Goal: Task Accomplishment & Management: Manage account settings

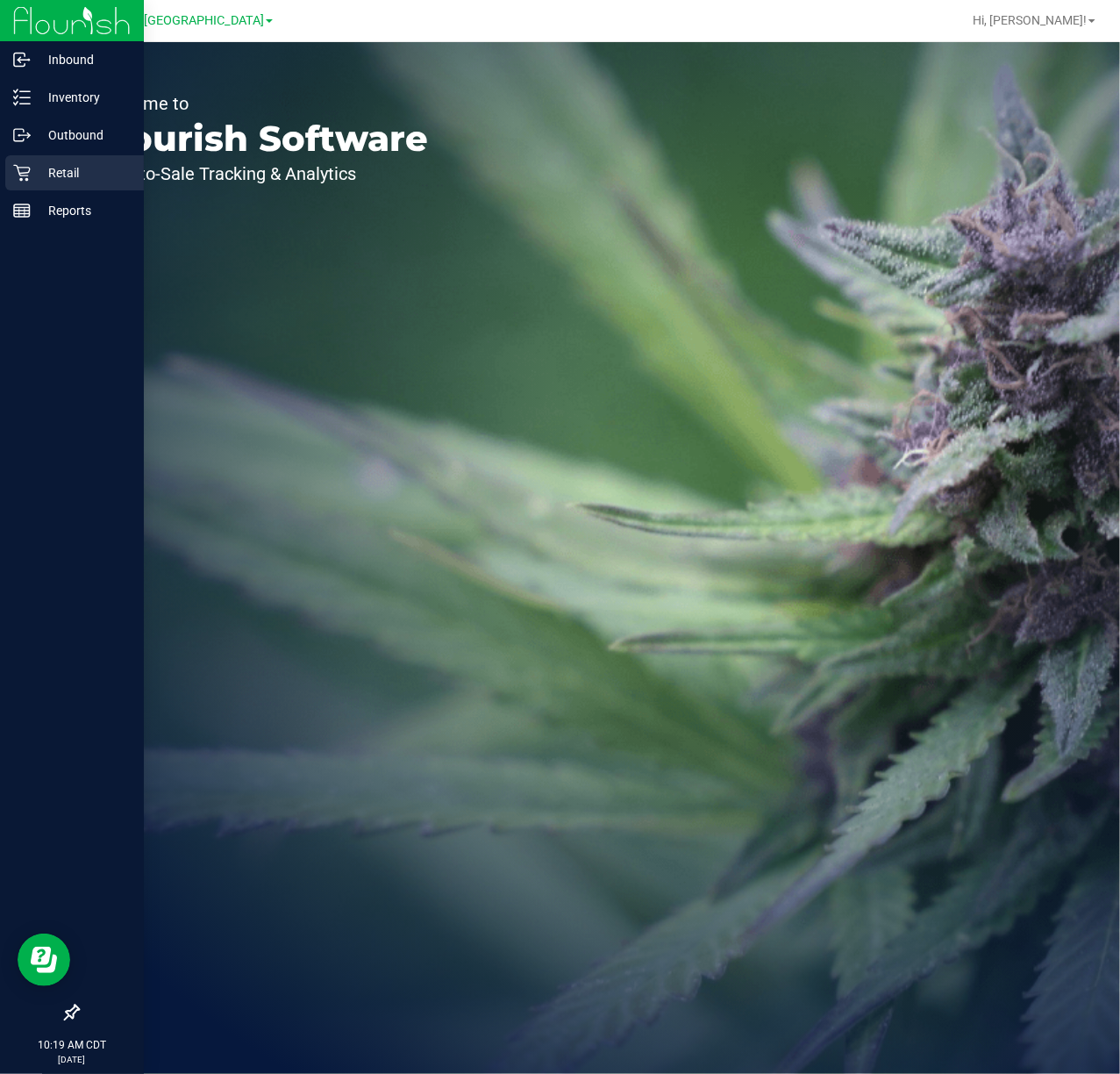
click at [33, 155] on div "Retail" at bounding box center [74, 172] width 138 height 35
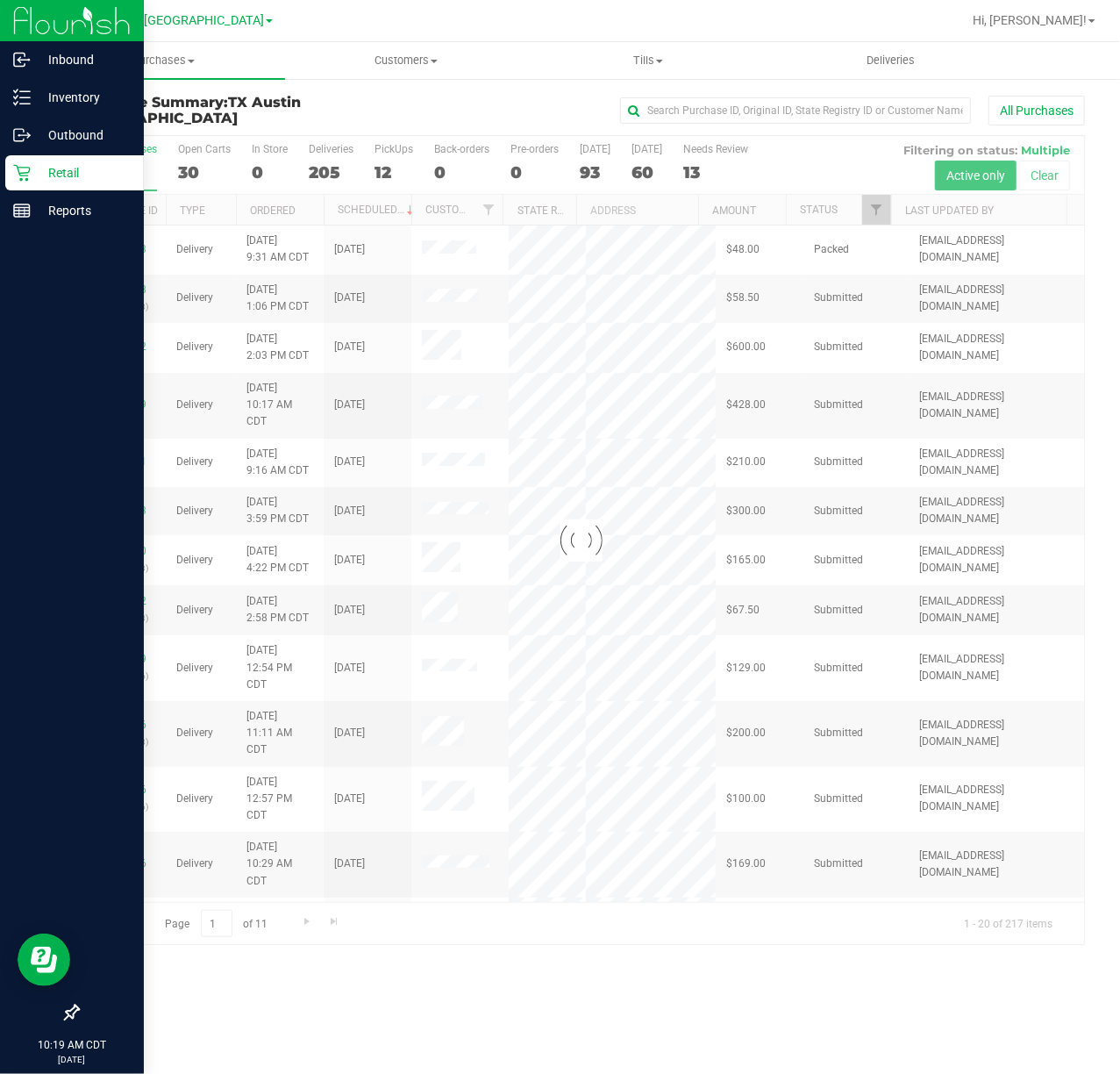
click at [27, 173] on icon at bounding box center [21, 173] width 16 height 16
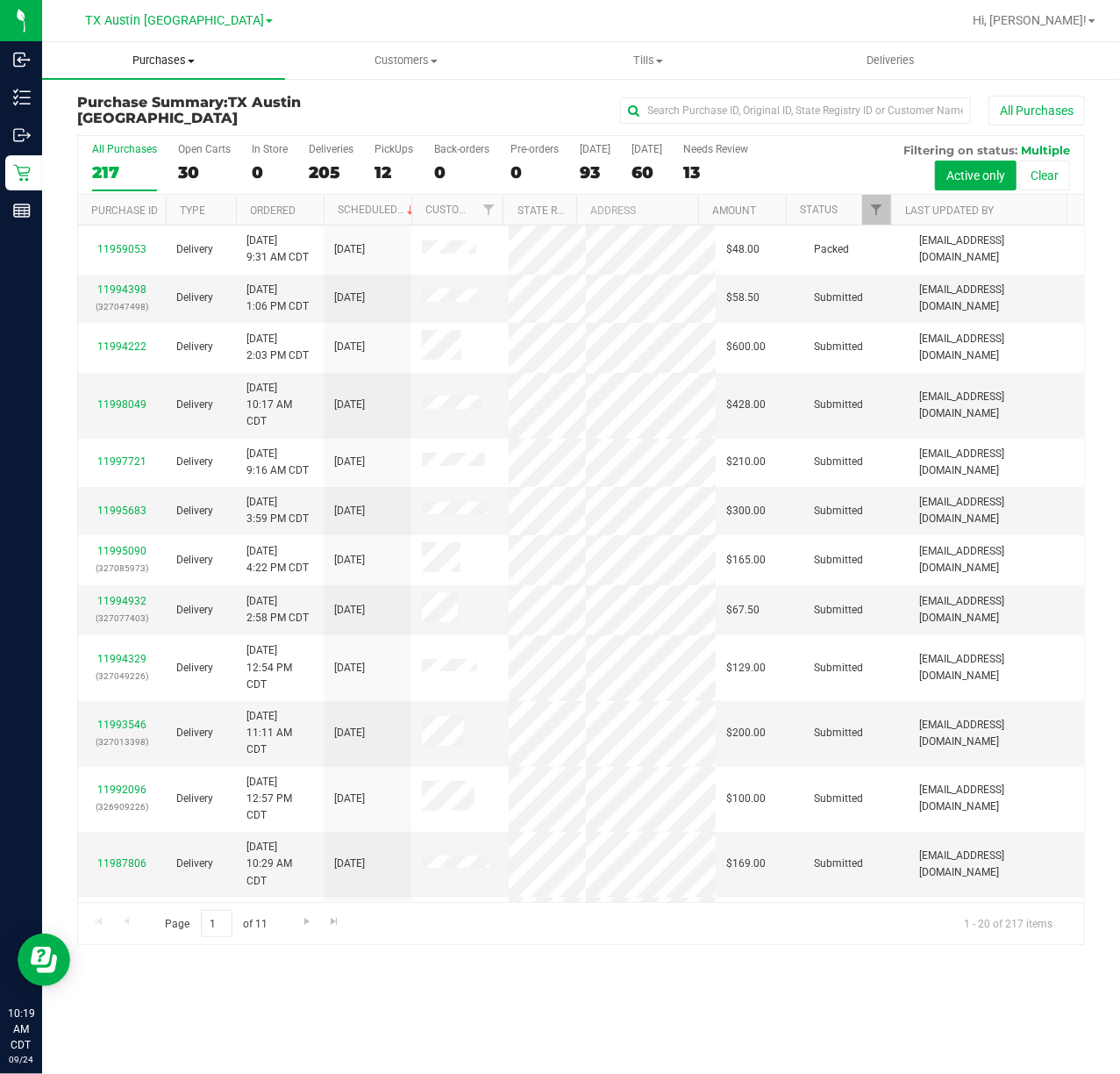
click at [165, 64] on span "Purchases" at bounding box center [163, 60] width 243 height 16
click at [159, 128] on li "Fulfillment" at bounding box center [163, 126] width 243 height 21
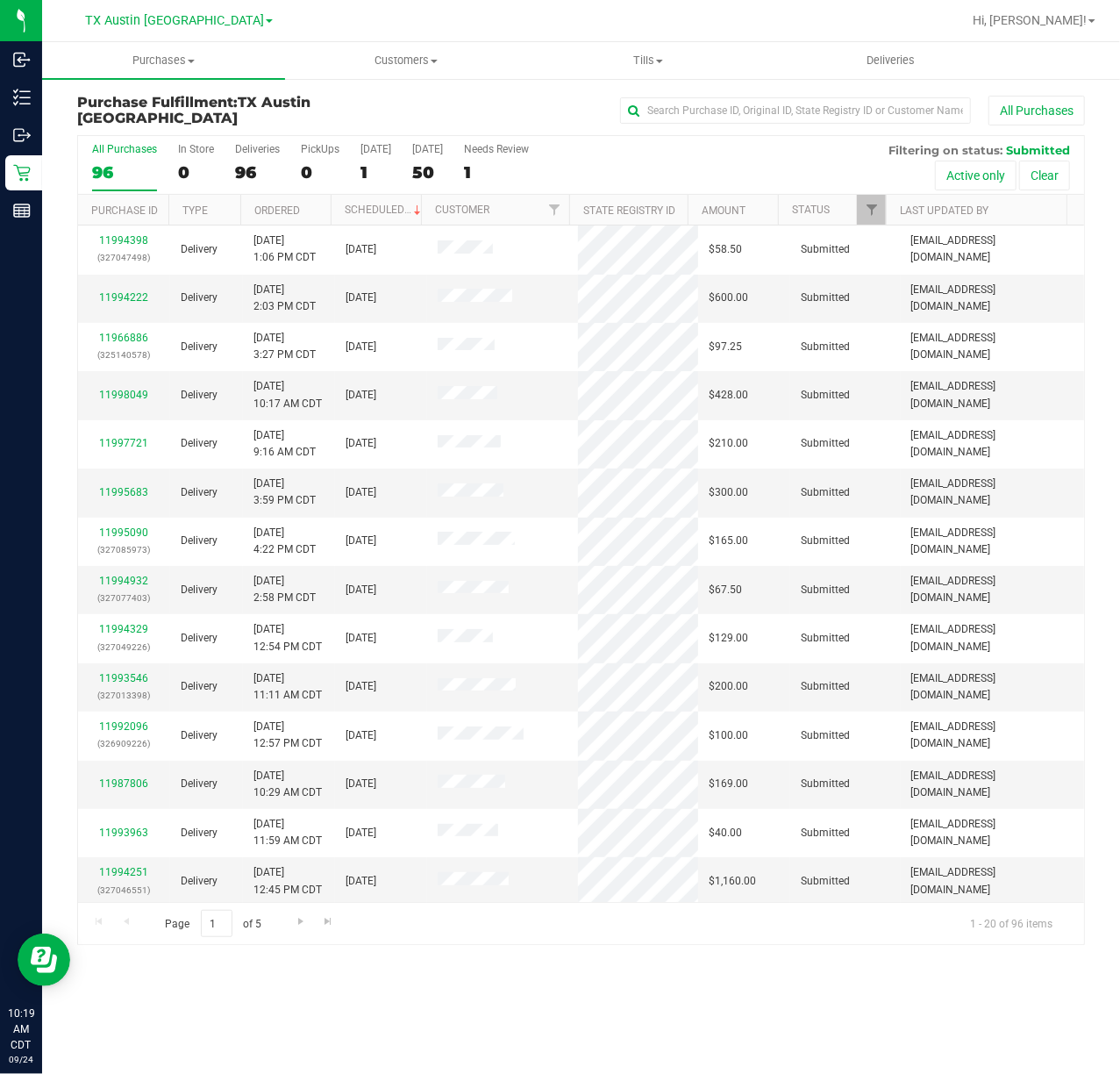
click at [404, 163] on div "All Purchases 96 In Store 0 Deliveries 96 PickUps 0 Today 1 Tomorrow 50 Needs R…" at bounding box center [581, 165] width 1006 height 59
click at [436, 163] on div "50" at bounding box center [428, 172] width 31 height 20
click at [0, 0] on input "Tomorrow 50" at bounding box center [0, 0] width 0 height 0
click at [159, 64] on span "Purchases" at bounding box center [163, 60] width 243 height 16
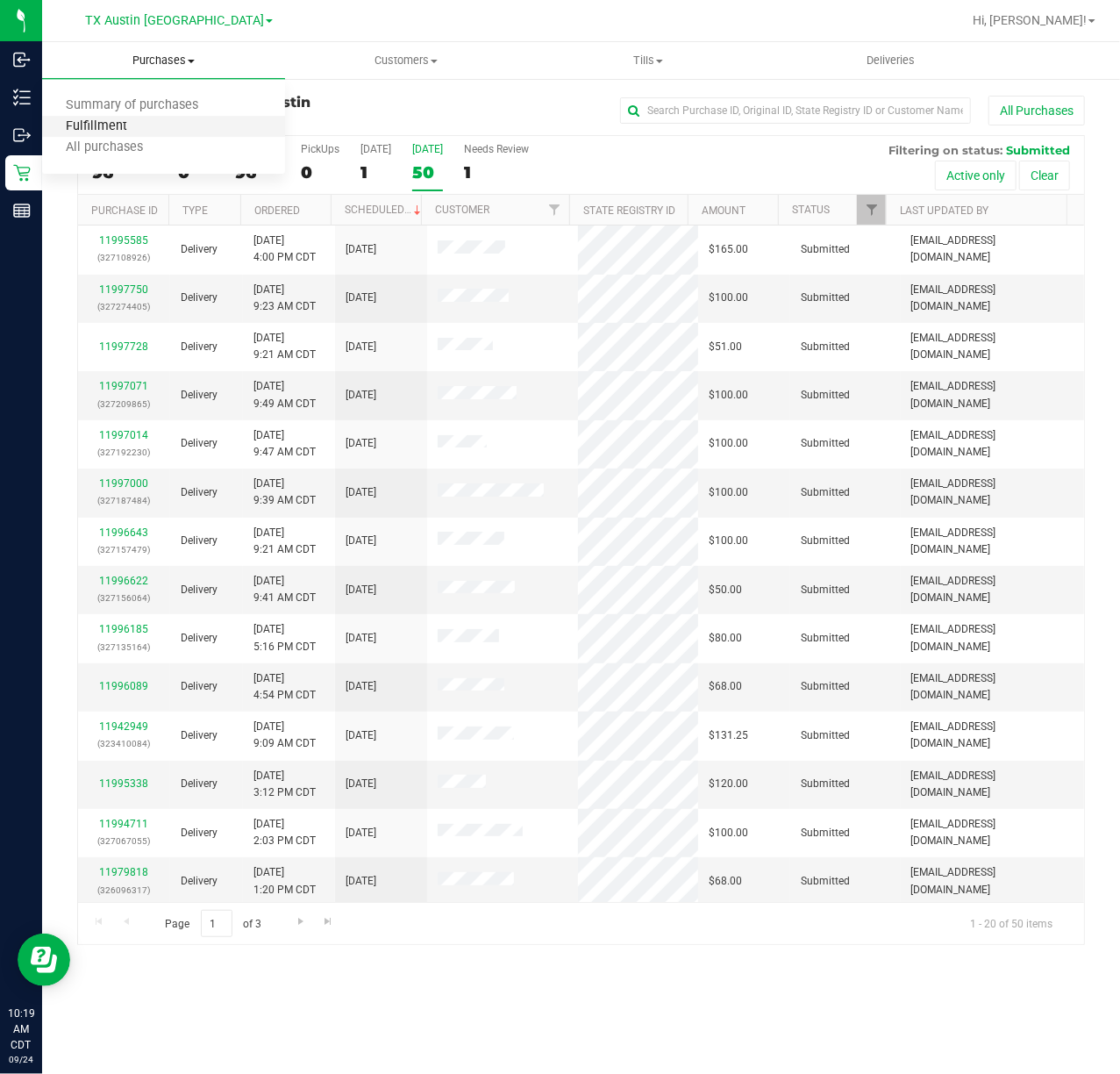
click at [137, 119] on span "Fulfillment" at bounding box center [96, 126] width 109 height 15
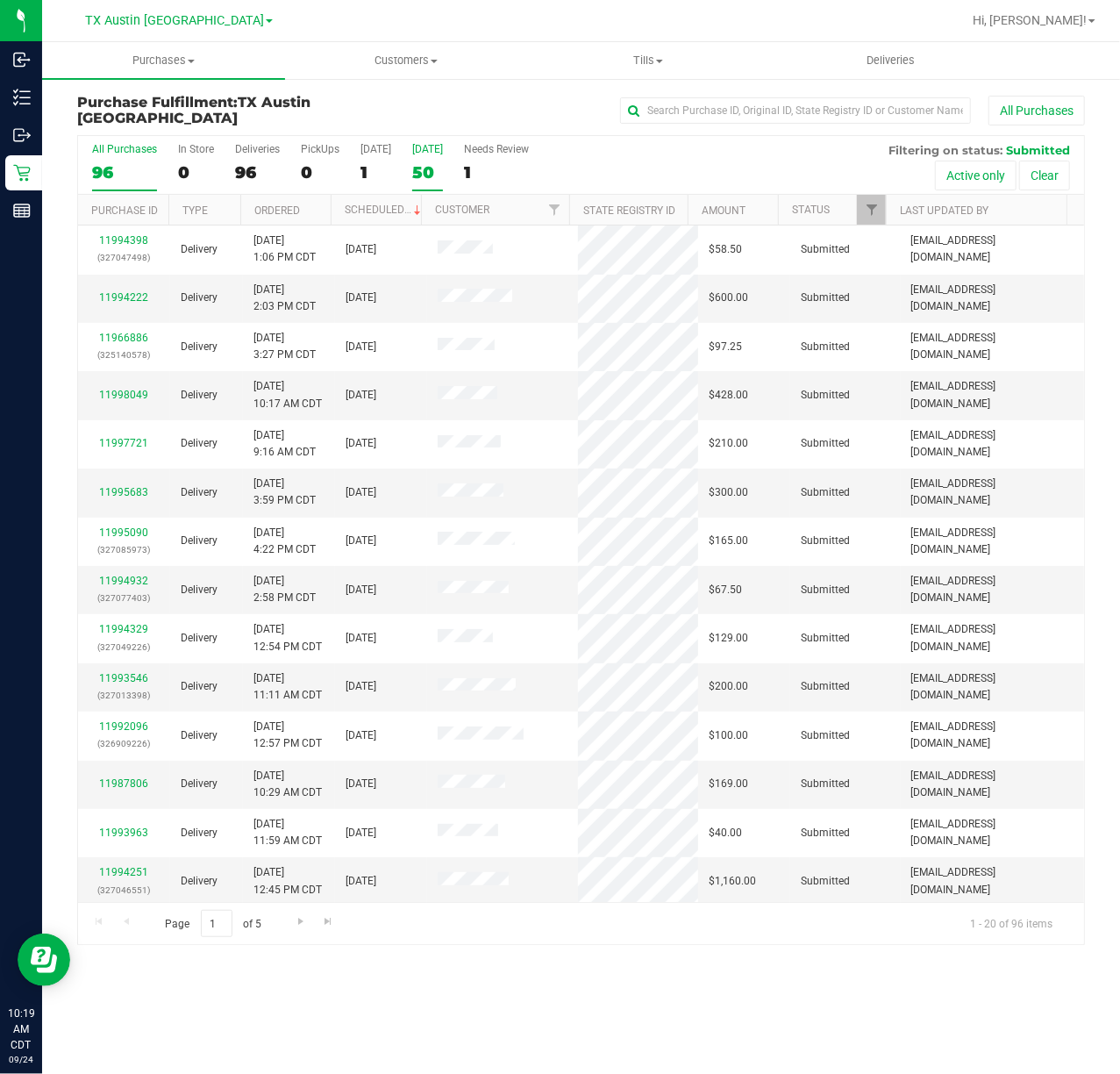
click at [423, 181] on div "50" at bounding box center [428, 172] width 31 height 20
click at [0, 0] on input "Tomorrow 50" at bounding box center [0, 0] width 0 height 0
click at [421, 140] on div "All Purchases 96 In Store 0 Deliveries 96 PickUps 0 Today 1 Tomorrow 50 Needs R…" at bounding box center [581, 142] width 1006 height 14
click at [423, 167] on div "50" at bounding box center [428, 172] width 31 height 20
click at [0, 0] on input "Tomorrow 50" at bounding box center [0, 0] width 0 height 0
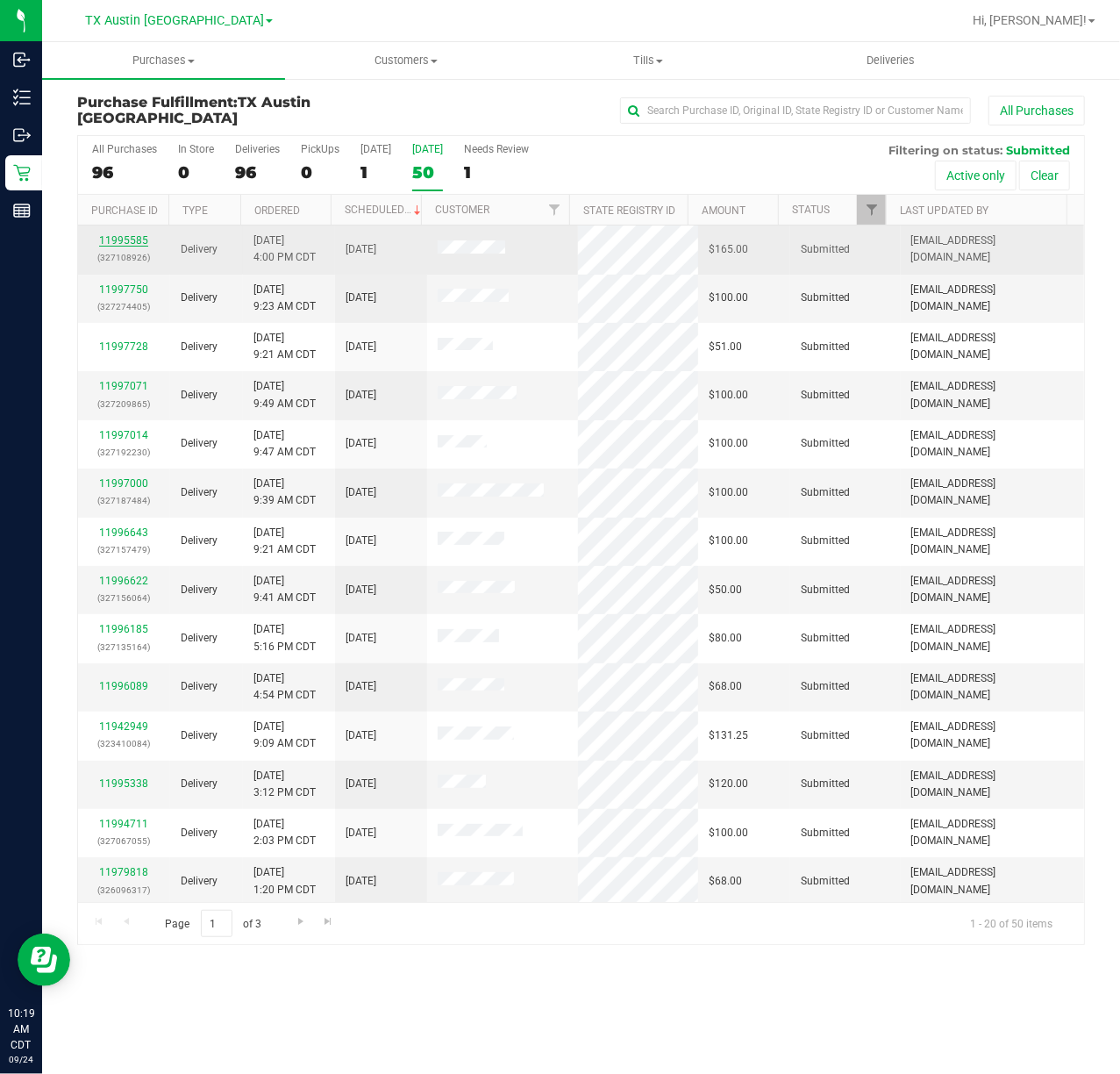
click at [114, 244] on link "11995585" at bounding box center [124, 240] width 49 height 12
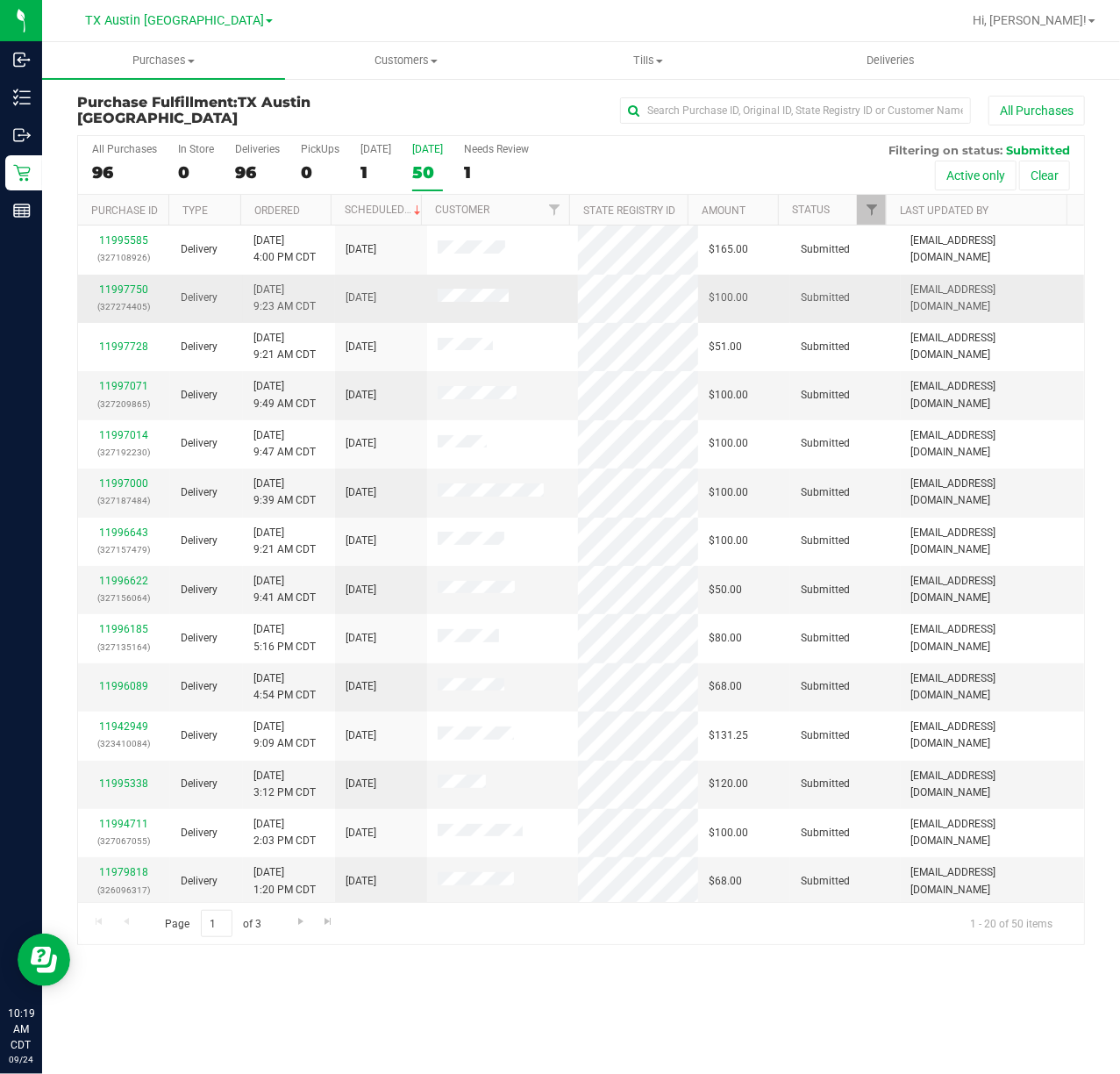
click at [119, 281] on div "11997750 (327274405)" at bounding box center [125, 298] width 71 height 33
click at [121, 286] on link "11997750" at bounding box center [124, 289] width 49 height 12
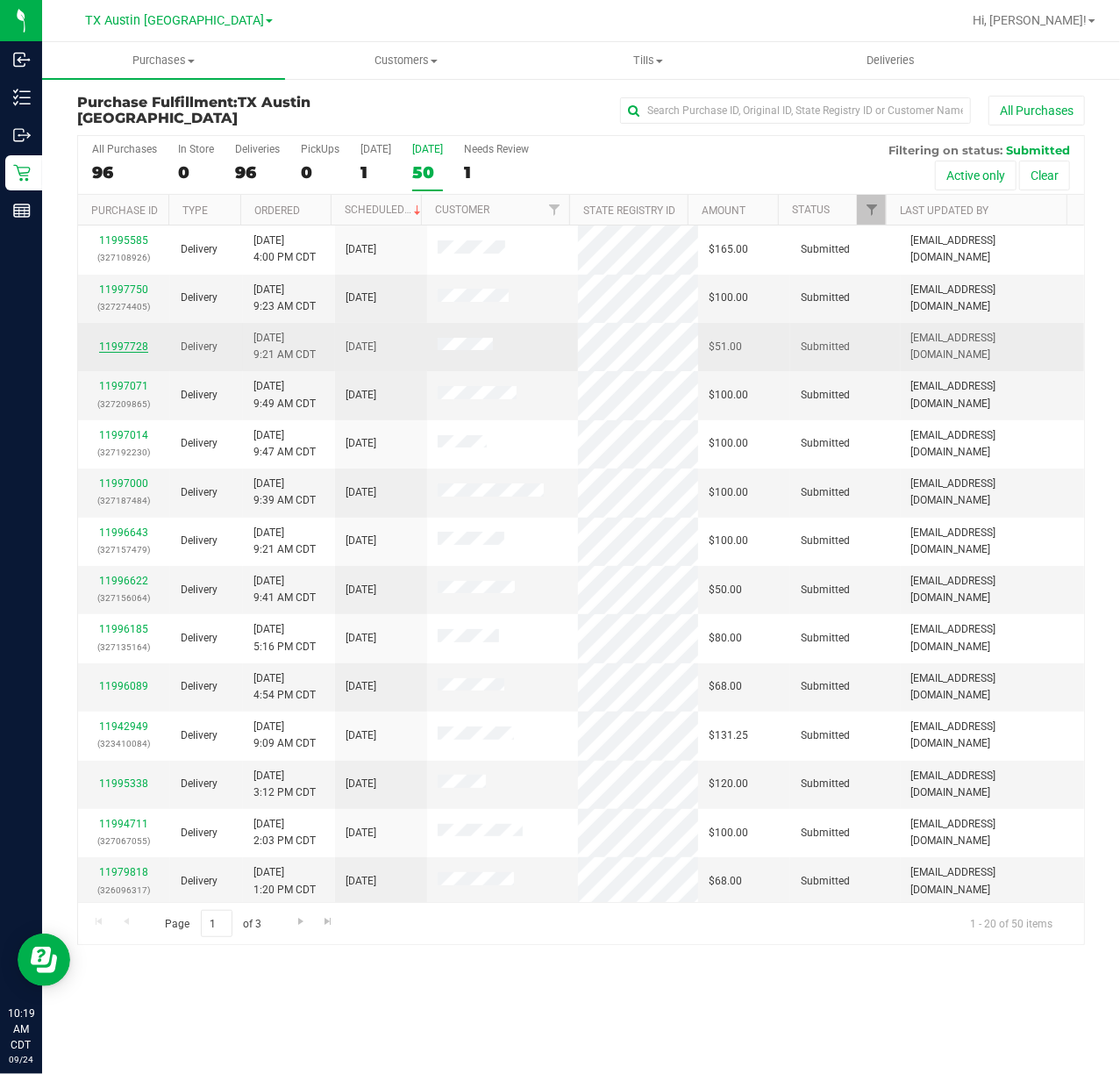
click at [121, 340] on link "11997728" at bounding box center [124, 345] width 49 height 12
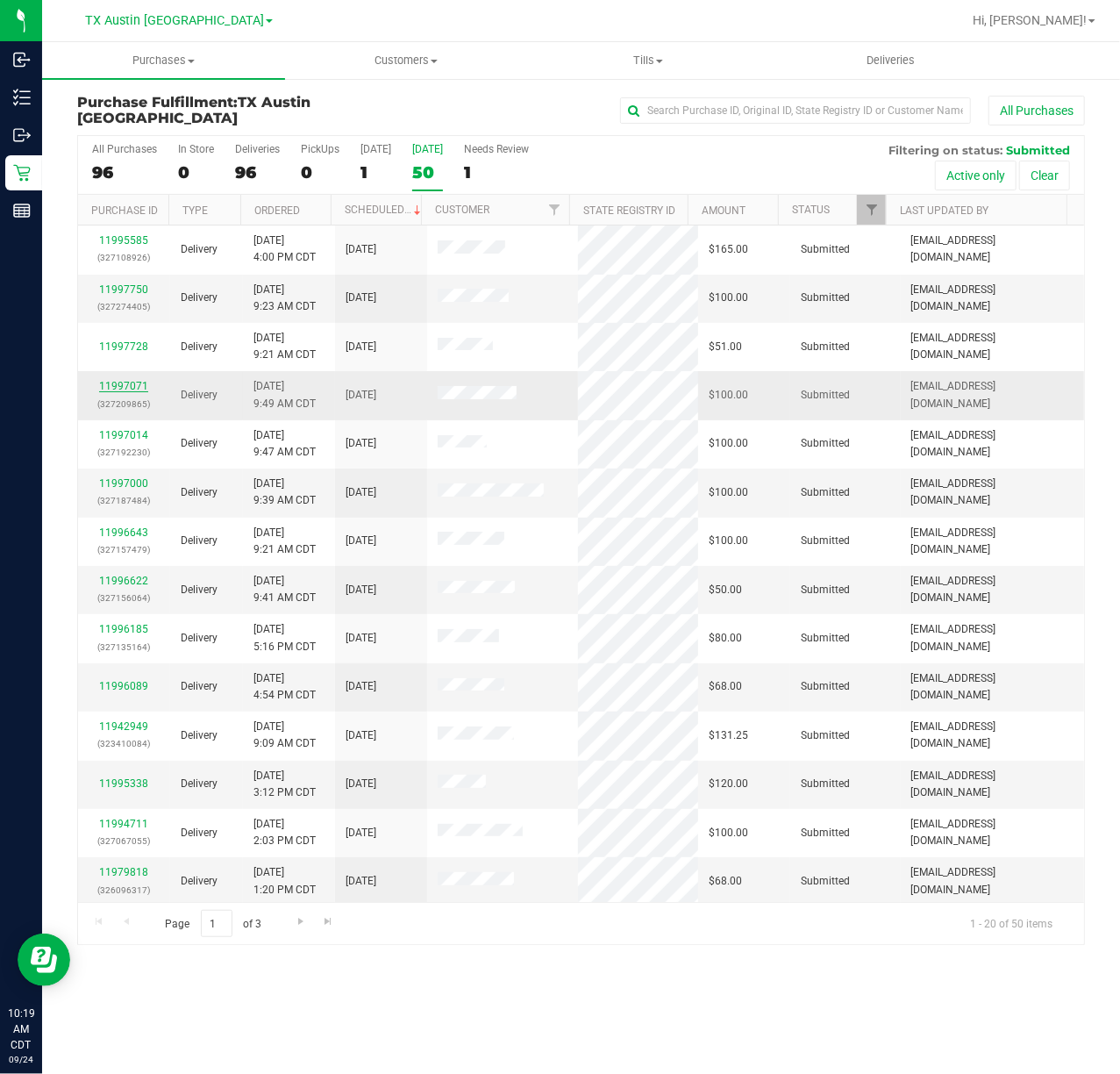
click at [119, 389] on link "11997071" at bounding box center [124, 385] width 49 height 12
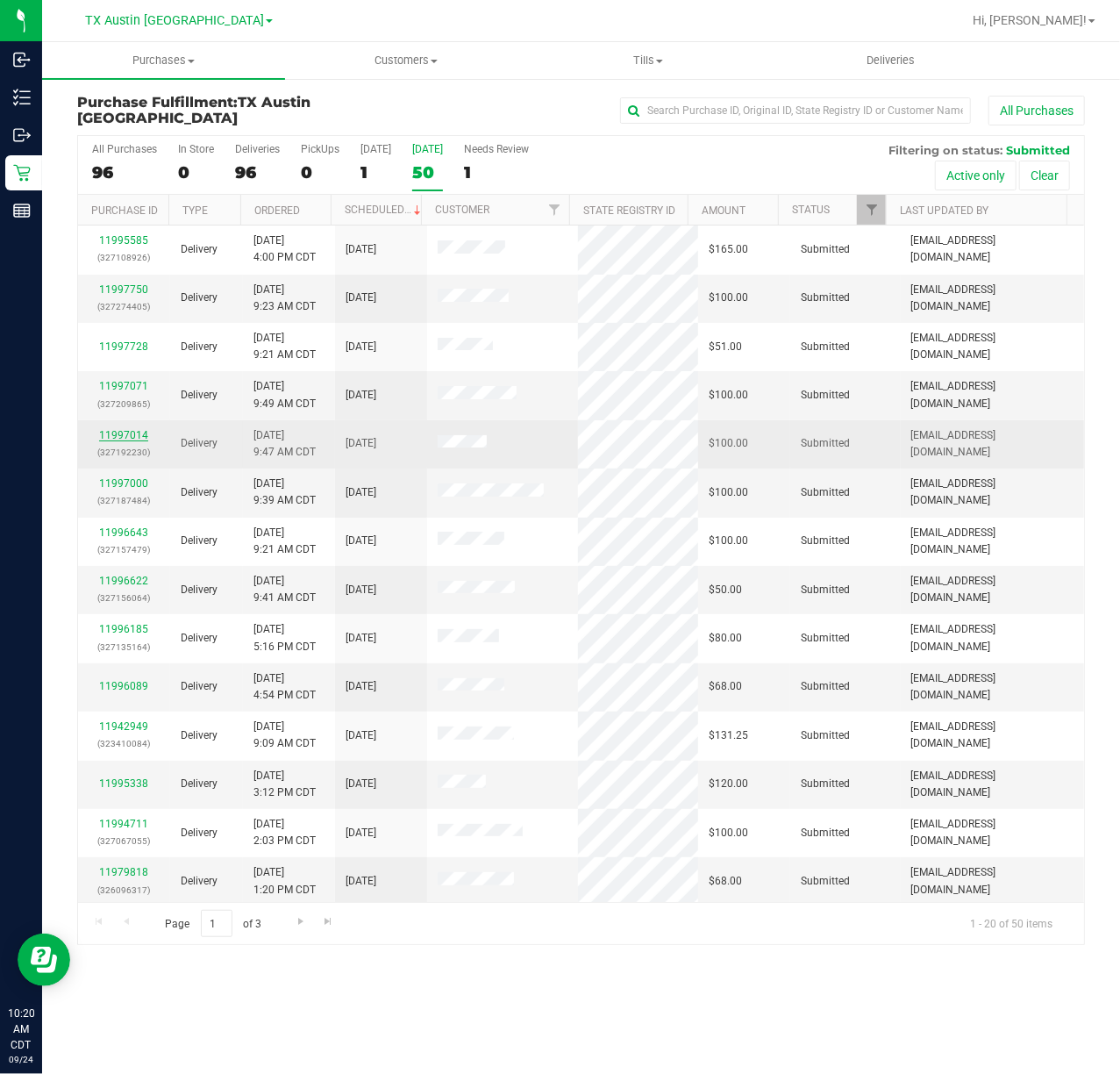
click at [109, 437] on link "11997014" at bounding box center [124, 434] width 49 height 12
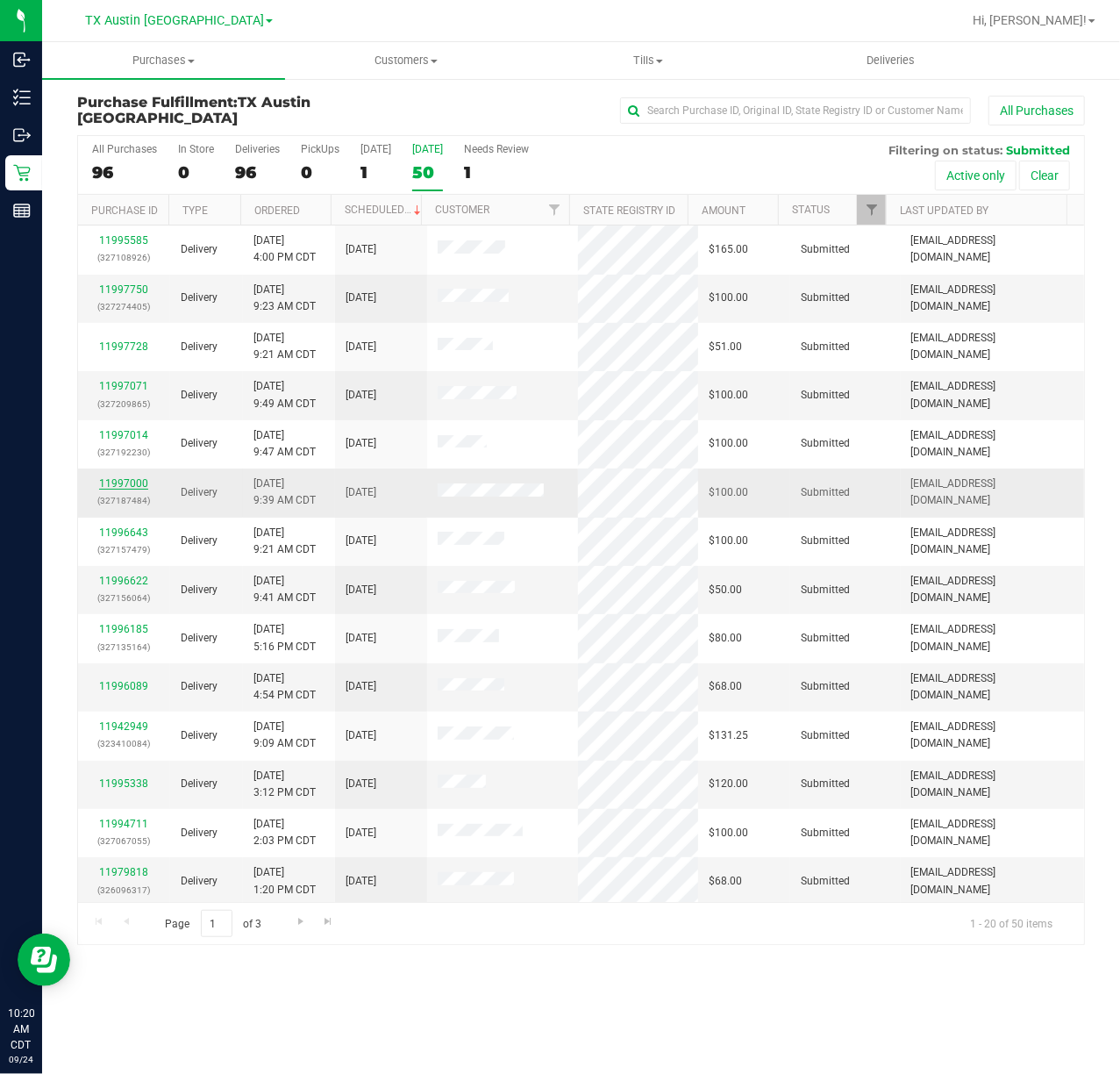
click at [109, 484] on link "11997000" at bounding box center [124, 483] width 49 height 12
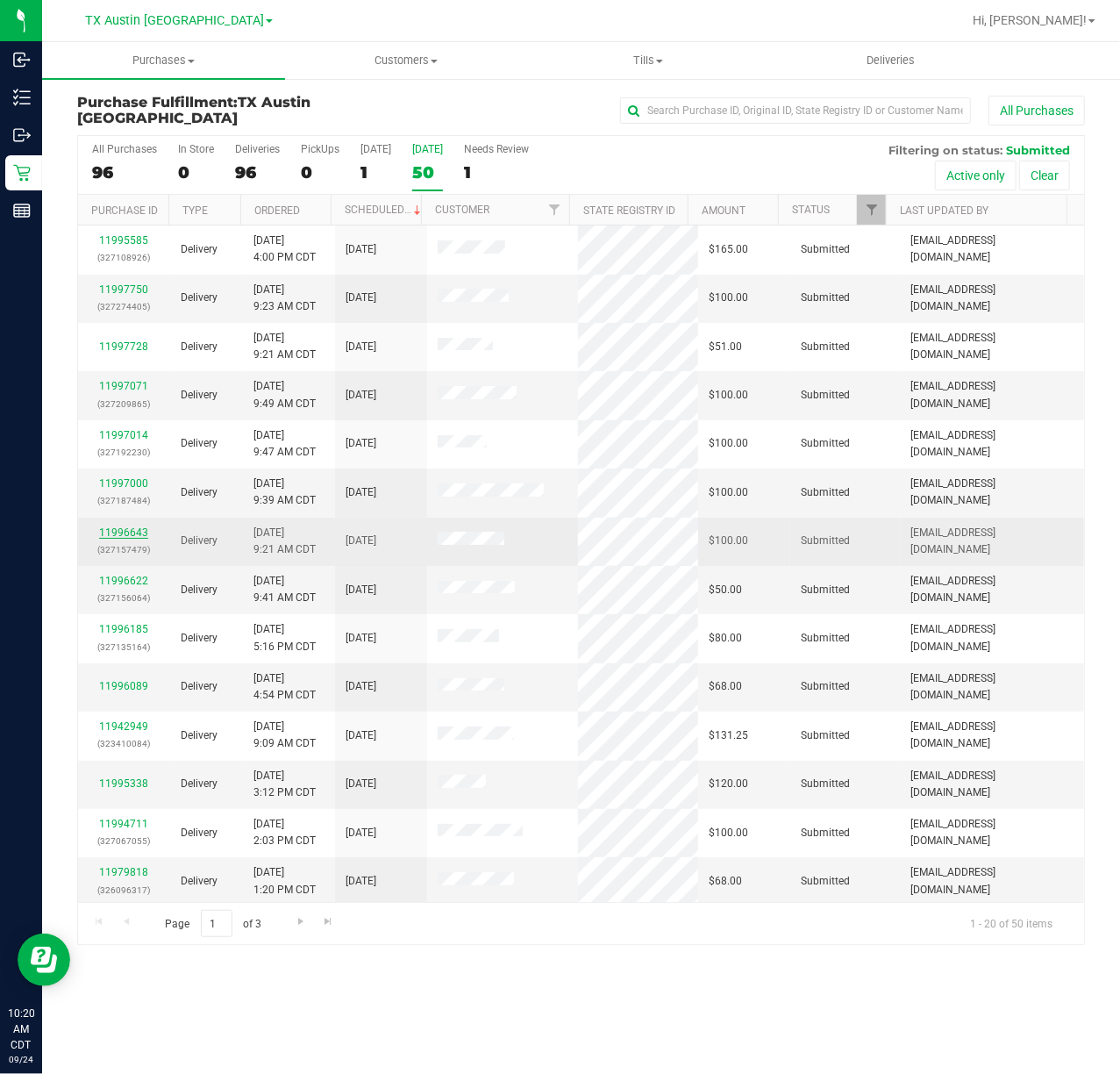
click at [119, 537] on link "11996643" at bounding box center [124, 532] width 49 height 12
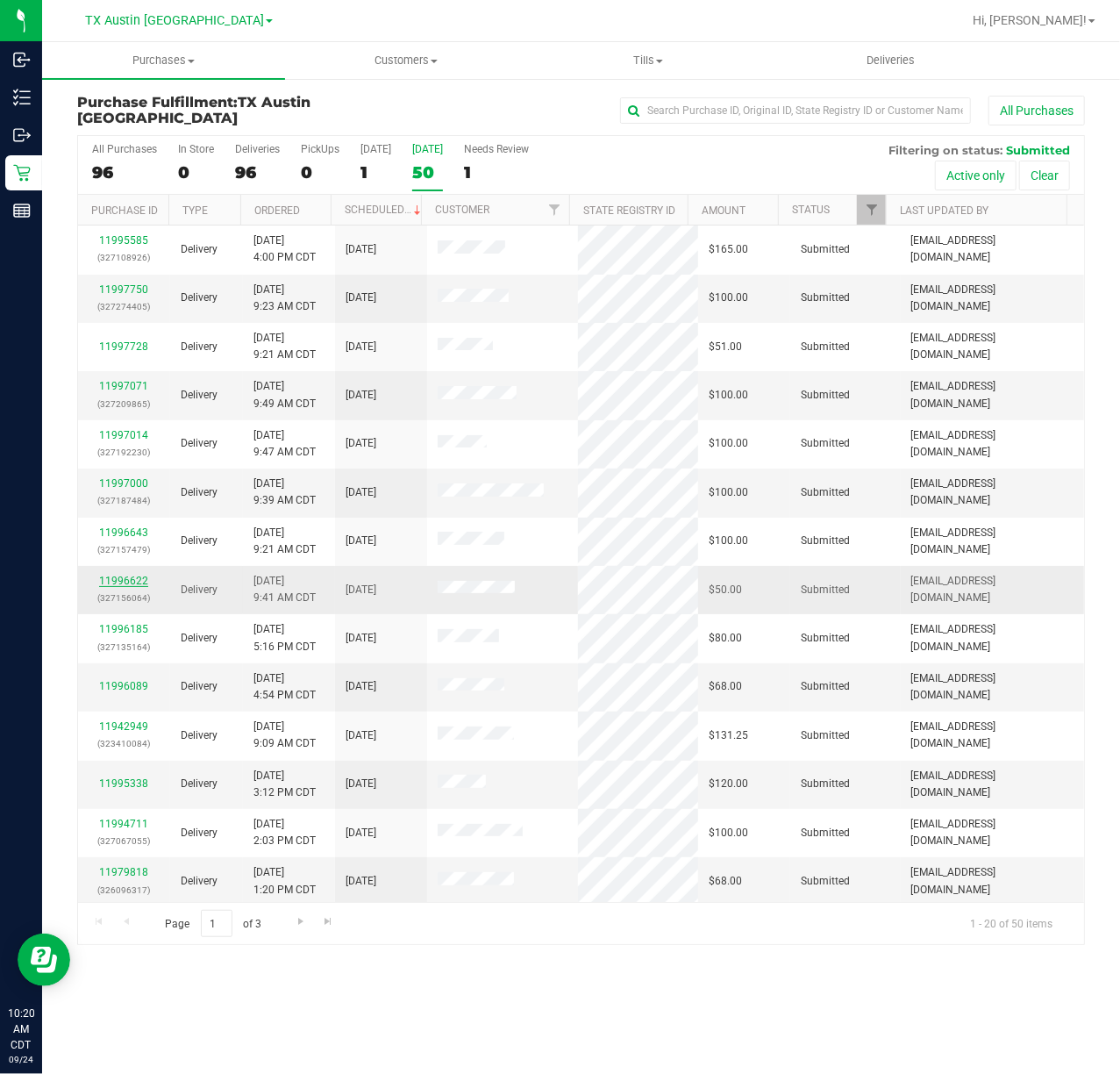
click at [114, 586] on link "11996622" at bounding box center [124, 580] width 49 height 12
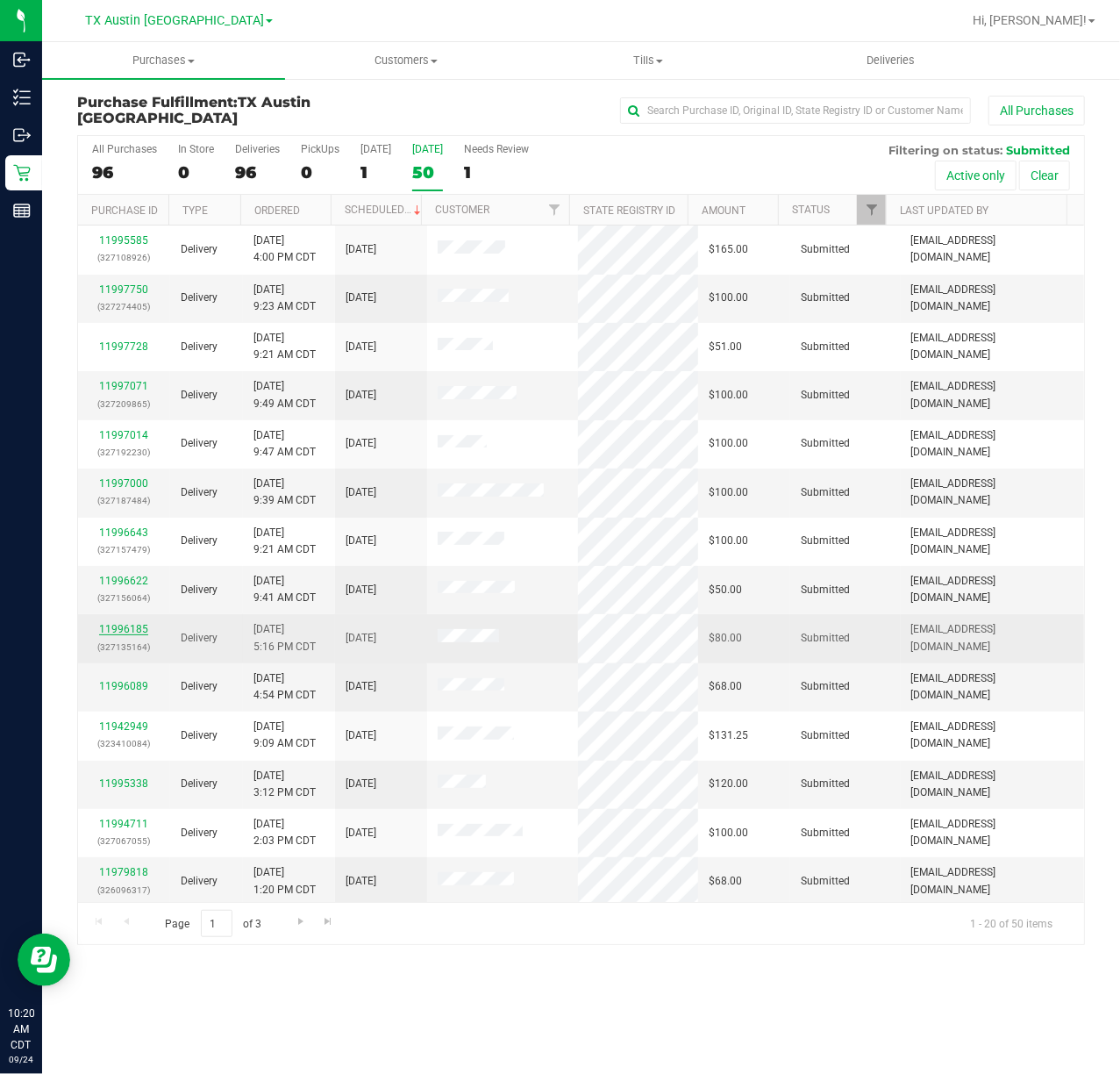
click at [119, 625] on link "11996185" at bounding box center [124, 629] width 49 height 12
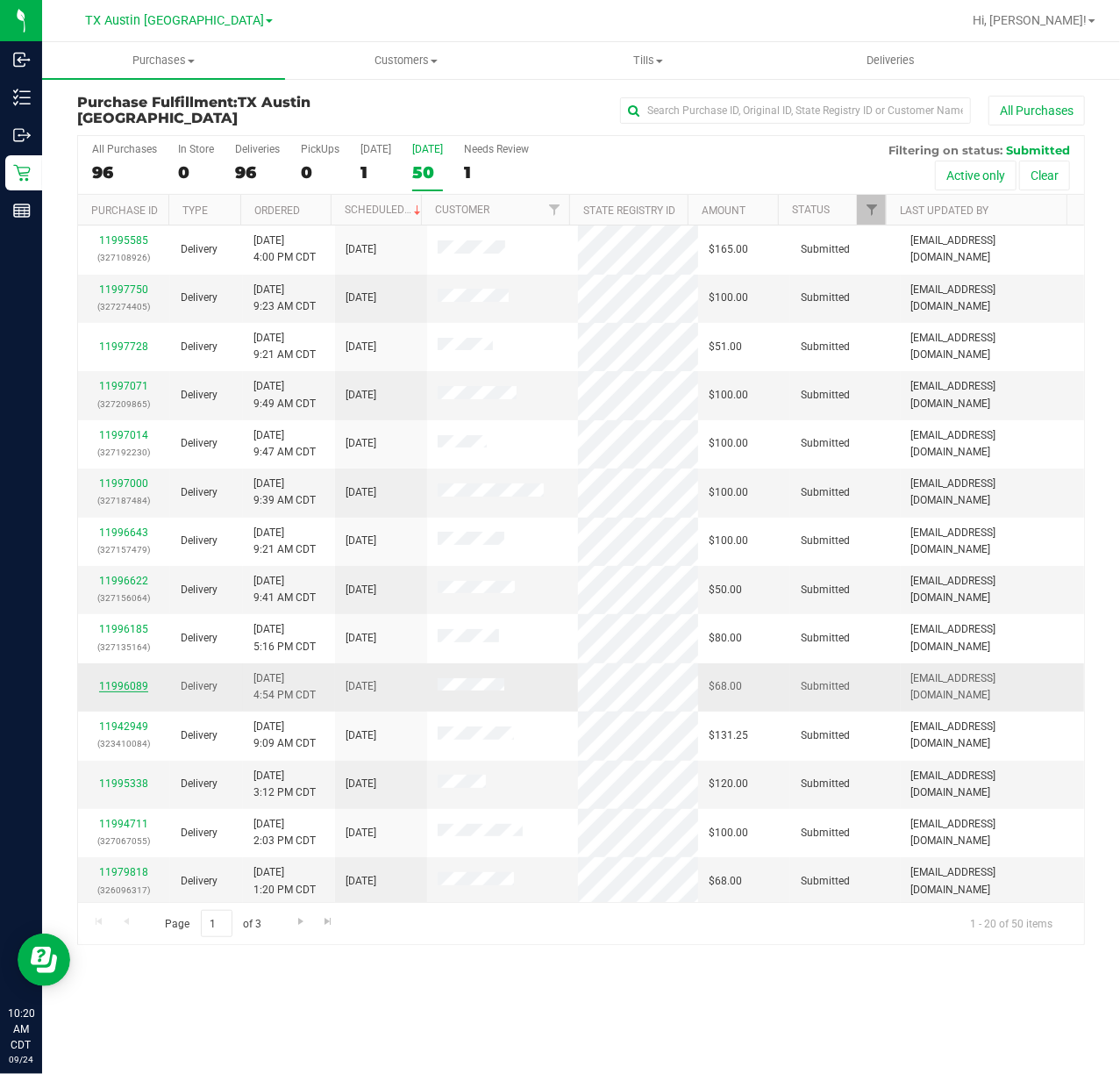
click at [130, 691] on link "11996089" at bounding box center [124, 685] width 49 height 12
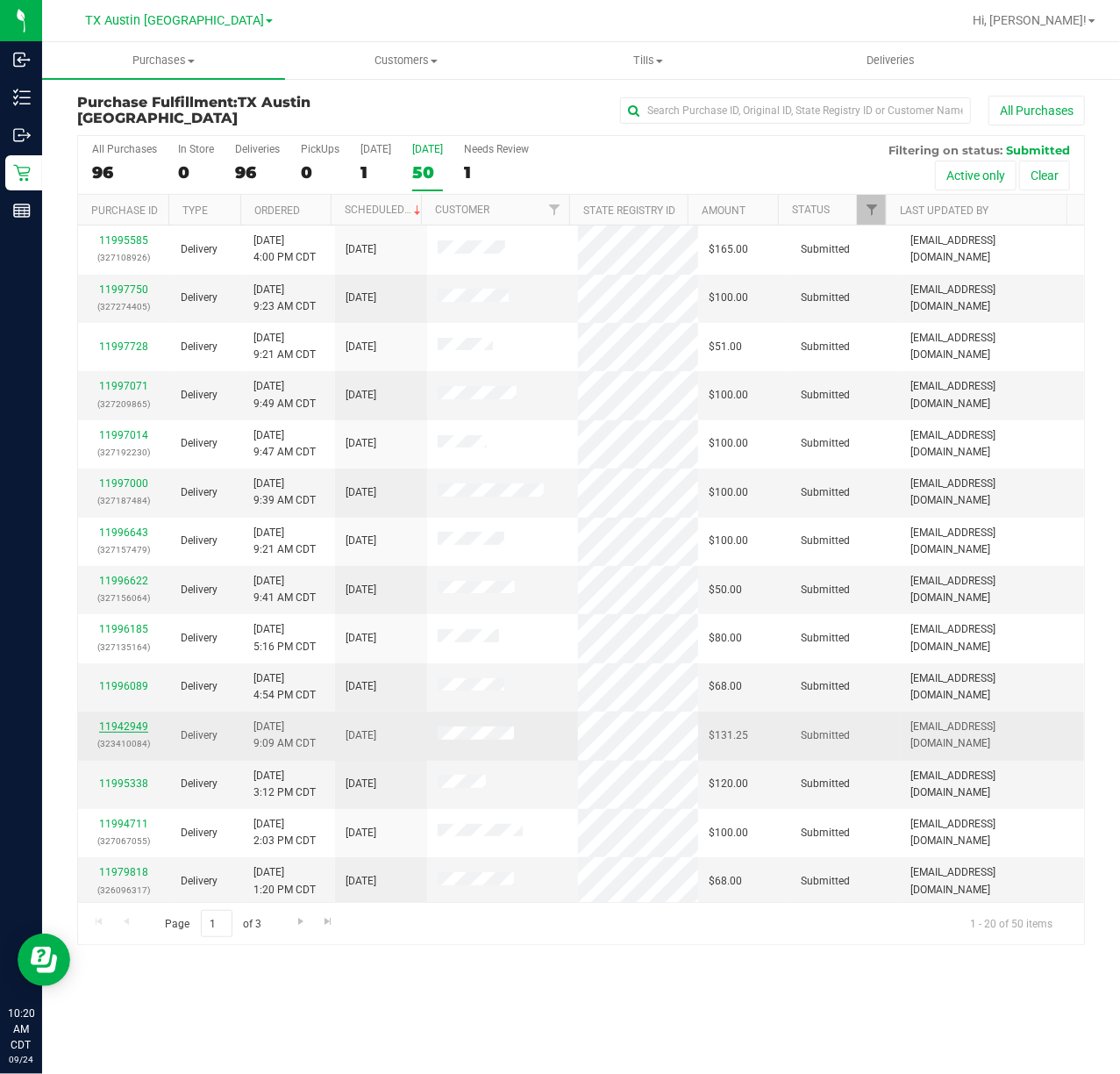
click at [133, 725] on link "11942949" at bounding box center [124, 726] width 49 height 12
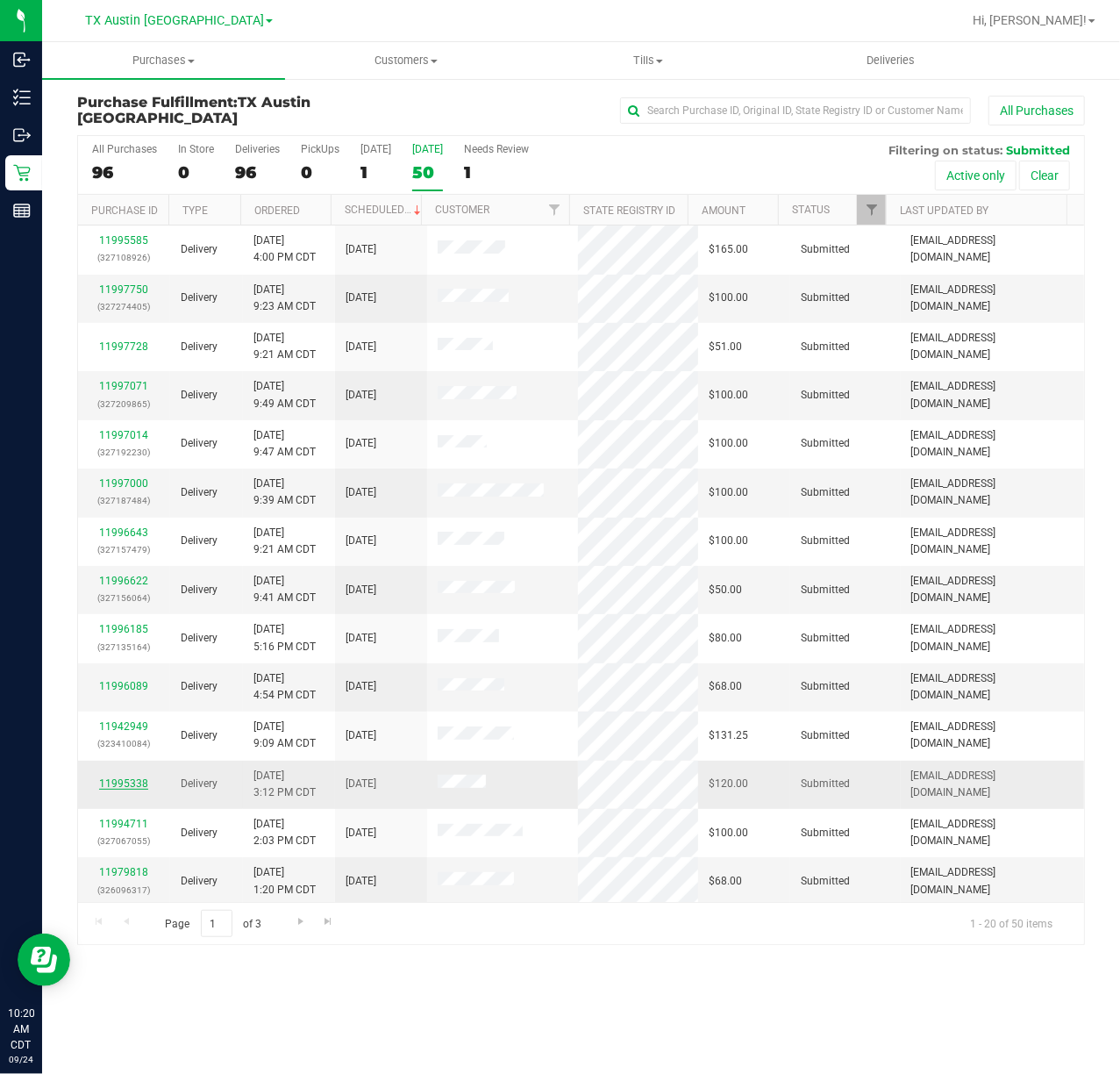
click at [120, 786] on link "11995338" at bounding box center [124, 783] width 49 height 12
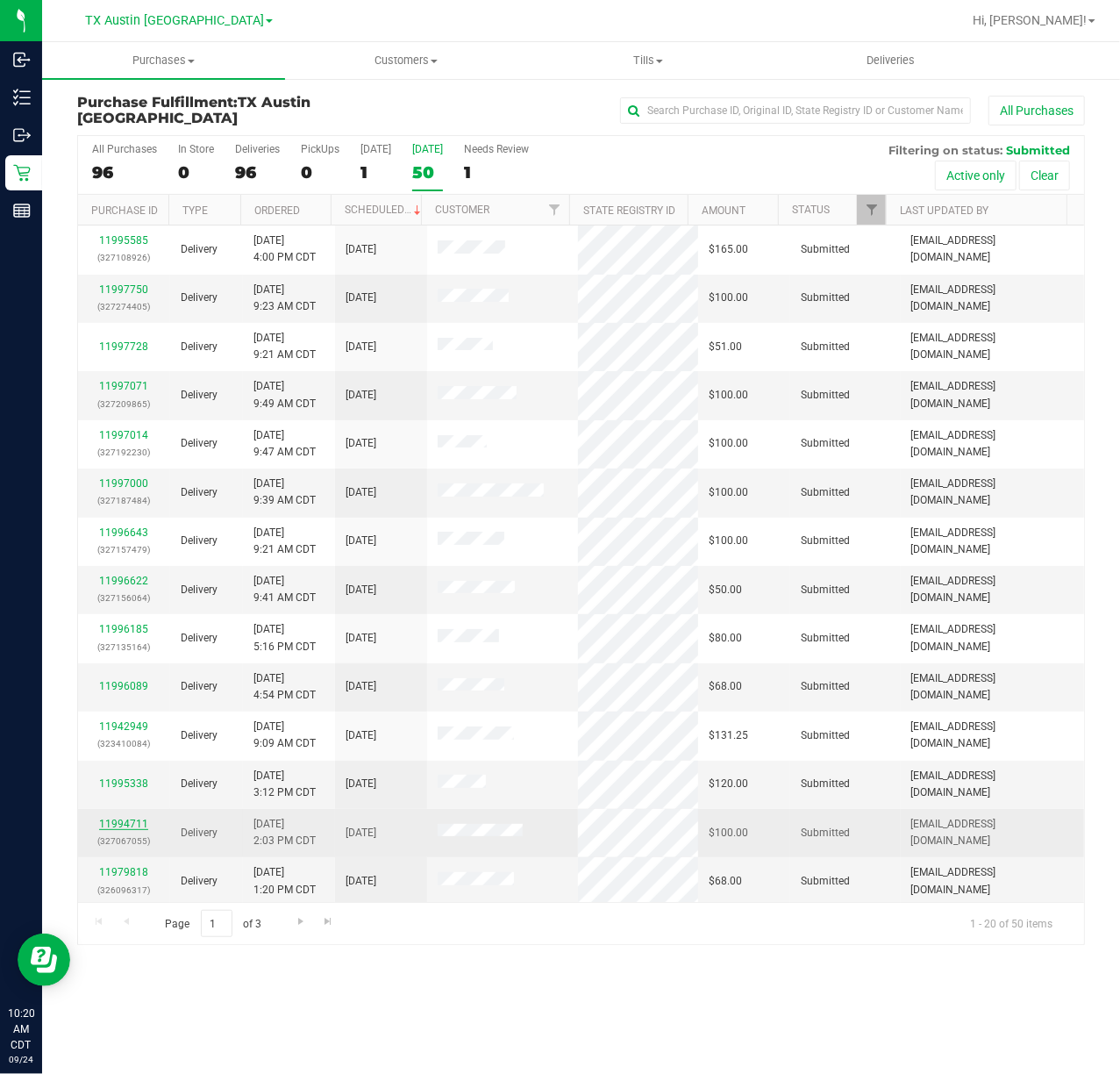
click at [123, 829] on link "11994711" at bounding box center [124, 823] width 49 height 12
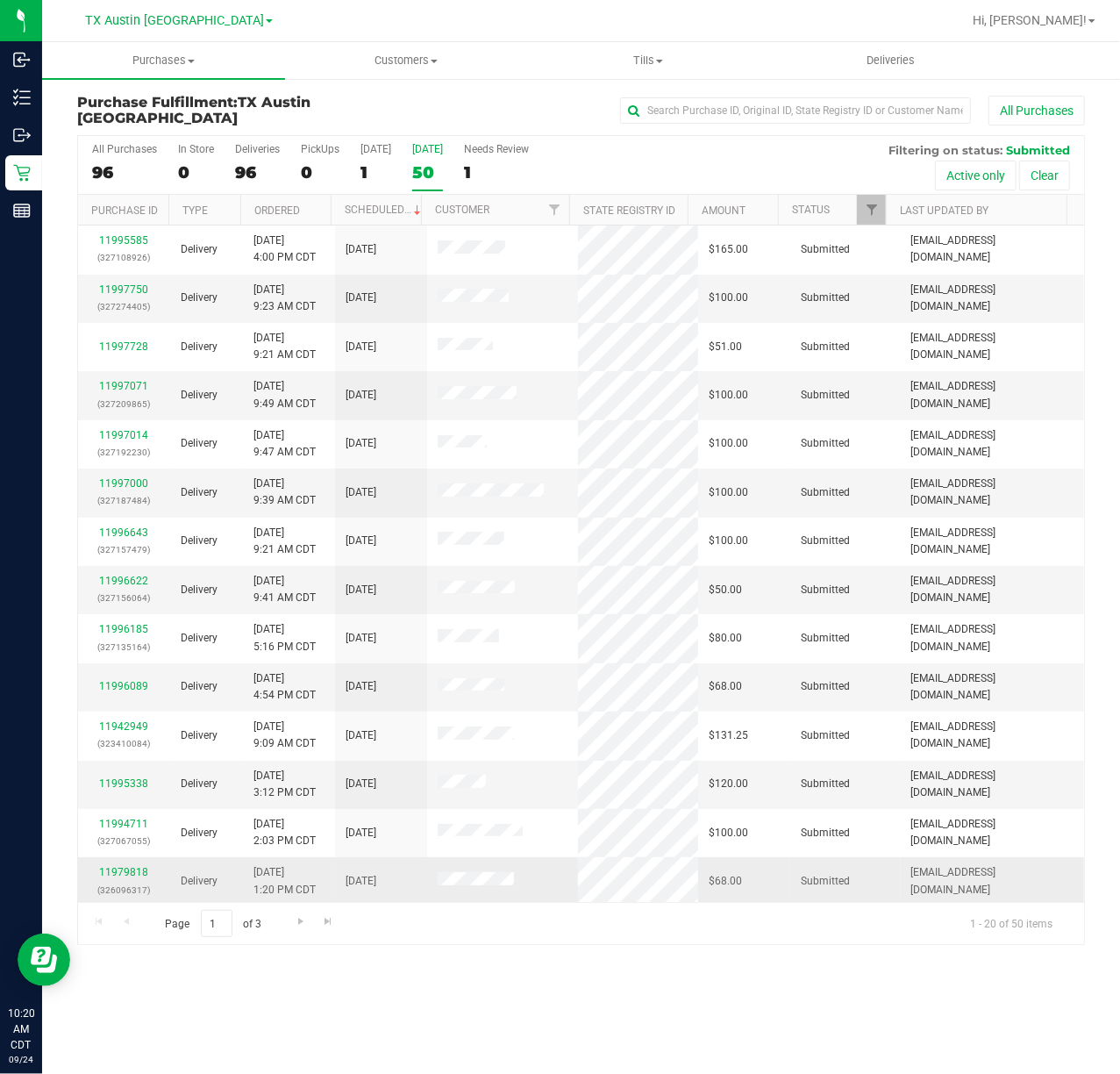
click at [126, 884] on p "(326096317)" at bounding box center [125, 890] width 71 height 16
click at [126, 882] on div "11979818 (326096317)" at bounding box center [125, 881] width 71 height 33
click at [130, 871] on link "11979818" at bounding box center [124, 871] width 49 height 12
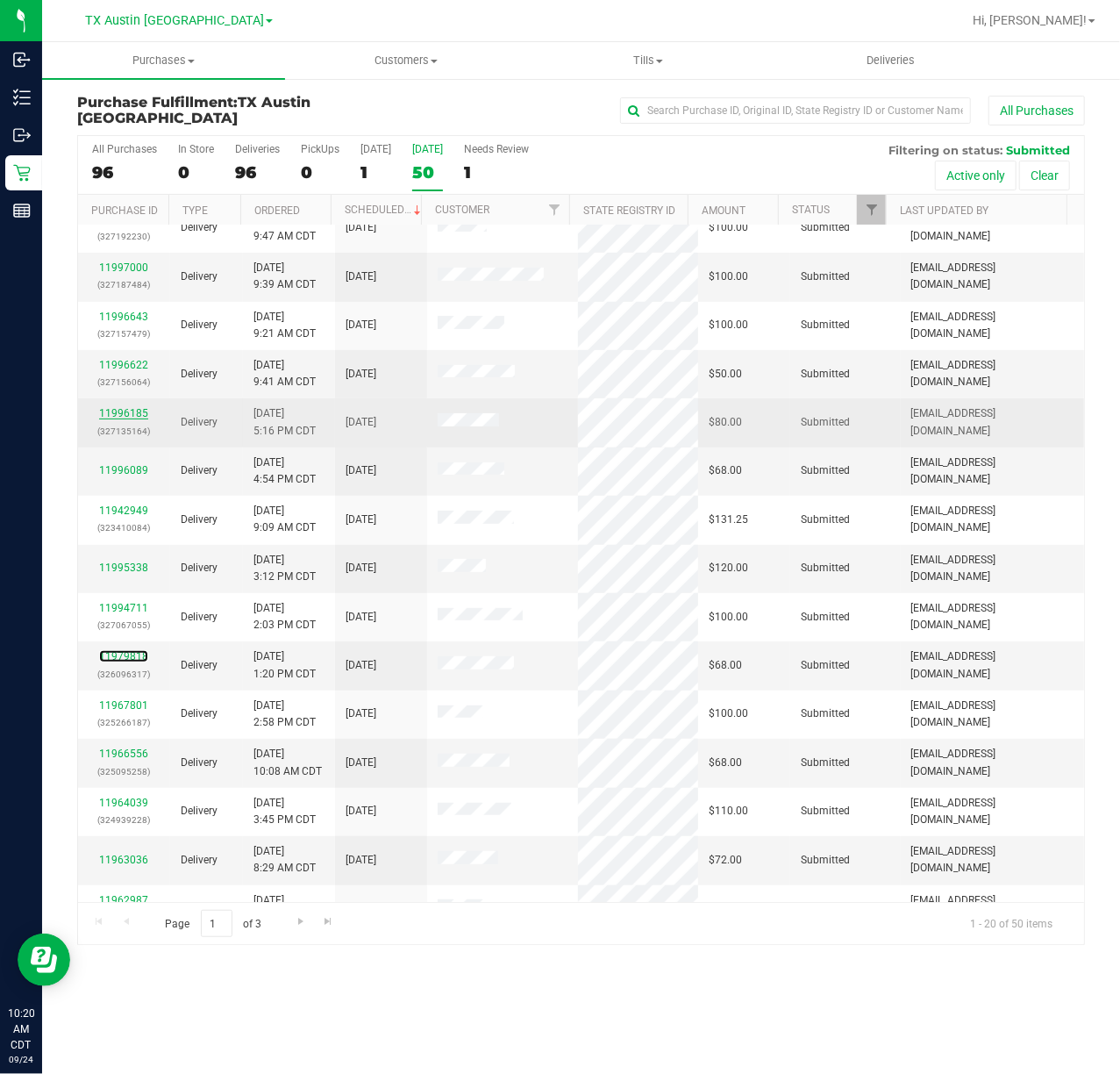
scroll to position [300, 0]
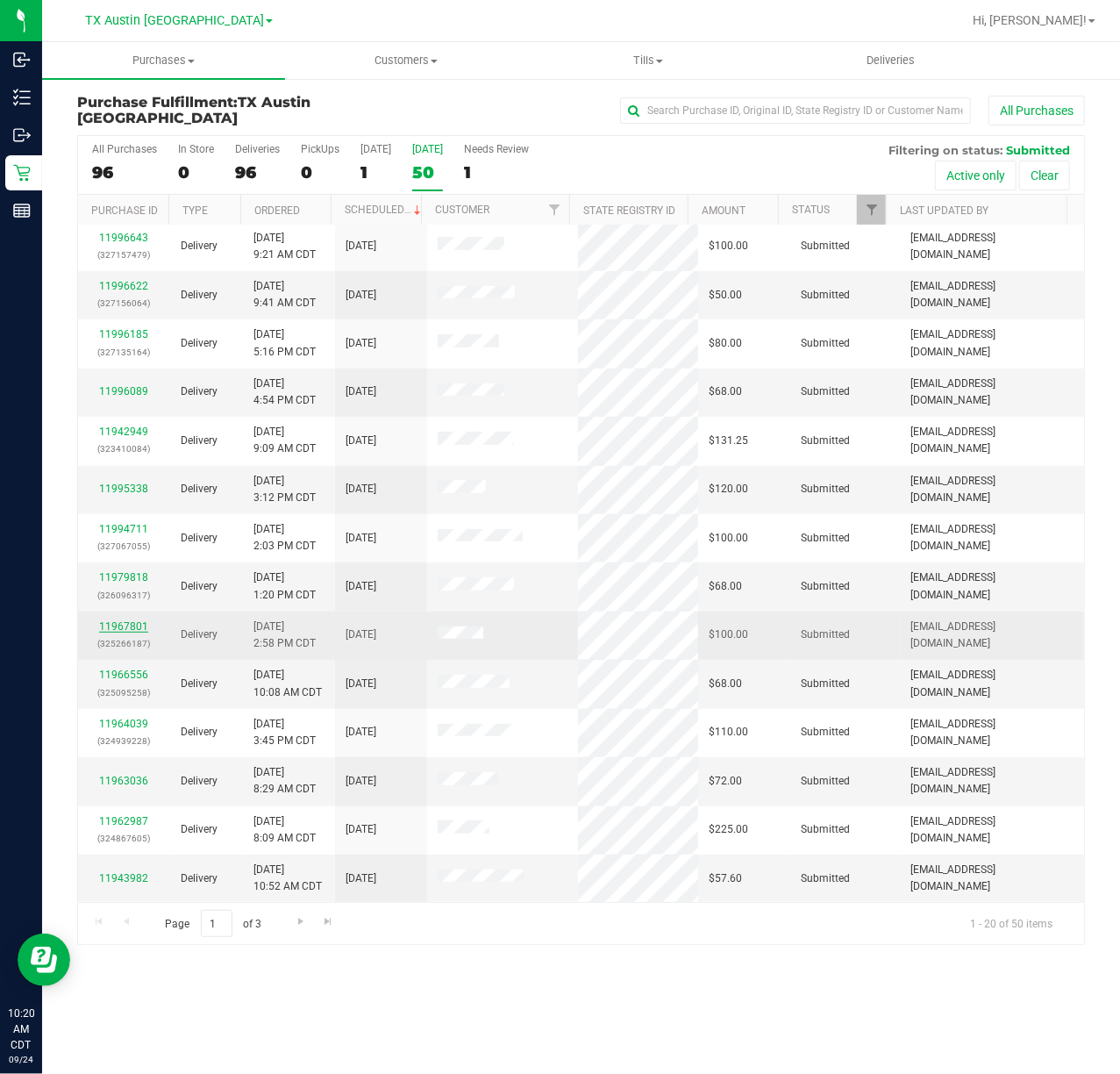
click at [110, 625] on link "11967801" at bounding box center [124, 626] width 49 height 12
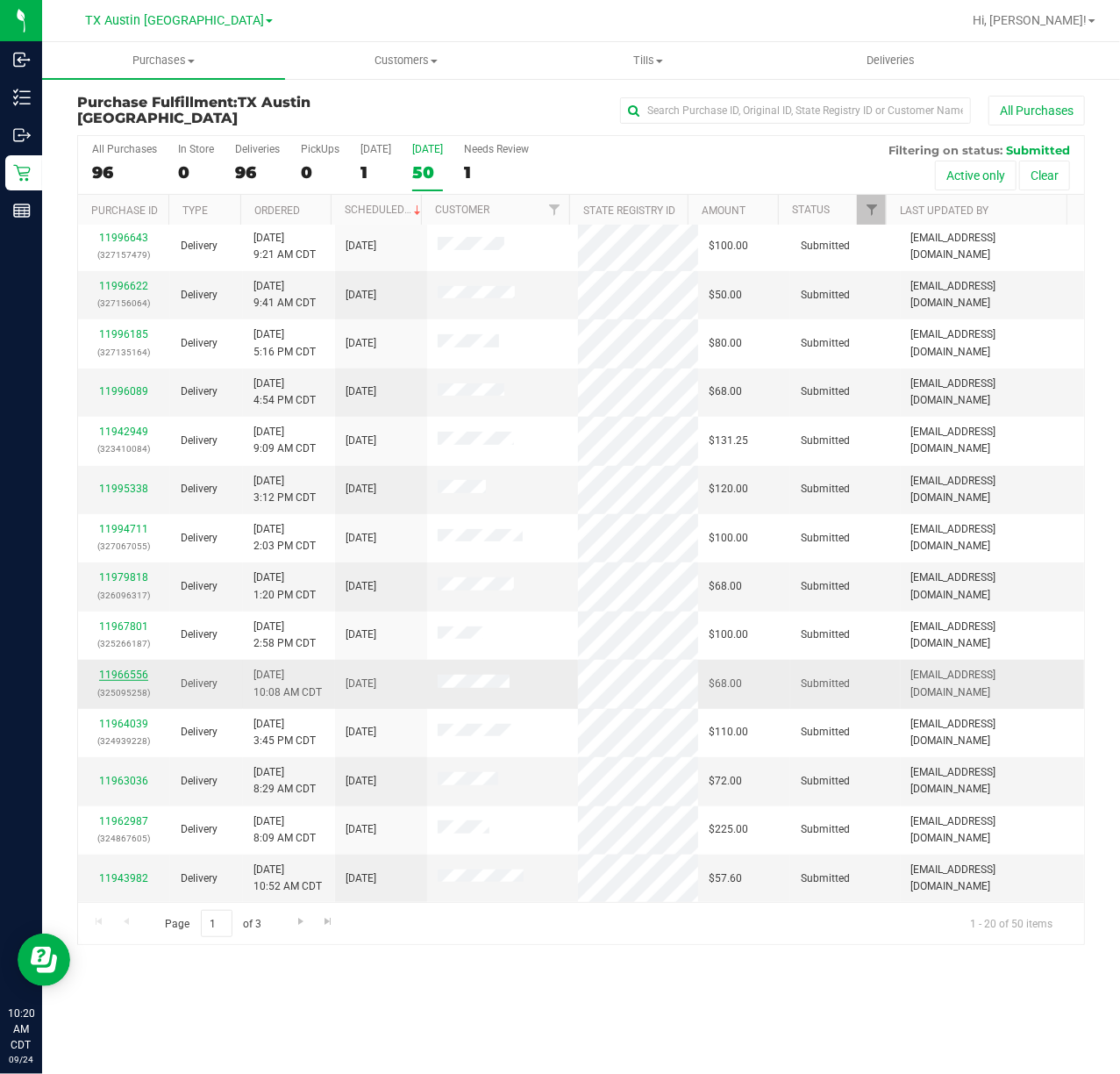
click at [114, 674] on link "11966556" at bounding box center [124, 674] width 49 height 12
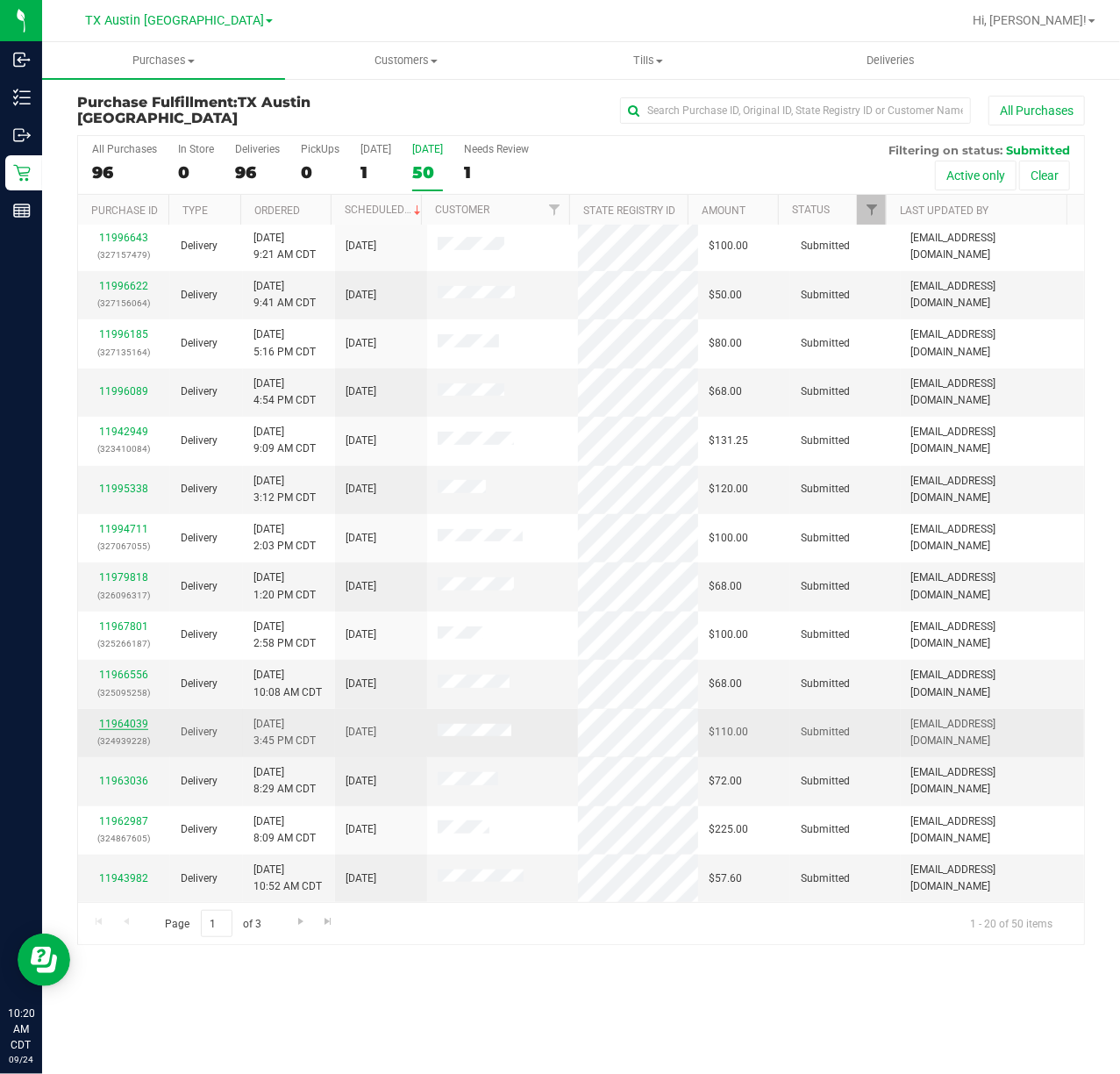
click at [114, 719] on link "11964039" at bounding box center [124, 723] width 49 height 12
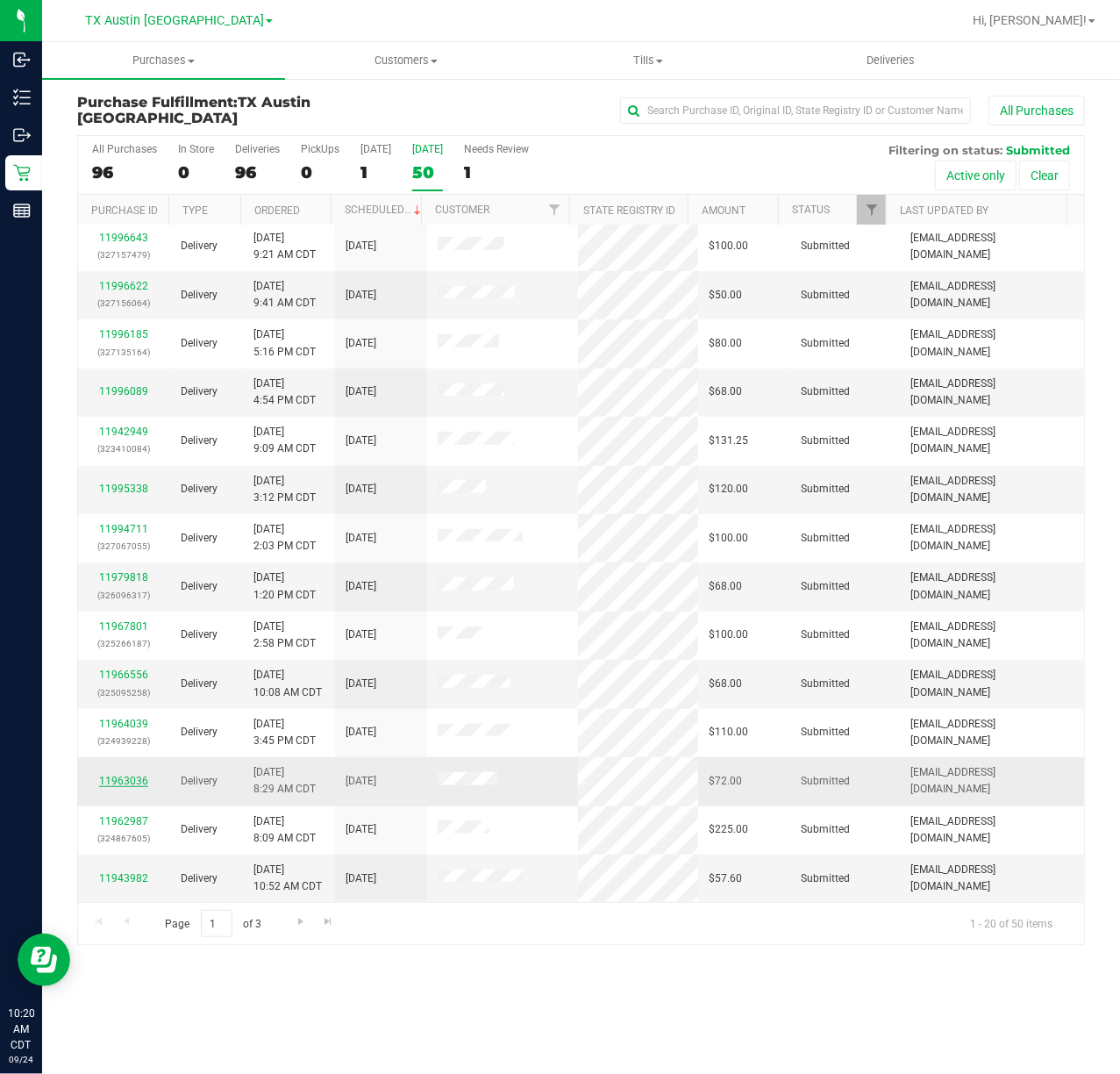
click at [121, 781] on link "11963036" at bounding box center [124, 780] width 49 height 12
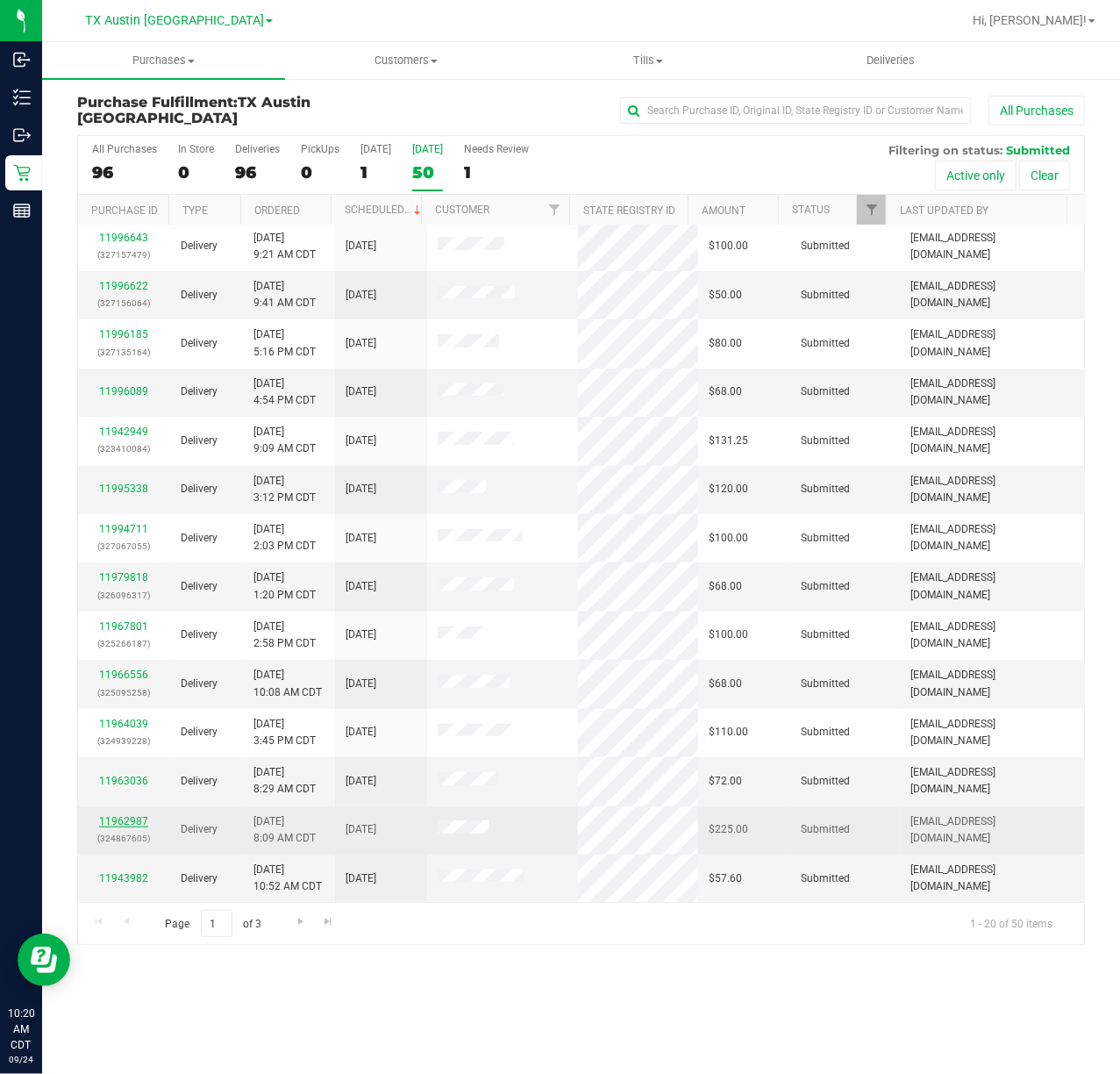
click at [121, 823] on link "11962987" at bounding box center [124, 820] width 49 height 12
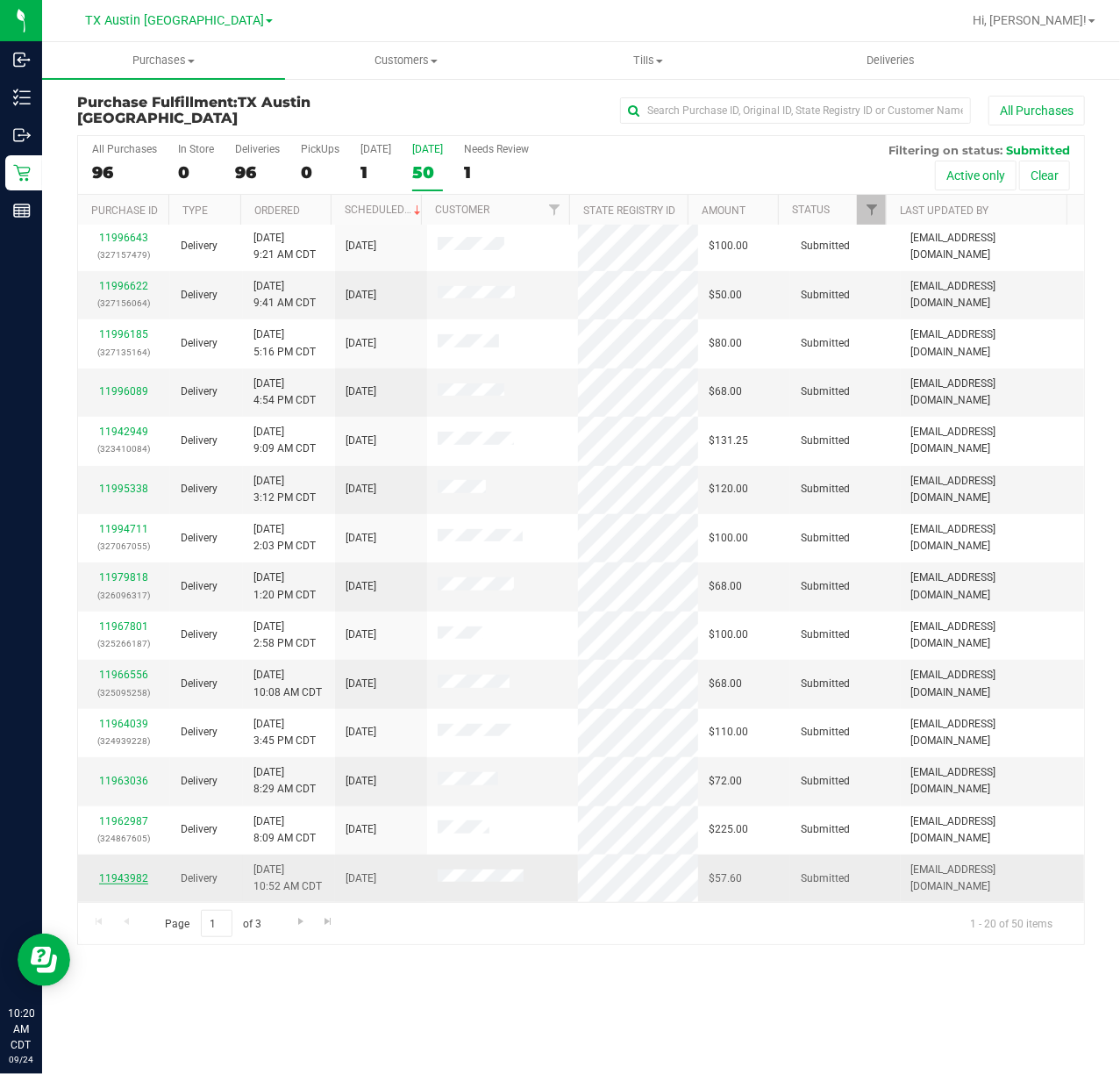
click at [113, 879] on link "11943982" at bounding box center [124, 877] width 49 height 12
click at [298, 924] on span "Go to the next page" at bounding box center [301, 920] width 14 height 14
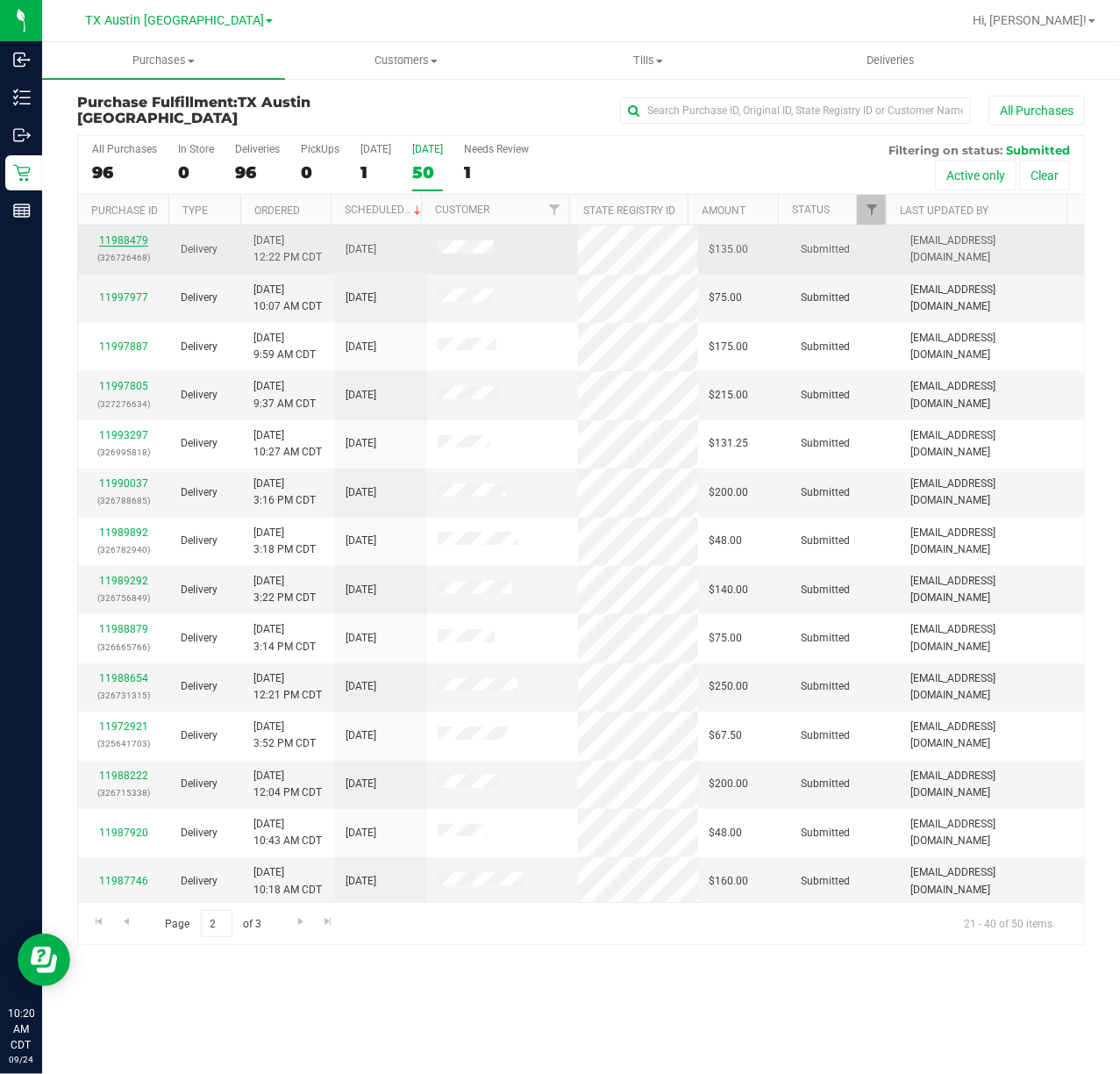
click at [127, 236] on link "11988479" at bounding box center [124, 240] width 49 height 12
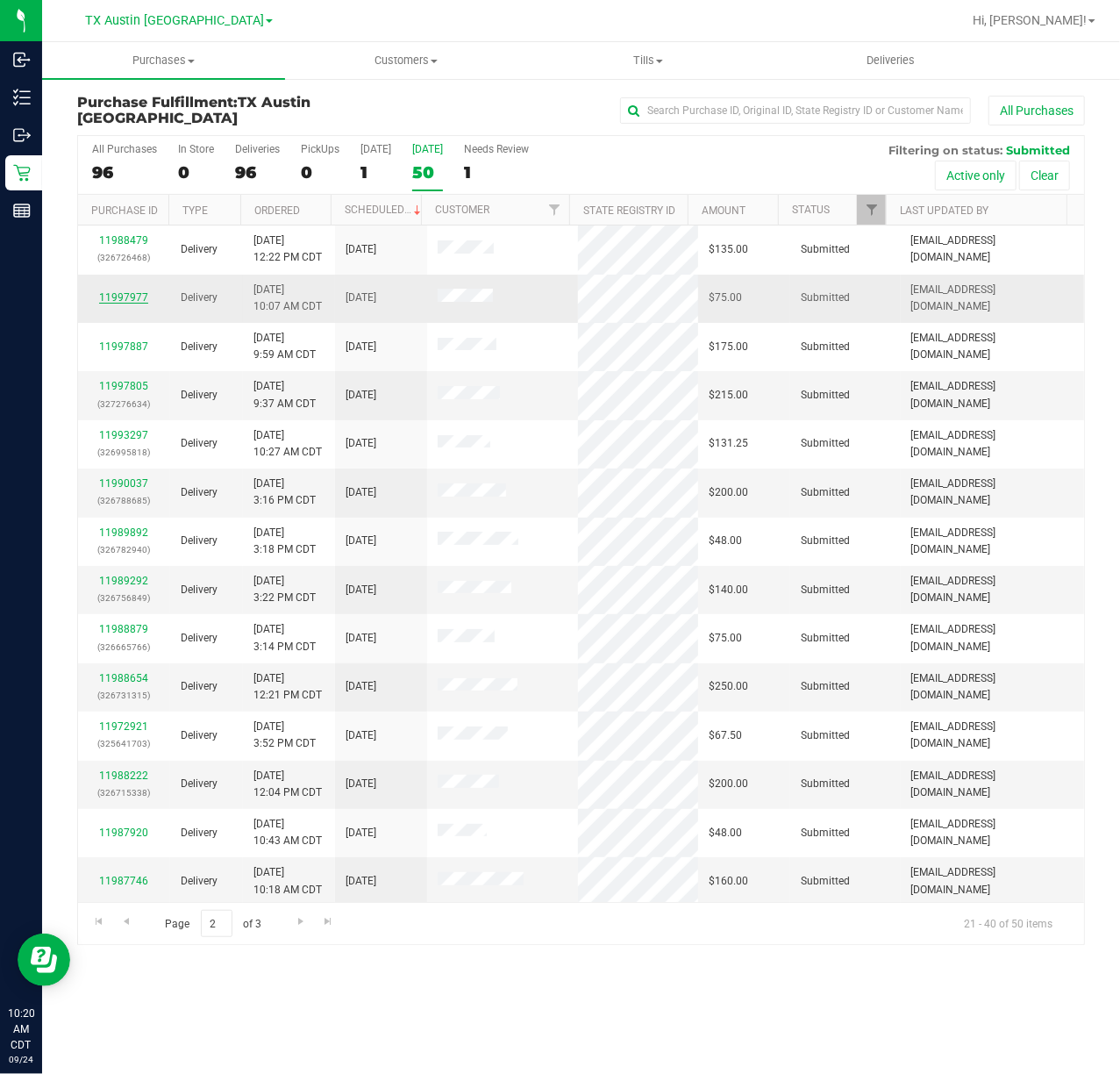
click at [121, 302] on link "11997977" at bounding box center [124, 297] width 49 height 12
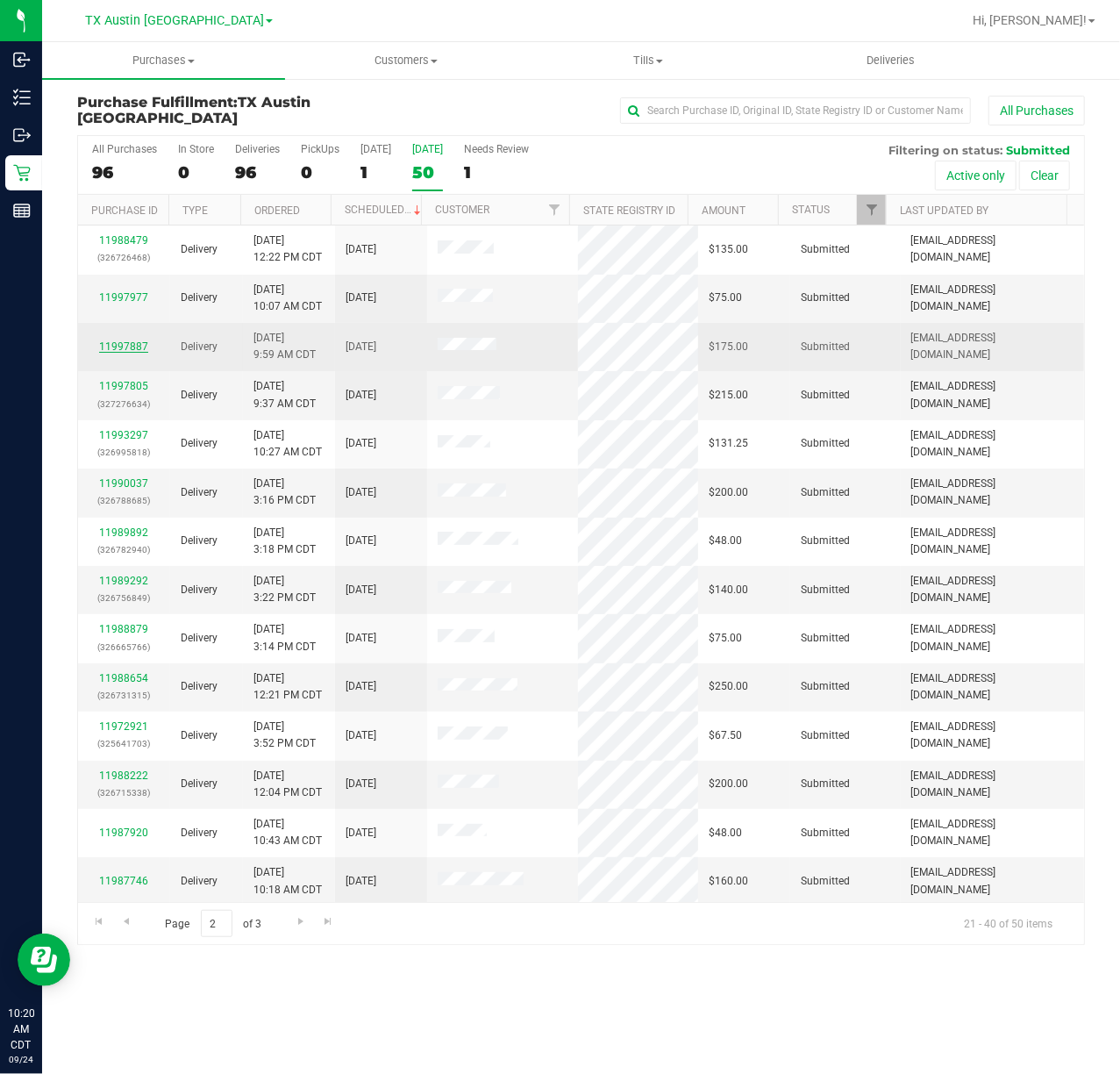
click at [123, 341] on link "11997887" at bounding box center [124, 345] width 49 height 12
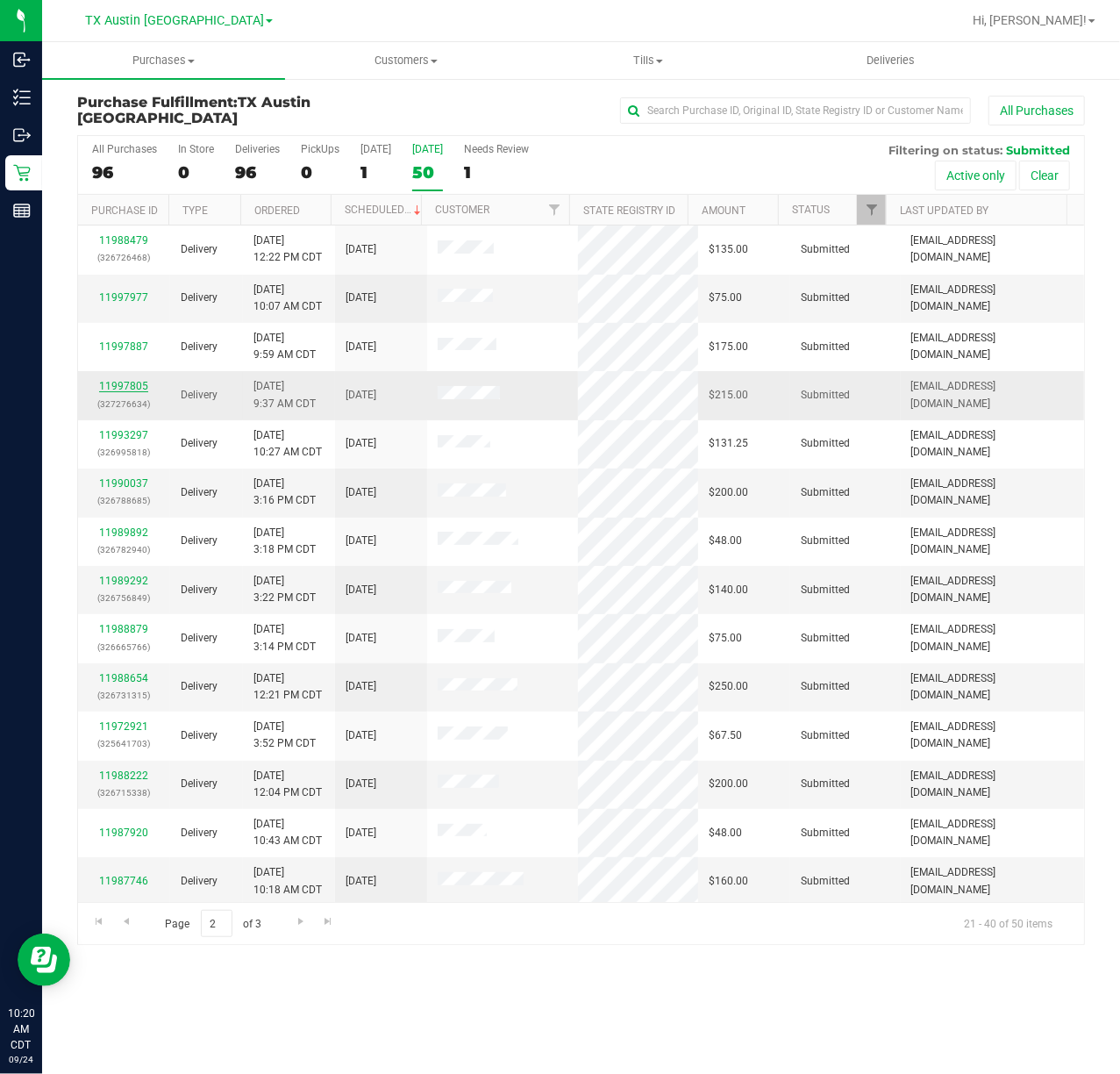
click at [124, 383] on link "11997805" at bounding box center [124, 385] width 49 height 12
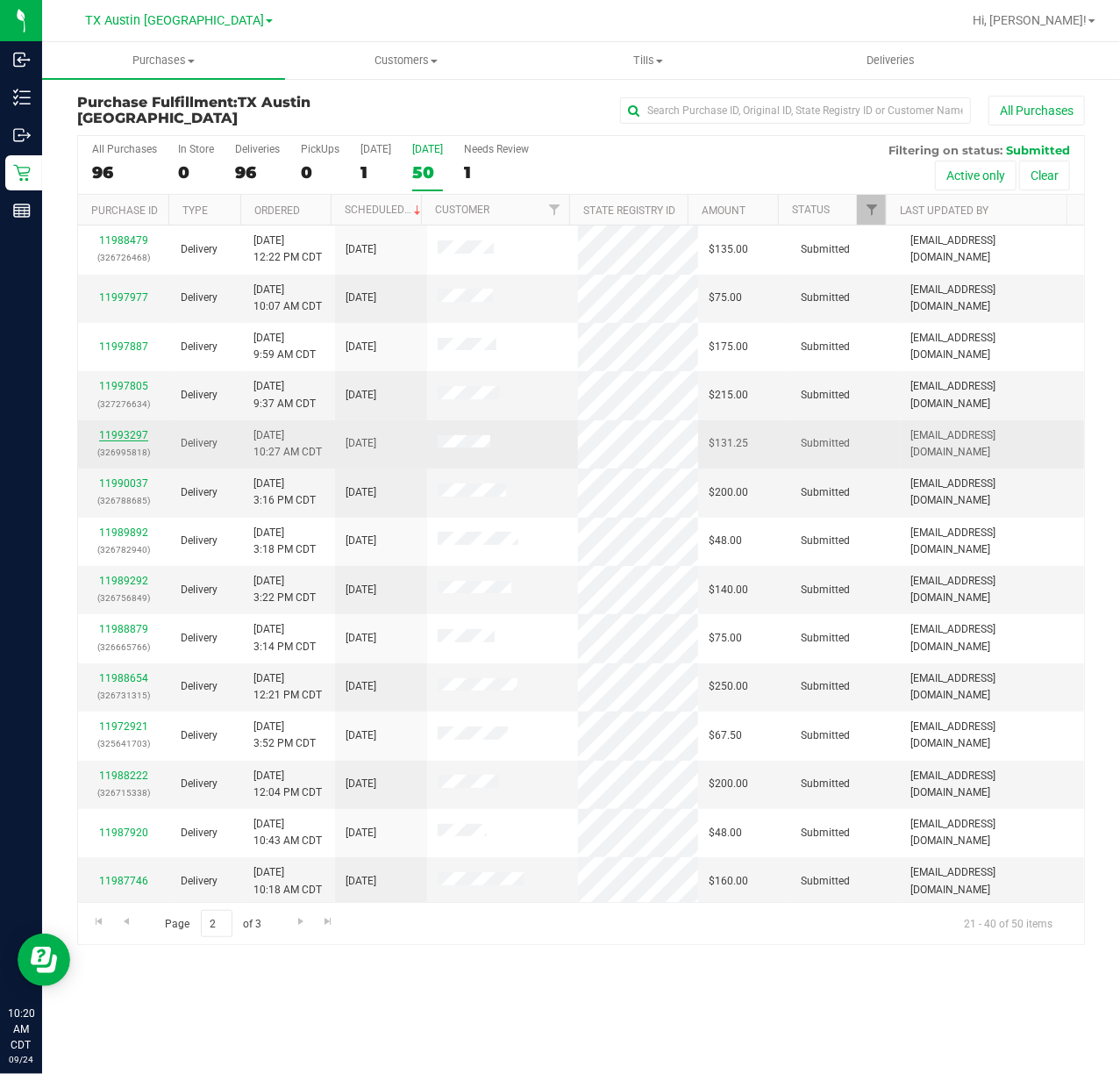
click at [126, 430] on link "11993297" at bounding box center [124, 434] width 49 height 12
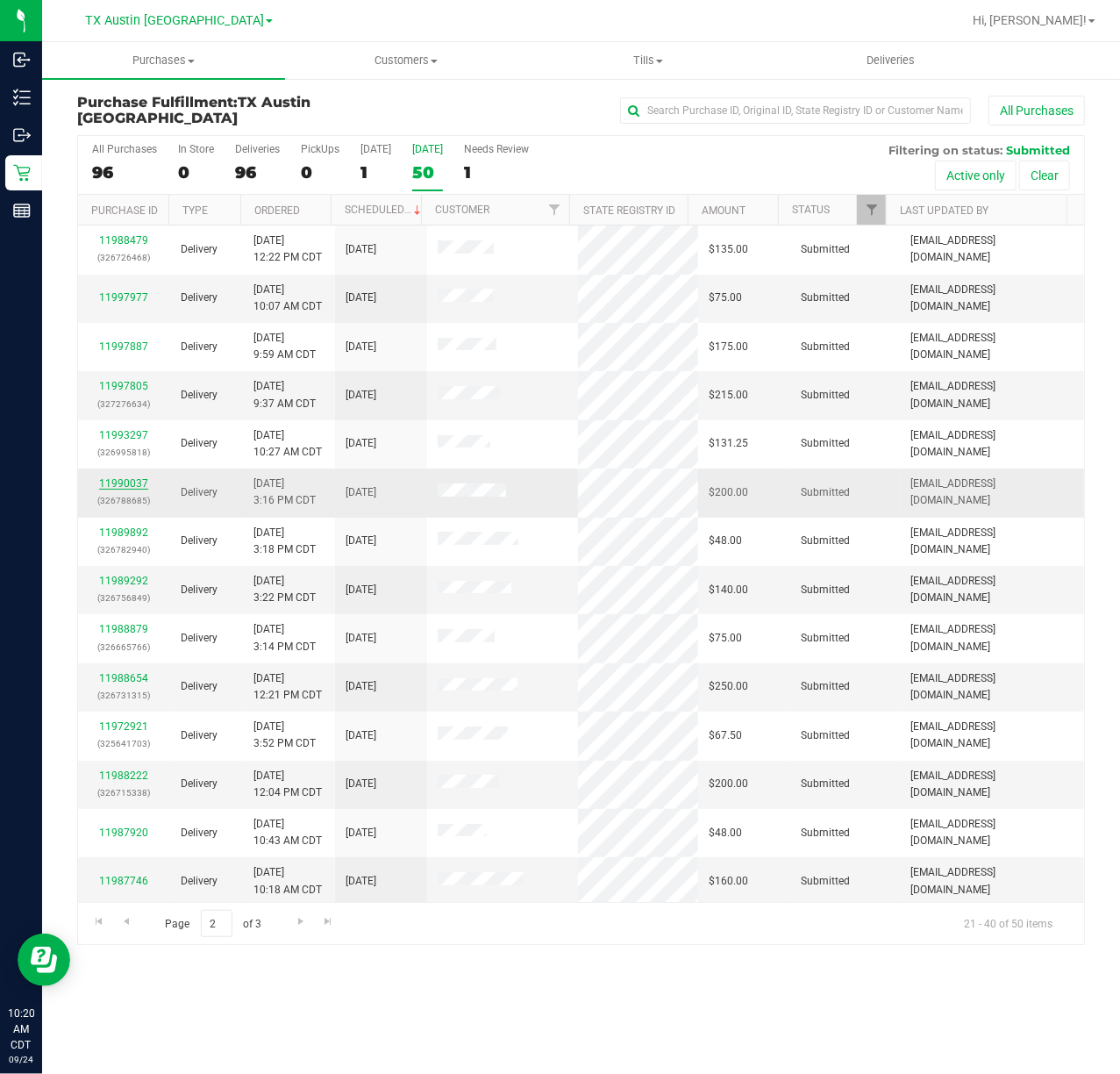
click at [126, 492] on div "11990037 (326788685)" at bounding box center [125, 492] width 71 height 33
click at [125, 486] on link "11990037" at bounding box center [124, 483] width 49 height 12
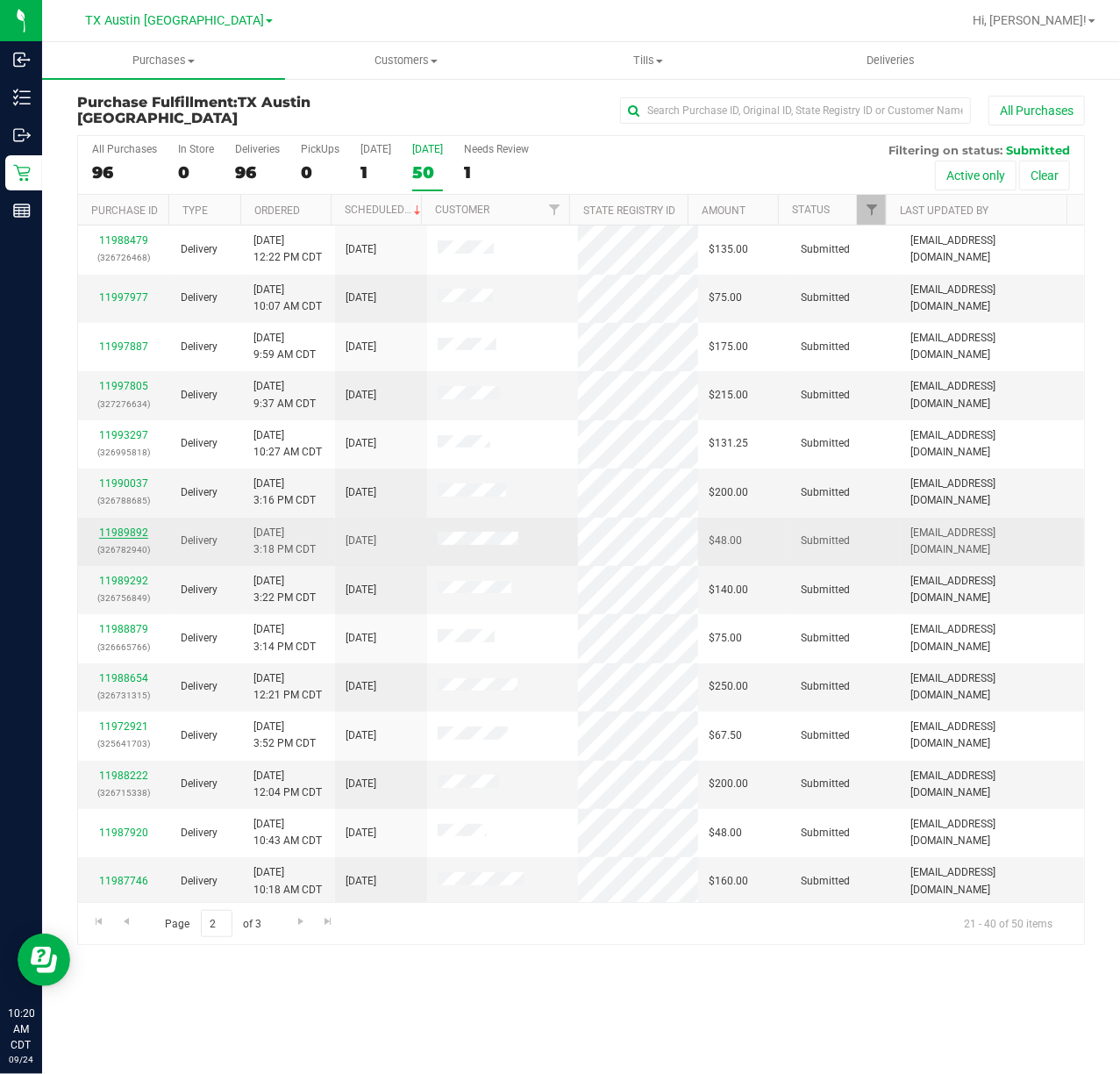
click at [123, 530] on link "11989892" at bounding box center [124, 532] width 49 height 12
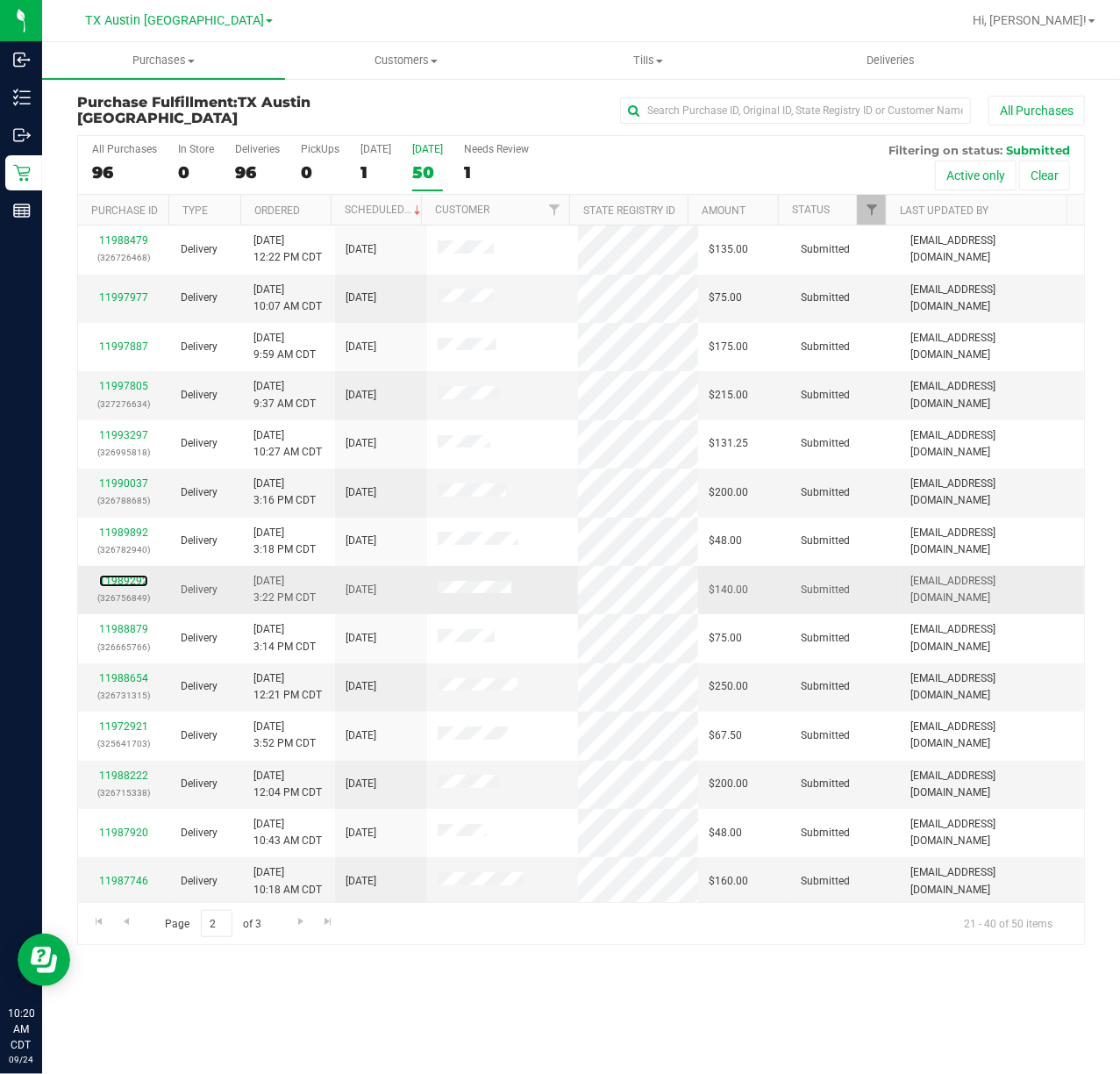
drag, startPoint x: 126, startPoint y: 586, endPoint x: 126, endPoint y: 598, distance: 12.0
click at [126, 586] on link "11989292" at bounding box center [124, 580] width 49 height 12
click at [121, 628] on link "11988879" at bounding box center [124, 629] width 49 height 12
click at [124, 670] on td "11988654 (326731315)" at bounding box center [124, 687] width 93 height 49
click at [125, 677] on link "11988654" at bounding box center [124, 677] width 49 height 12
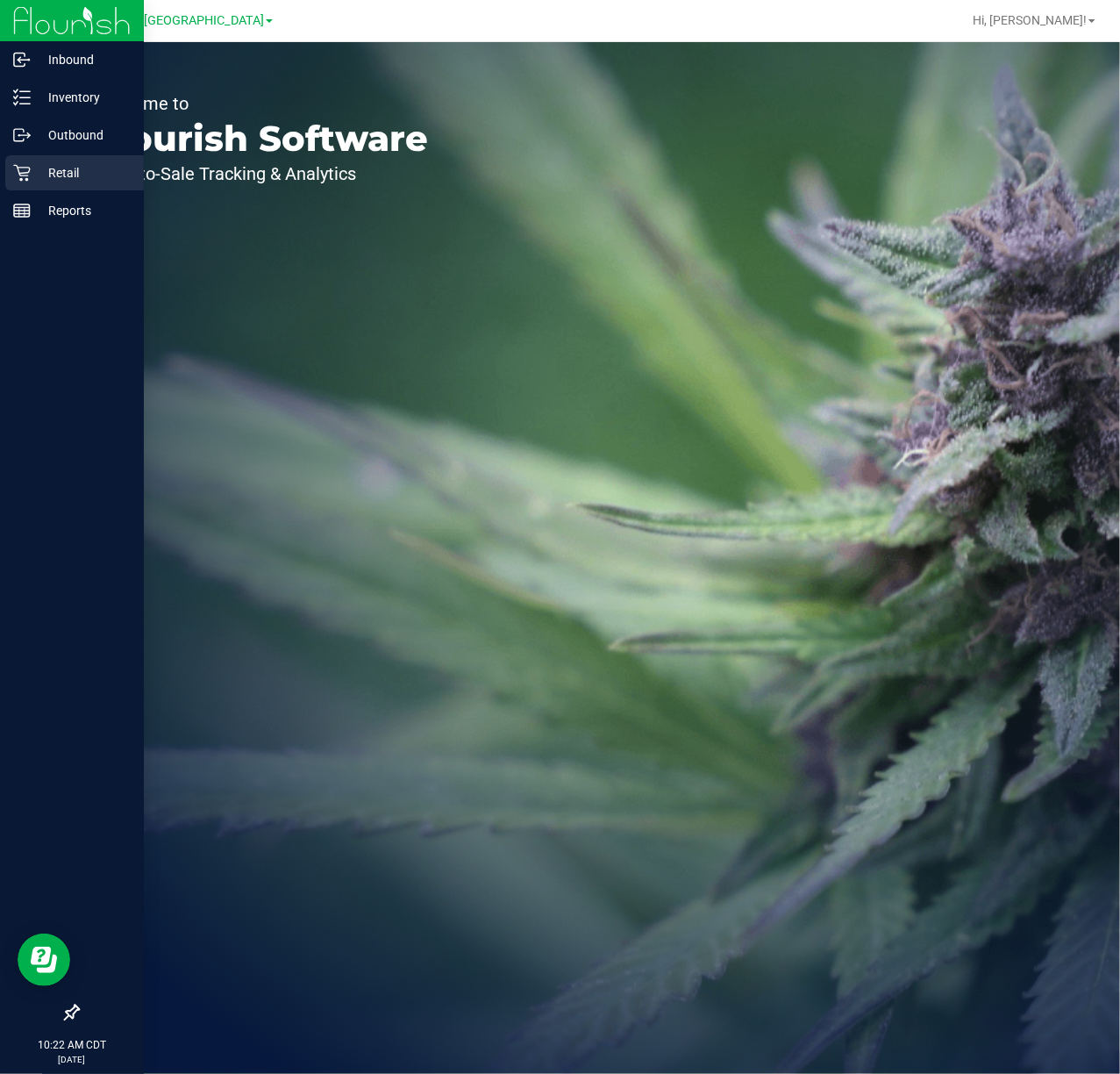
click at [42, 172] on p "Retail" at bounding box center [83, 172] width 105 height 21
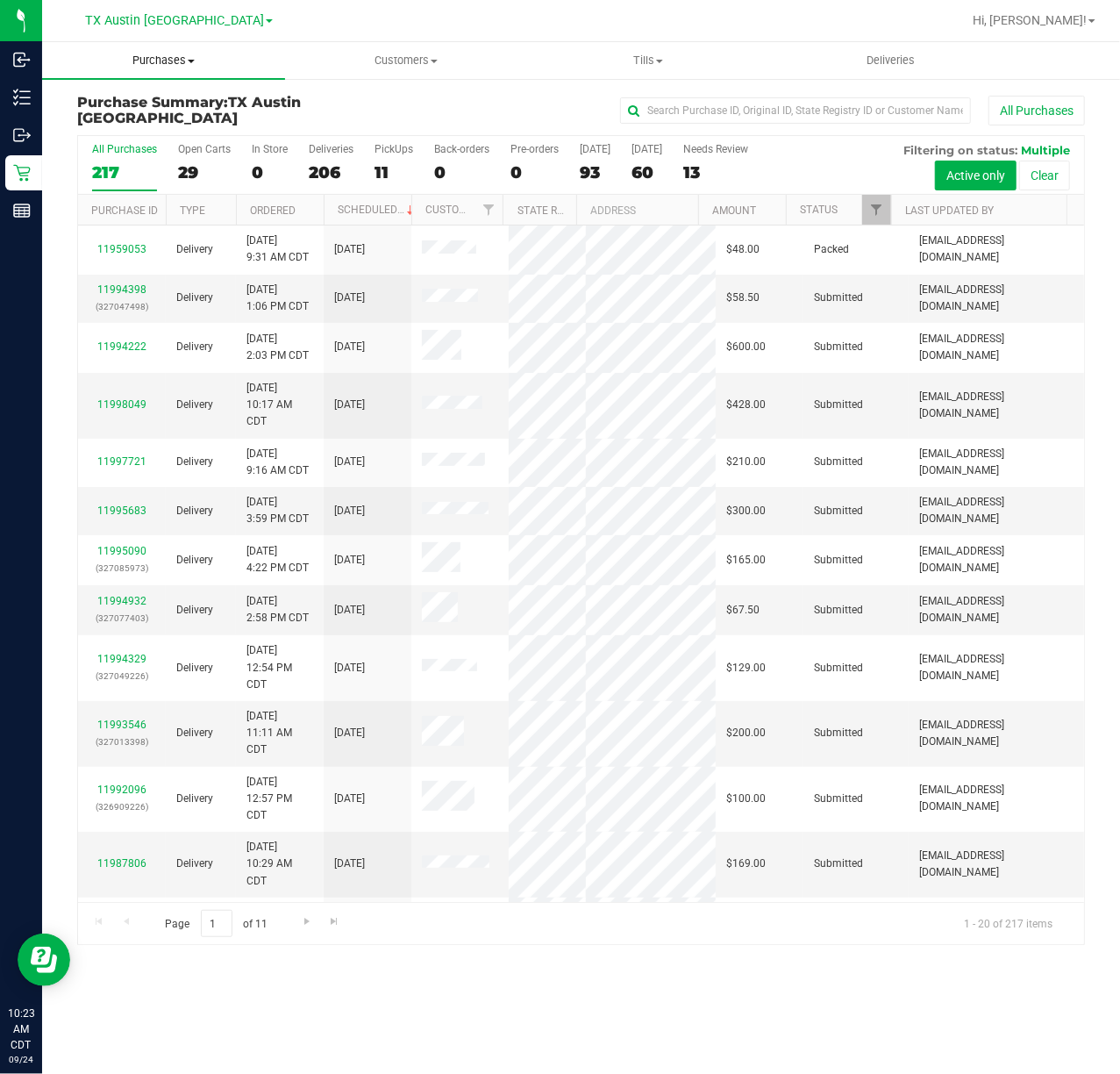
click at [176, 69] on uib-tab-heading "Purchases Summary of purchases Fulfillment All purchases" at bounding box center [163, 60] width 243 height 37
click at [138, 131] on span "Fulfillment" at bounding box center [96, 126] width 109 height 15
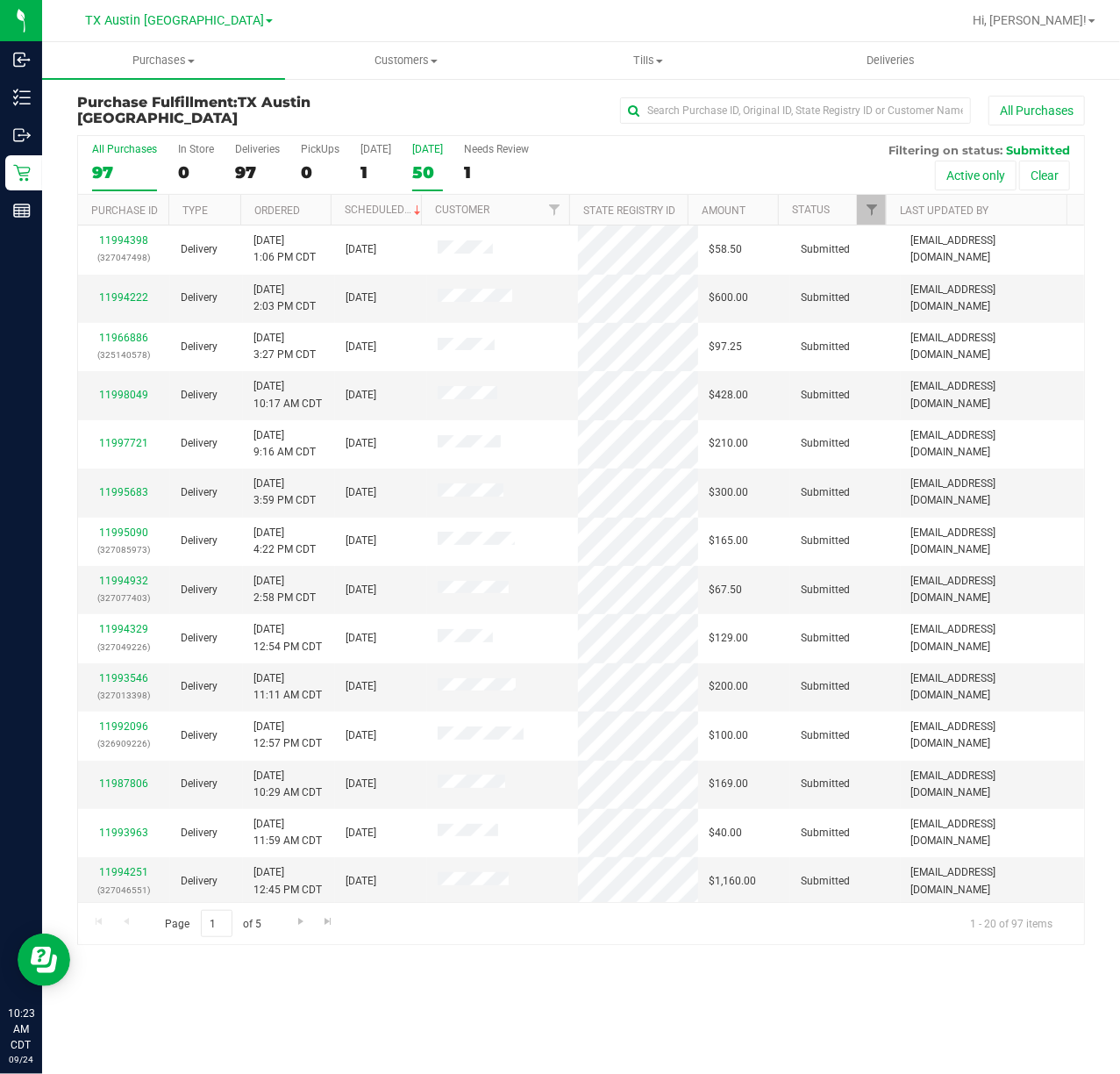
click at [436, 176] on div "50" at bounding box center [428, 172] width 31 height 20
click at [0, 0] on input "Tomorrow 50" at bounding box center [0, 0] width 0 height 0
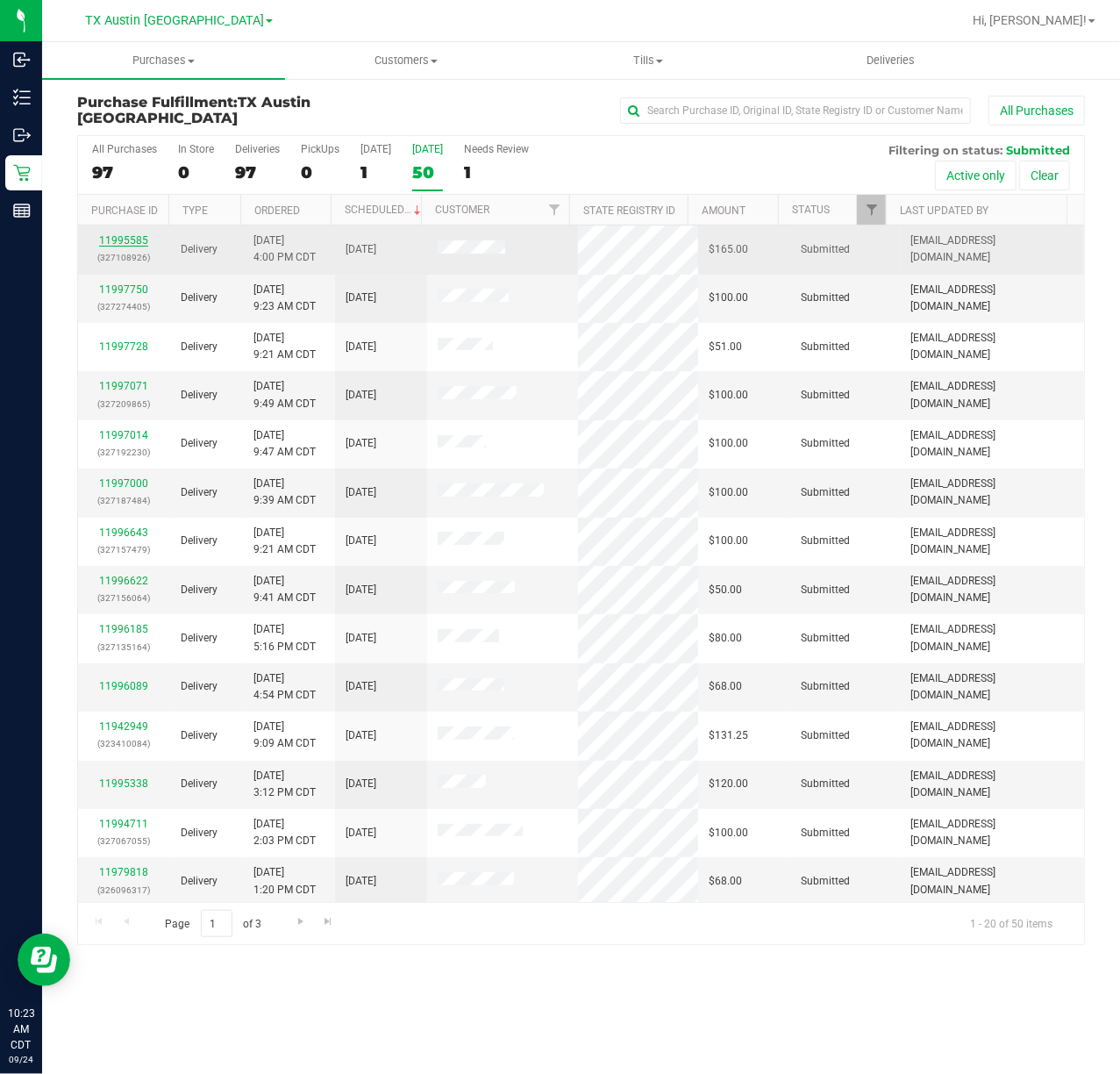
click at [140, 240] on link "11995585" at bounding box center [124, 240] width 49 height 12
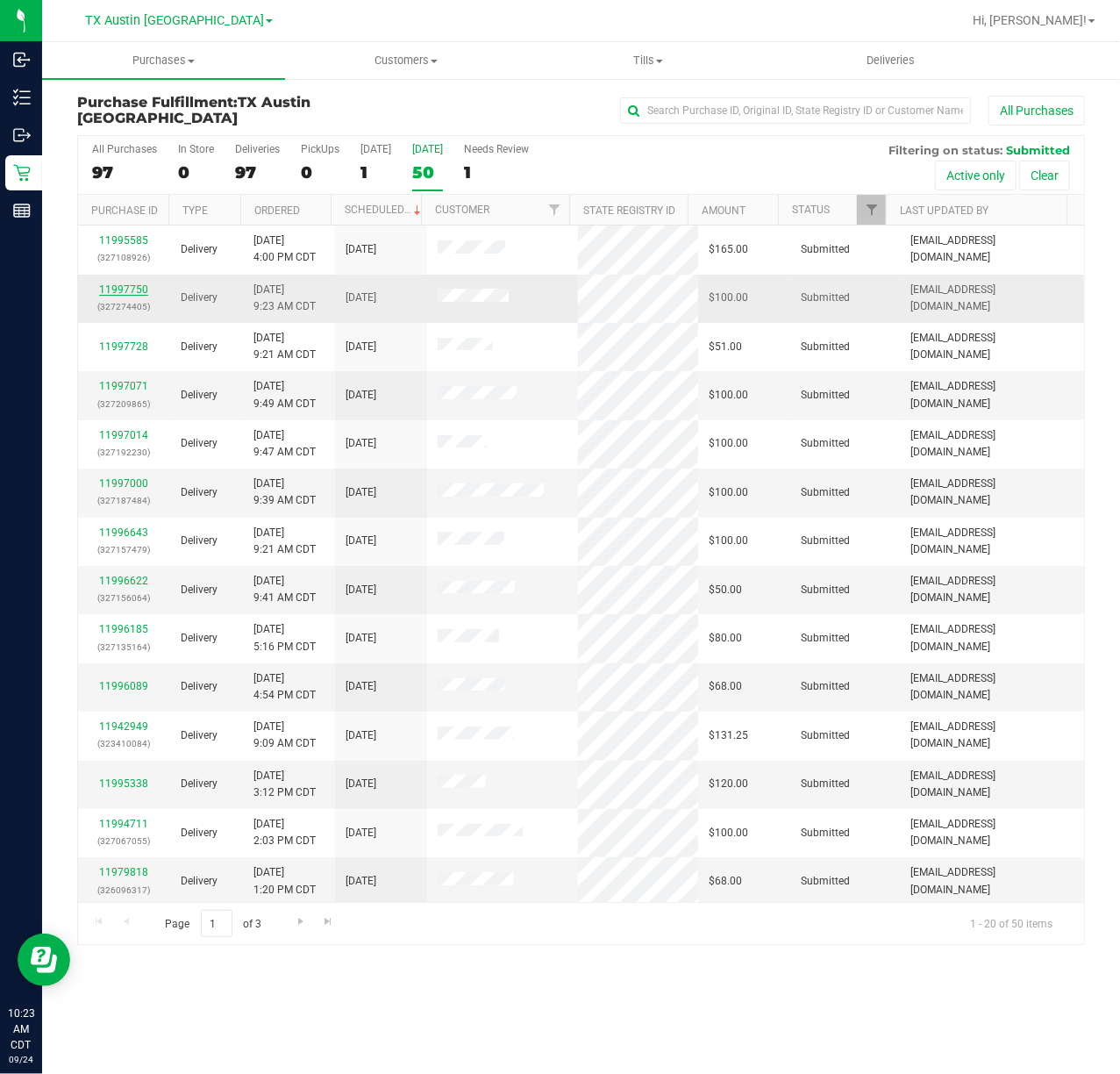
click at [126, 285] on link "11997750" at bounding box center [124, 289] width 49 height 12
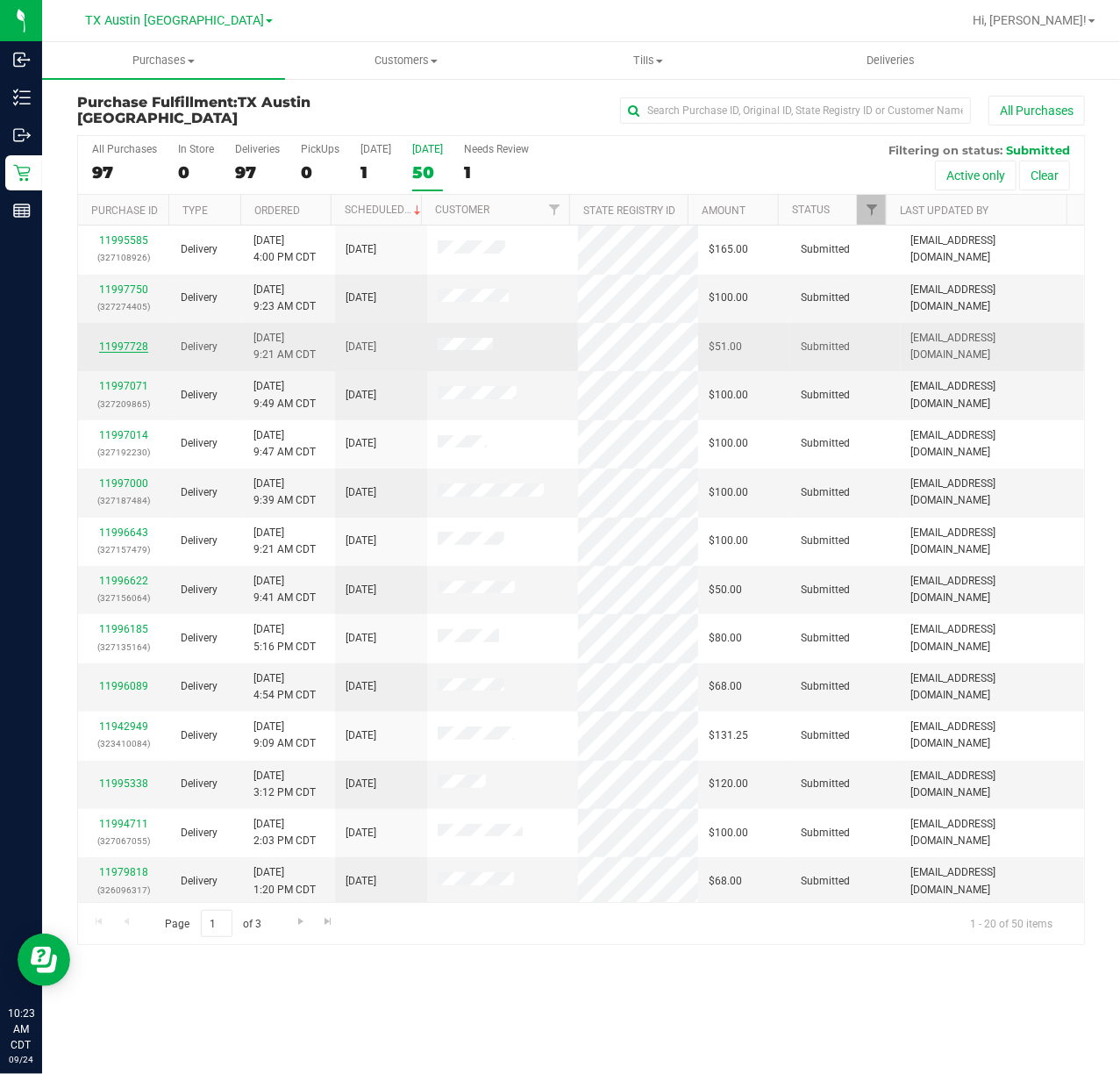
click at [124, 344] on link "11997728" at bounding box center [124, 345] width 49 height 12
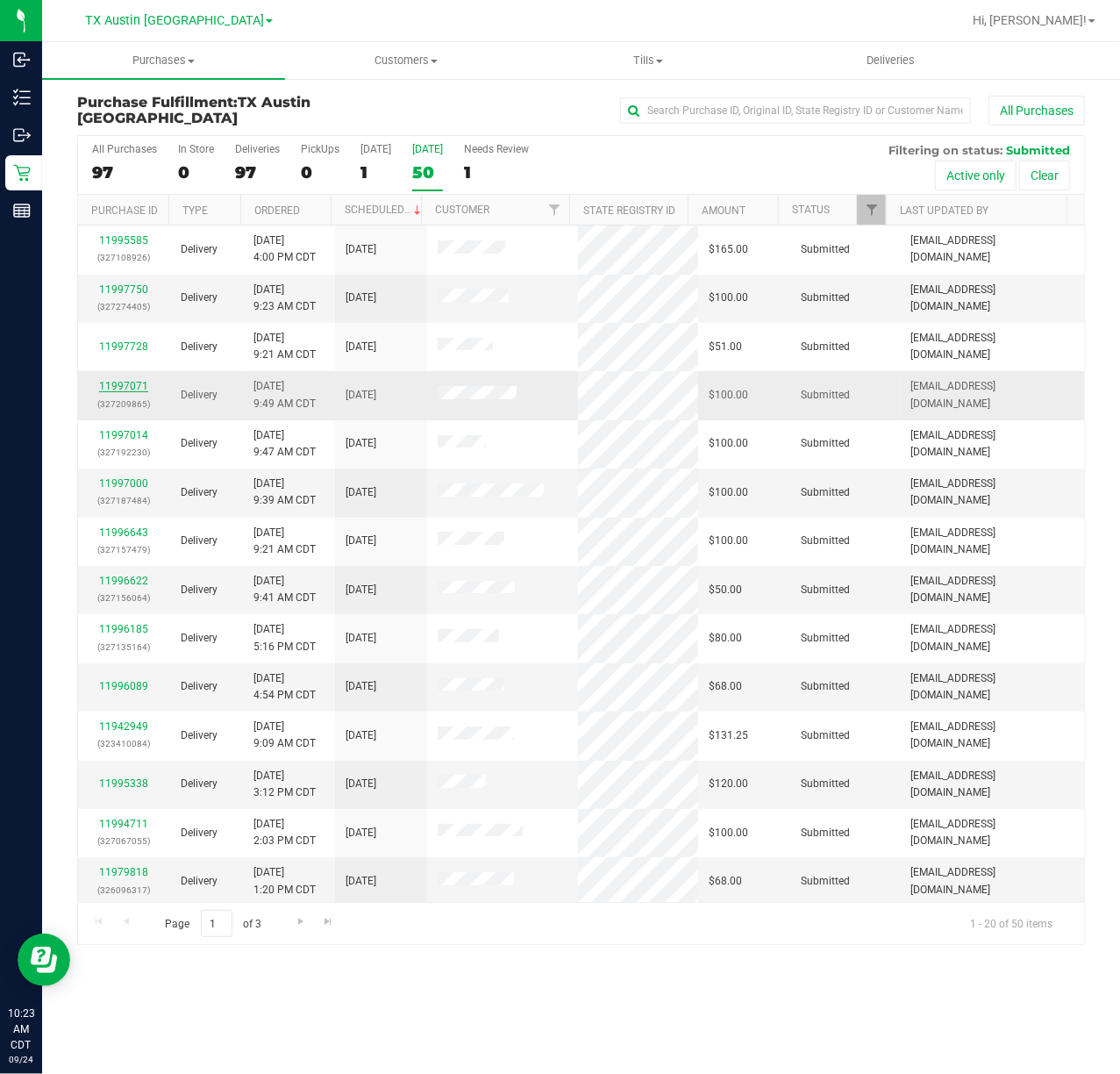
click at [114, 387] on link "11997071" at bounding box center [124, 385] width 49 height 12
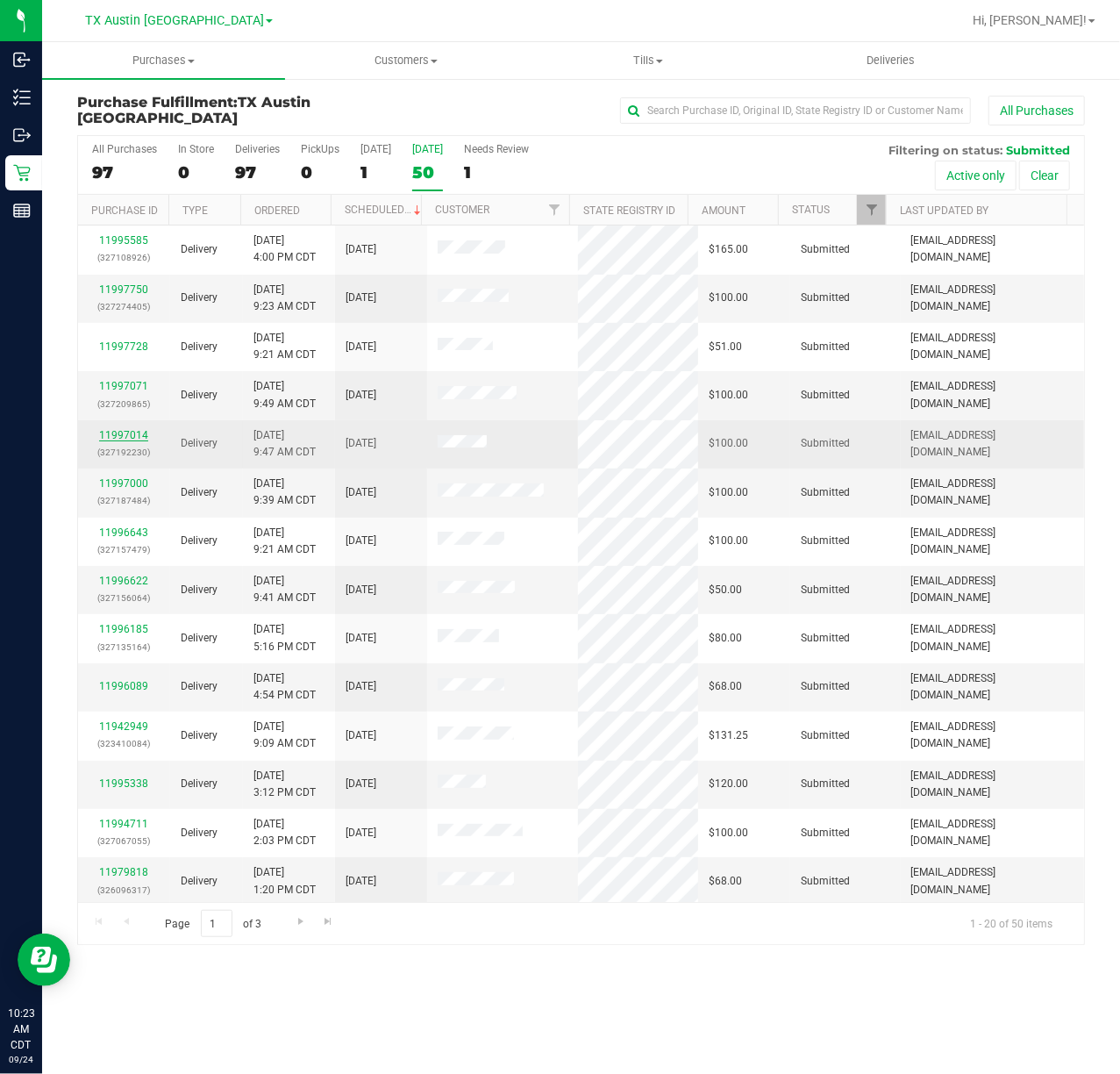
click at [123, 435] on link "11997014" at bounding box center [124, 434] width 49 height 12
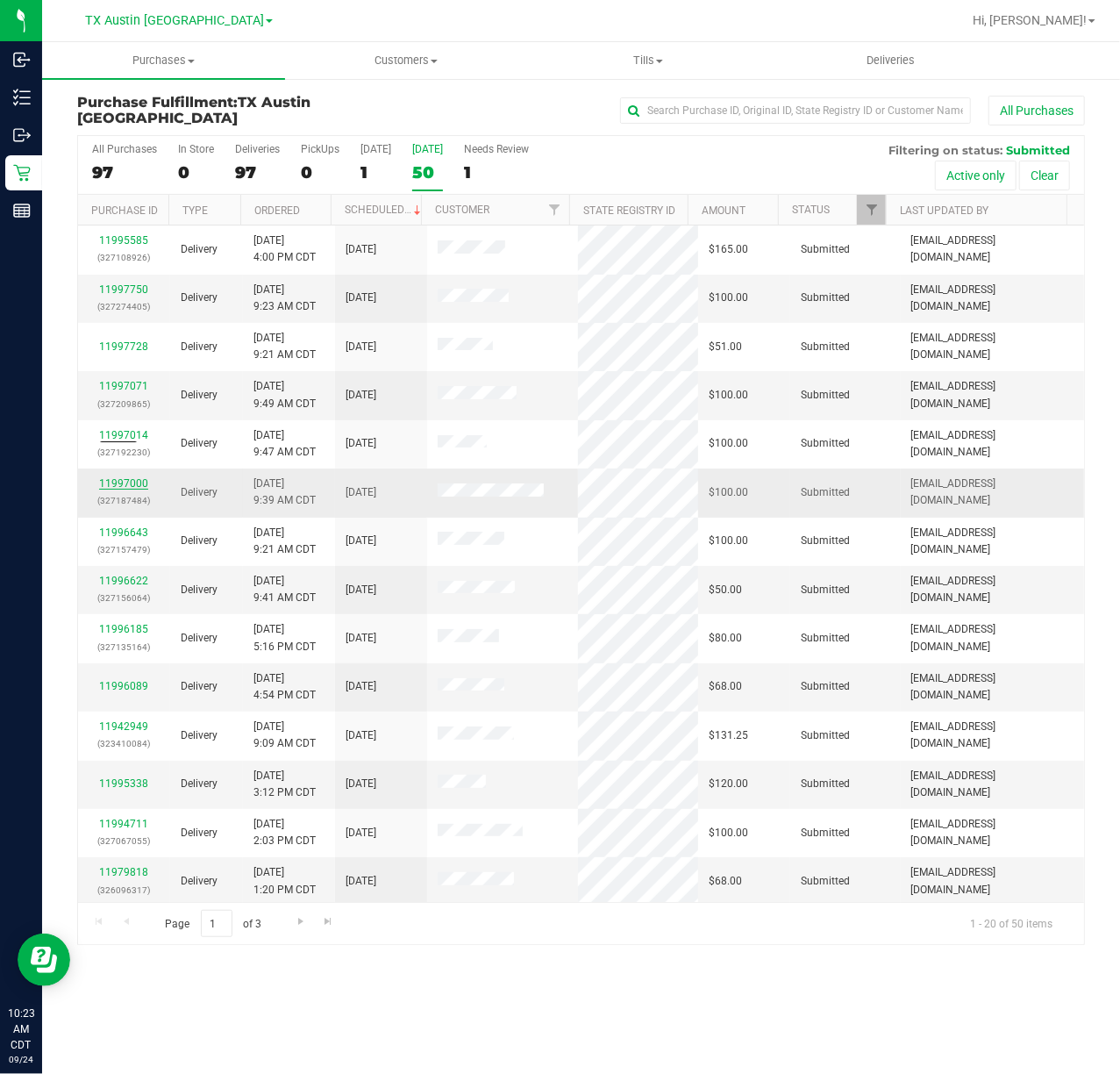
click at [124, 489] on link "11997000" at bounding box center [124, 483] width 49 height 12
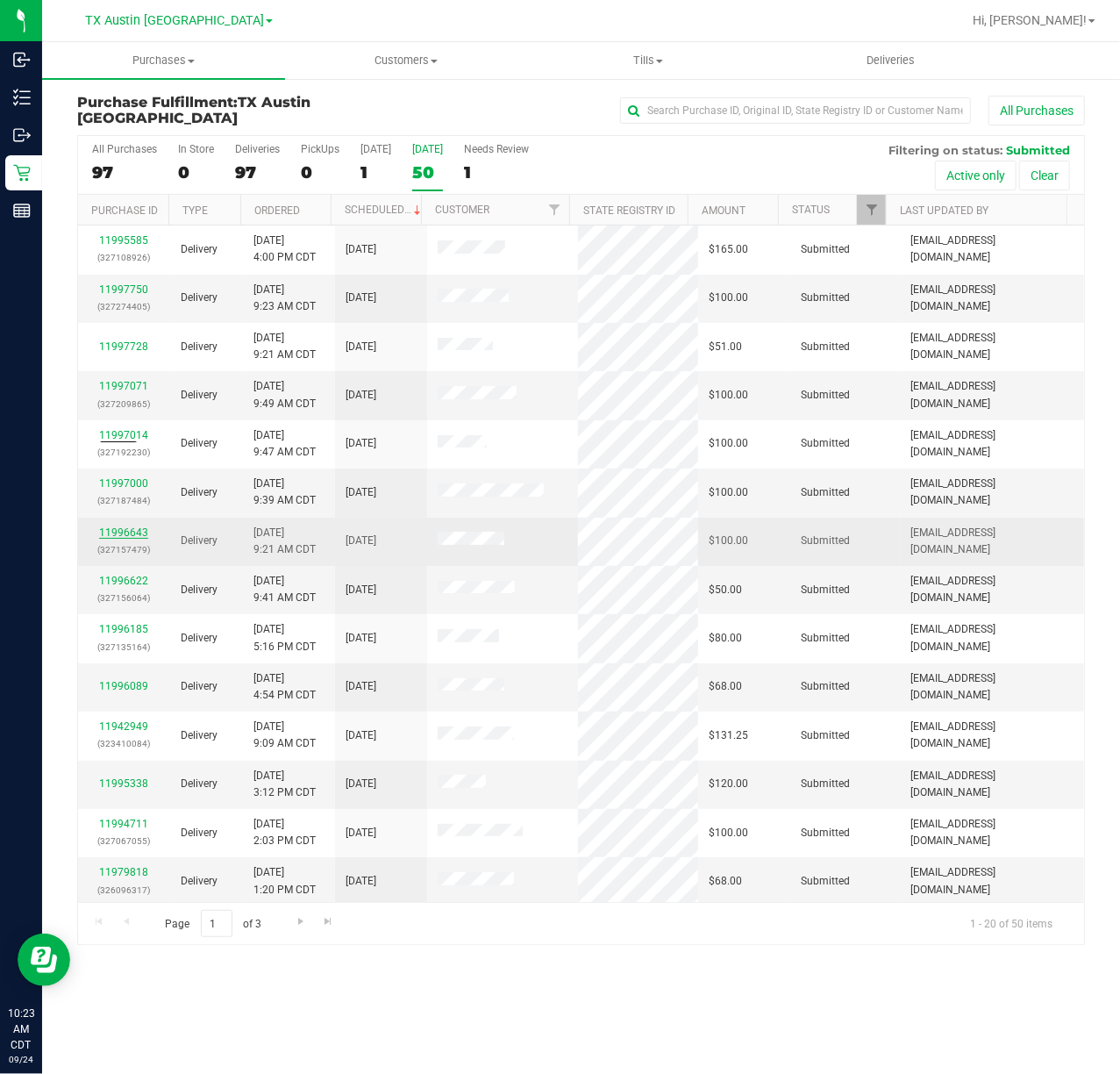
click at [134, 532] on link "11996643" at bounding box center [124, 532] width 49 height 12
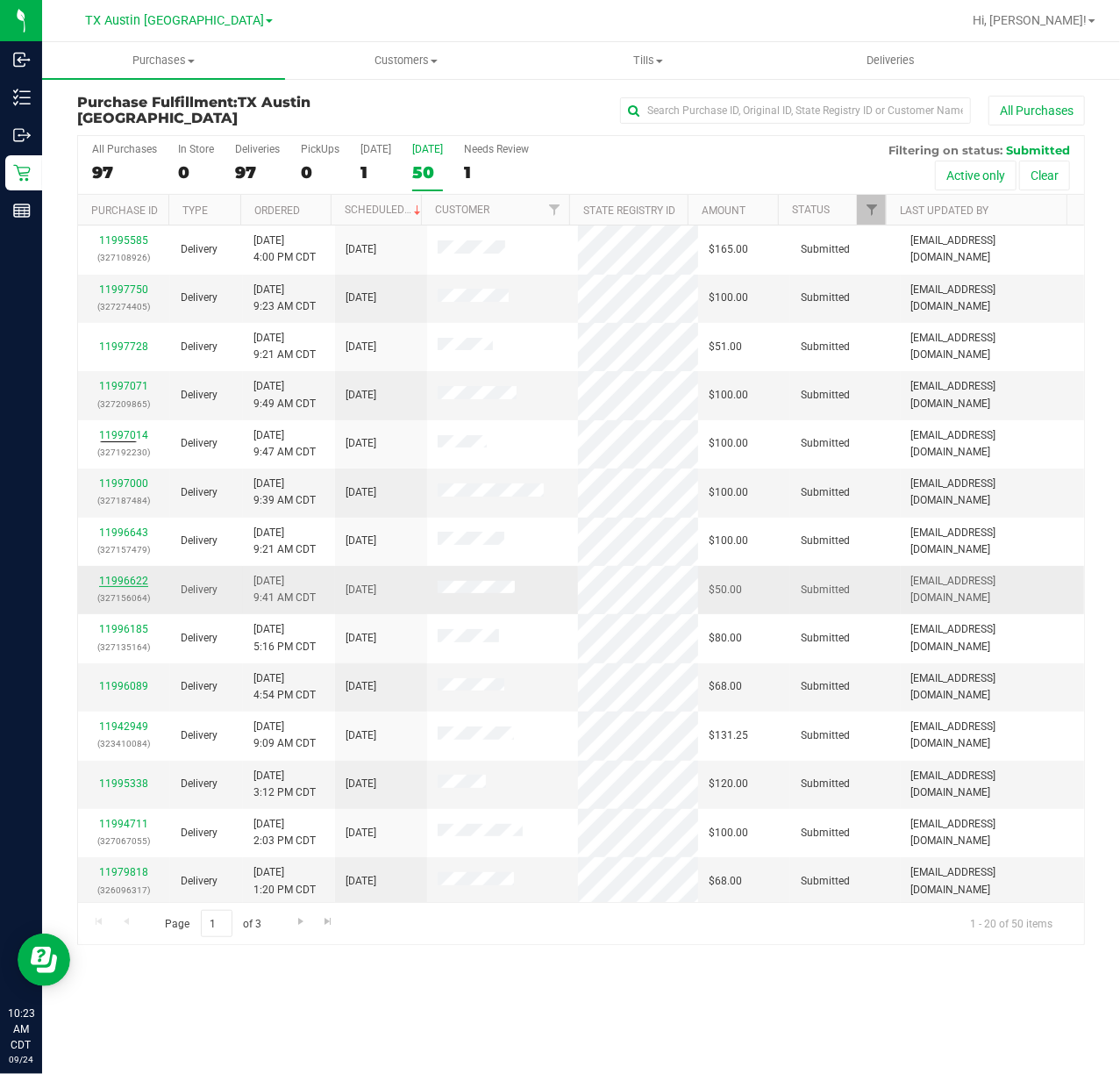
click at [125, 584] on link "11996622" at bounding box center [124, 580] width 49 height 12
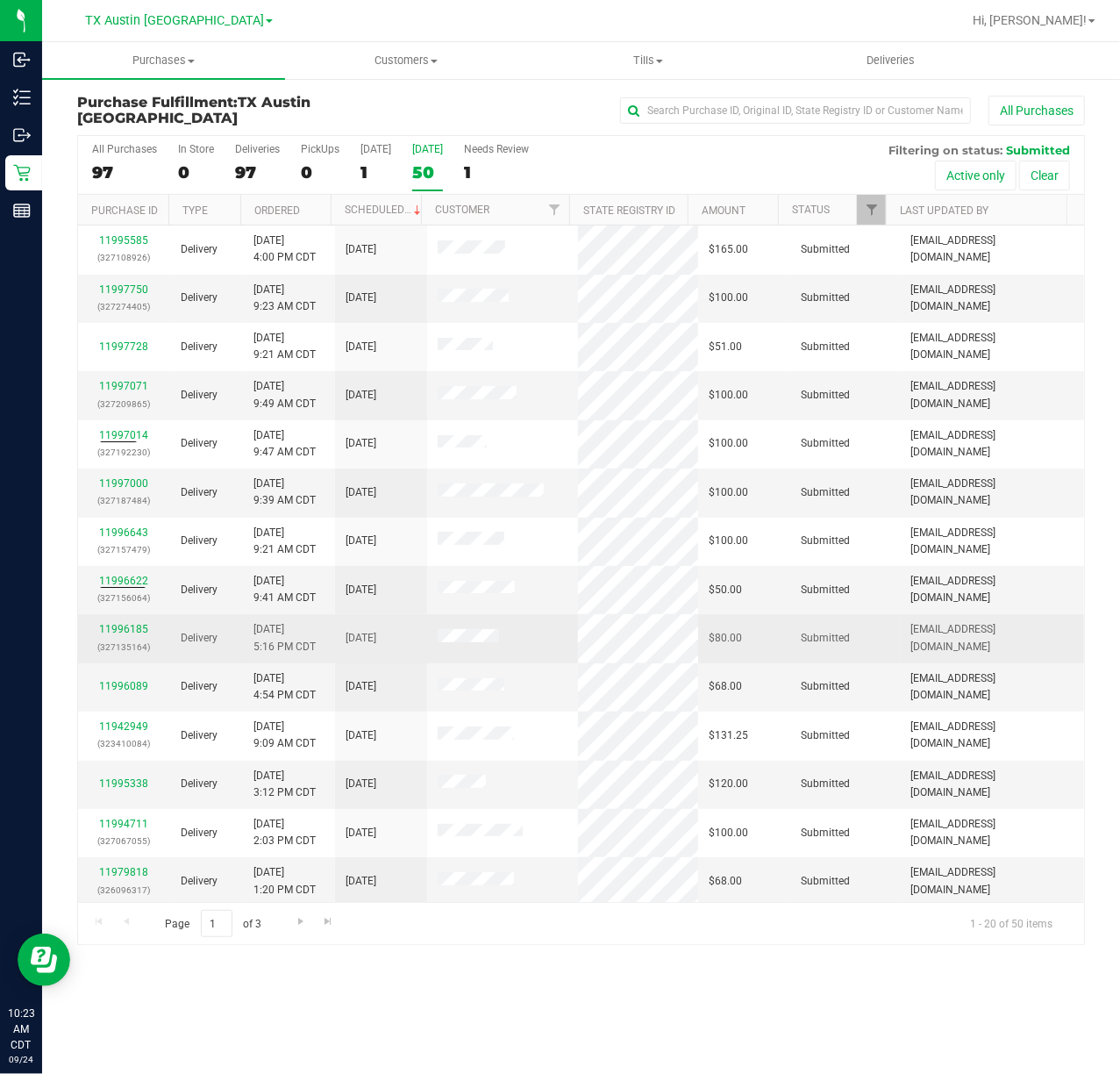
click at [130, 640] on p "(327135164)" at bounding box center [125, 647] width 71 height 16
click at [135, 626] on link "11996185" at bounding box center [124, 629] width 49 height 12
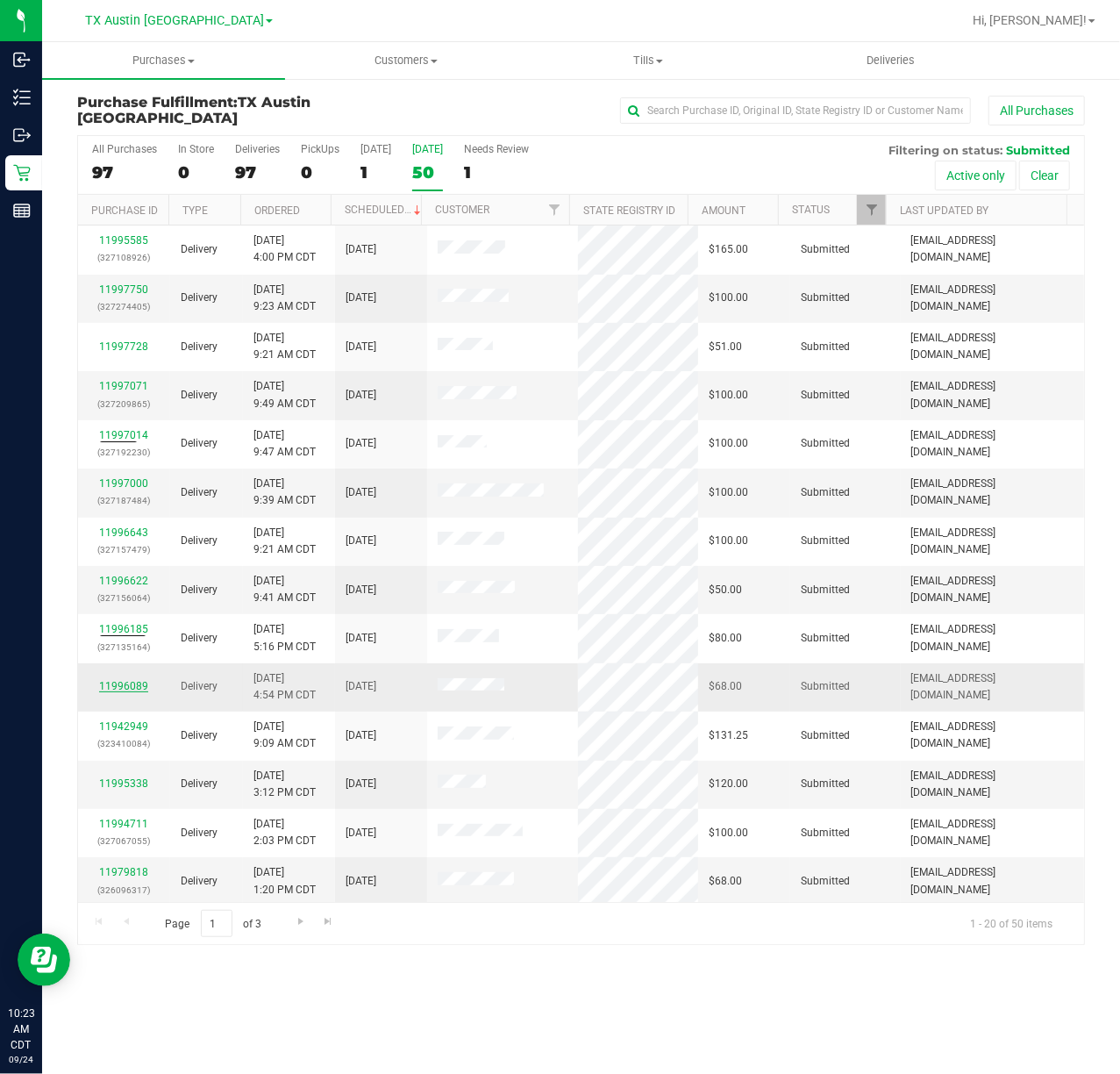
click at [131, 692] on link "11996089" at bounding box center [124, 685] width 49 height 12
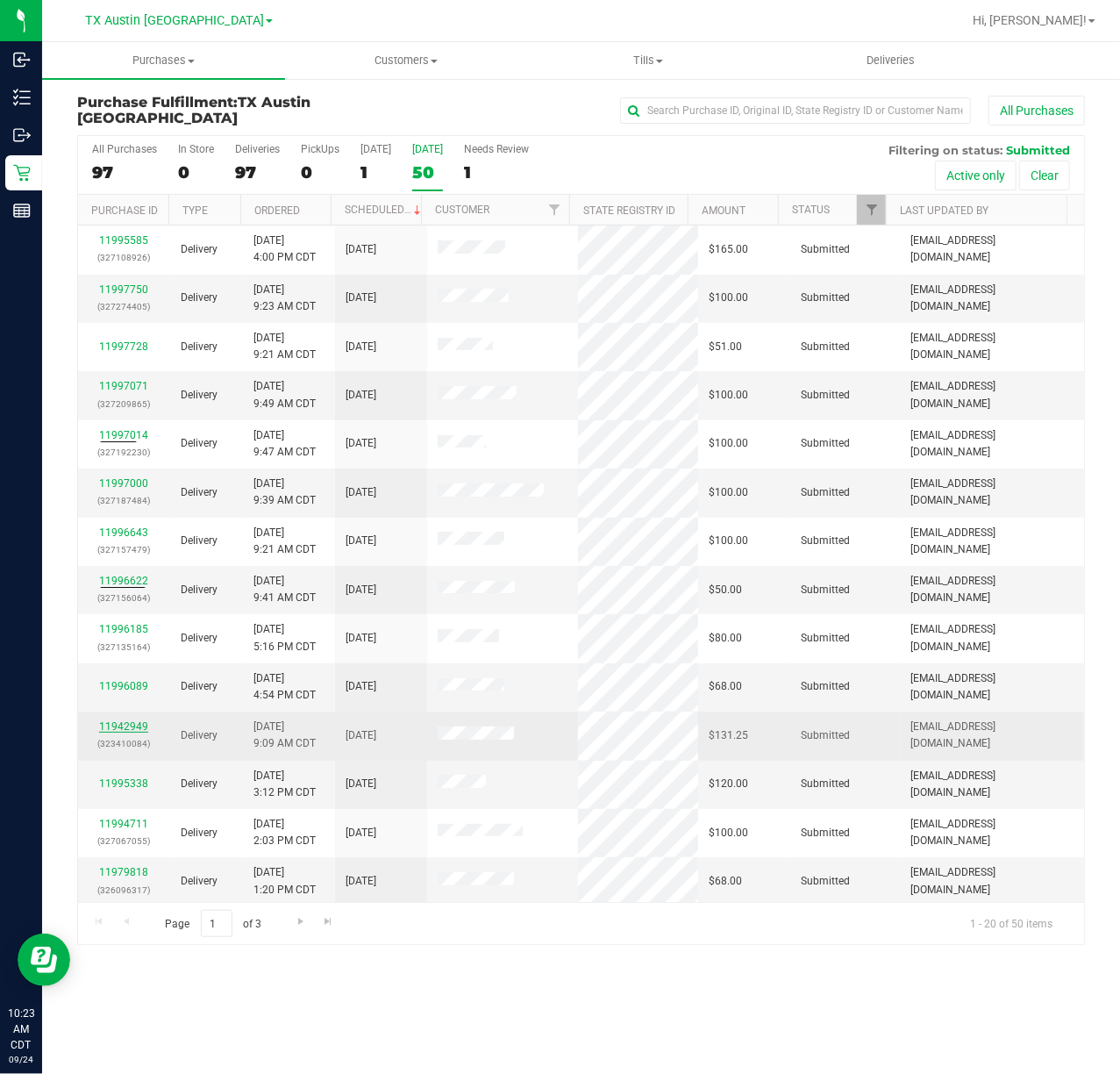
click at [135, 731] on link "11942949" at bounding box center [124, 726] width 49 height 12
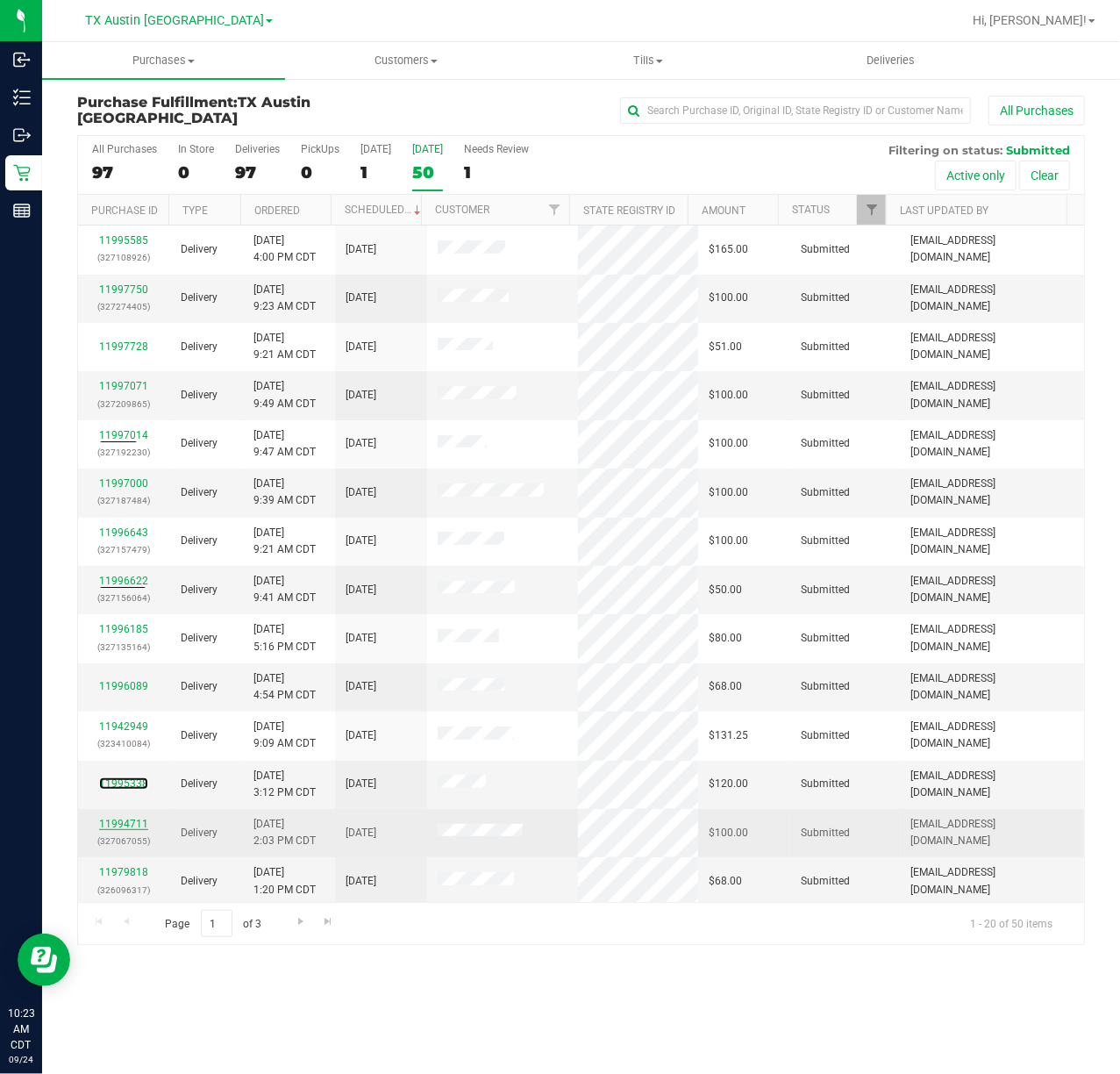
drag, startPoint x: 134, startPoint y: 789, endPoint x: 127, endPoint y: 828, distance: 39.6
click at [133, 789] on link "11995338" at bounding box center [124, 783] width 49 height 12
click at [138, 830] on link "11994711" at bounding box center [124, 823] width 49 height 12
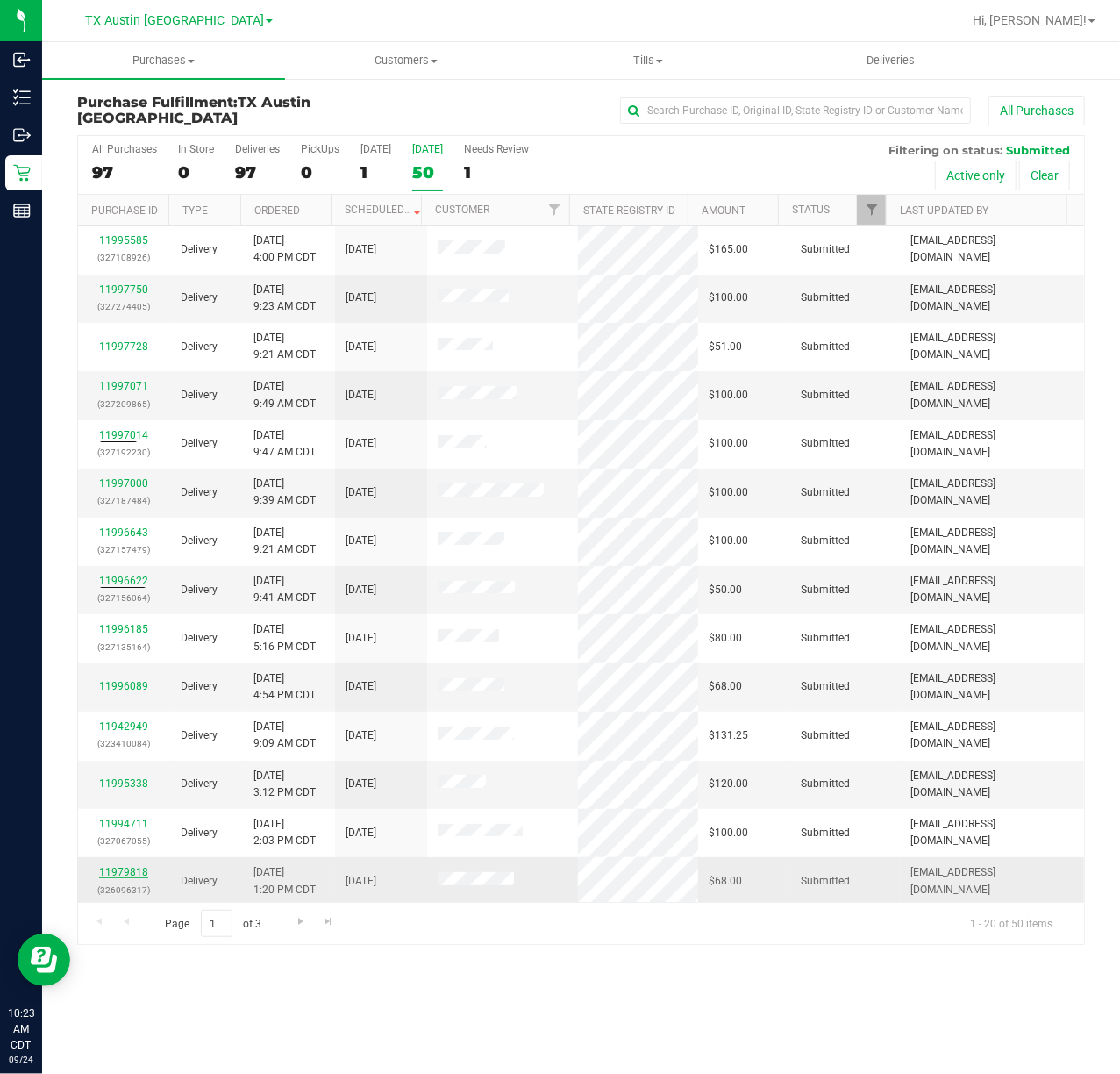
click at [121, 878] on link "11979818" at bounding box center [124, 871] width 49 height 12
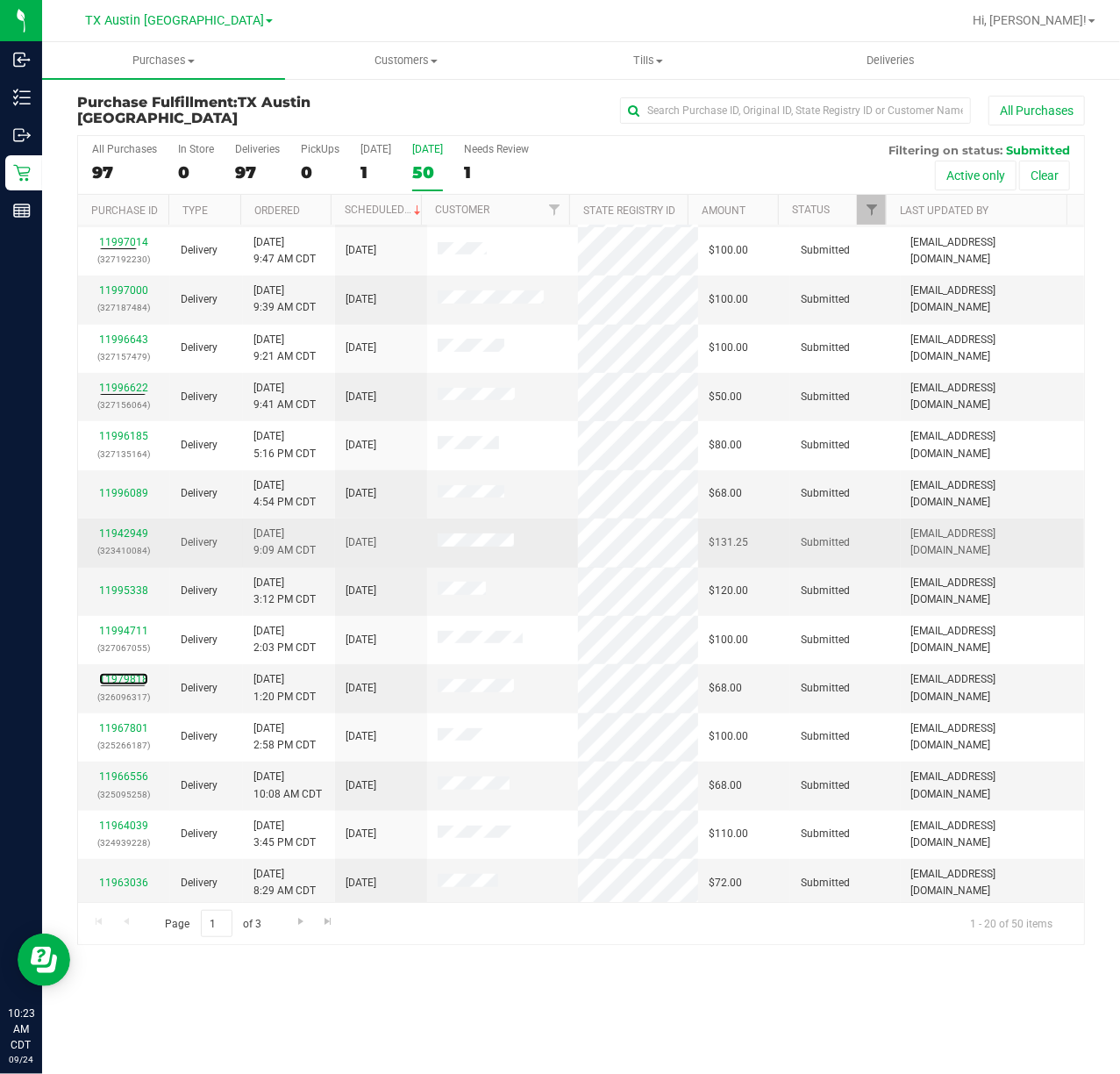
scroll to position [300, 0]
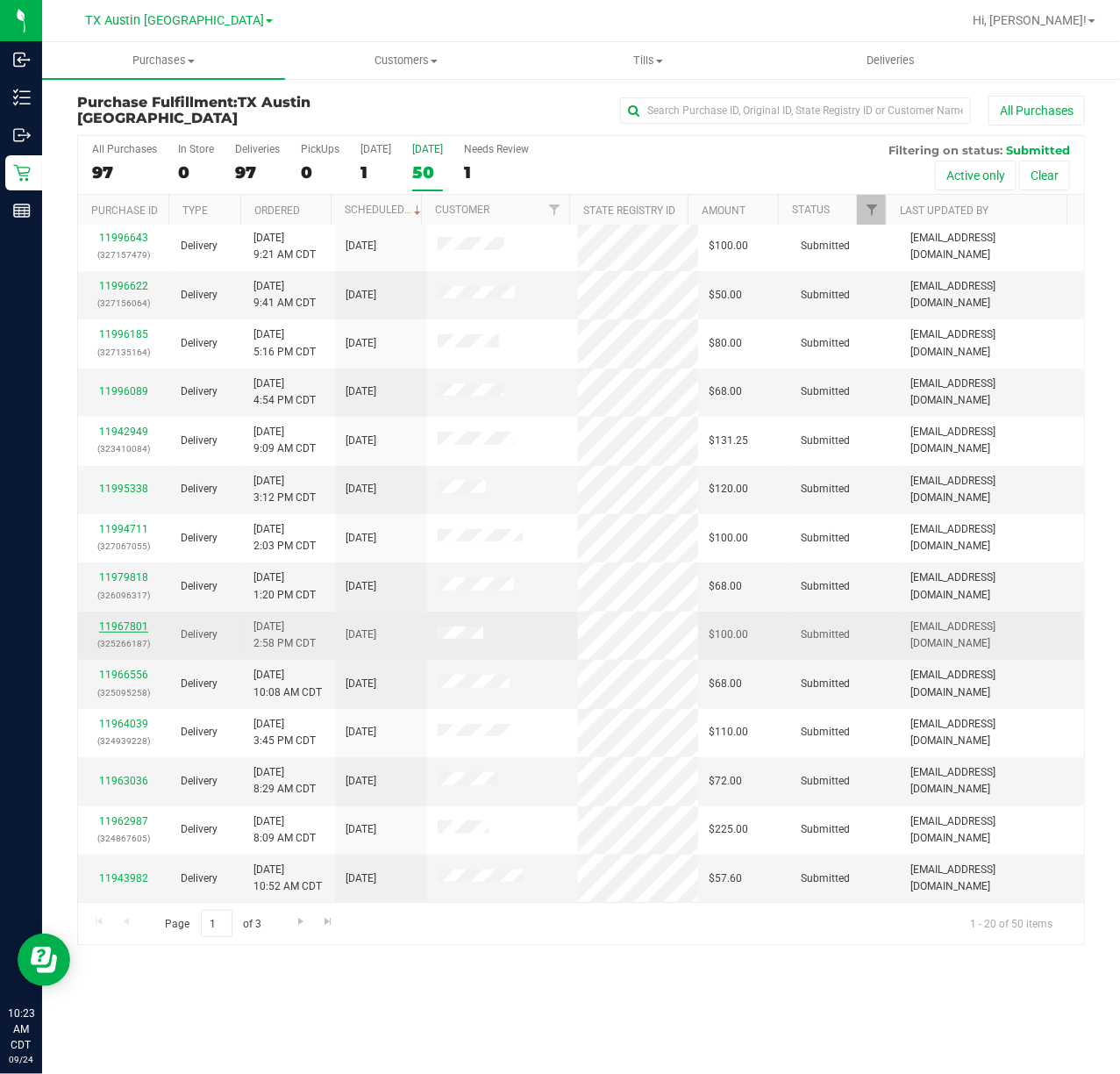
click at [120, 625] on link "11967801" at bounding box center [124, 626] width 49 height 12
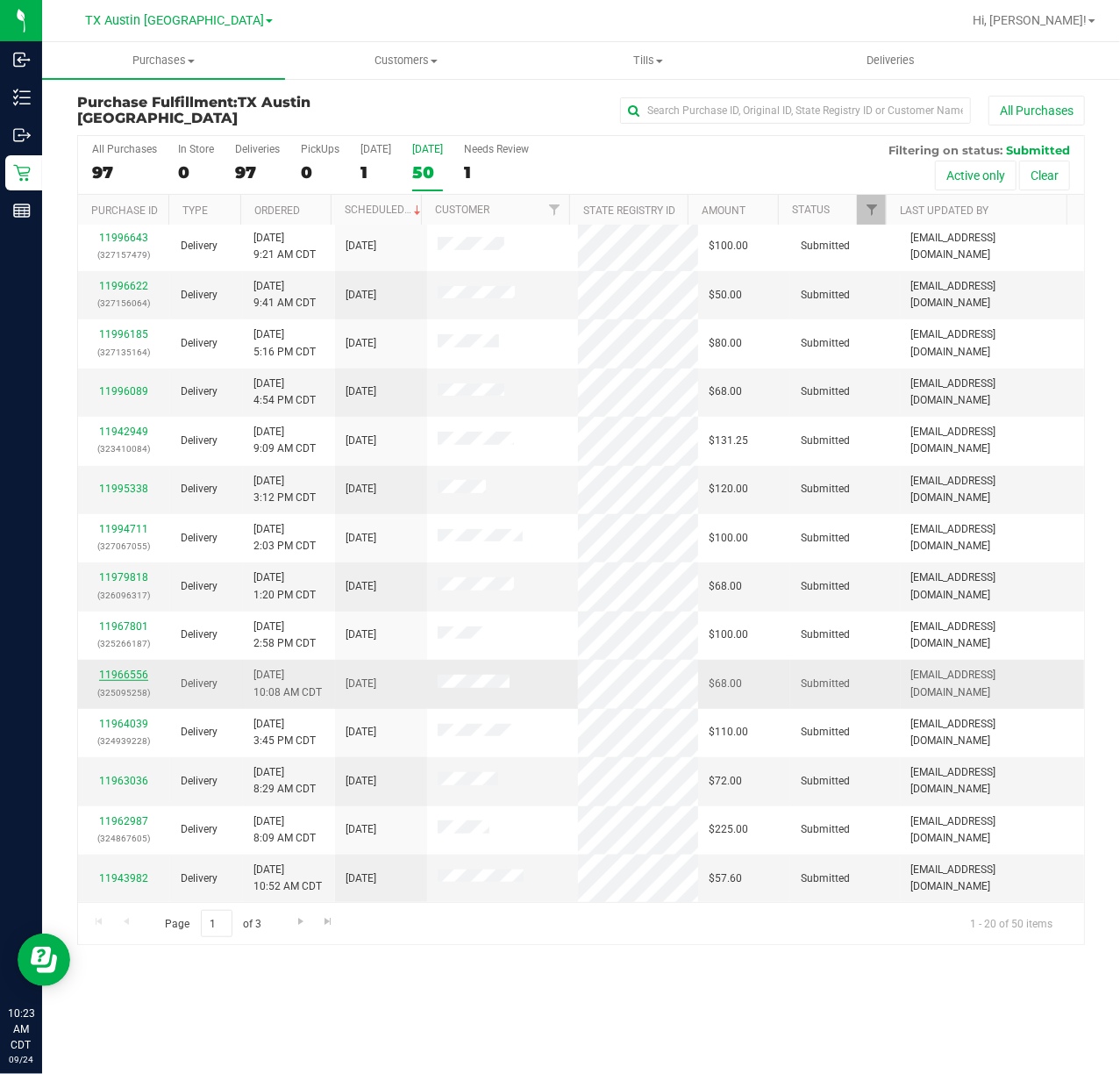
click at [119, 677] on link "11966556" at bounding box center [124, 674] width 49 height 12
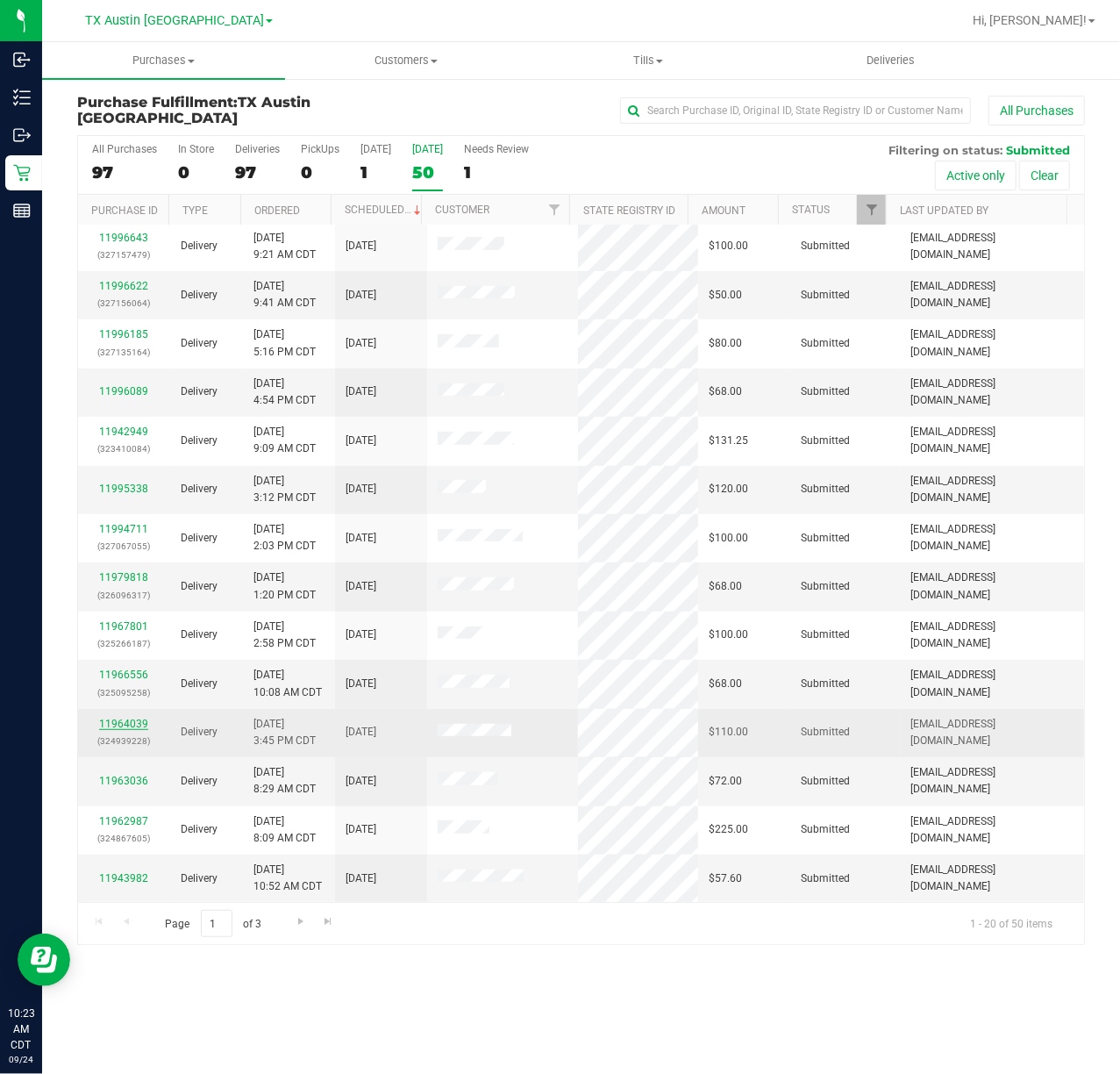
click at [123, 727] on link "11964039" at bounding box center [124, 723] width 49 height 12
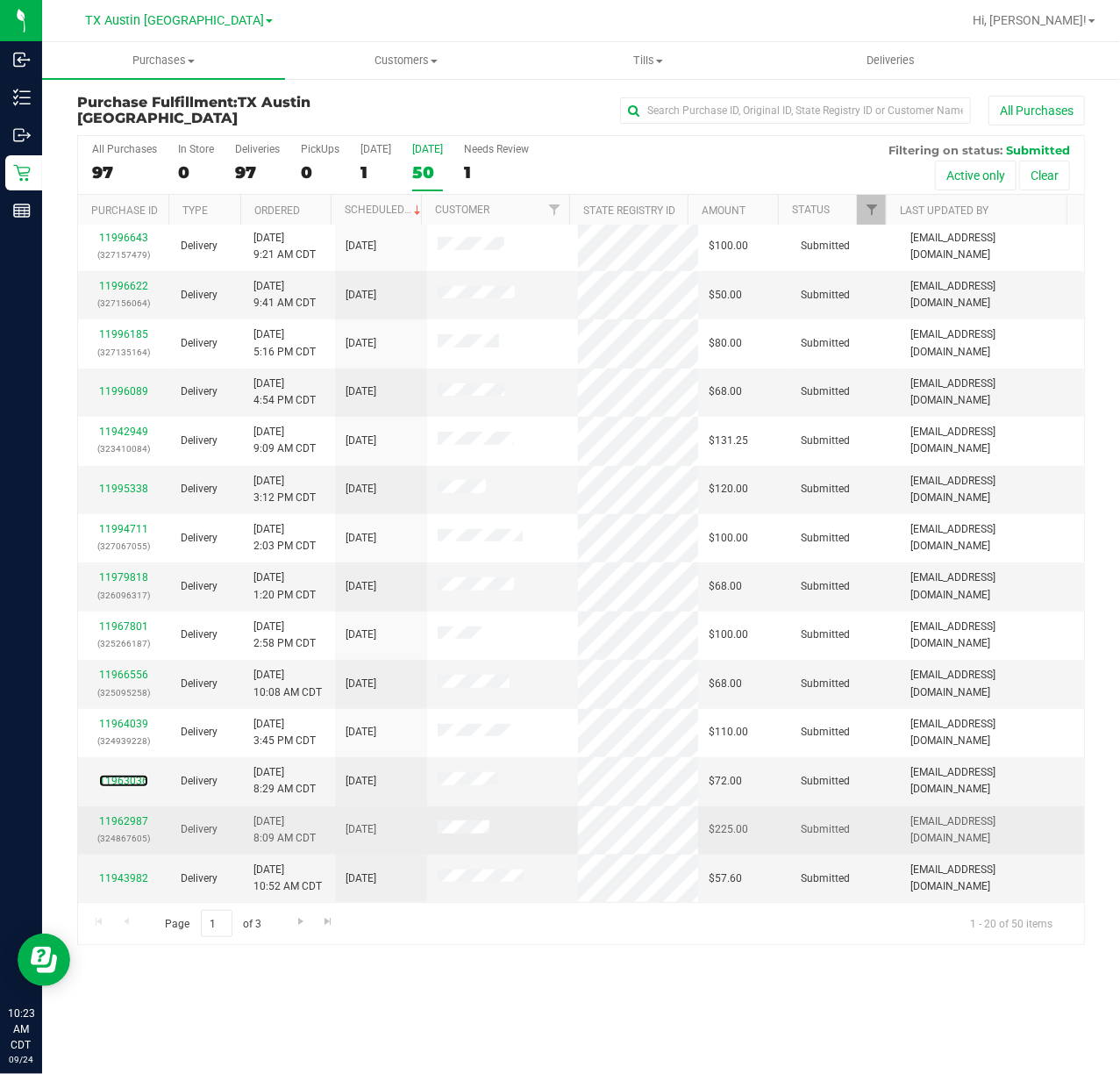
click at [128, 783] on link "11963036" at bounding box center [124, 780] width 49 height 12
click at [126, 823] on link "11962987" at bounding box center [124, 820] width 49 height 12
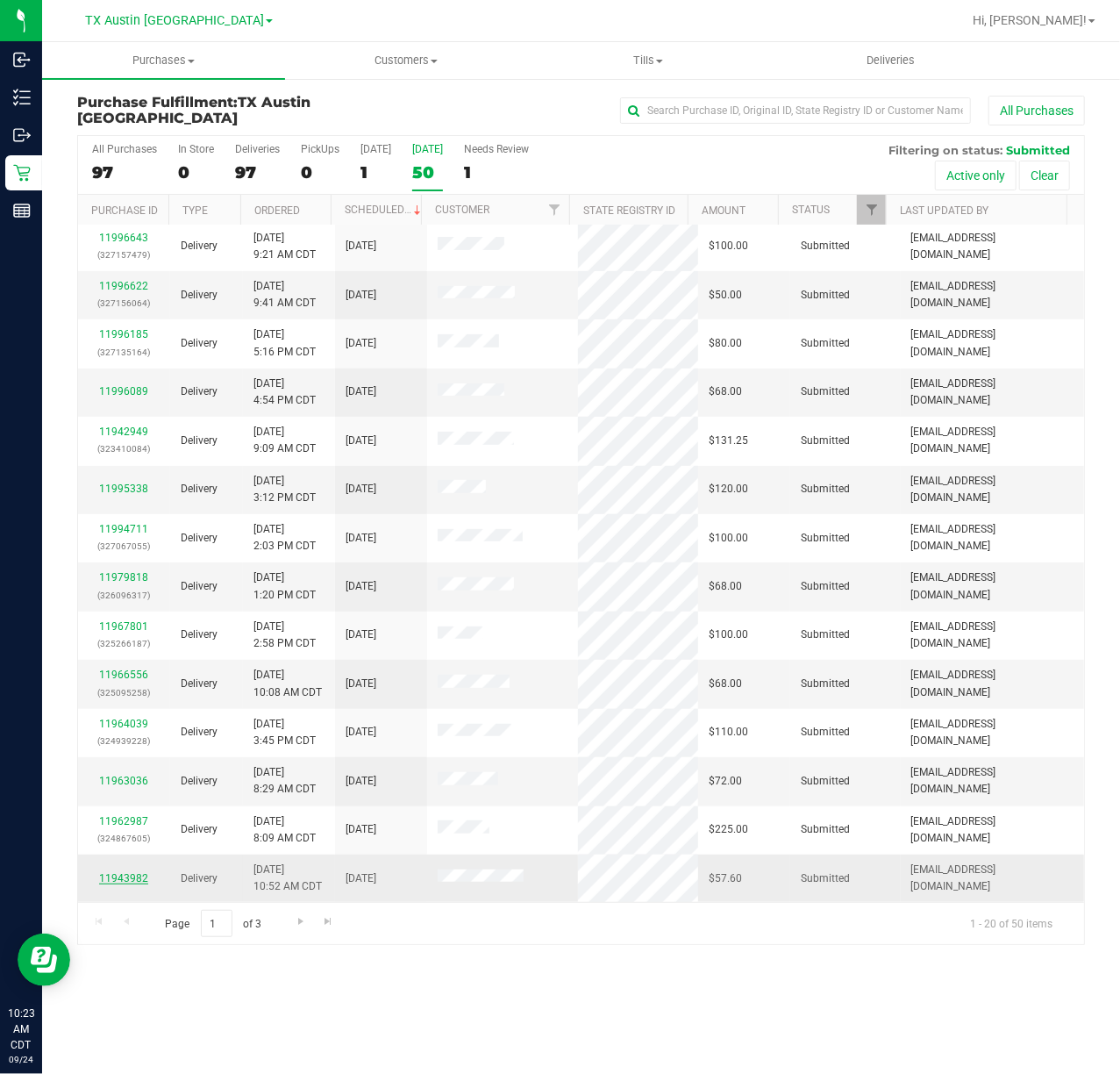
click at [126, 874] on link "11943982" at bounding box center [124, 877] width 49 height 12
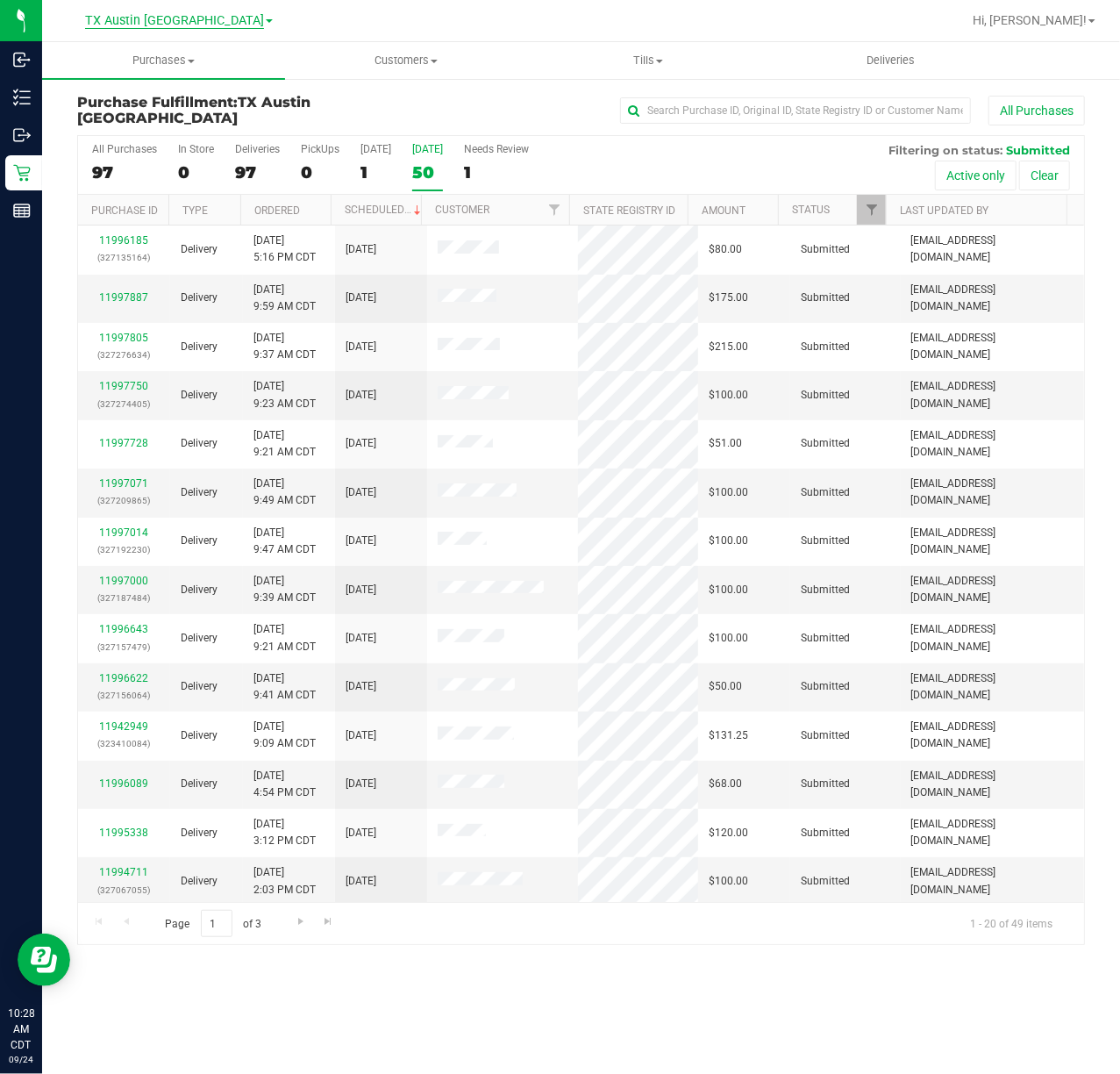
click at [182, 26] on span "TX Austin [GEOGRAPHIC_DATA]" at bounding box center [174, 20] width 179 height 16
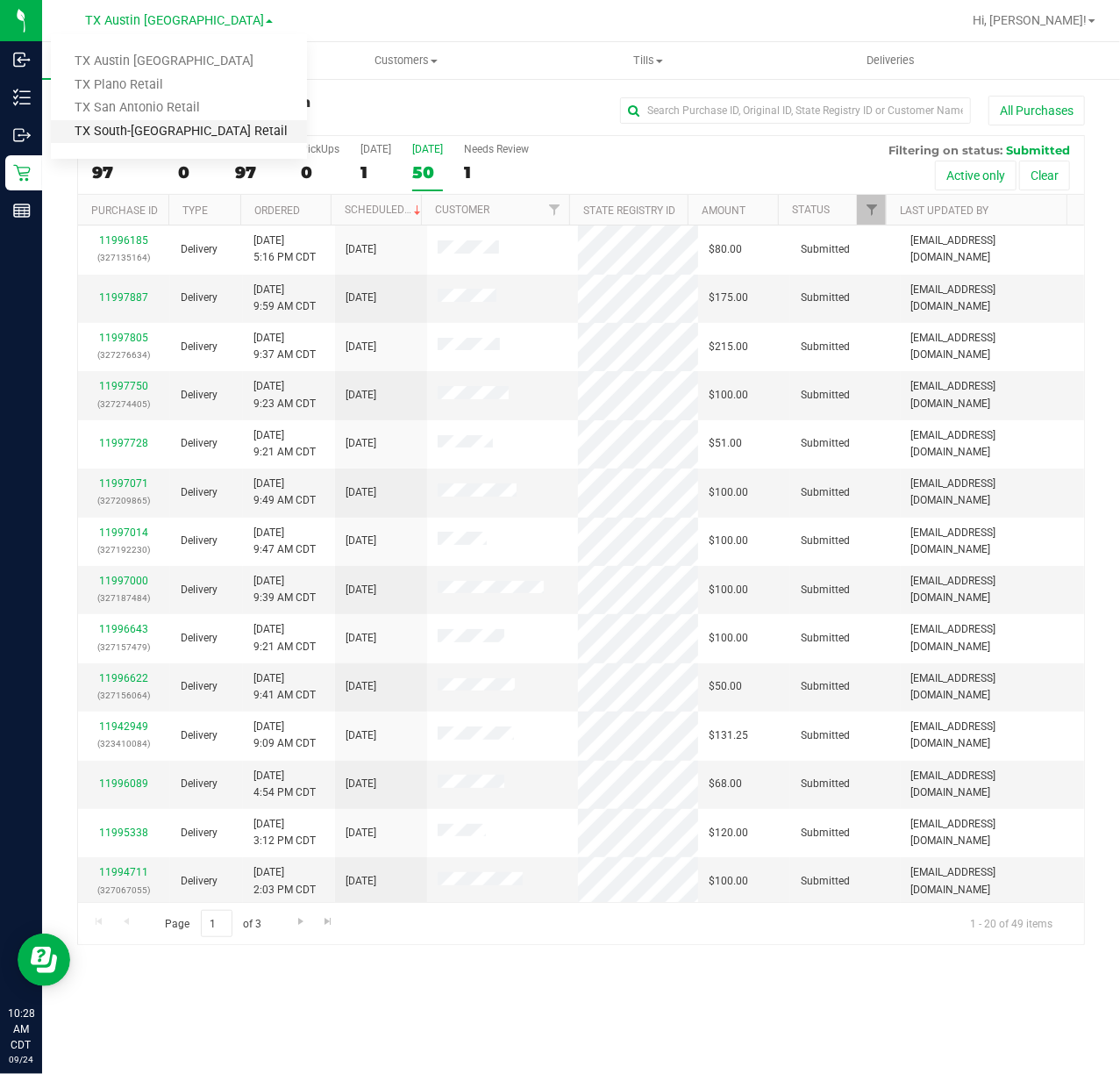
click at [170, 120] on link "TX South-[GEOGRAPHIC_DATA] Retail" at bounding box center [180, 132] width 257 height 24
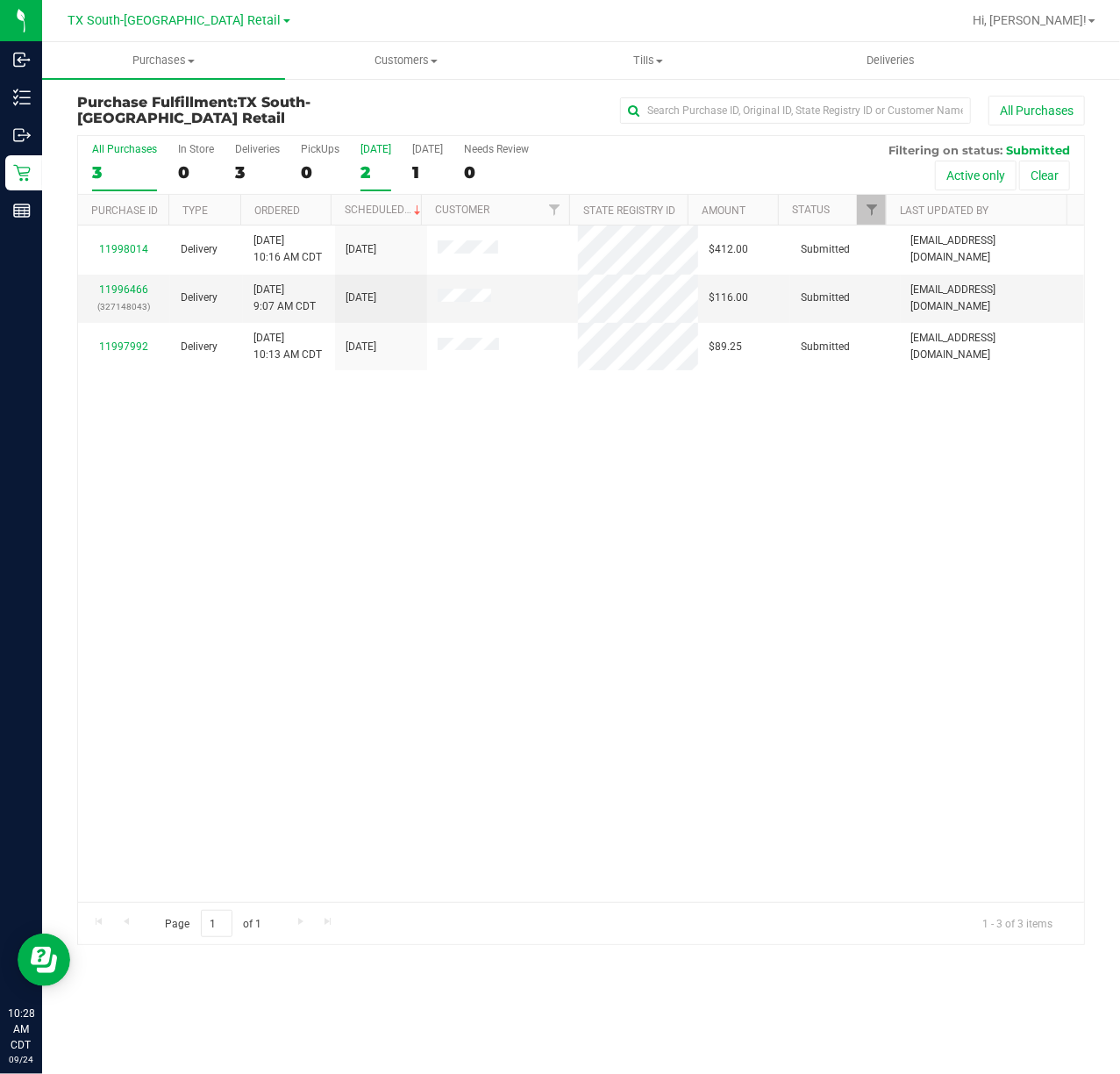
click at [377, 155] on div "[DATE]" at bounding box center [376, 148] width 31 height 12
click at [0, 0] on input "Today 2" at bounding box center [0, 0] width 0 height 0
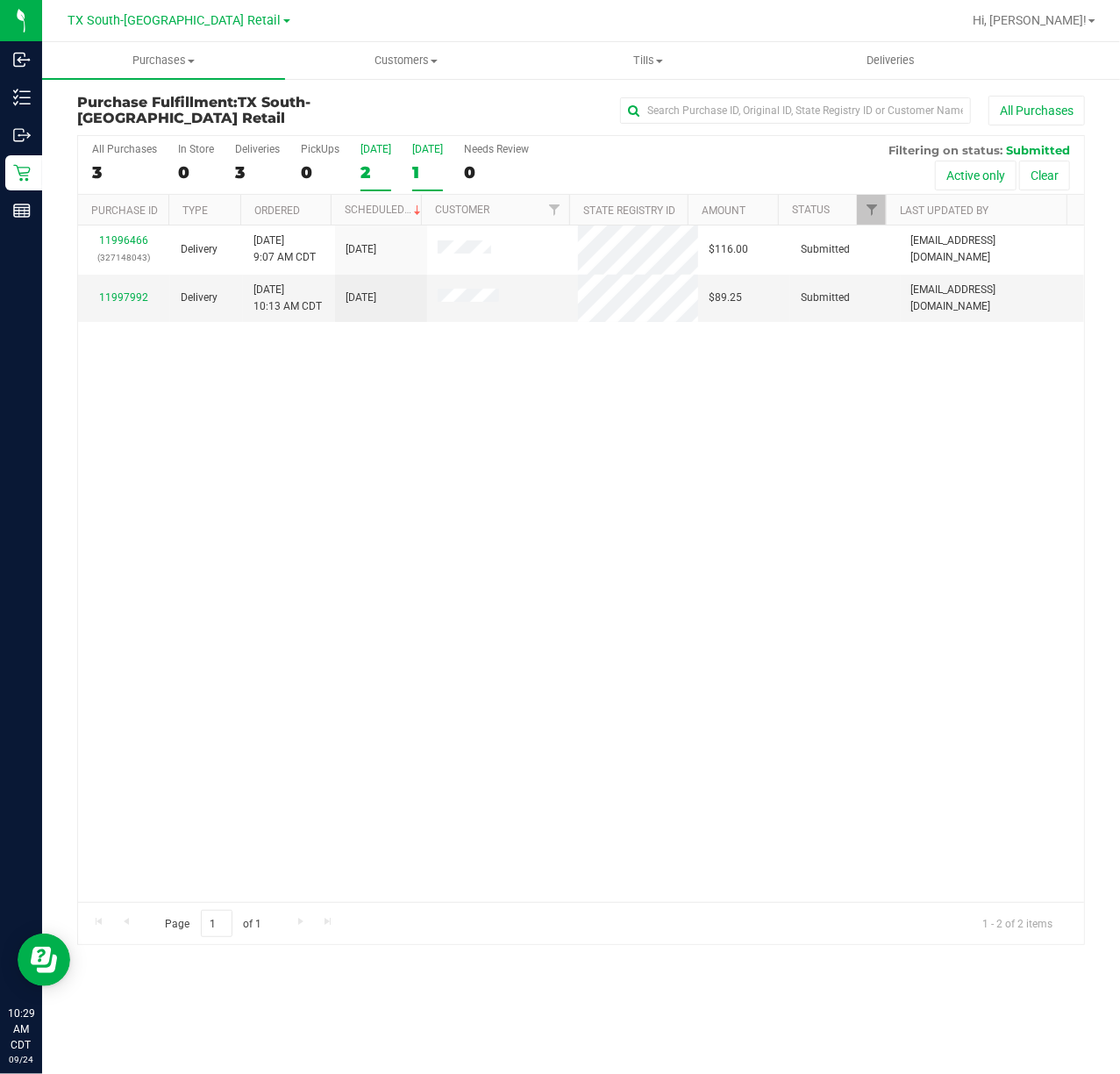
click at [434, 162] on div "1" at bounding box center [428, 172] width 31 height 20
click at [0, 0] on input "Tomorrow 1" at bounding box center [0, 0] width 0 height 0
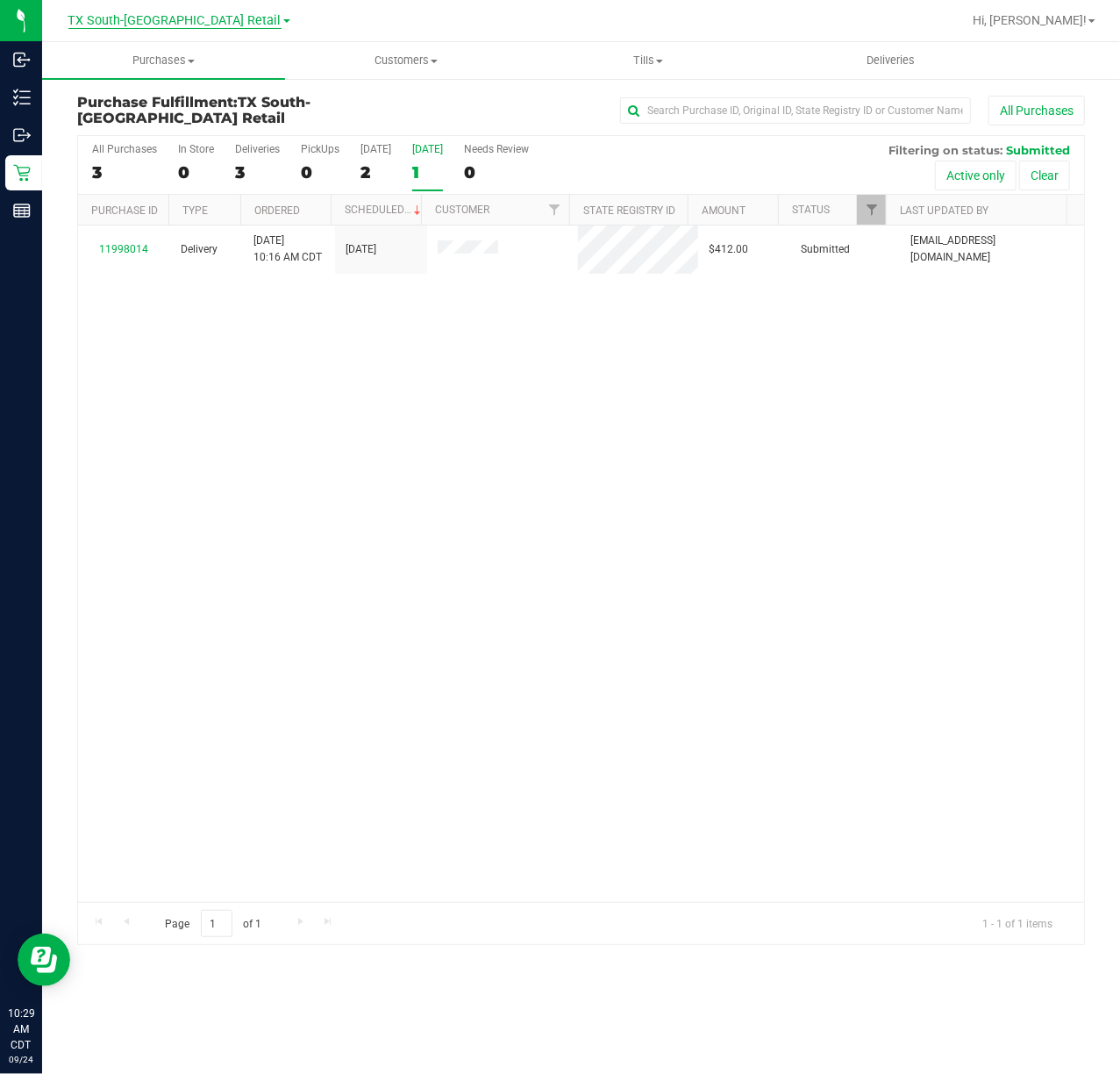
click at [180, 21] on span "TX South-[GEOGRAPHIC_DATA] Retail" at bounding box center [175, 20] width 214 height 16
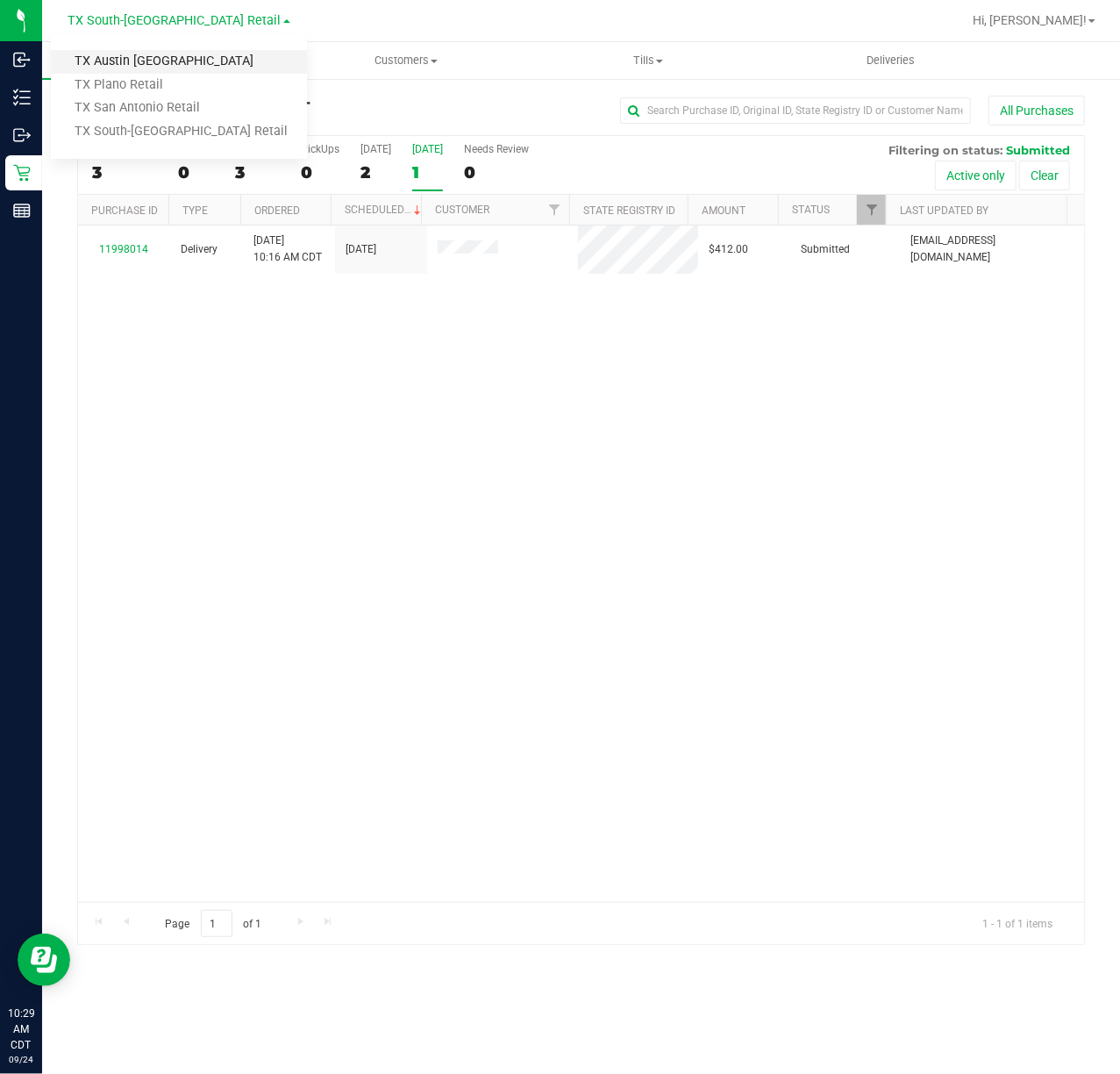
click at [177, 57] on link "TX Austin [GEOGRAPHIC_DATA]" at bounding box center [180, 62] width 257 height 24
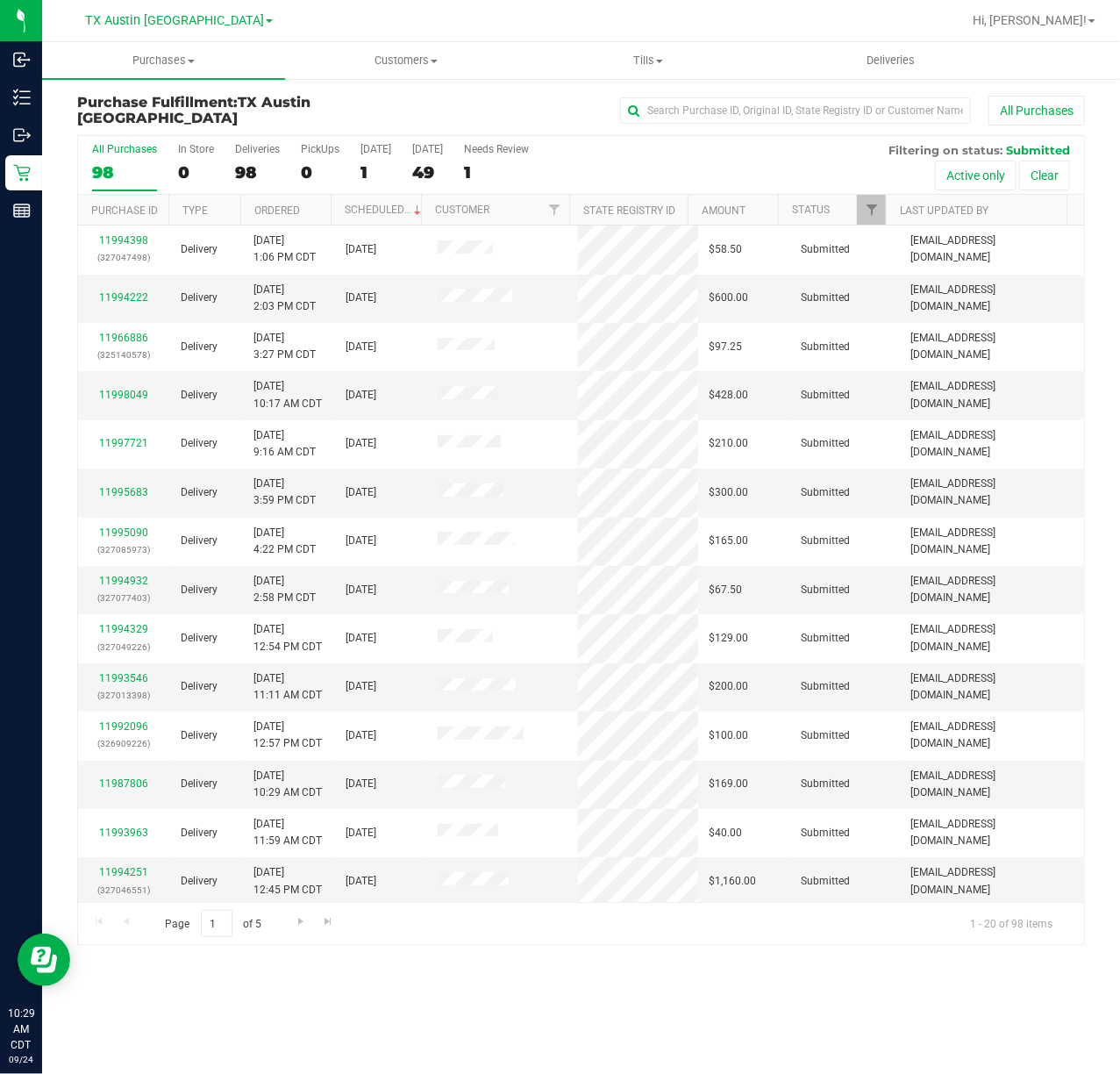
click at [159, 17] on span "TX Austin [GEOGRAPHIC_DATA]" at bounding box center [174, 20] width 179 height 15
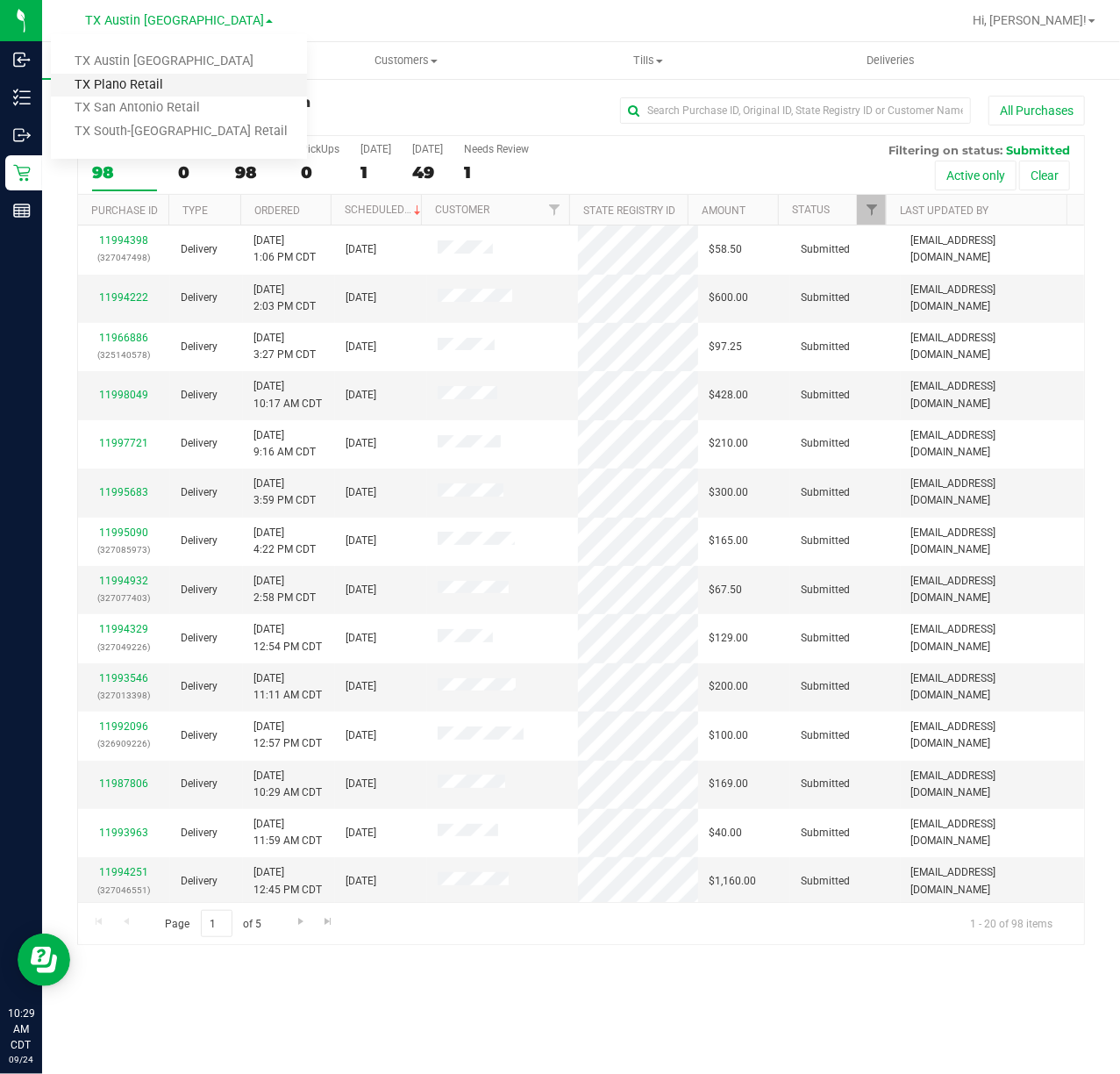
click at [167, 77] on link "TX Plano Retail" at bounding box center [180, 85] width 257 height 24
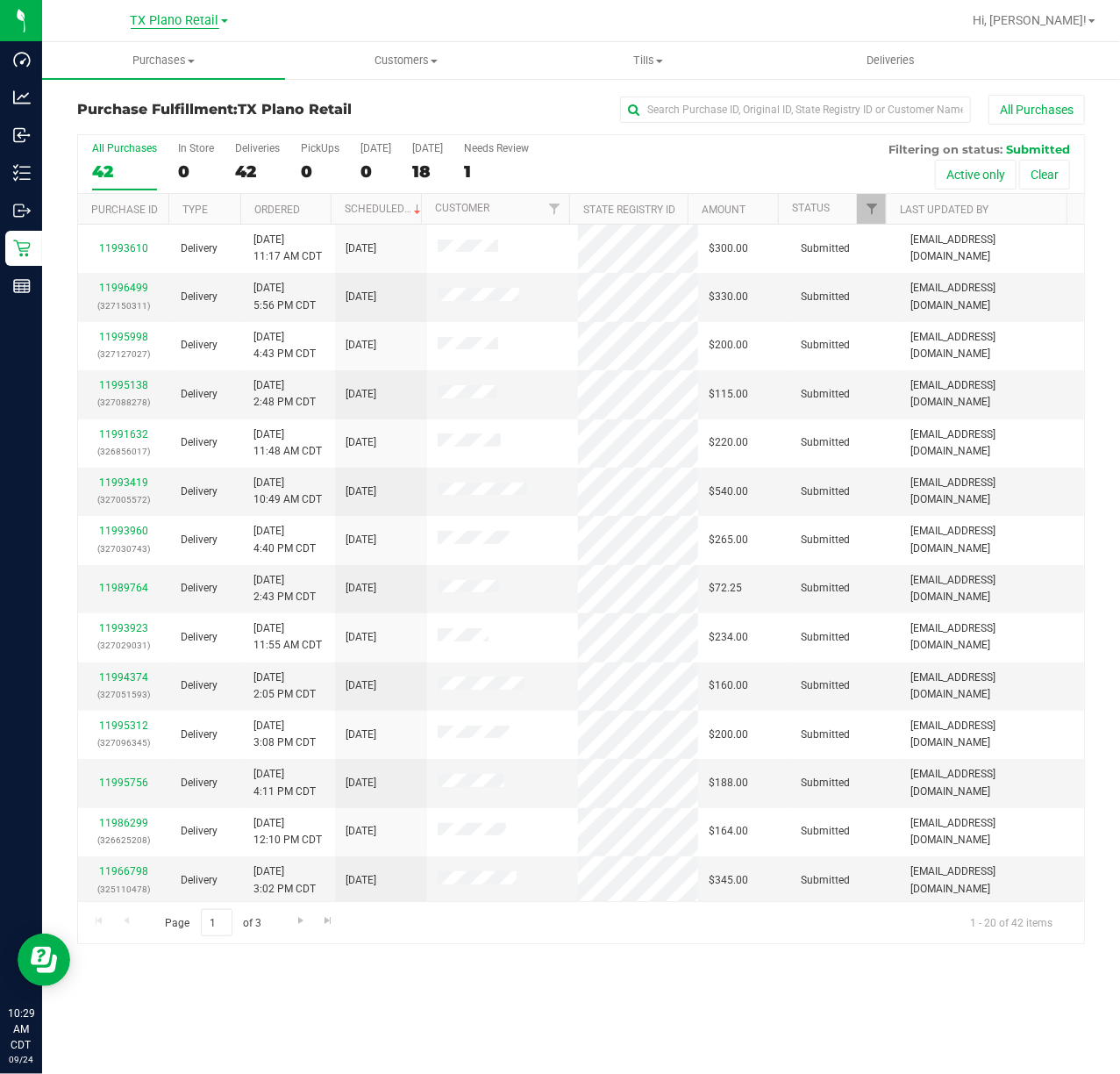
click at [163, 22] on span "TX Plano Retail" at bounding box center [175, 20] width 89 height 16
click at [169, 96] on link "TX San Antonio Retail" at bounding box center [180, 108] width 257 height 24
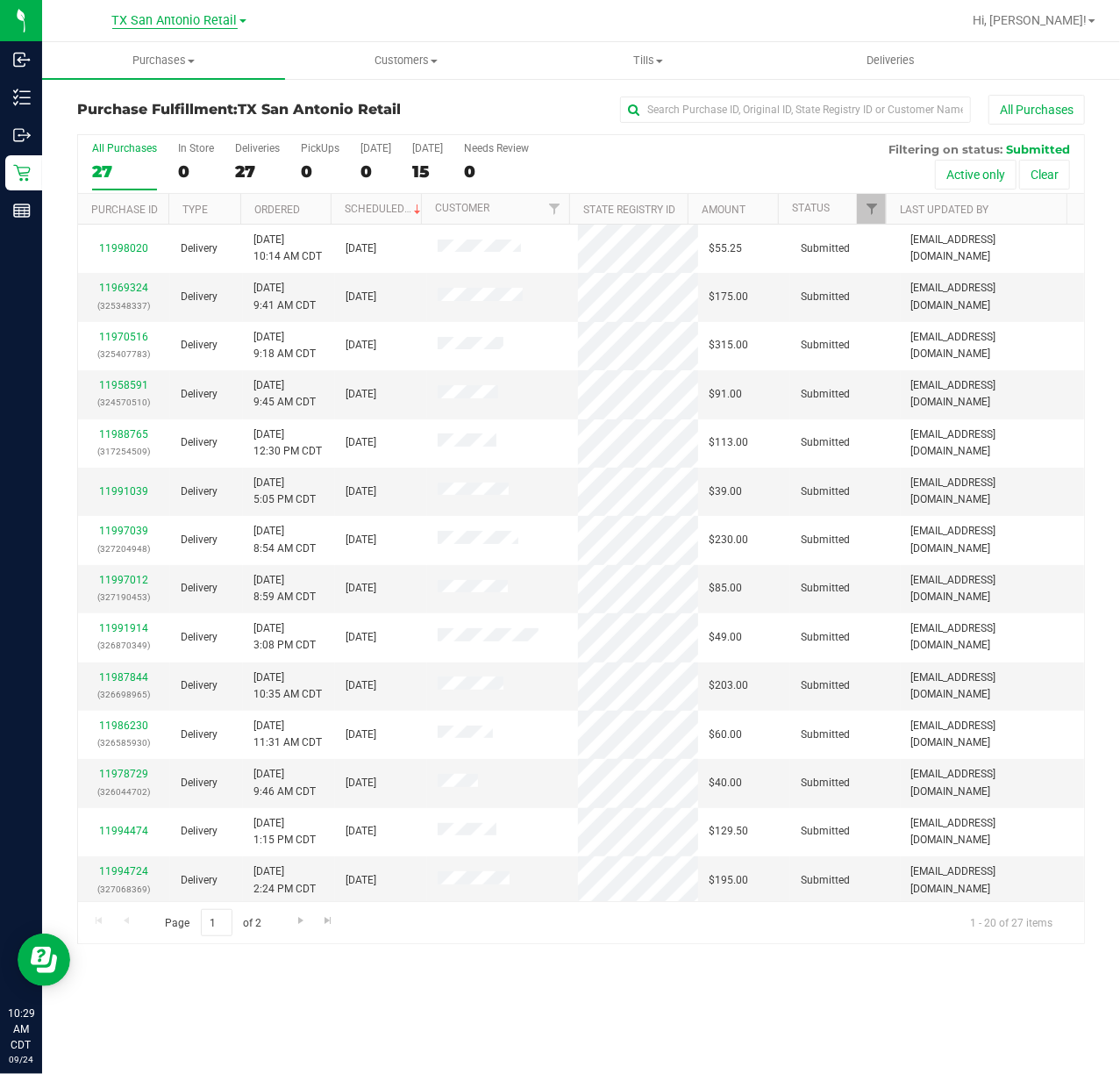
click at [165, 21] on span "TX San Antonio Retail" at bounding box center [175, 20] width 126 height 16
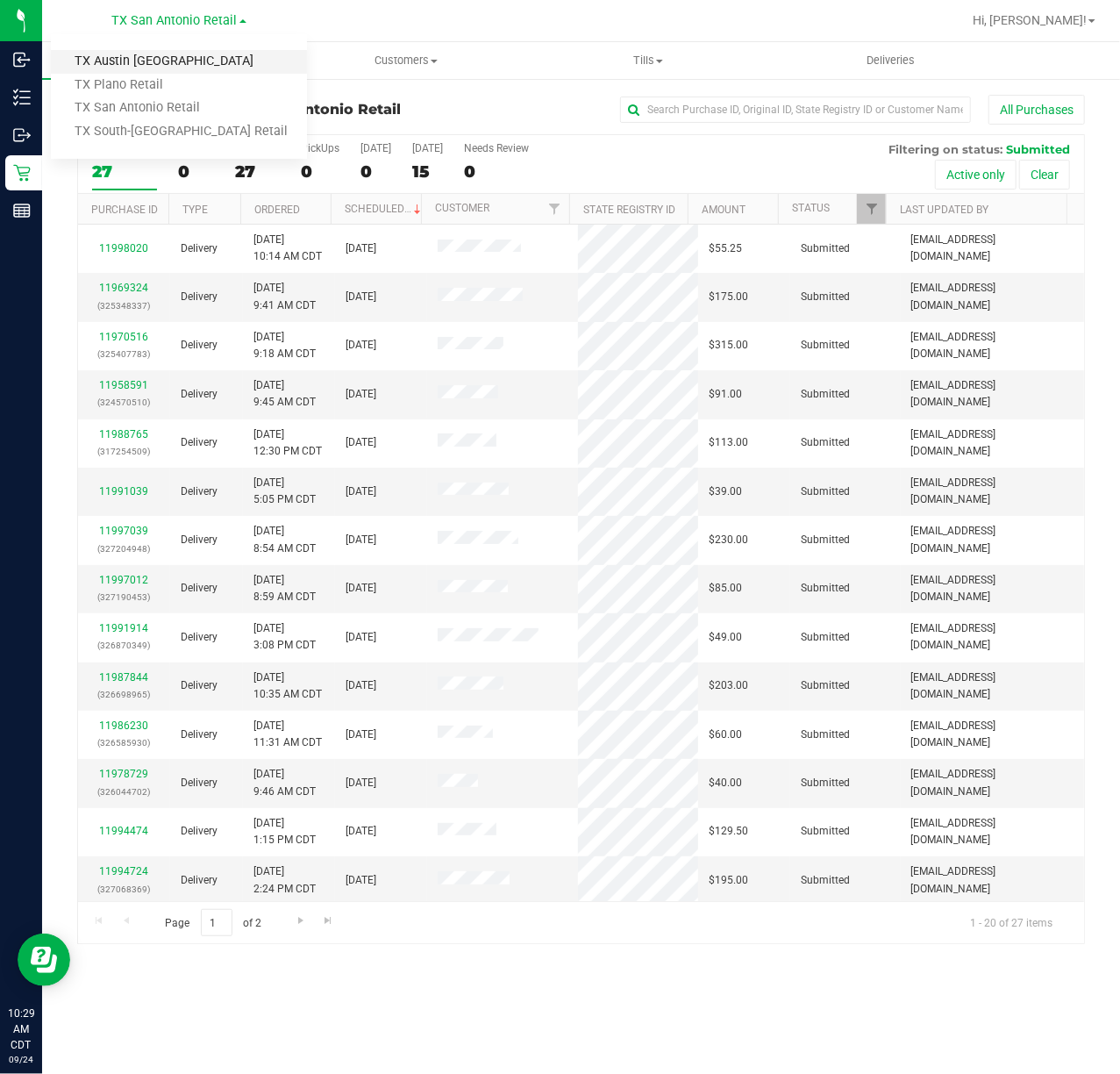
click at [153, 65] on link "TX Austin [GEOGRAPHIC_DATA]" at bounding box center [180, 62] width 257 height 24
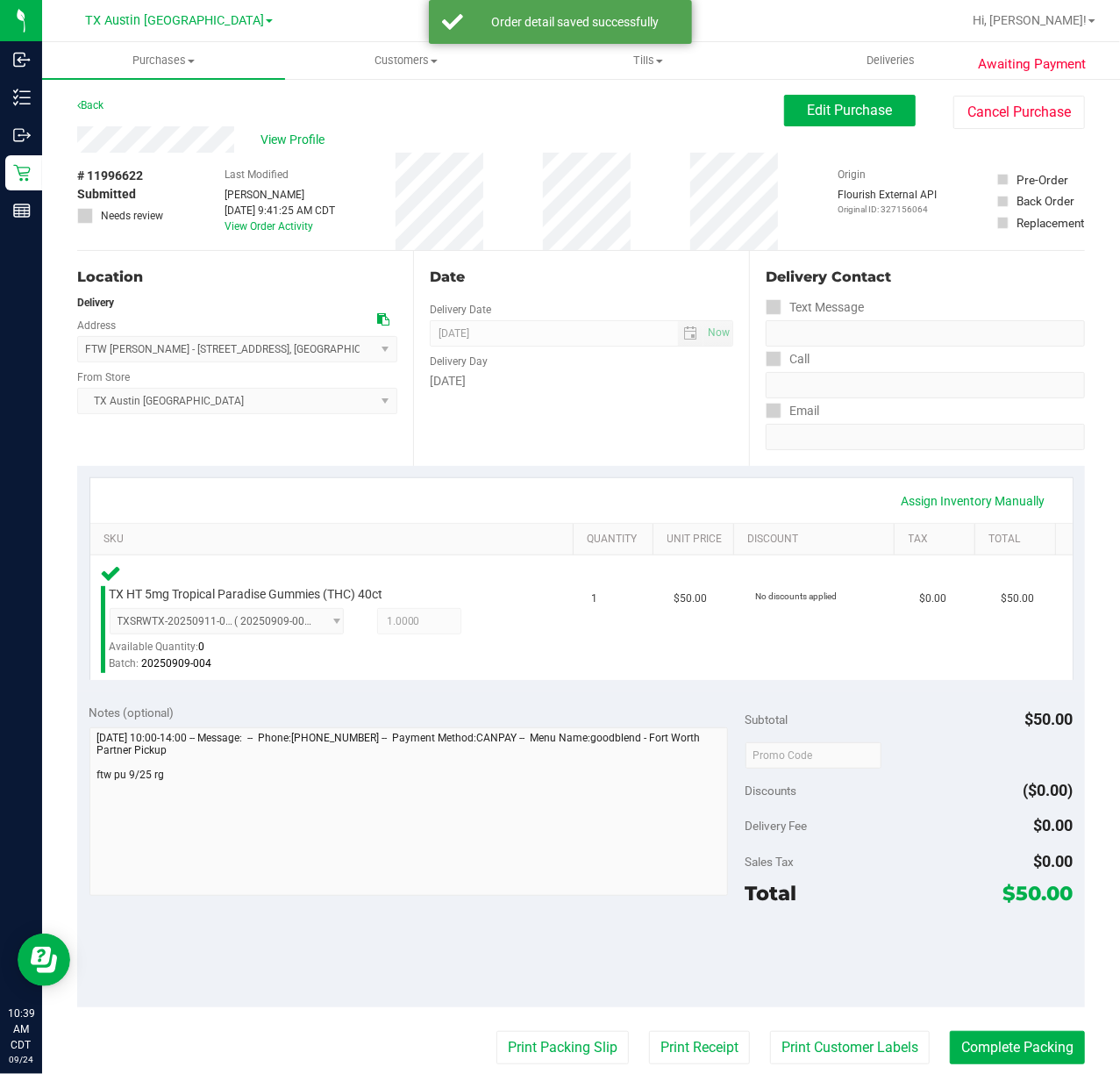
scroll to position [90, 0]
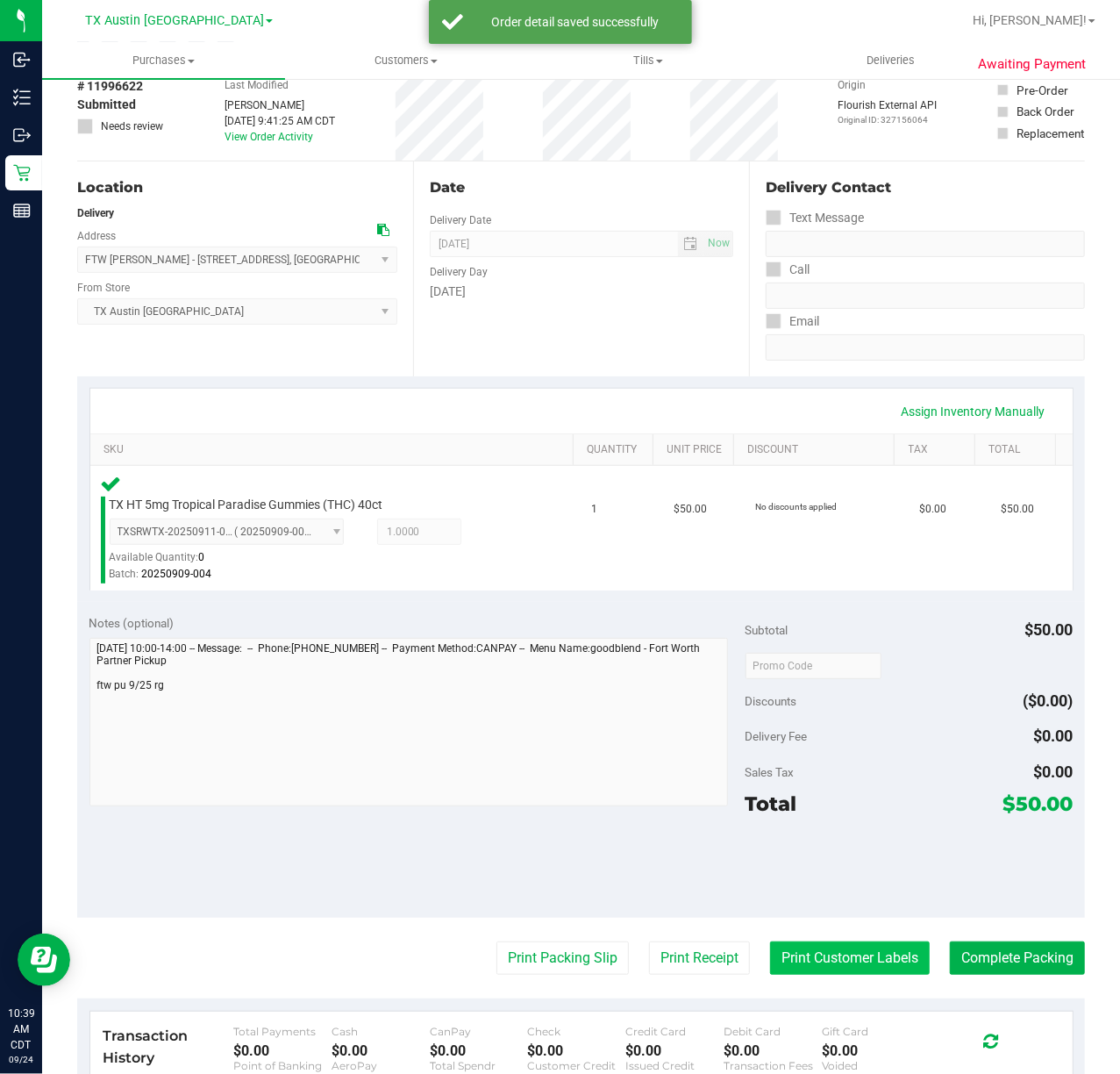
click at [818, 967] on button "Print Customer Labels" at bounding box center [850, 958] width 159 height 33
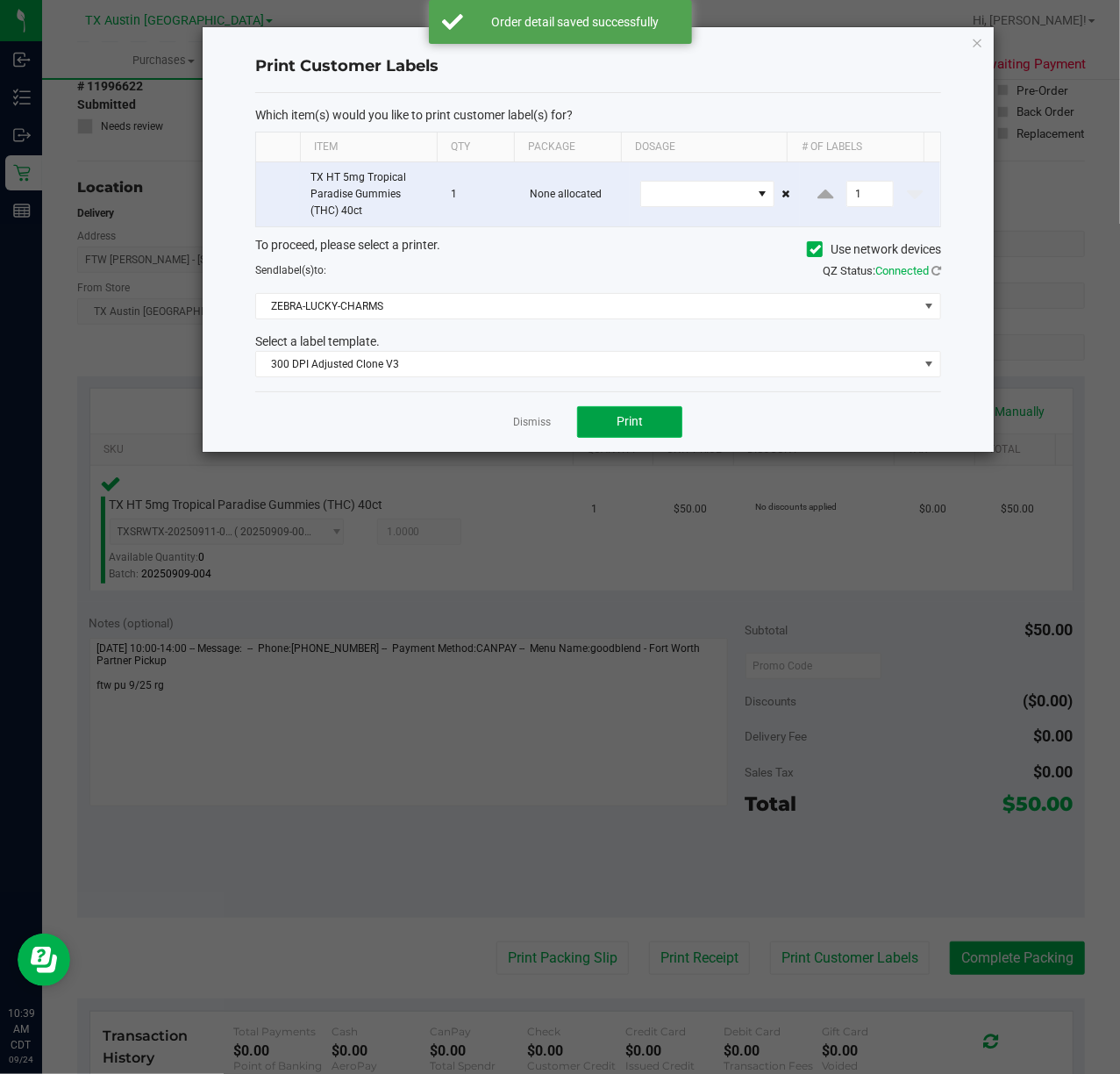
click at [615, 435] on button "Print" at bounding box center [630, 422] width 105 height 31
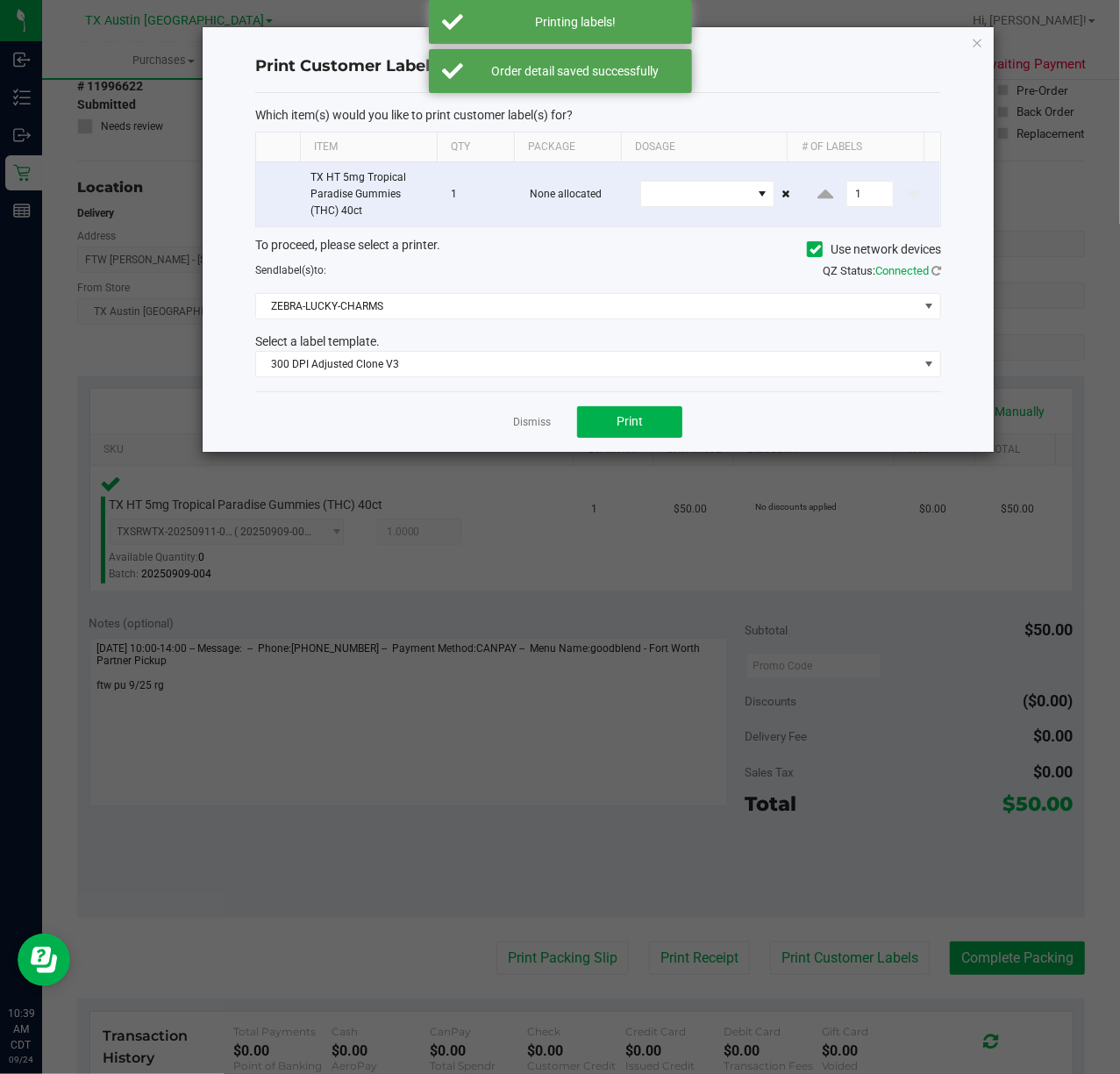
click at [509, 422] on div "Dismiss Print" at bounding box center [598, 422] width 686 height 60
click at [651, 973] on ngb-modal-window "Print Customer Labels Which item(s) would you like to print customer label(s) f…" at bounding box center [566, 537] width 1134 height 1074
click at [526, 424] on link "Dismiss" at bounding box center [532, 422] width 38 height 15
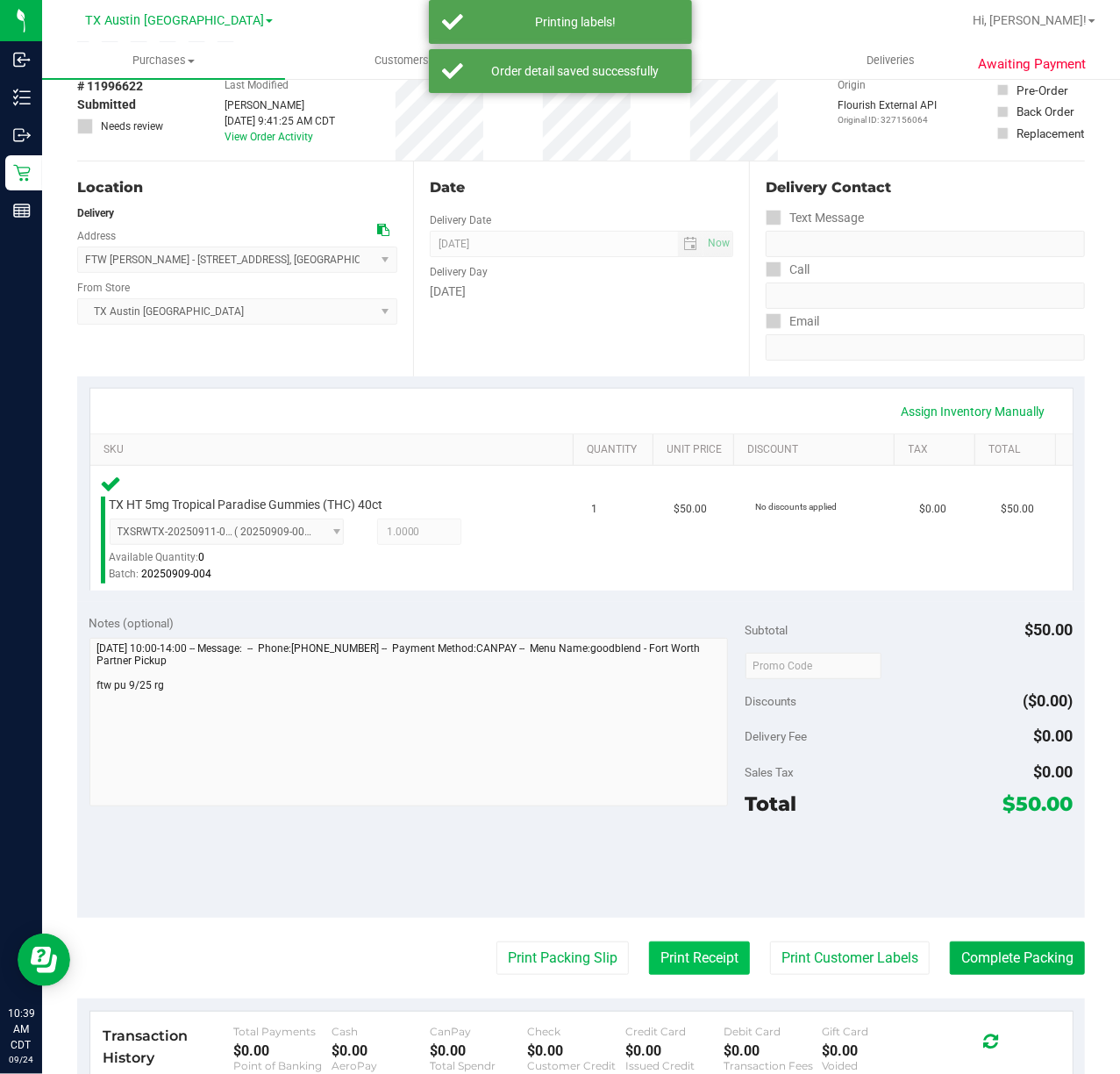
click at [689, 956] on button "Print Receipt" at bounding box center [699, 958] width 101 height 33
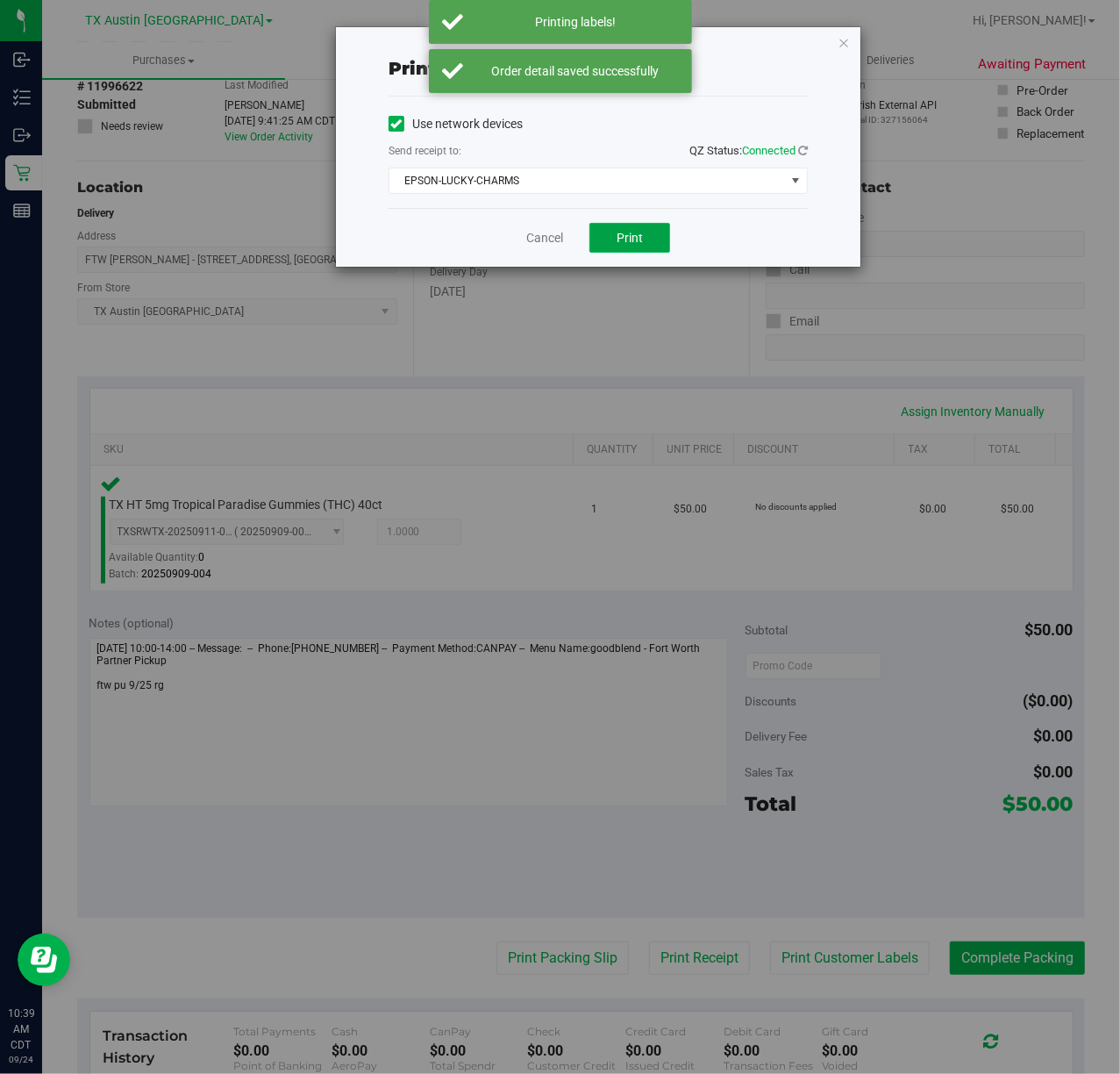
click at [643, 223] on button "Print" at bounding box center [630, 237] width 81 height 30
click at [527, 238] on link "Cancel" at bounding box center [538, 238] width 37 height 18
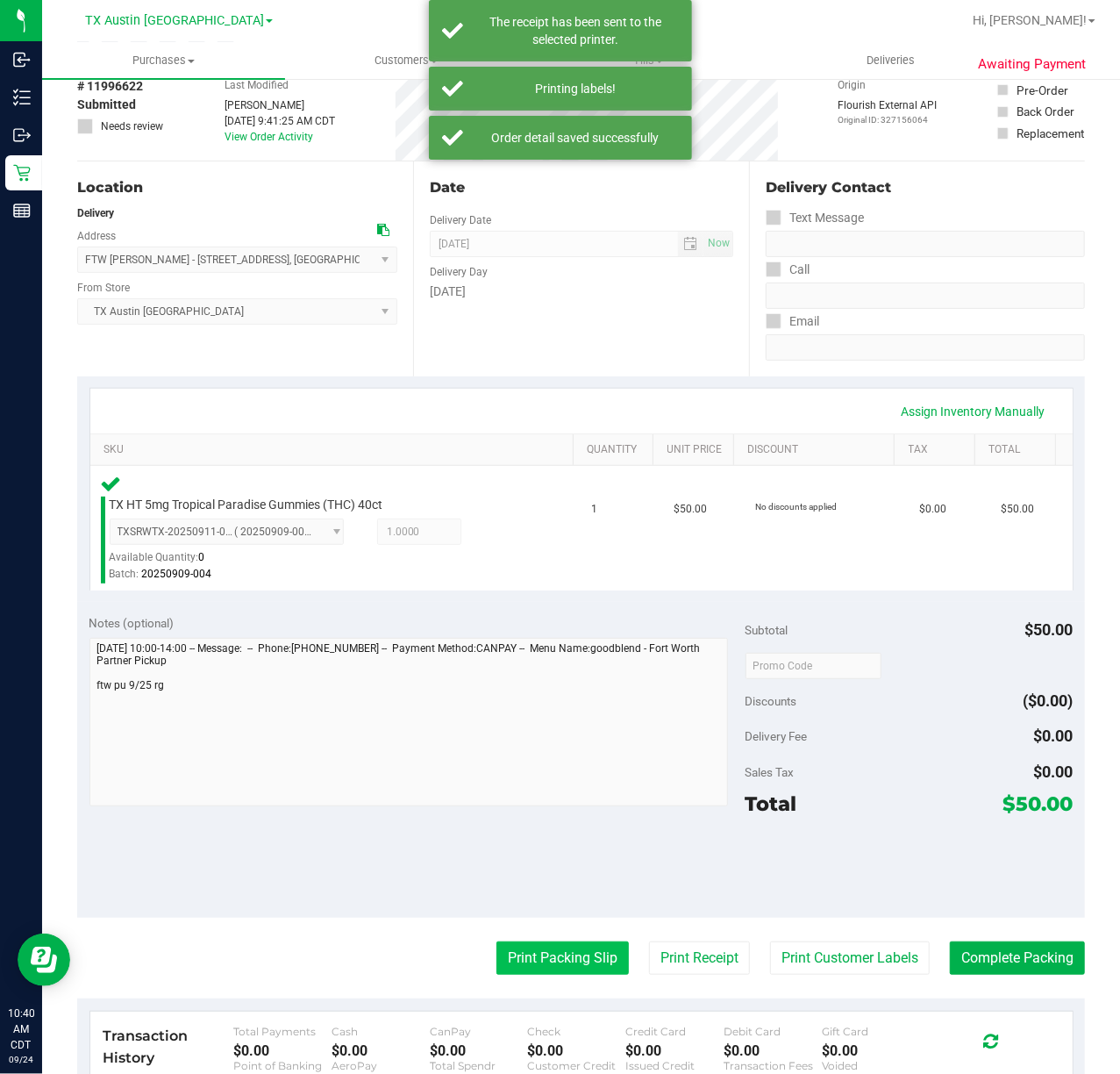
click at [538, 944] on button "Print Packing Slip" at bounding box center [563, 958] width 133 height 33
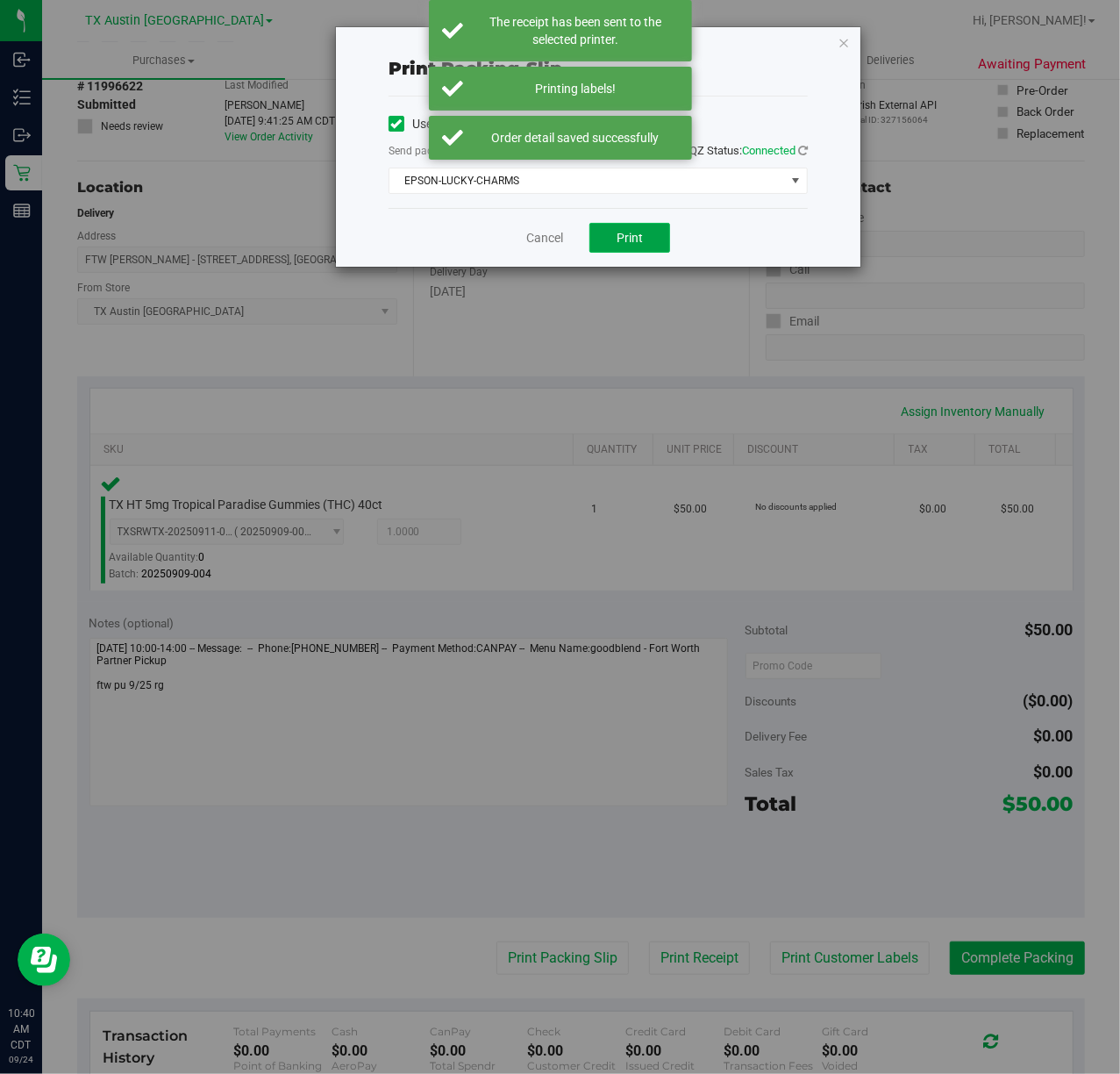
click at [622, 236] on span "Print" at bounding box center [630, 237] width 27 height 14
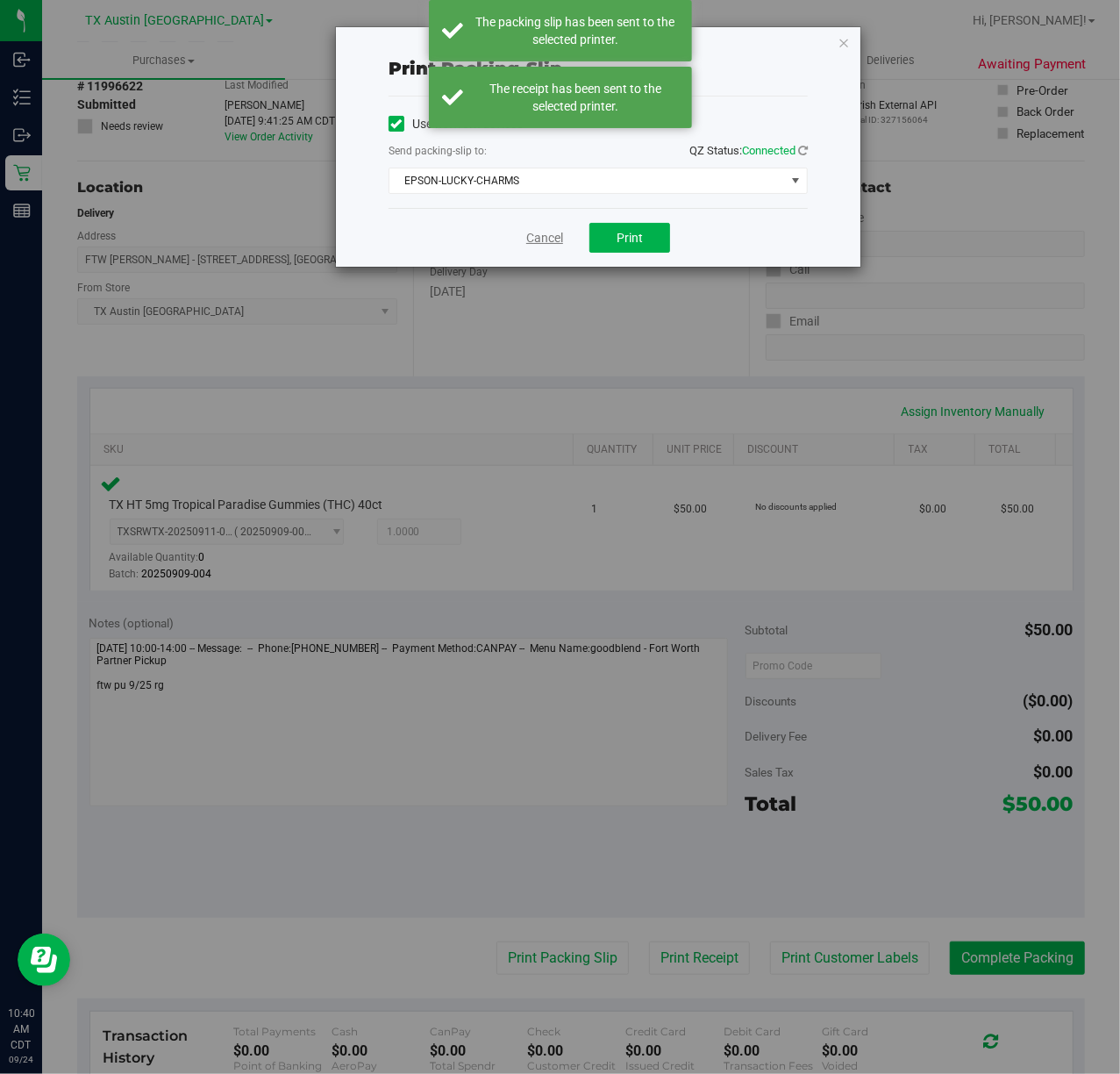
click at [553, 236] on link "Cancel" at bounding box center [544, 238] width 37 height 18
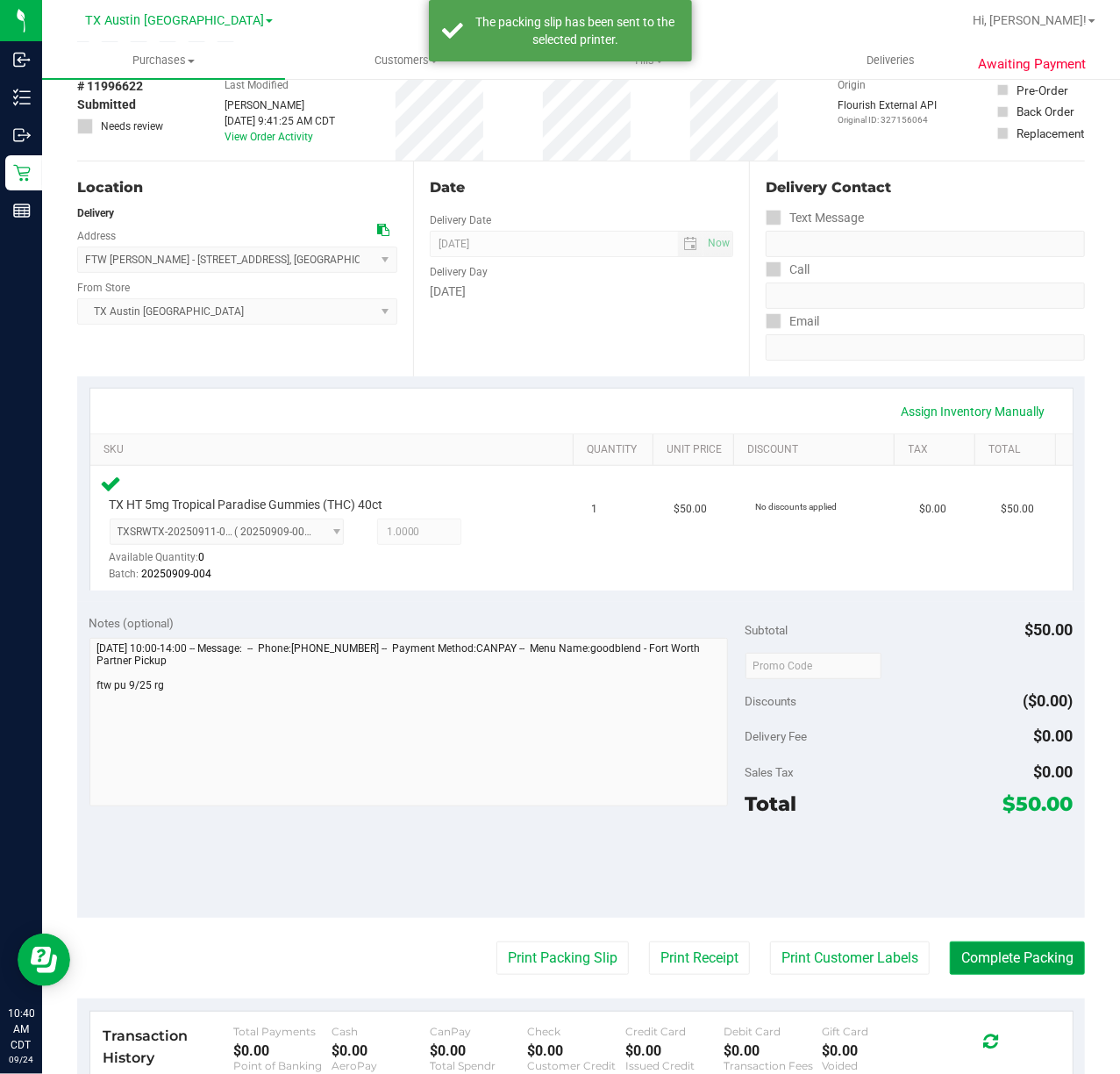
click at [950, 967] on button "Complete Packing" at bounding box center [1017, 958] width 135 height 33
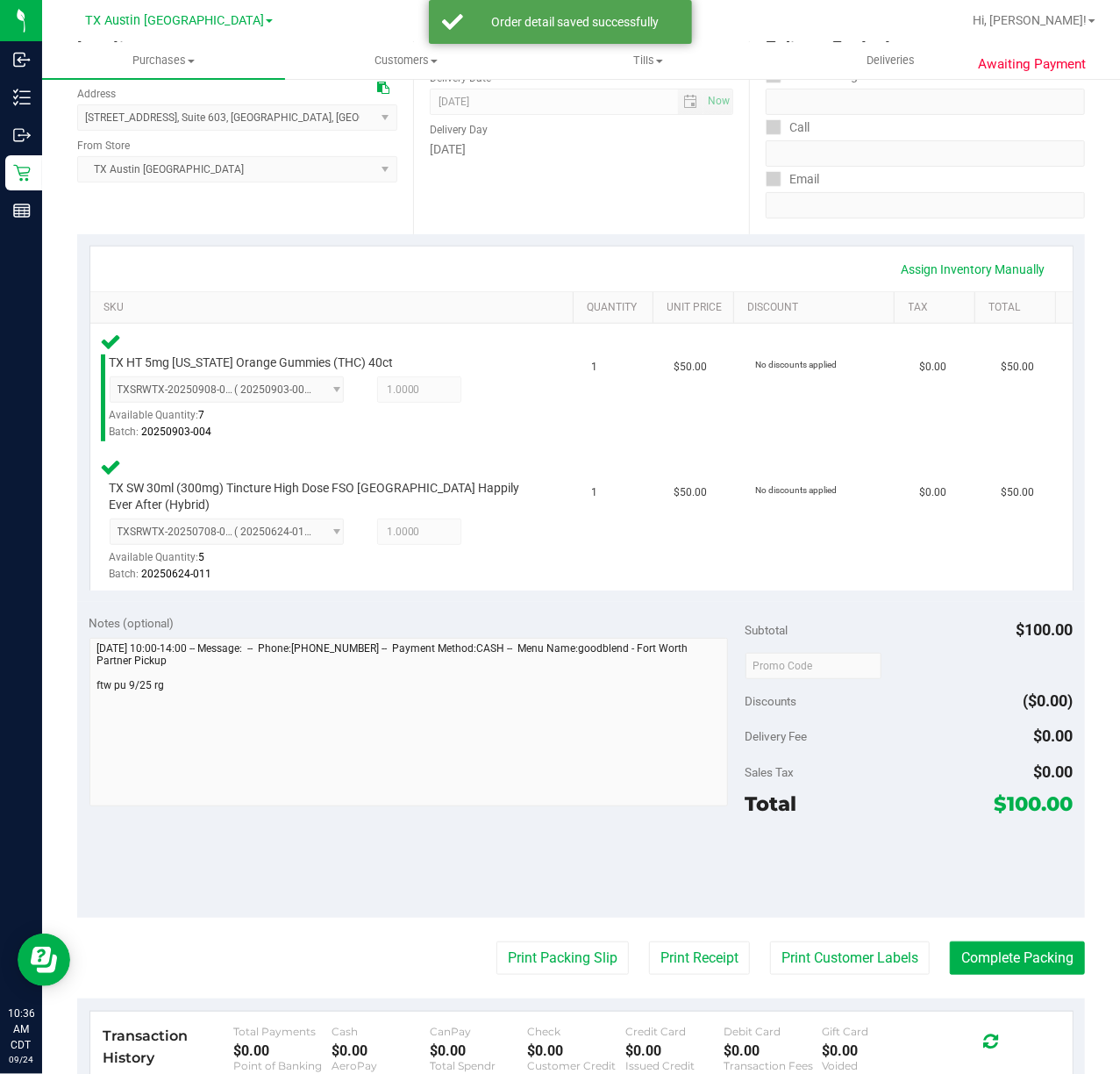
scroll to position [234, 0]
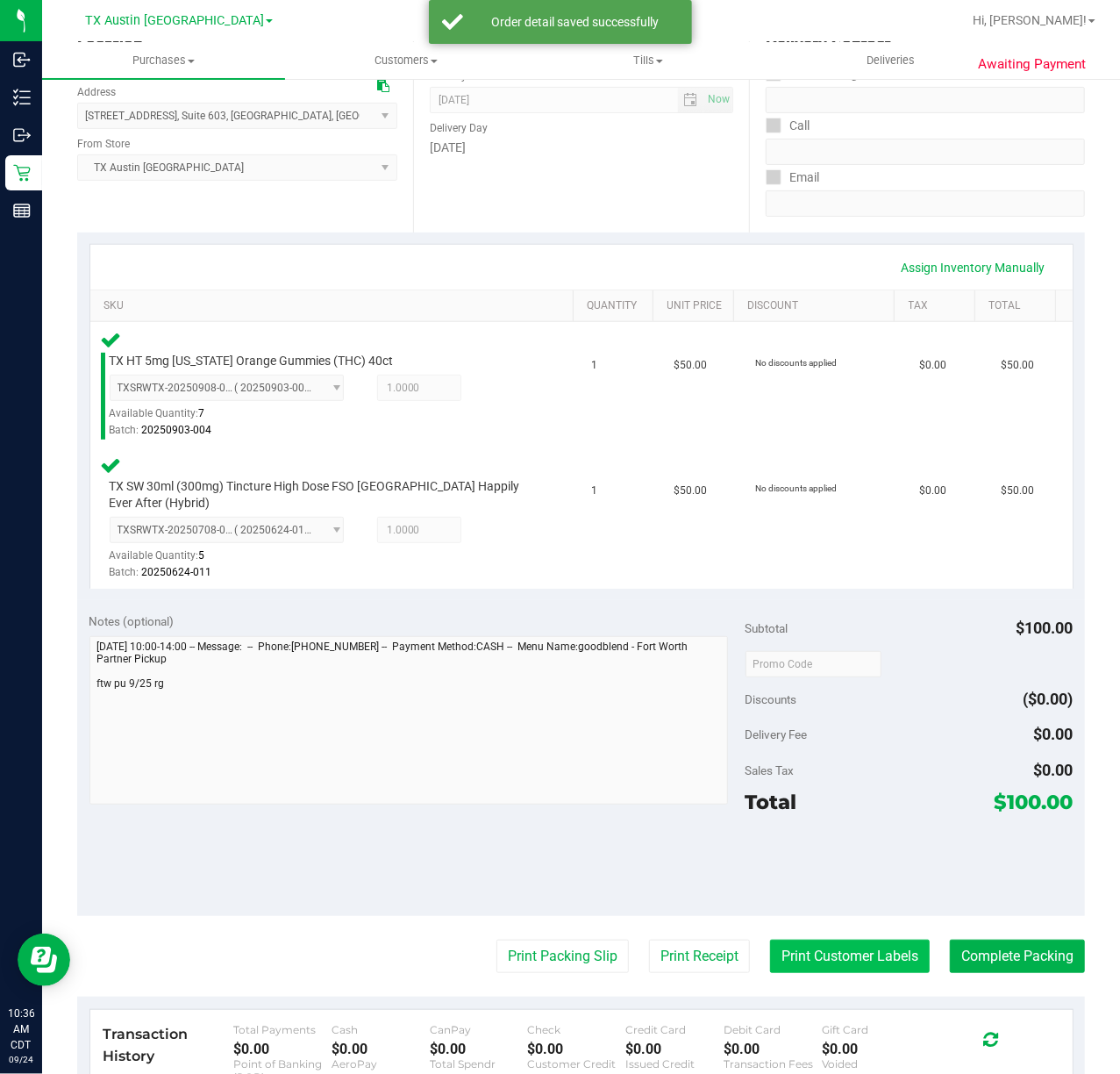
click at [780, 948] on button "Print Customer Labels" at bounding box center [850, 956] width 159 height 33
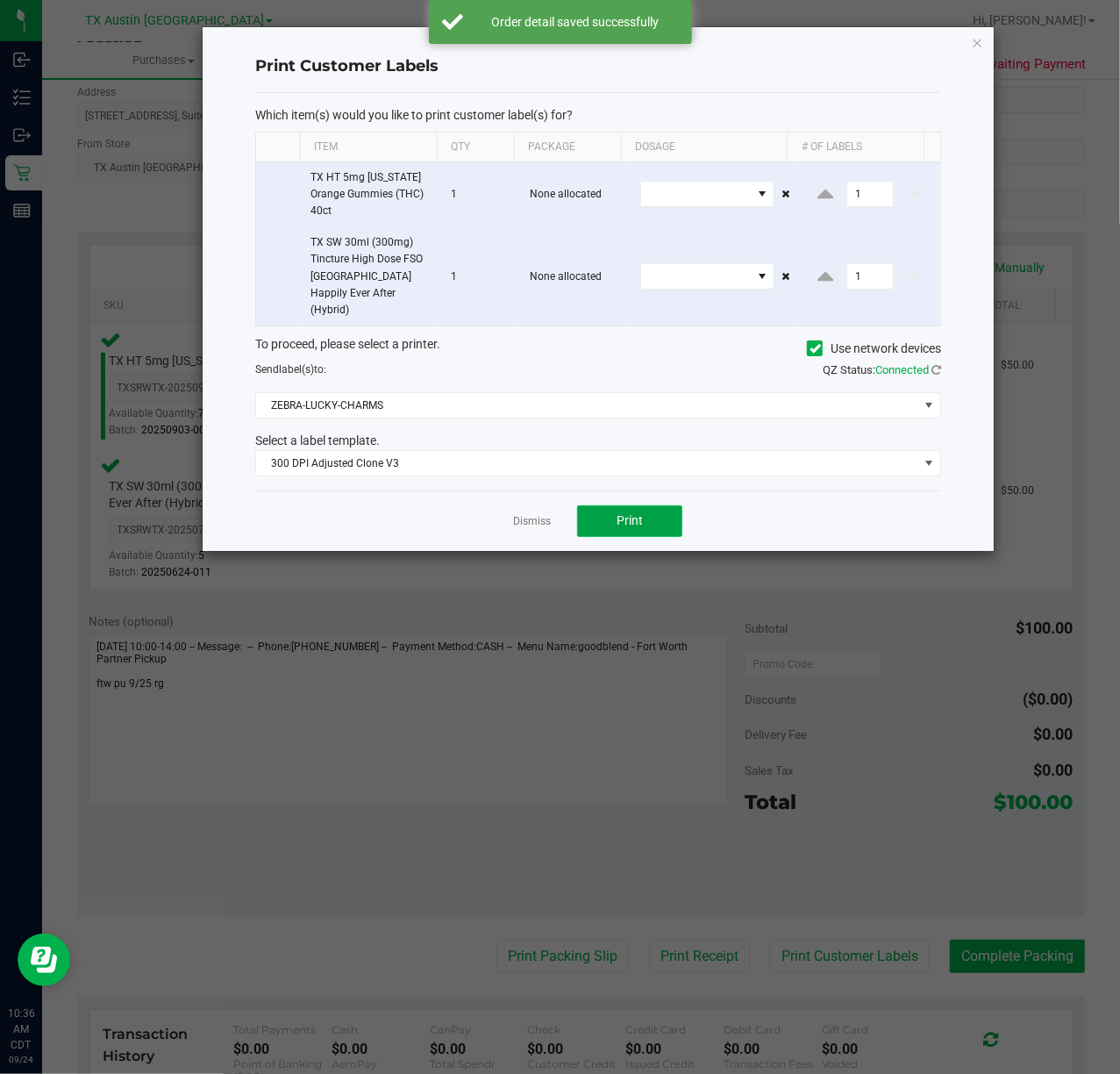
click at [584, 505] on button "Print" at bounding box center [630, 521] width 105 height 31
click at [531, 514] on link "Dismiss" at bounding box center [532, 521] width 38 height 15
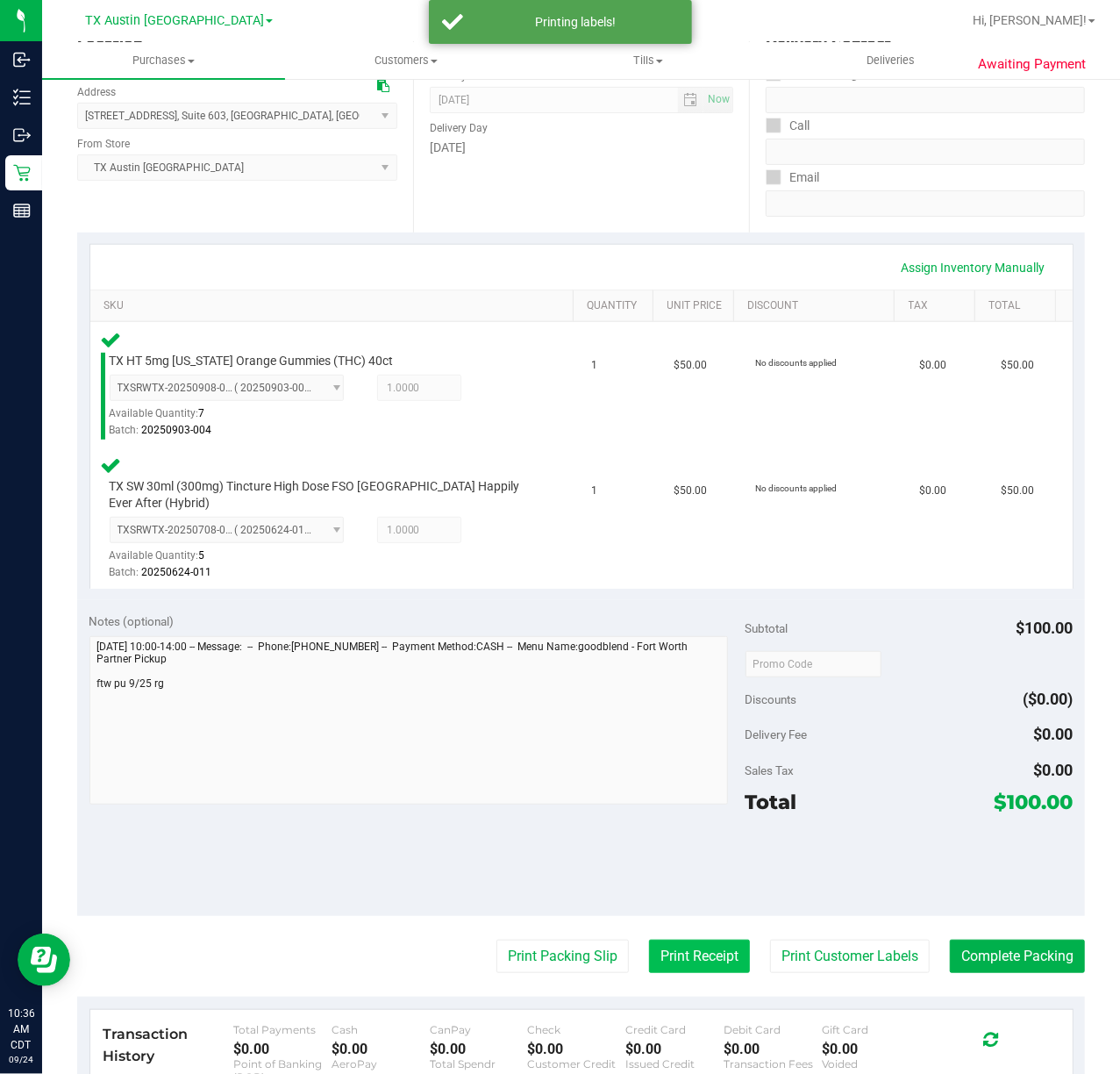
click at [649, 962] on button "Print Receipt" at bounding box center [699, 956] width 101 height 33
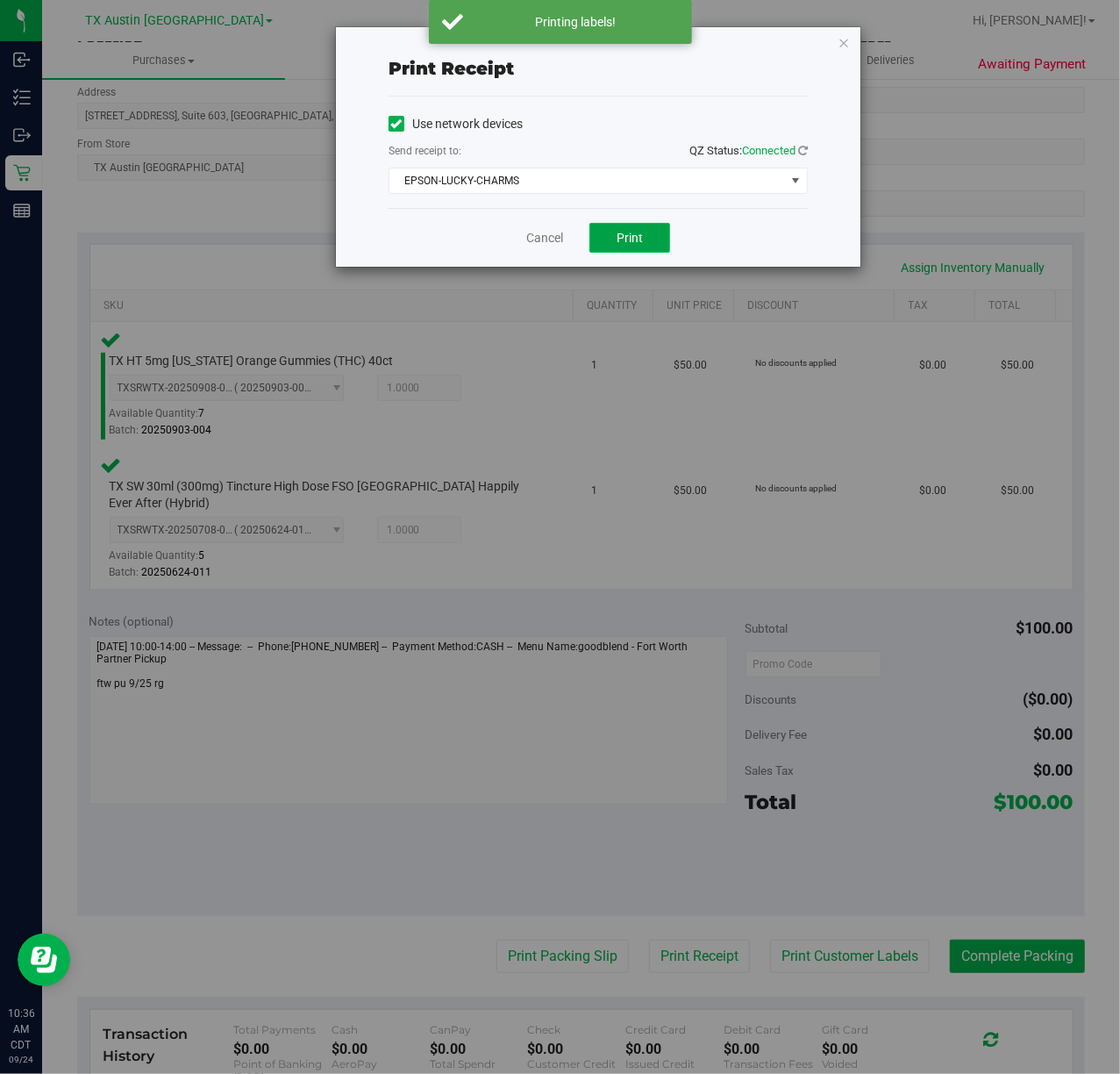
click at [625, 242] on span "Print" at bounding box center [630, 237] width 27 height 14
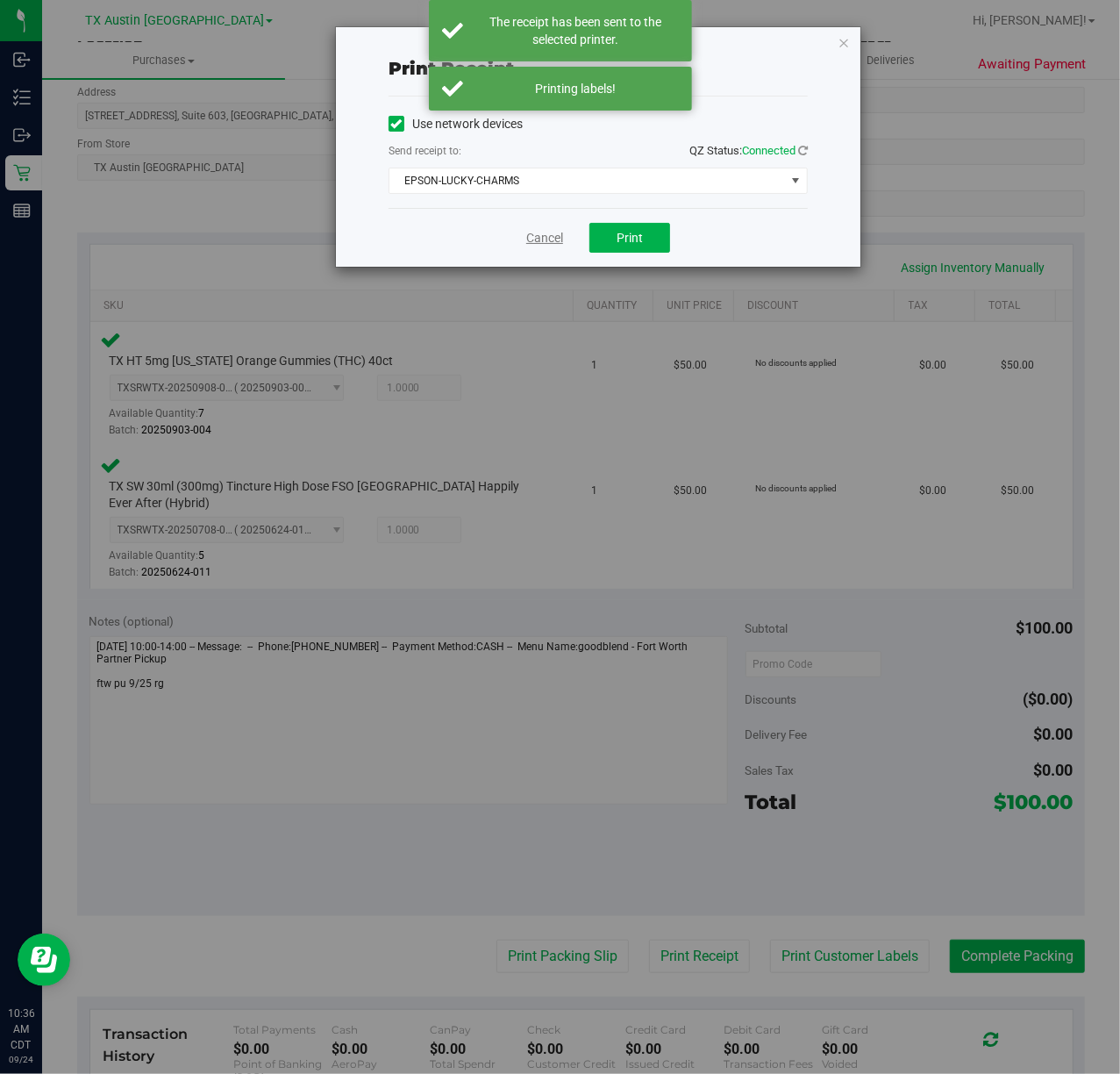
click at [548, 242] on link "Cancel" at bounding box center [544, 238] width 37 height 18
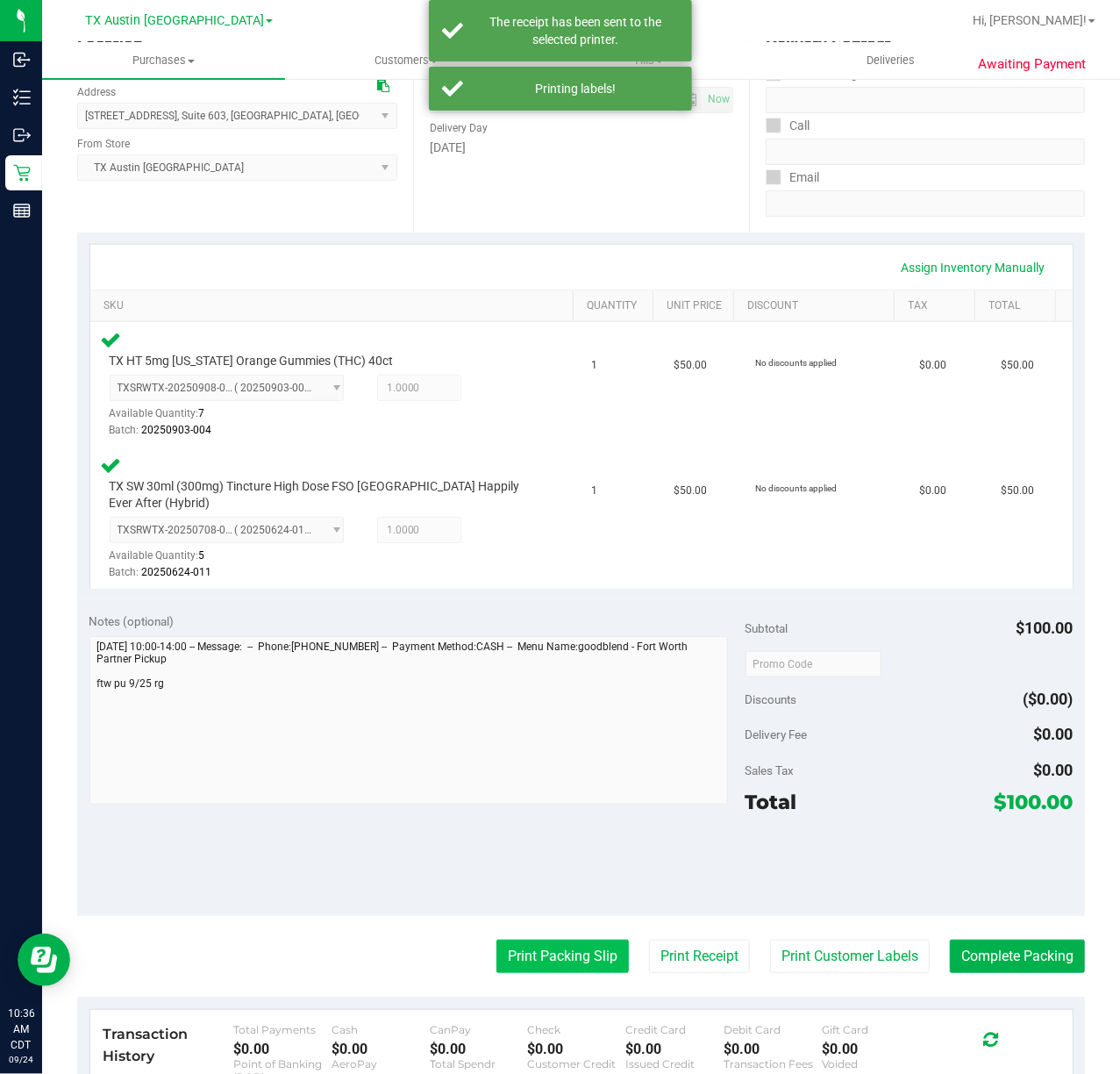
click at [542, 956] on button "Print Packing Slip" at bounding box center [563, 956] width 133 height 33
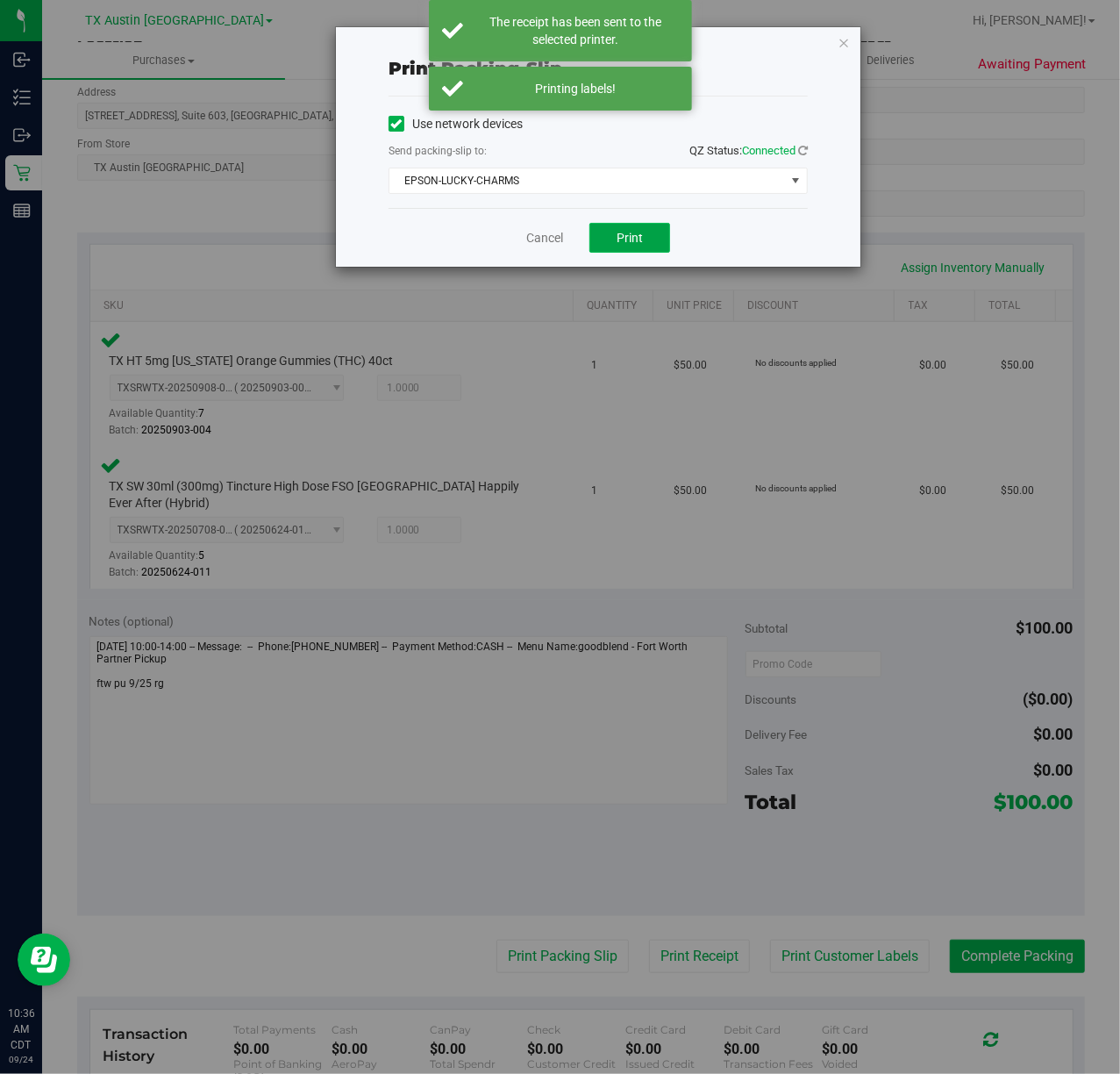
click at [625, 229] on button "Print" at bounding box center [630, 237] width 81 height 30
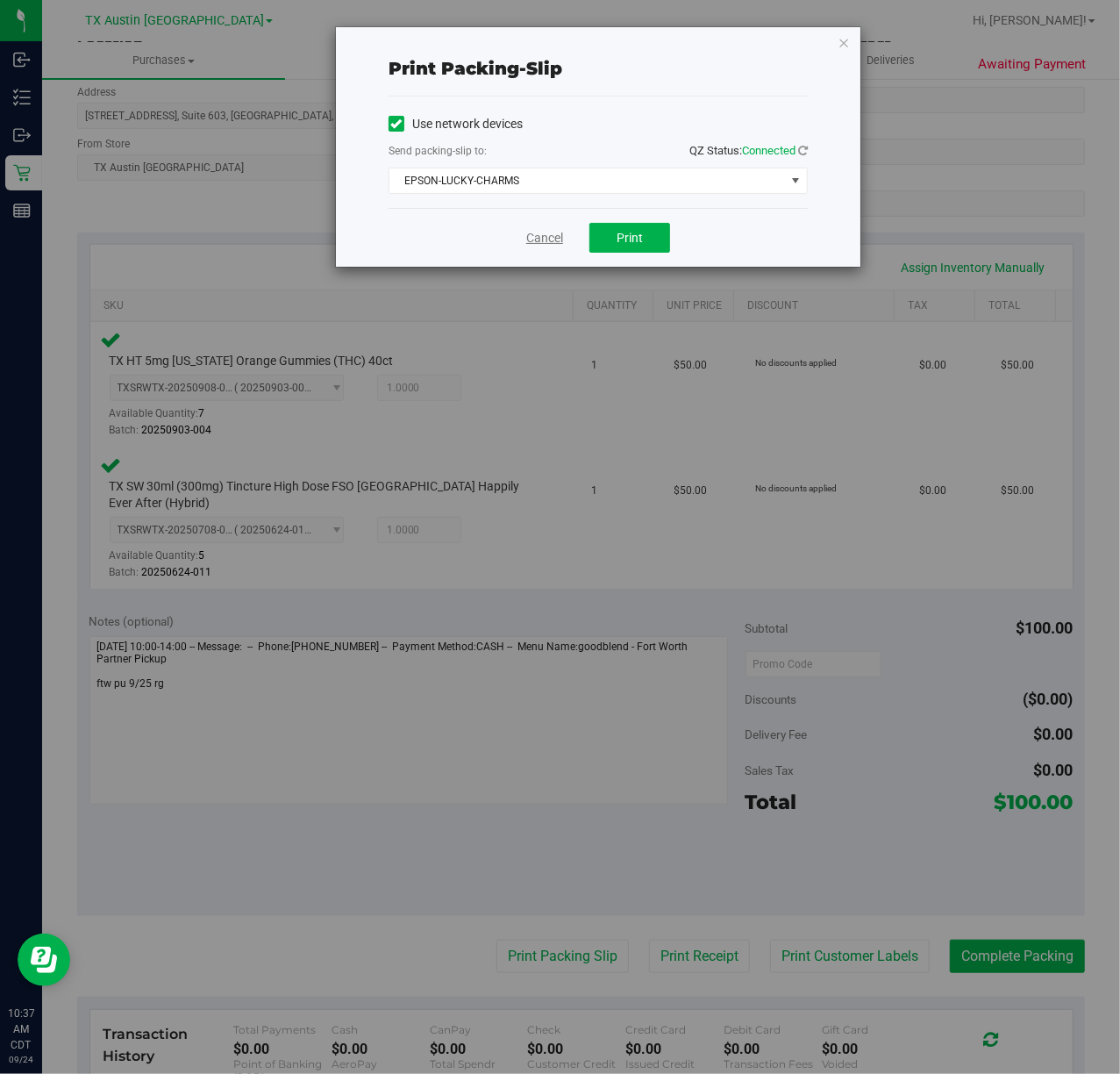
click at [548, 236] on link "Cancel" at bounding box center [544, 238] width 37 height 18
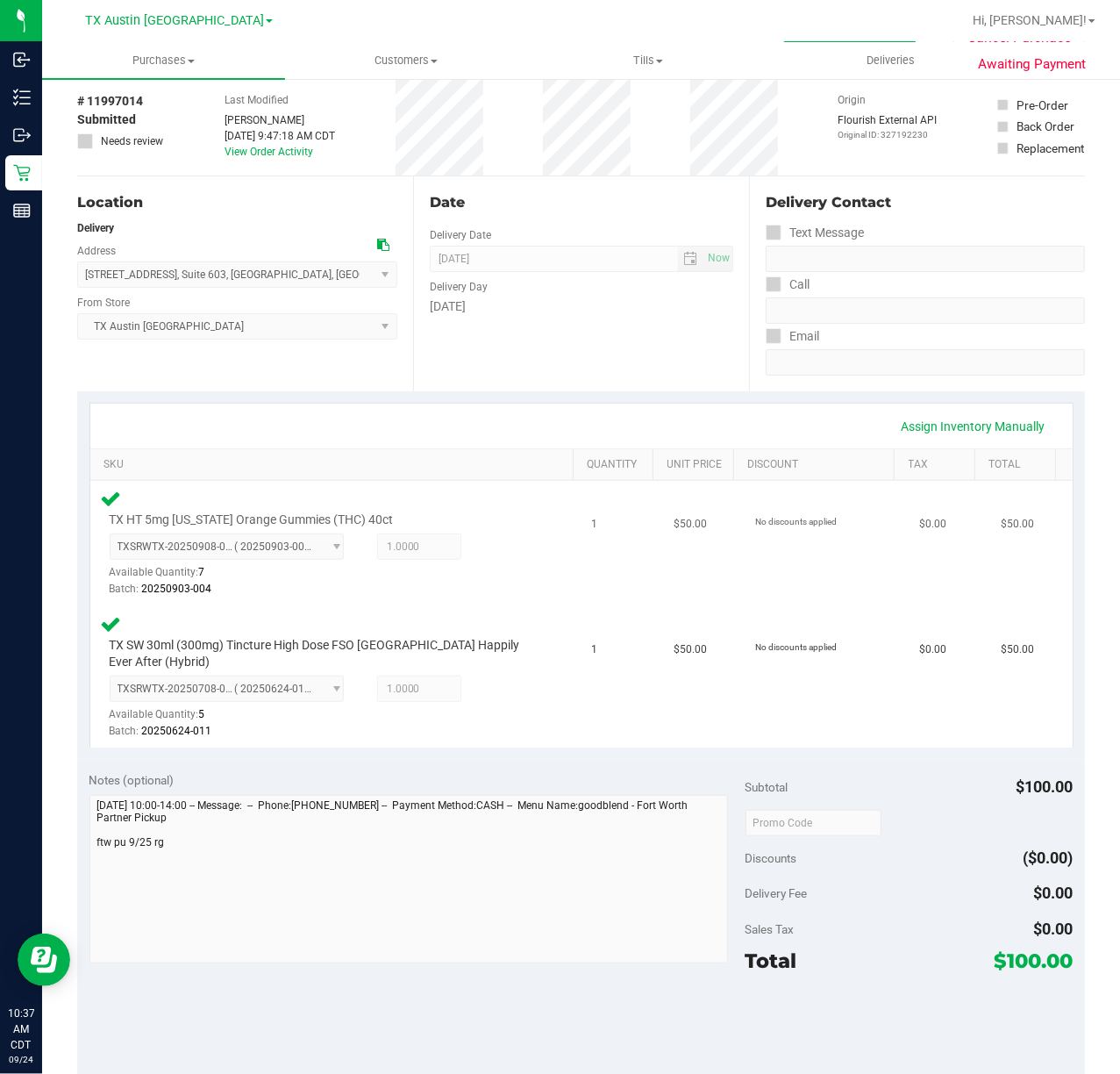
scroll to position [116, 0]
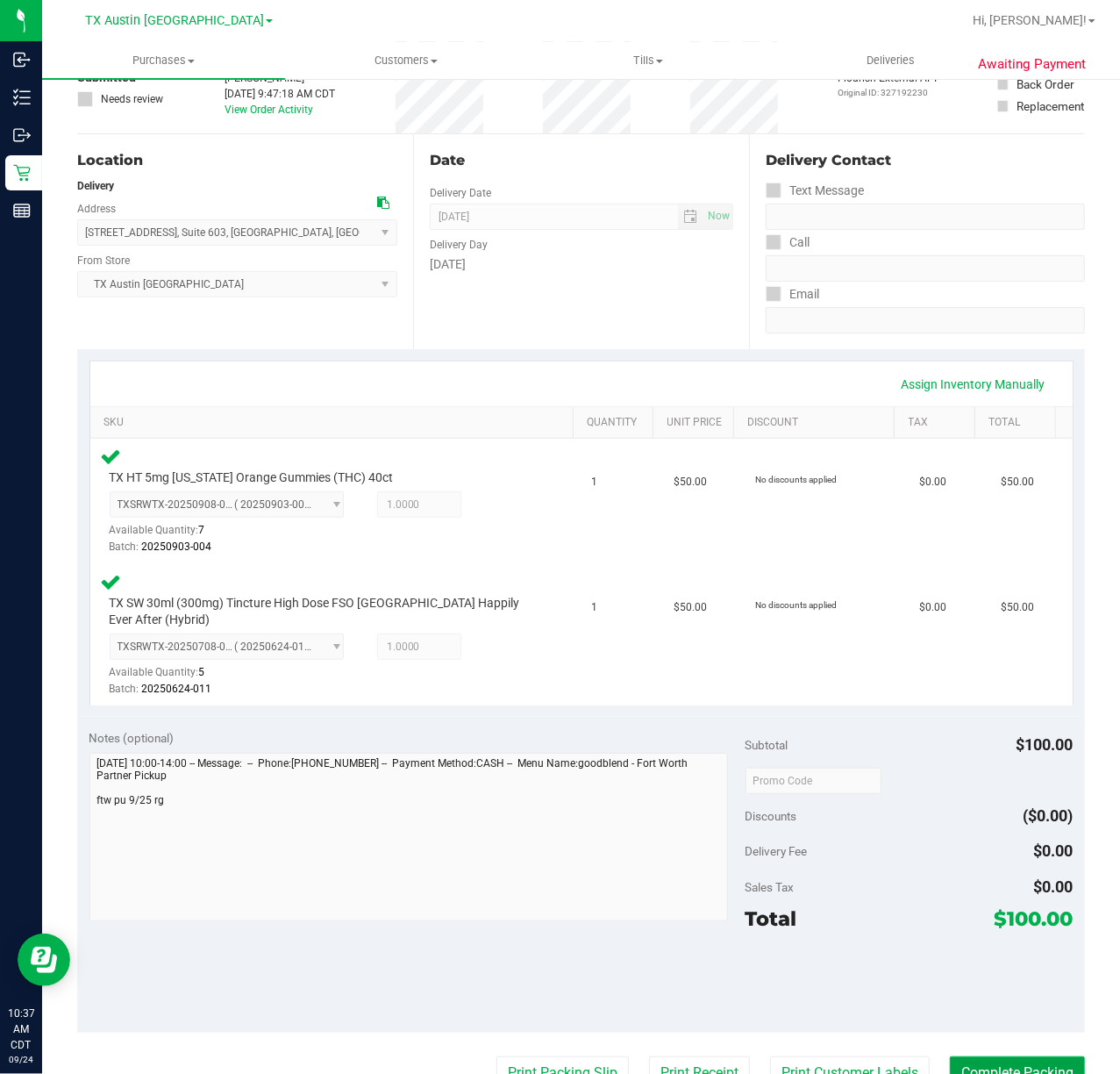
click at [988, 1063] on button "Complete Packing" at bounding box center [1017, 1072] width 135 height 33
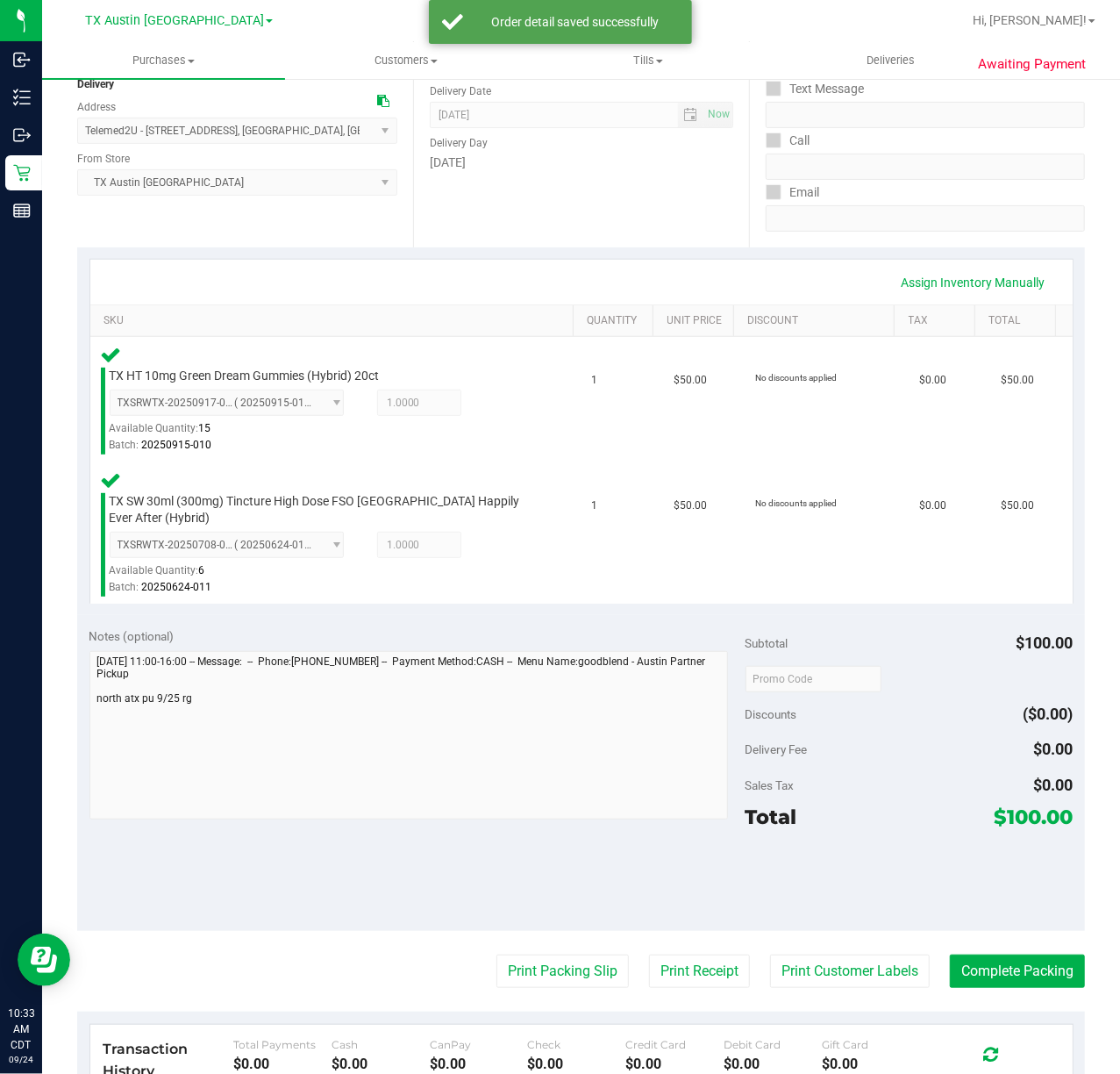
scroll to position [236, 0]
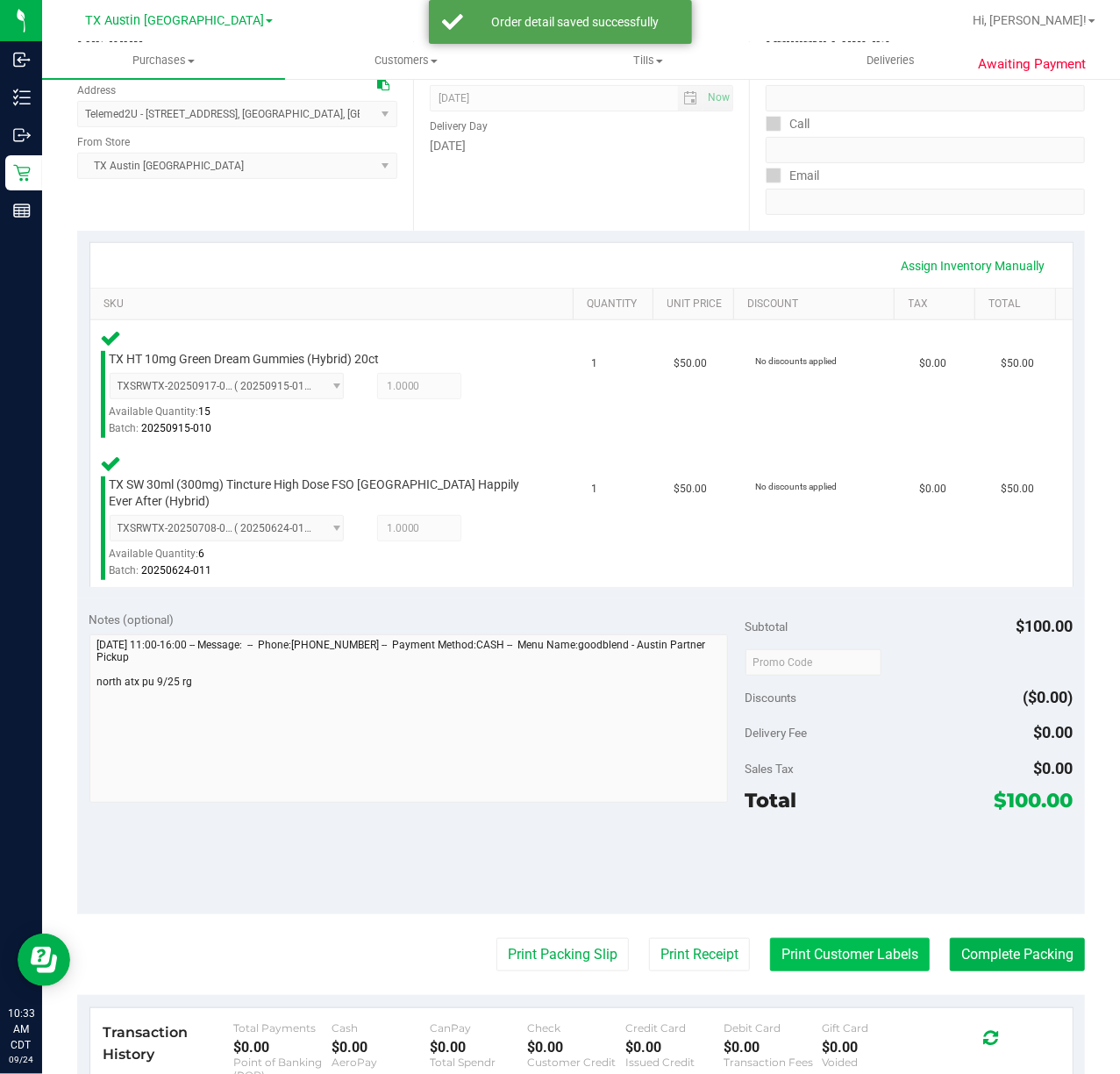
click at [800, 940] on button "Print Customer Labels" at bounding box center [850, 954] width 159 height 33
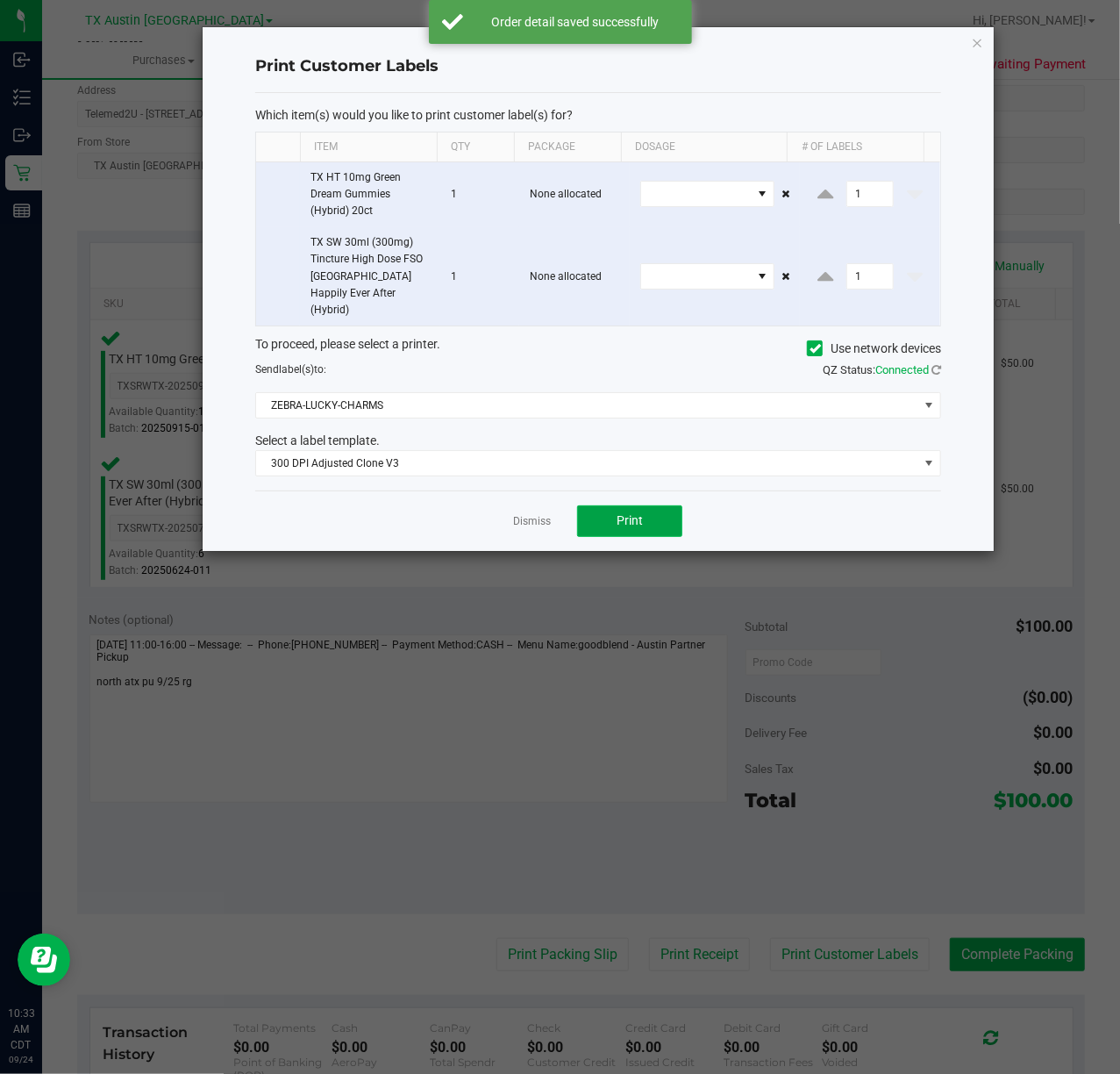
click at [607, 516] on button "Print" at bounding box center [630, 521] width 105 height 31
click at [511, 509] on div "Dismiss Print" at bounding box center [598, 521] width 686 height 60
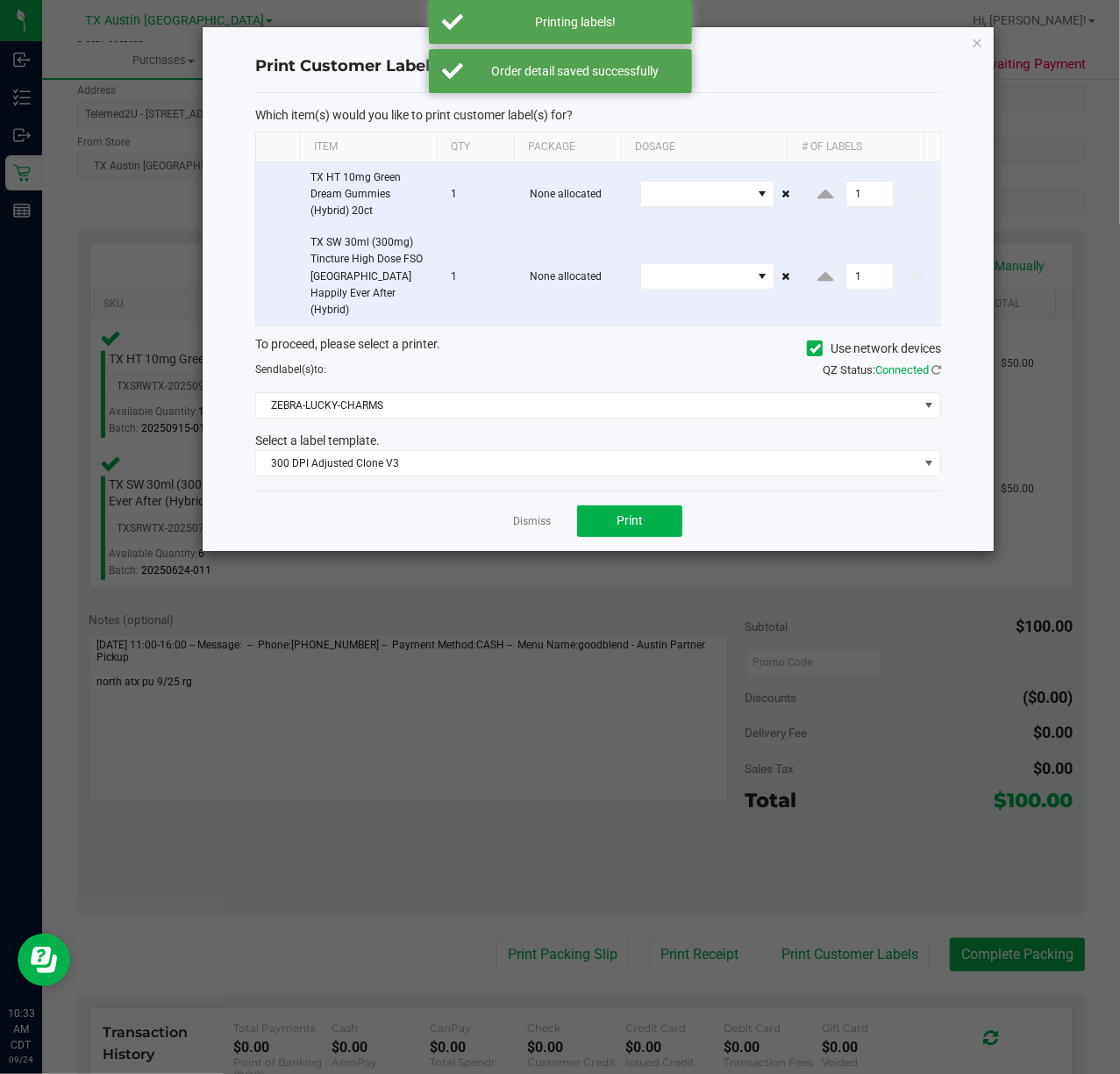
click at [672, 911] on ngb-modal-window "Print Customer Labels Which item(s) would you like to print customer label(s) f…" at bounding box center [566, 537] width 1134 height 1074
click at [544, 514] on link "Dismiss" at bounding box center [532, 521] width 38 height 15
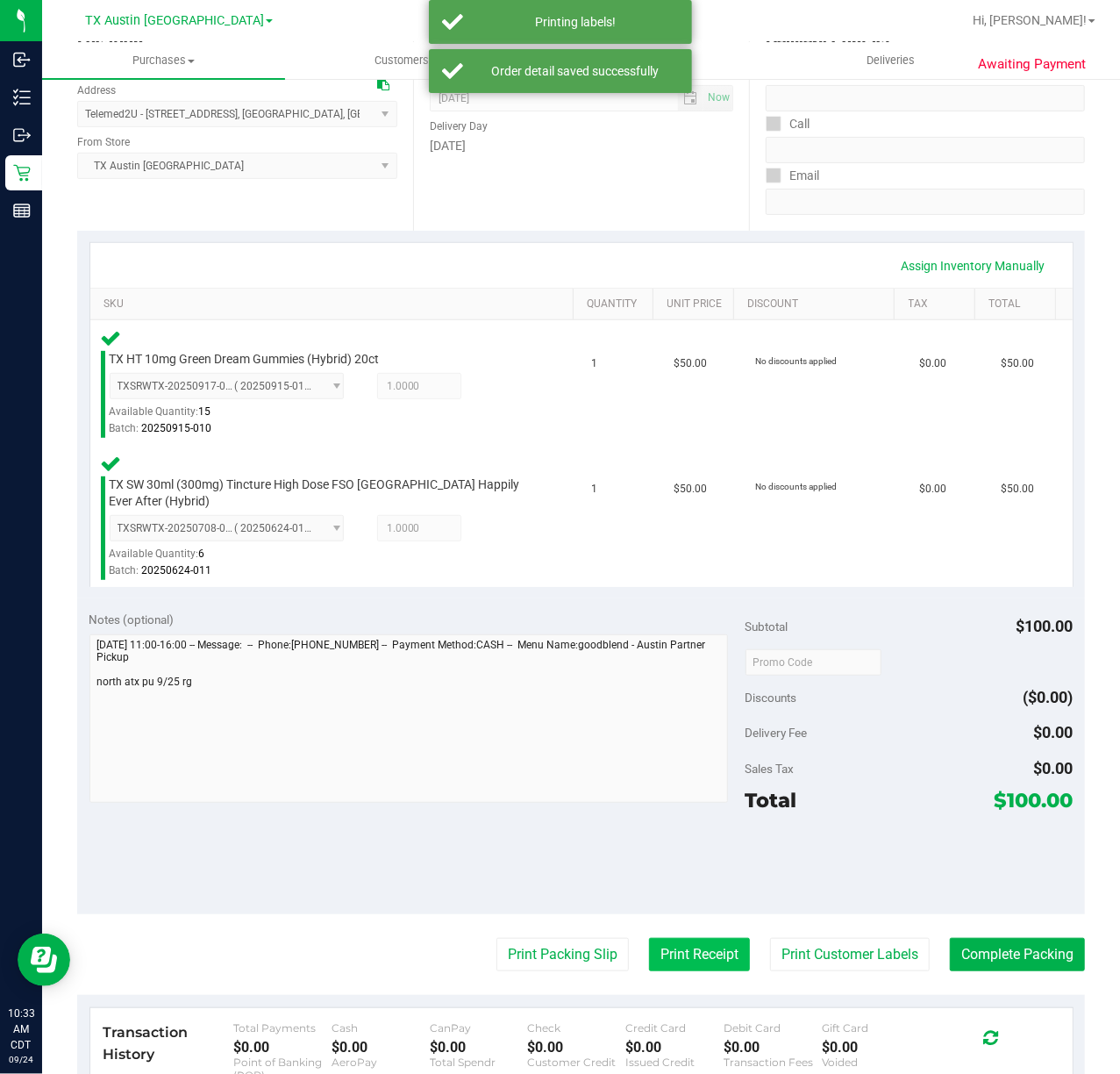
click at [700, 949] on button "Print Receipt" at bounding box center [699, 954] width 101 height 33
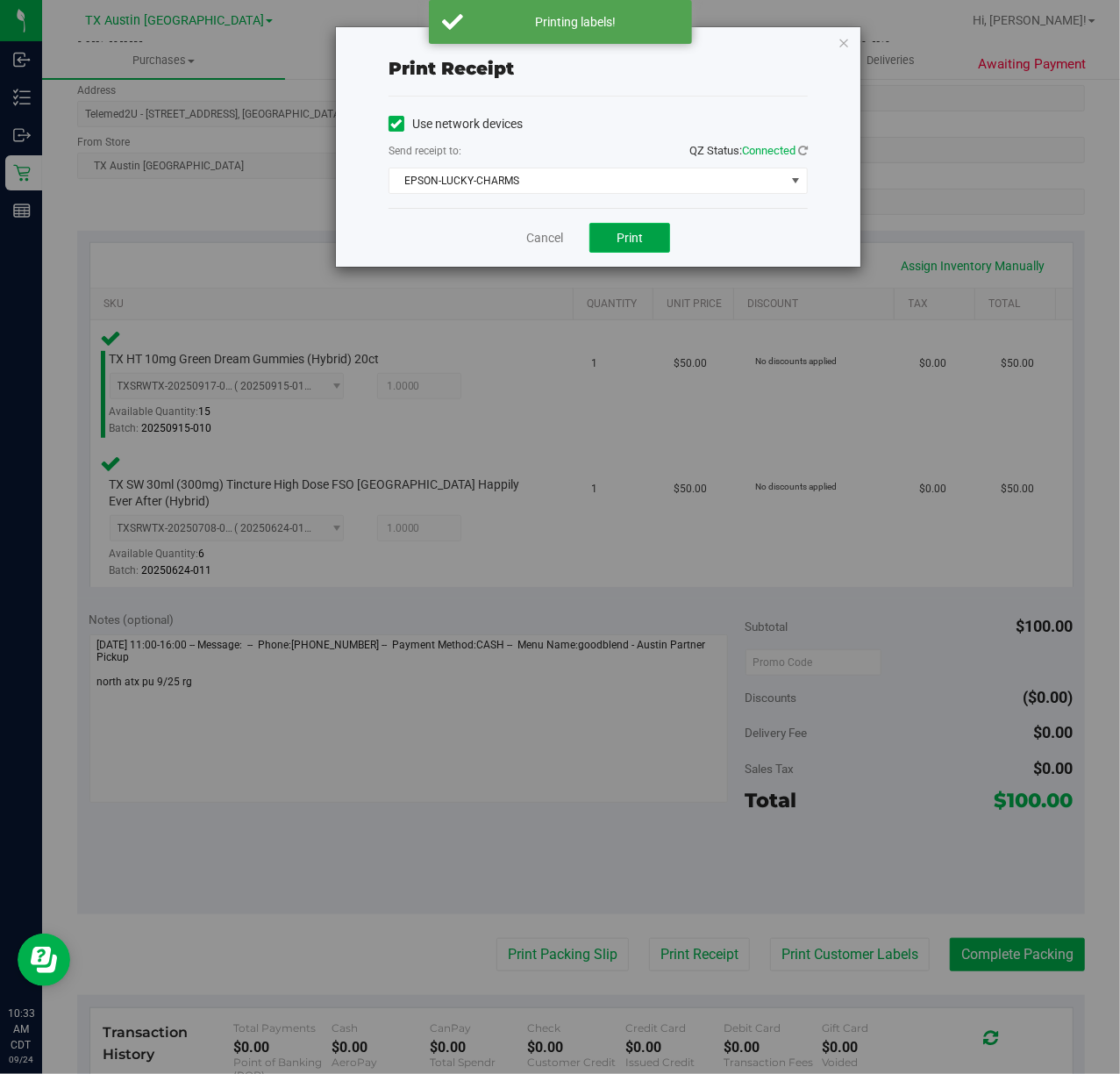
click at [636, 247] on button "Print" at bounding box center [630, 237] width 81 height 30
click at [521, 238] on link "Cancel" at bounding box center [538, 238] width 37 height 18
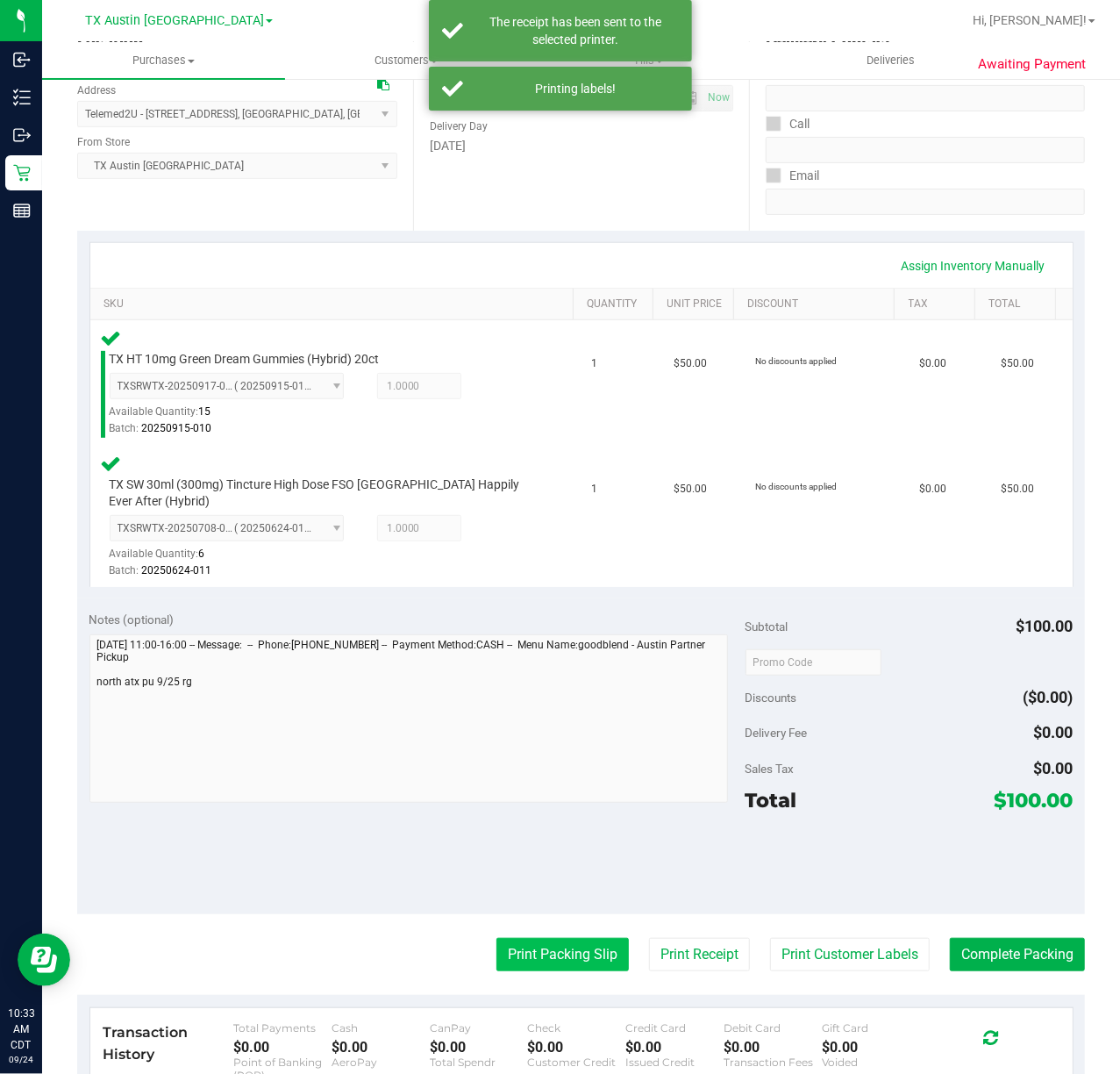
click at [562, 955] on button "Print Packing Slip" at bounding box center [563, 954] width 133 height 33
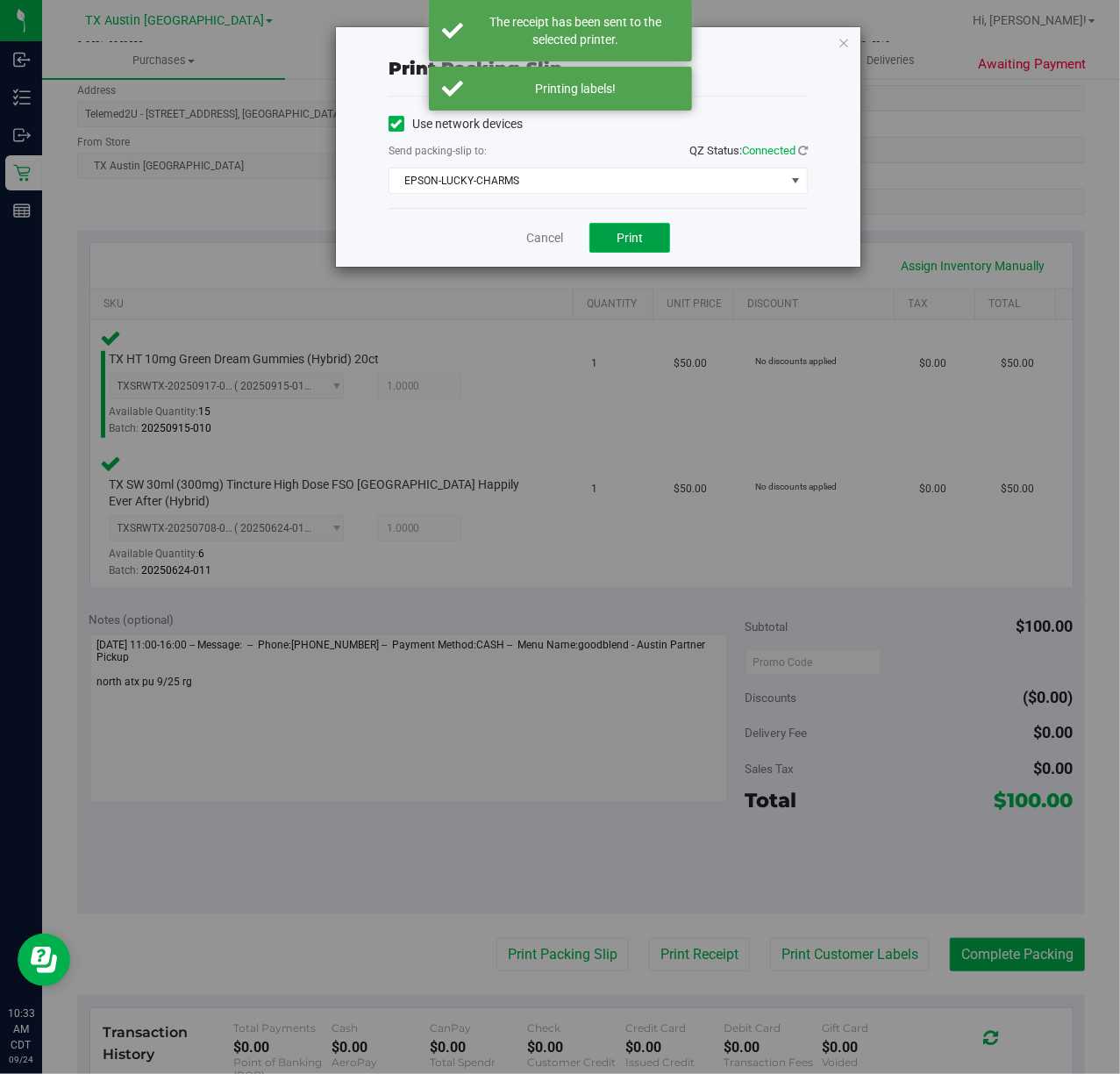
click at [622, 236] on span "Print" at bounding box center [630, 237] width 27 height 14
click at [530, 246] on link "Cancel" at bounding box center [544, 238] width 37 height 18
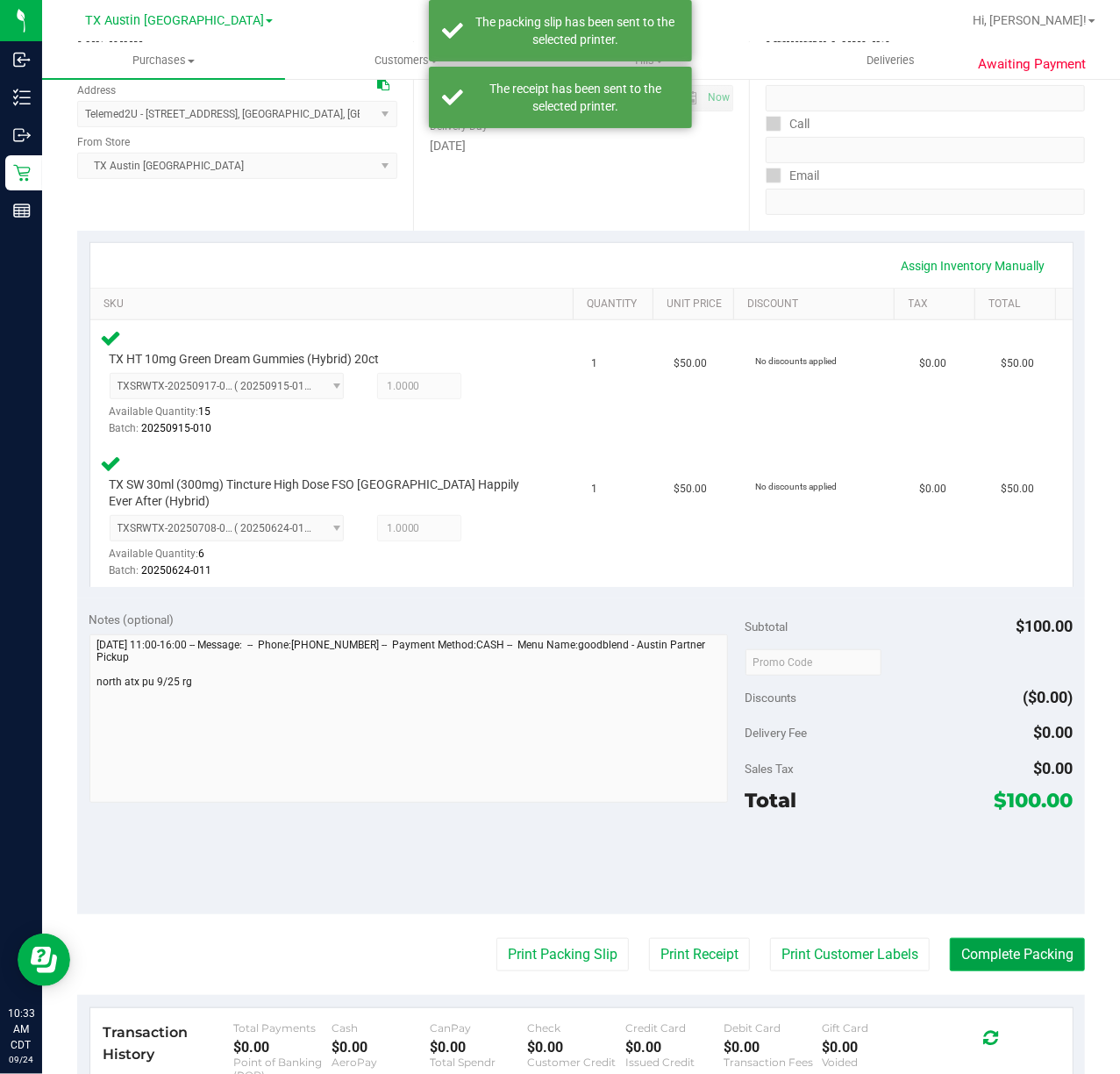
click at [1013, 945] on button "Complete Packing" at bounding box center [1017, 954] width 135 height 33
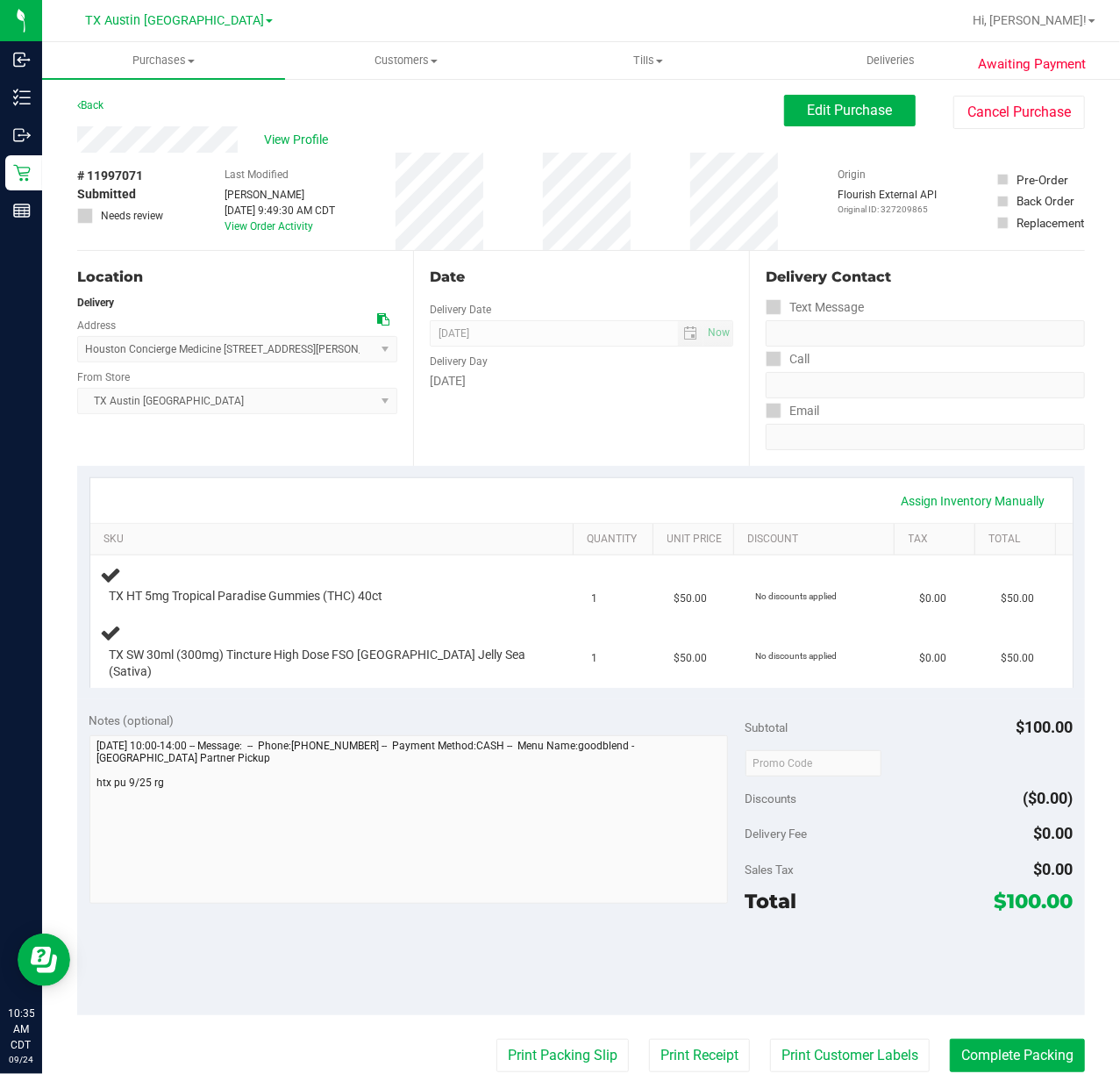
click at [595, 428] on div "Date Delivery Date [DATE] Now [DATE] 07:00 AM Now Delivery Day [DATE]" at bounding box center [581, 358] width 336 height 215
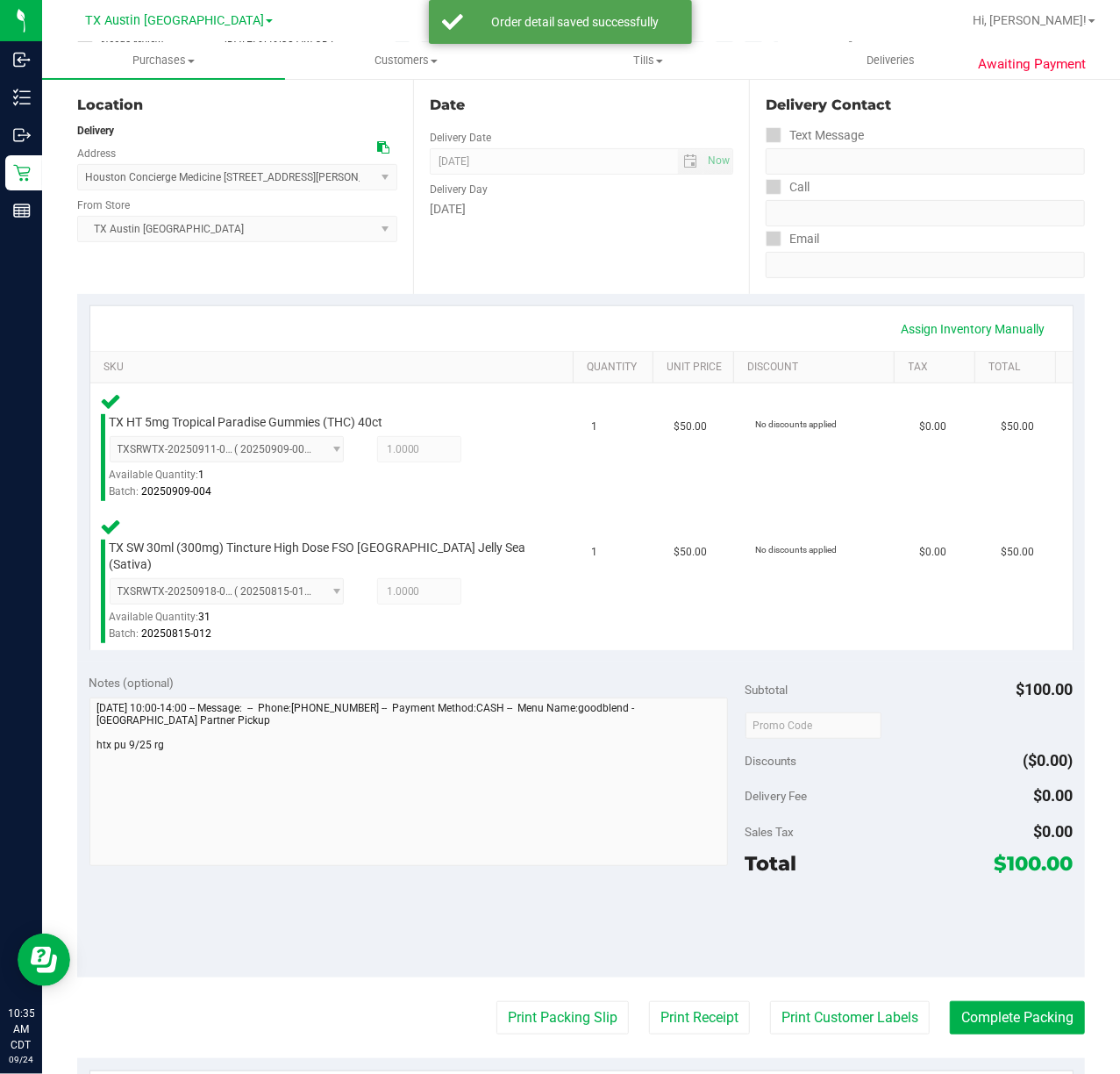
scroll to position [201, 0]
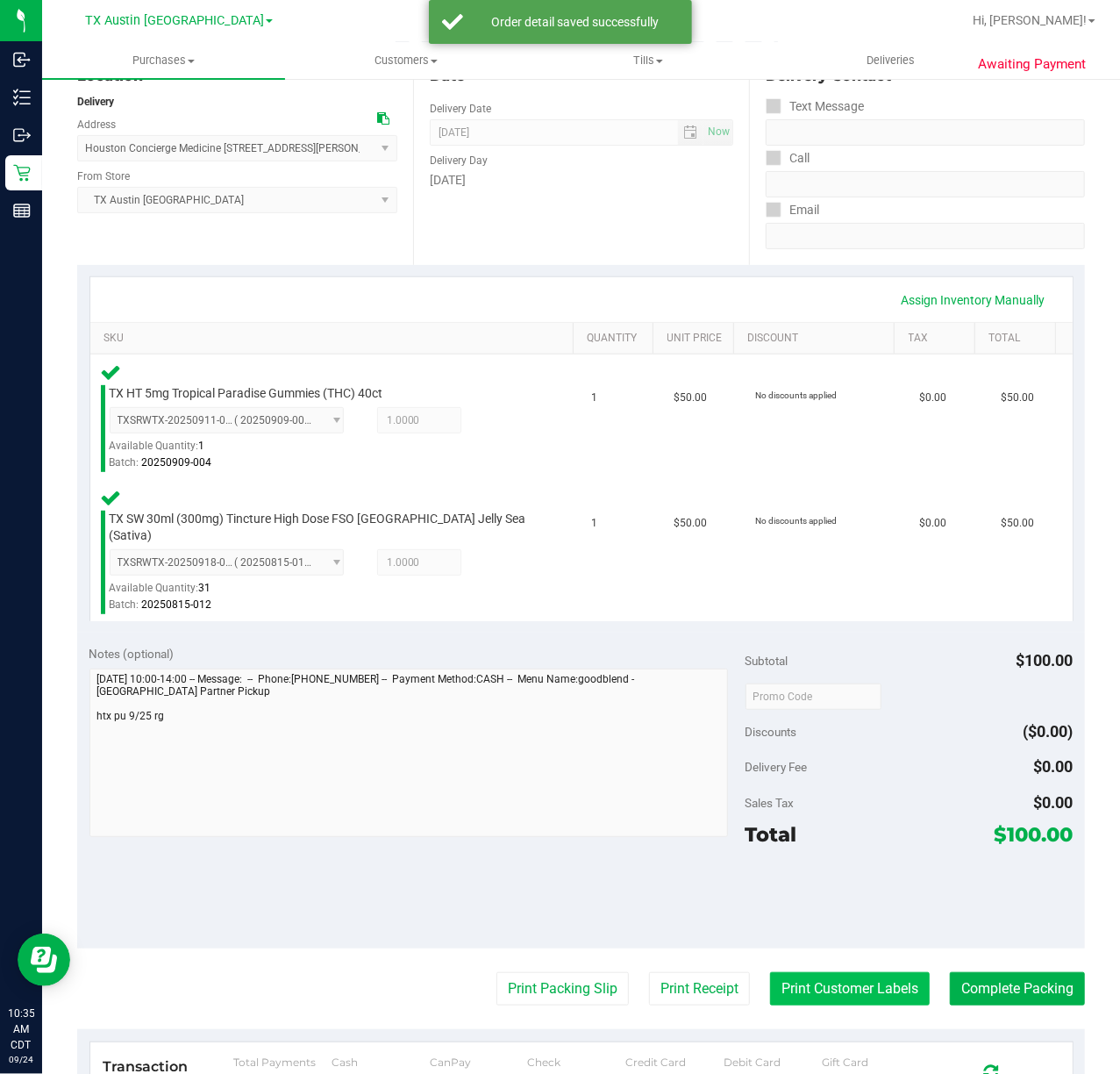
click at [840, 972] on button "Print Customer Labels" at bounding box center [850, 989] width 159 height 33
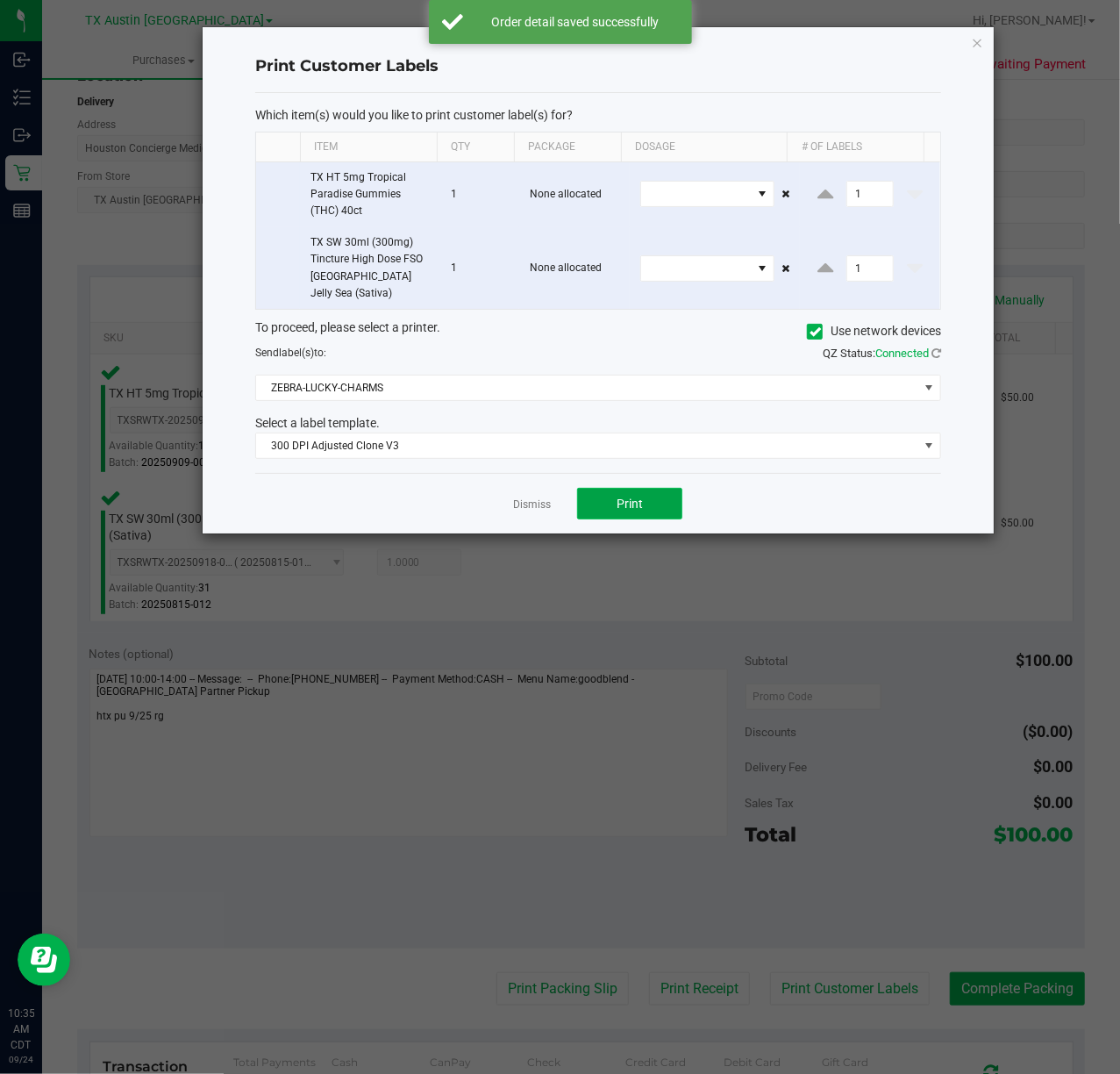
click at [632, 502] on button "Print" at bounding box center [630, 503] width 105 height 31
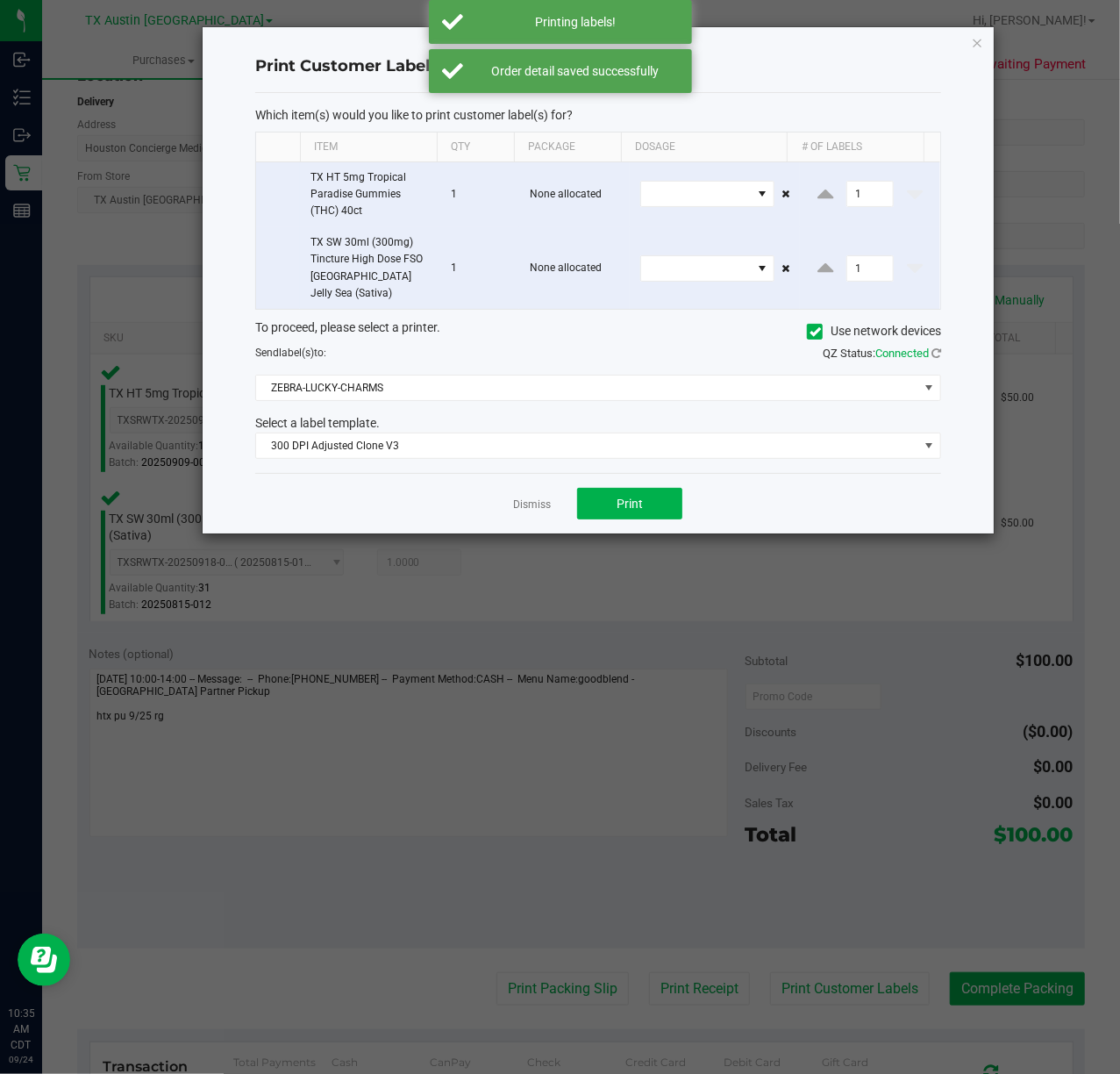
click at [506, 477] on div "Dismiss Print" at bounding box center [598, 503] width 686 height 60
click at [666, 970] on ngb-modal-window "Print Customer Labels Which item(s) would you like to print customer label(s) f…" at bounding box center [566, 537] width 1134 height 1074
click at [533, 498] on link "Dismiss" at bounding box center [532, 505] width 38 height 15
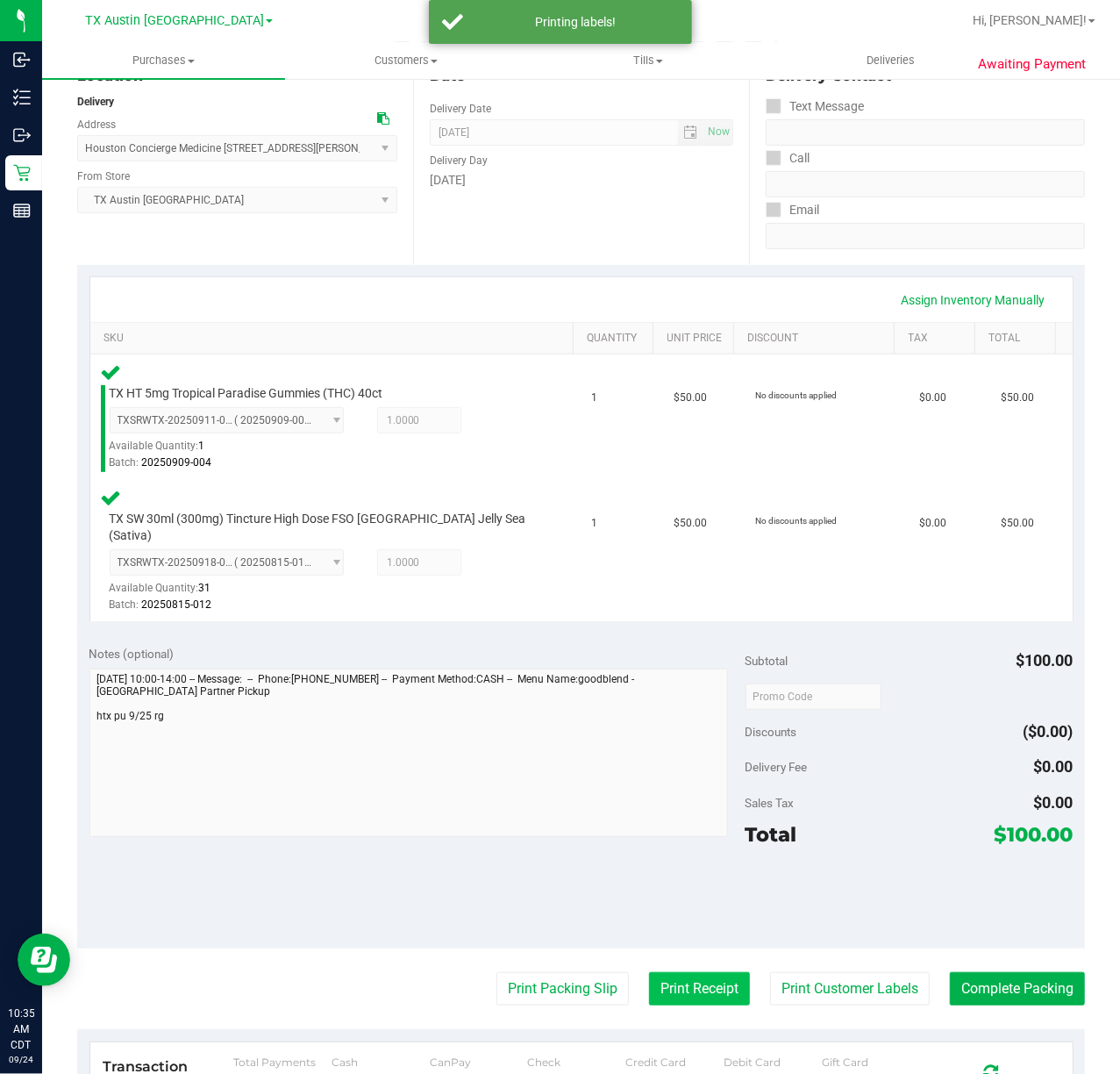
click at [671, 972] on button "Print Receipt" at bounding box center [699, 989] width 101 height 33
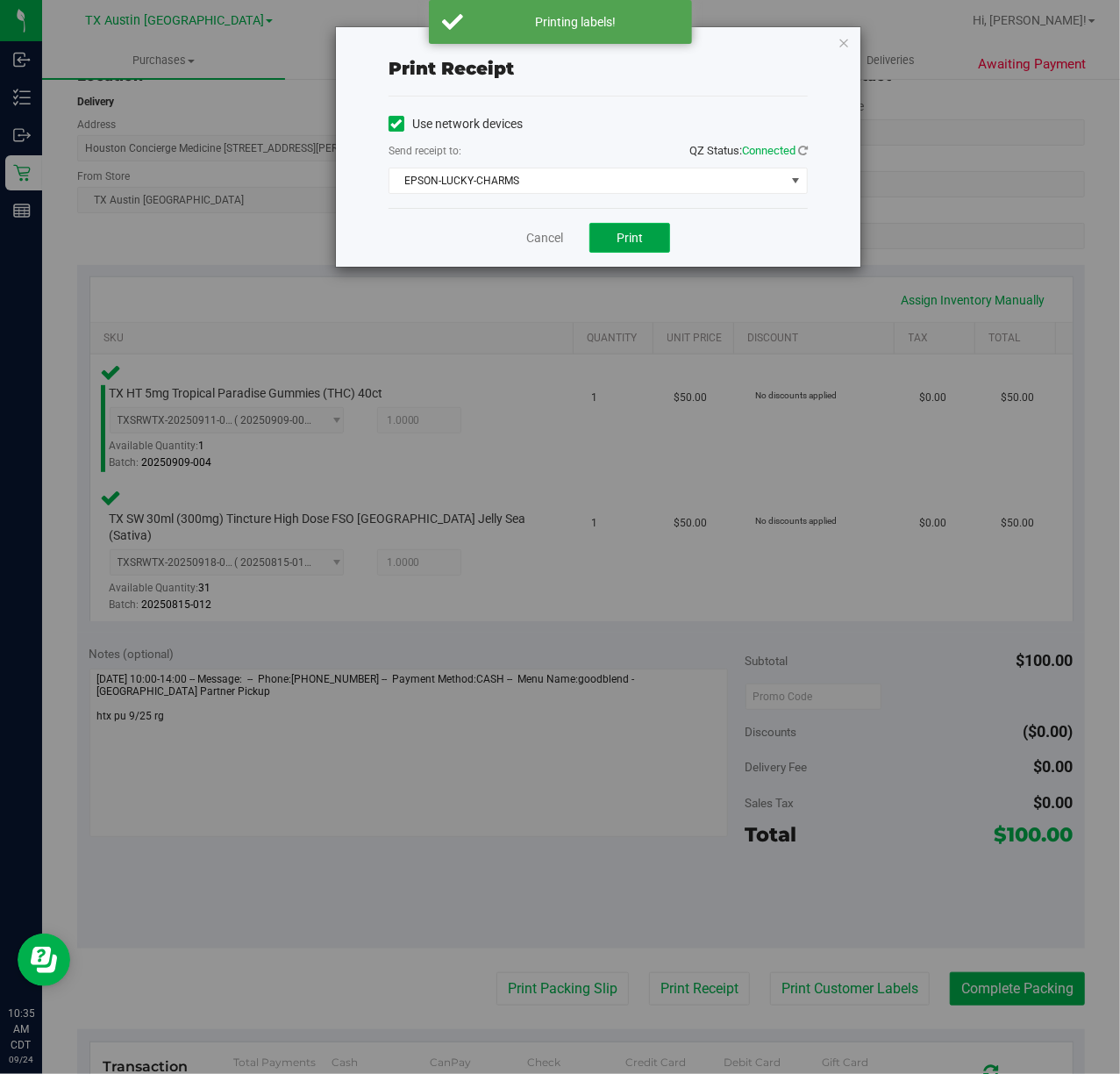
click at [626, 245] on span "Print" at bounding box center [630, 237] width 27 height 14
click at [531, 238] on link "Cancel" at bounding box center [538, 238] width 37 height 18
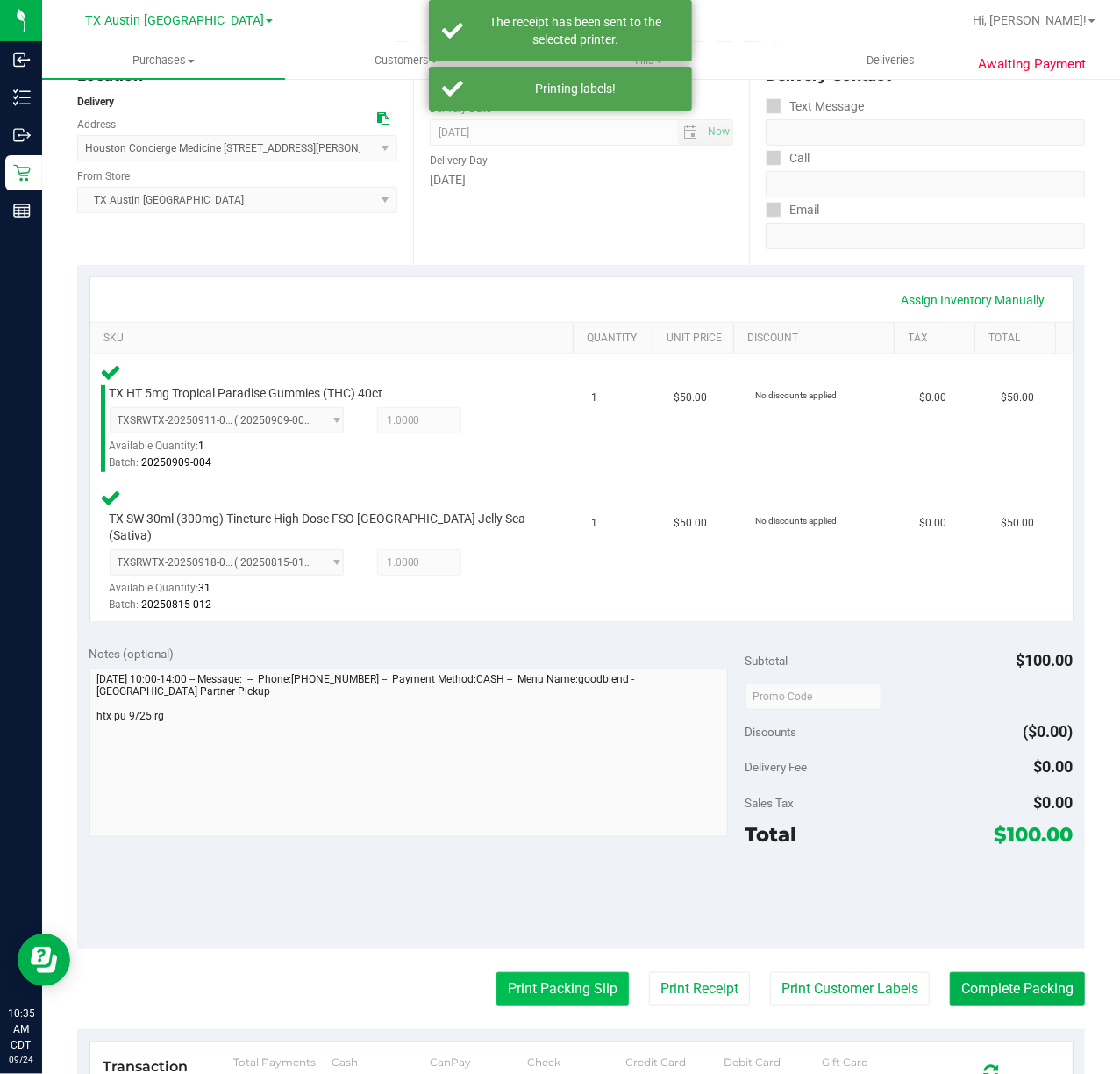
click at [522, 977] on button "Print Packing Slip" at bounding box center [563, 989] width 133 height 33
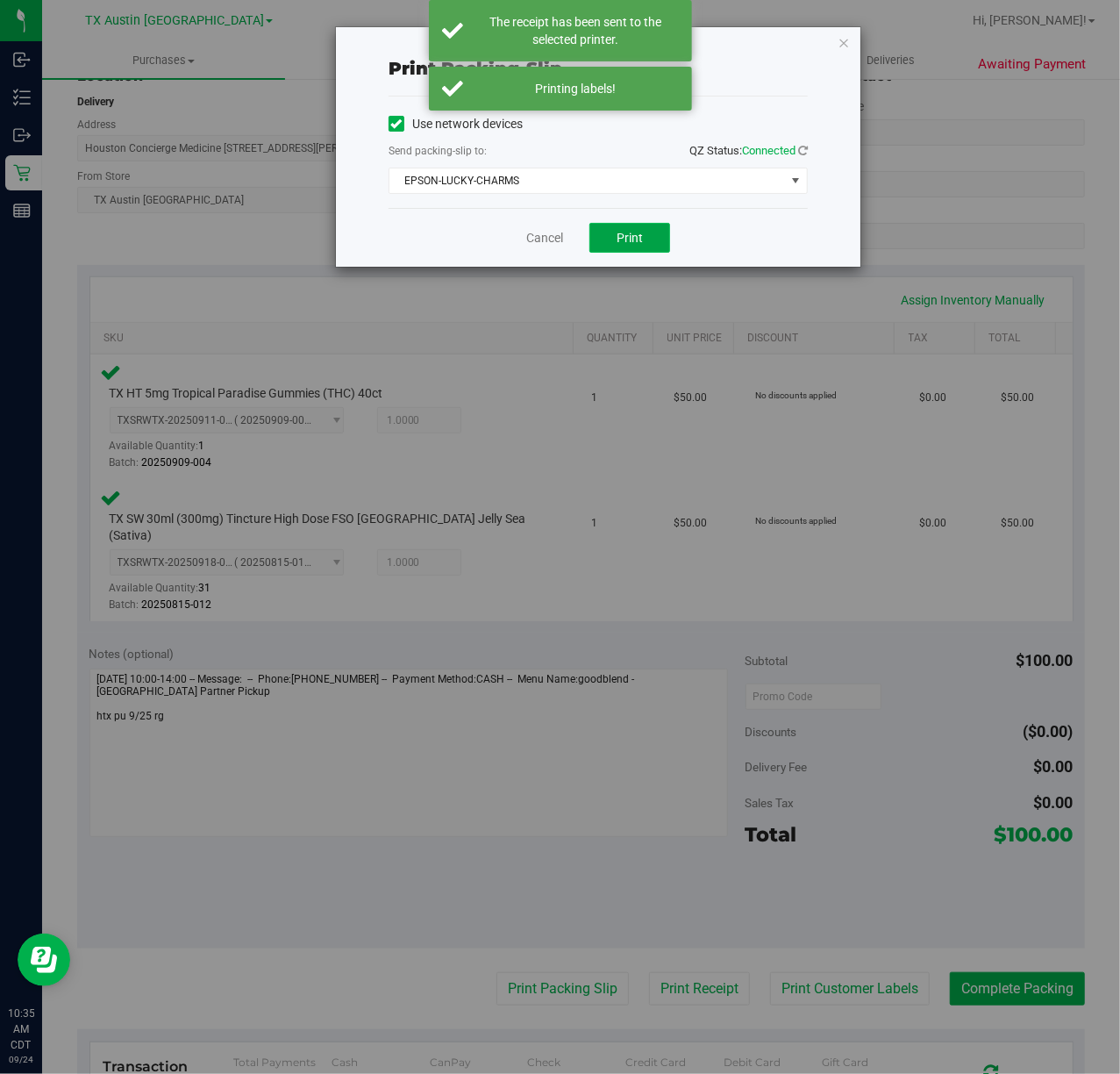
click at [629, 238] on span "Print" at bounding box center [630, 237] width 27 height 14
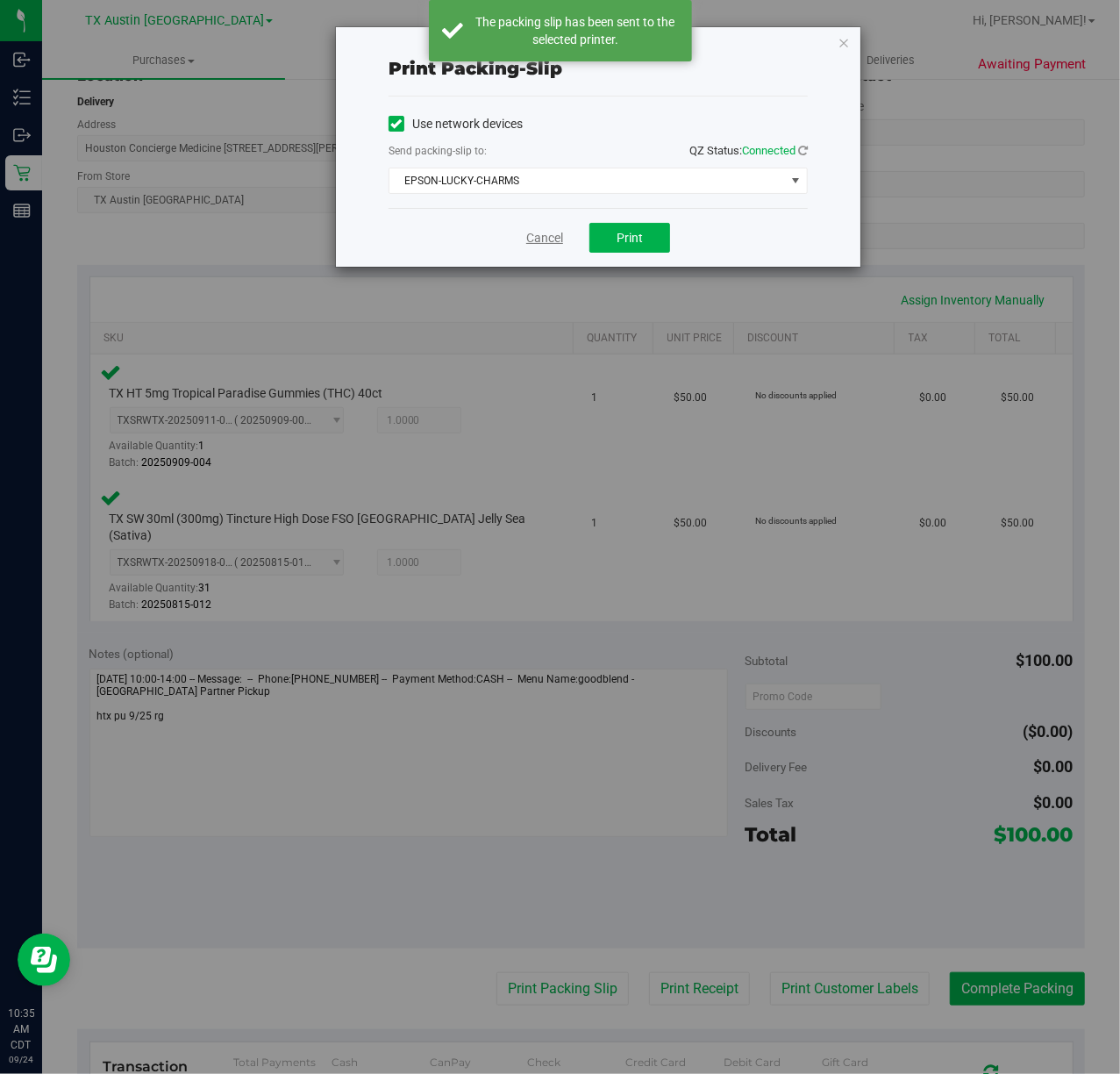
click at [531, 244] on link "Cancel" at bounding box center [544, 238] width 37 height 18
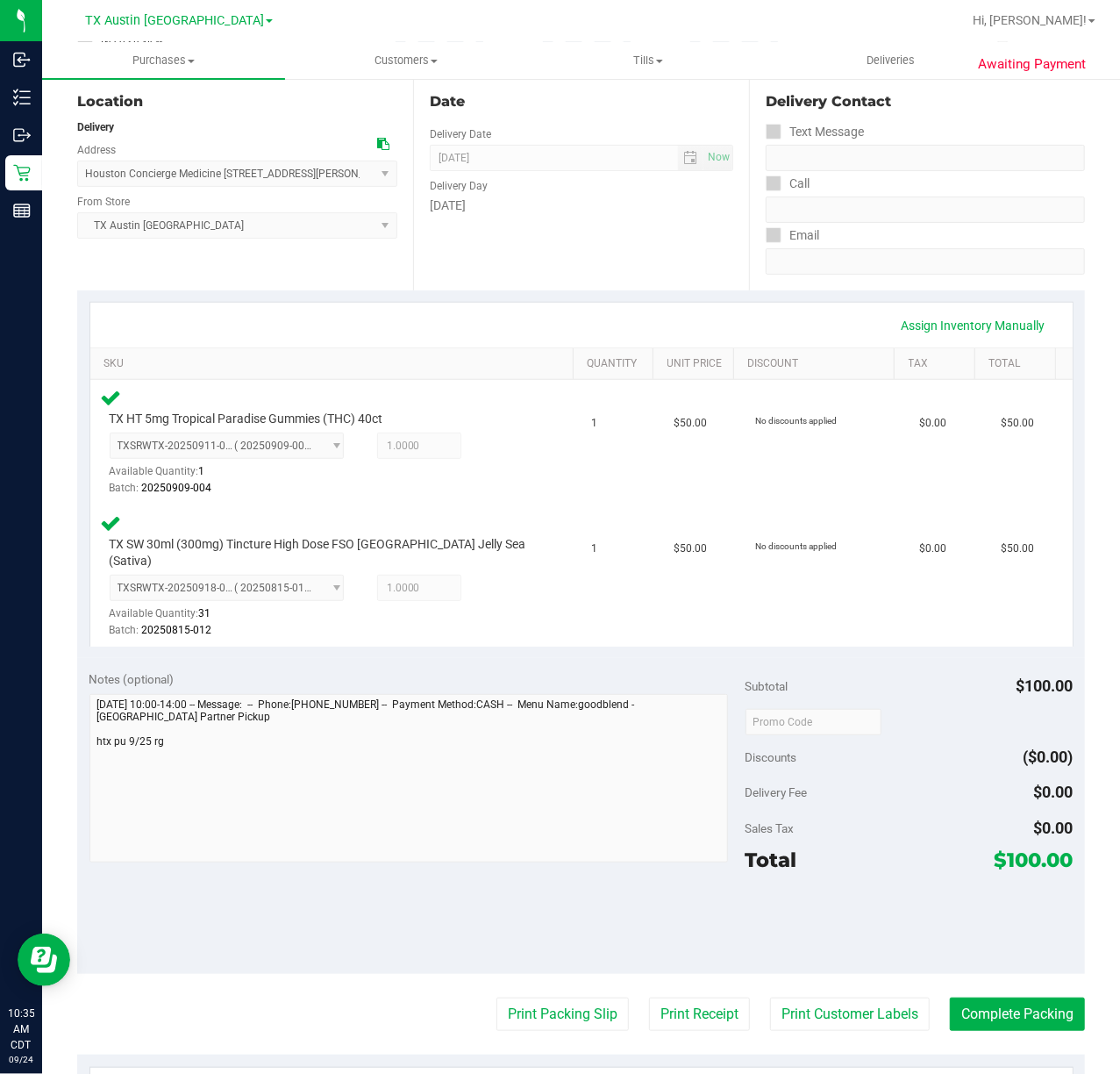
scroll to position [174, 0]
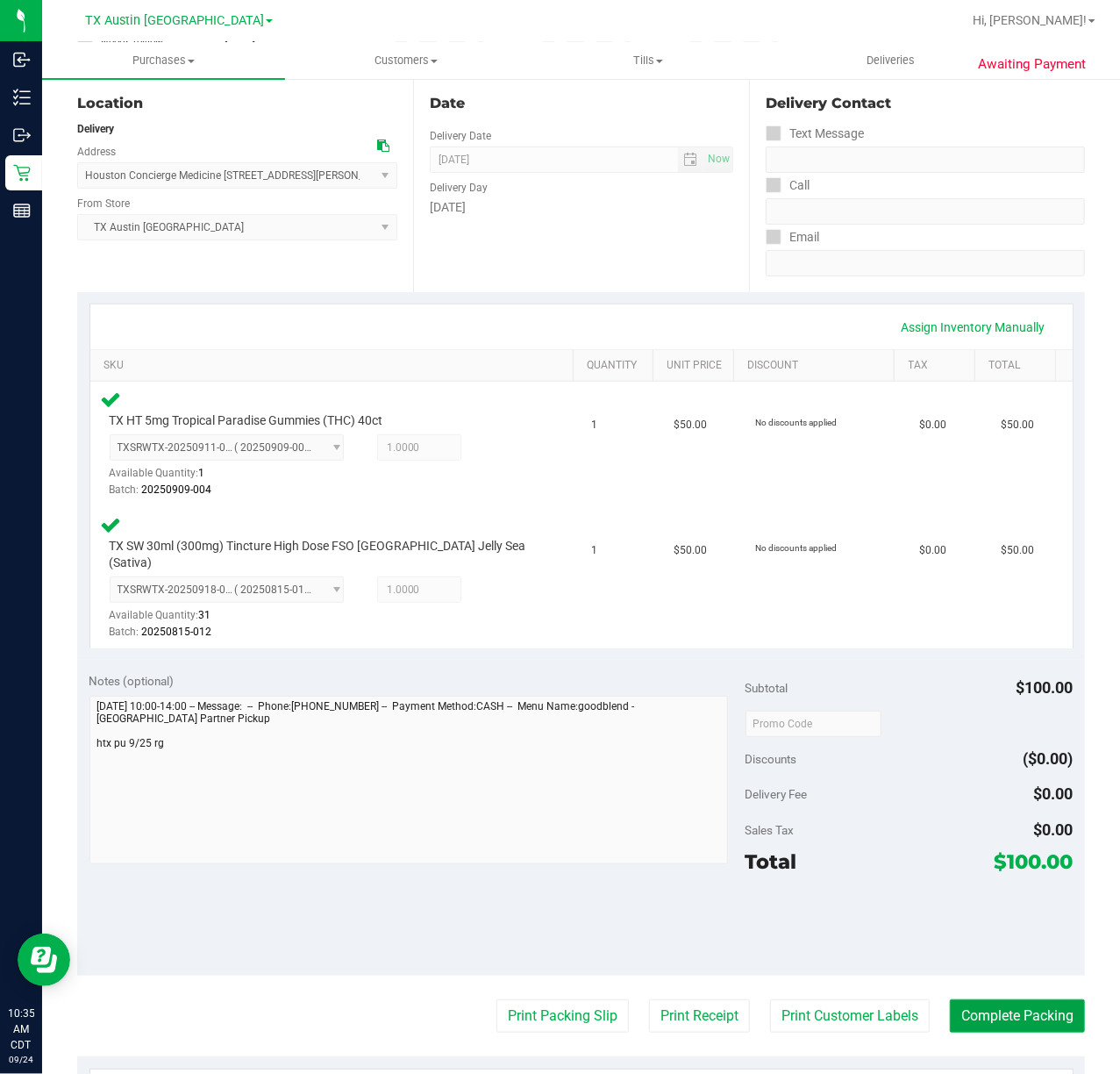
click at [1009, 999] on button "Complete Packing" at bounding box center [1017, 1015] width 135 height 33
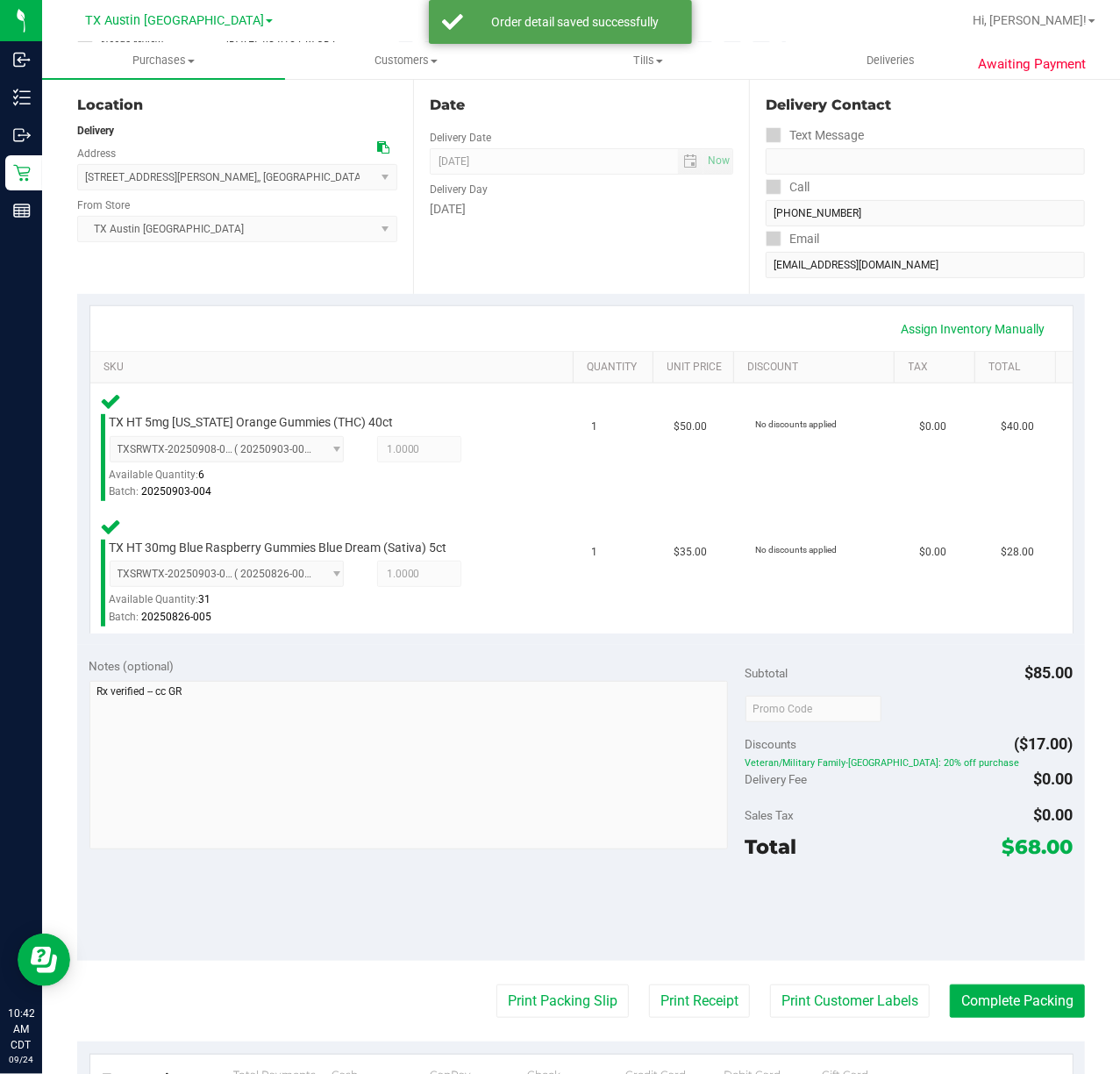
scroll to position [170, 0]
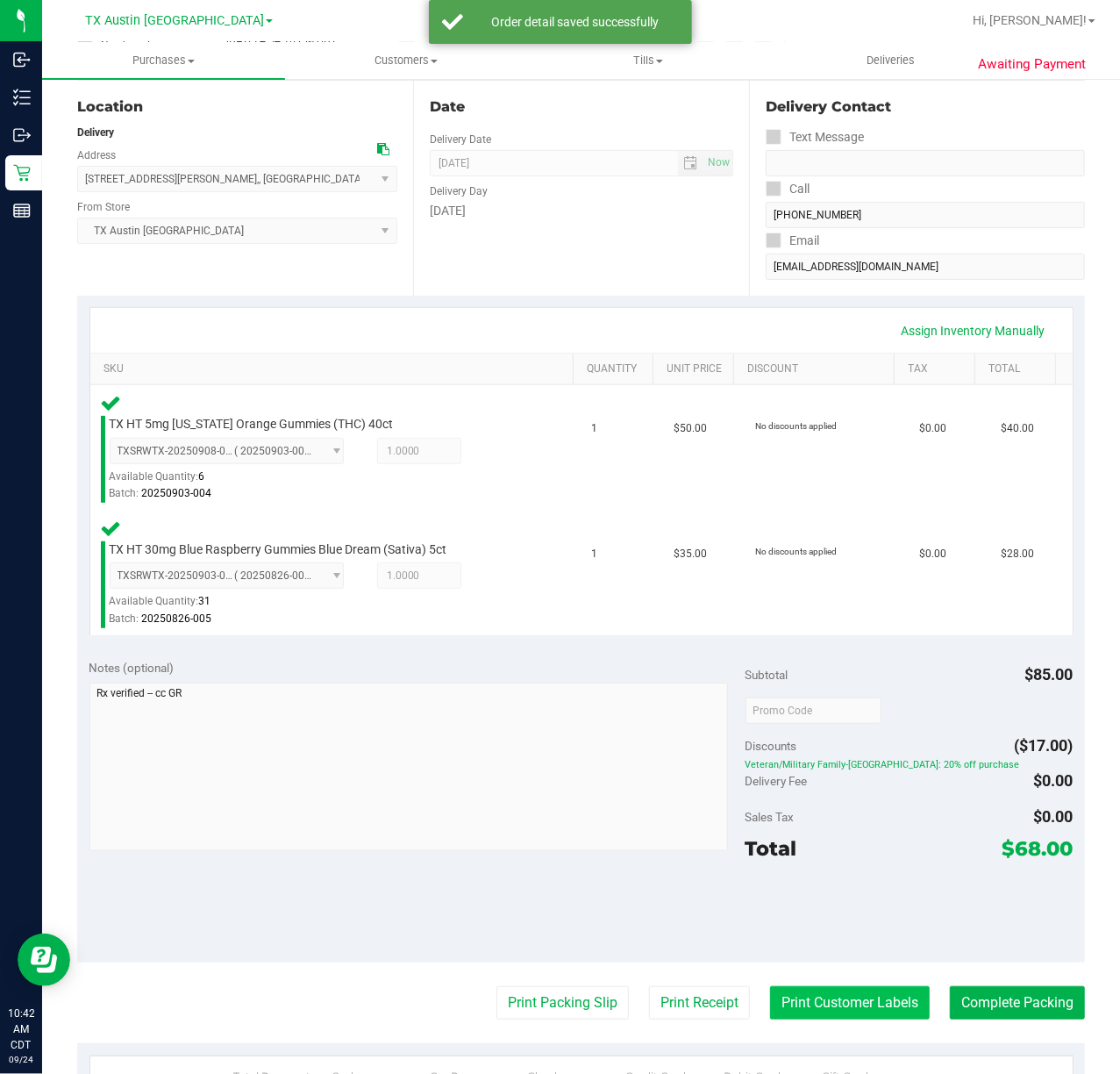
click at [814, 1012] on button "Print Customer Labels" at bounding box center [850, 1003] width 159 height 33
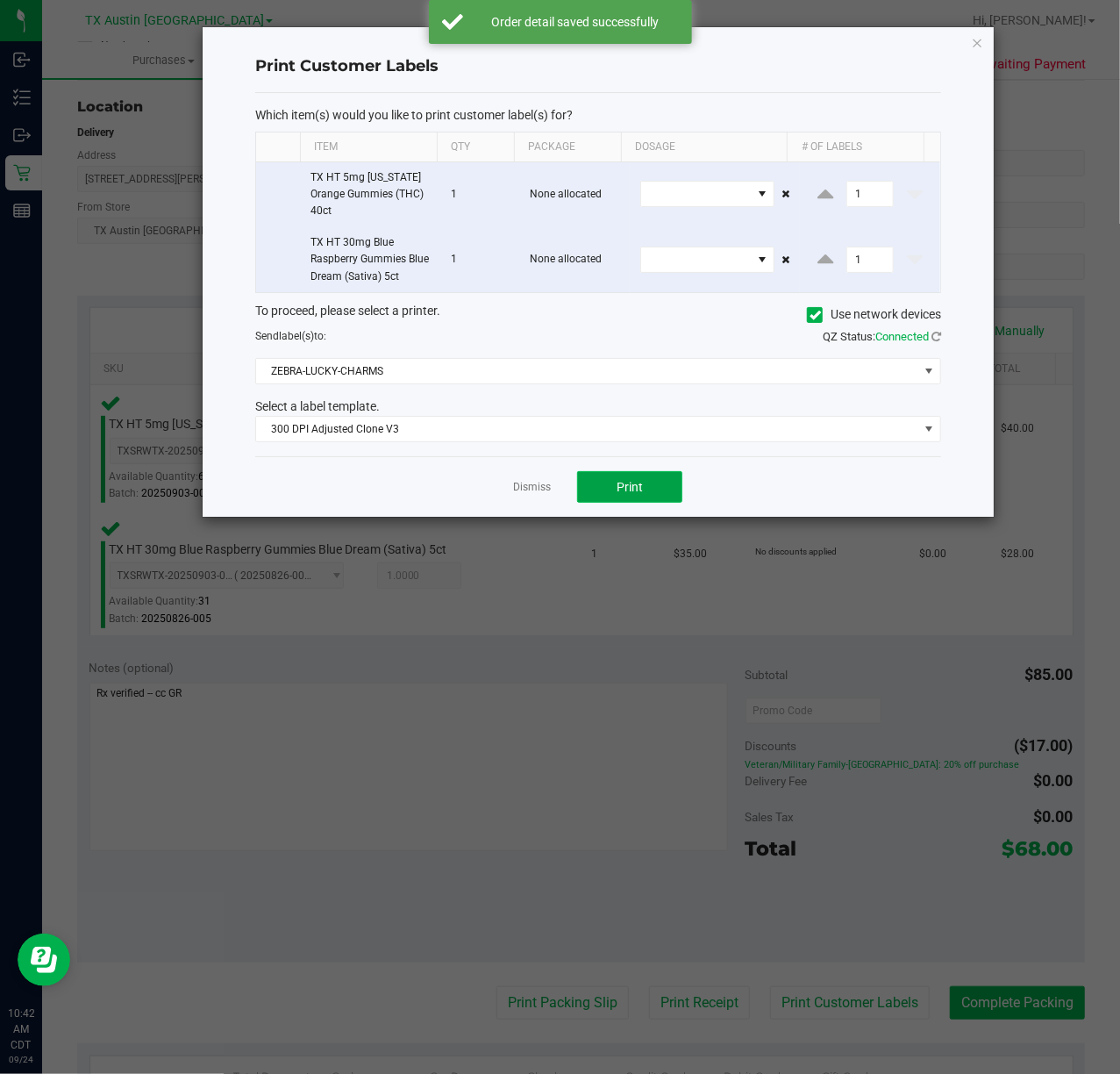
click at [618, 502] on button "Print" at bounding box center [630, 487] width 105 height 31
click at [516, 472] on div "Dismiss Print" at bounding box center [598, 487] width 686 height 60
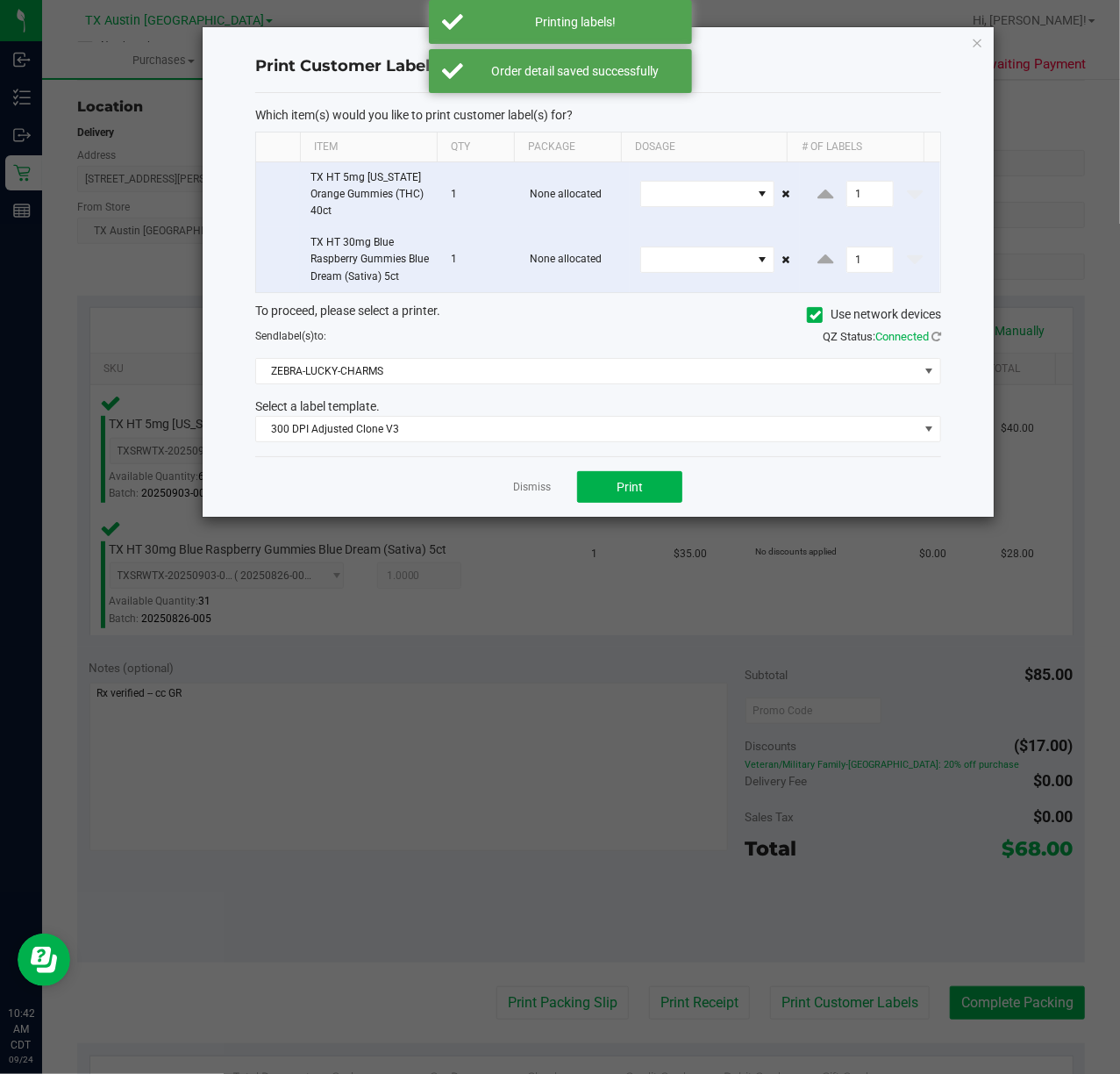
click at [670, 1009] on ngb-modal-window "Print Customer Labels Which item(s) would you like to print customer label(s) f…" at bounding box center [566, 537] width 1134 height 1074
click at [499, 534] on ngb-modal-window "Print Customer Labels Which item(s) would you like to print customer label(s) f…" at bounding box center [566, 537] width 1134 height 1074
click at [664, 1000] on ngb-modal-window "Print Customer Labels Which item(s) would you like to print customer label(s) f…" at bounding box center [566, 537] width 1134 height 1074
click at [516, 495] on link "Dismiss" at bounding box center [532, 488] width 38 height 15
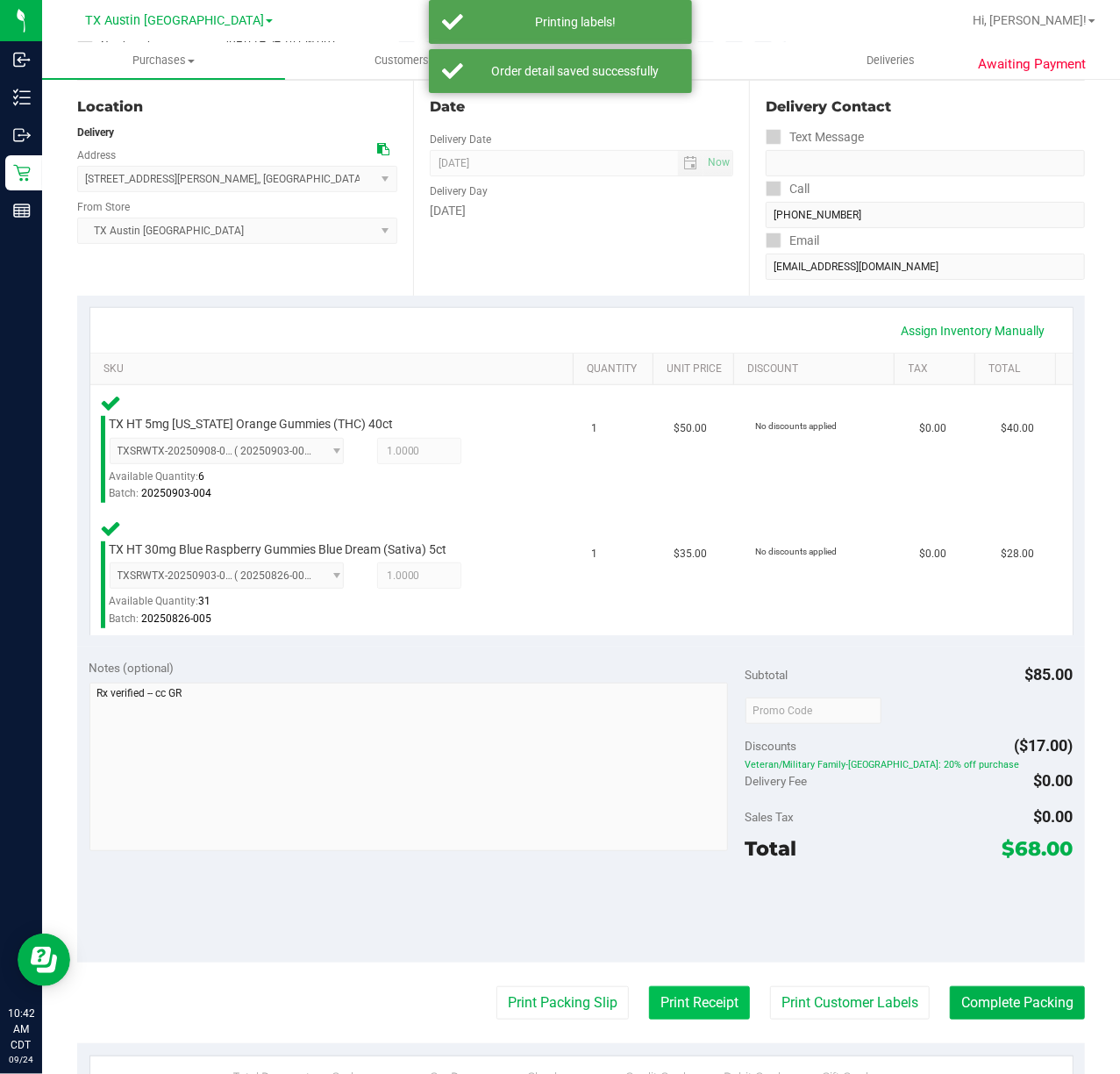
click at [675, 1007] on button "Print Receipt" at bounding box center [699, 1003] width 101 height 33
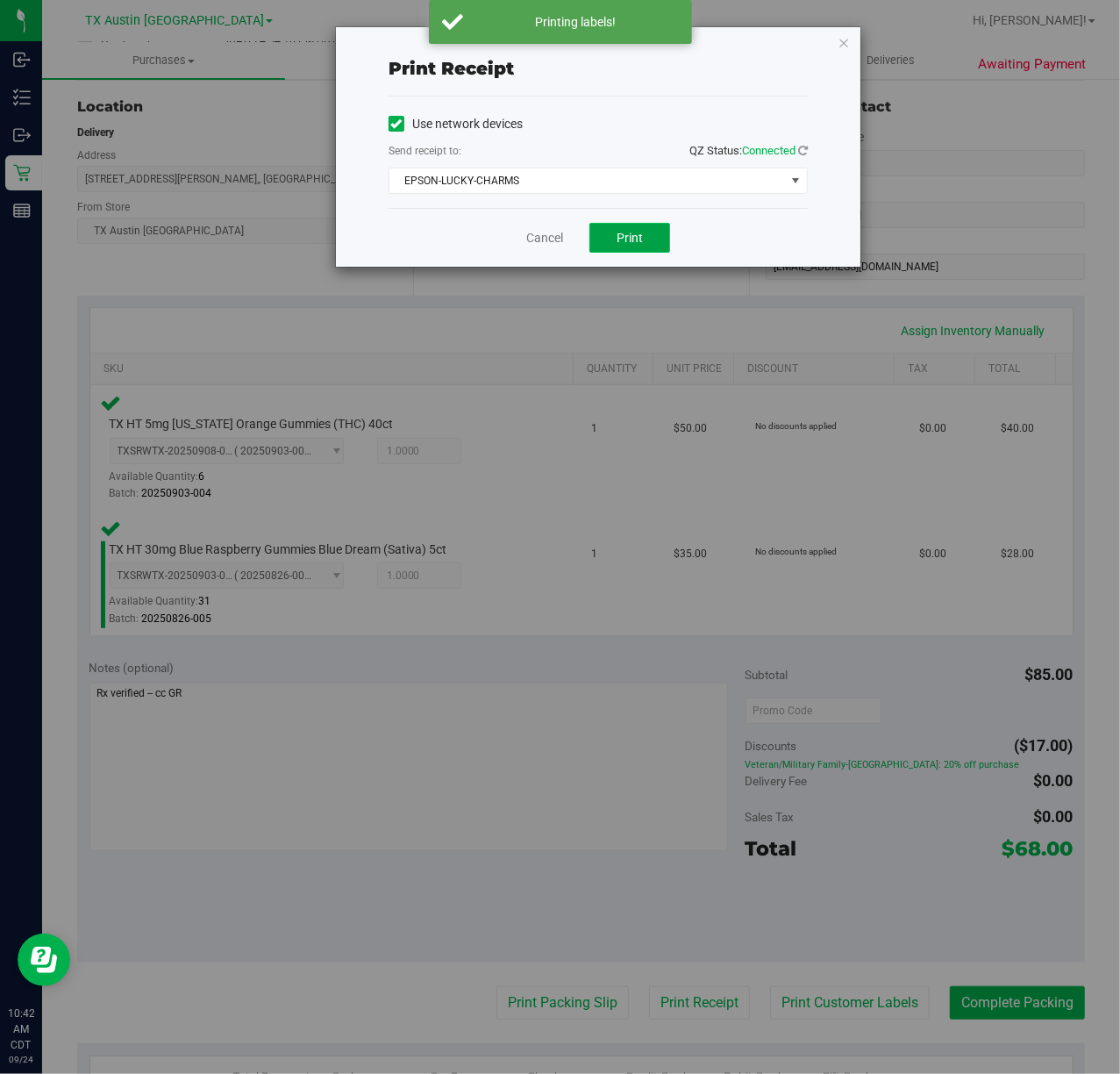
click at [620, 232] on span "Print" at bounding box center [630, 237] width 27 height 14
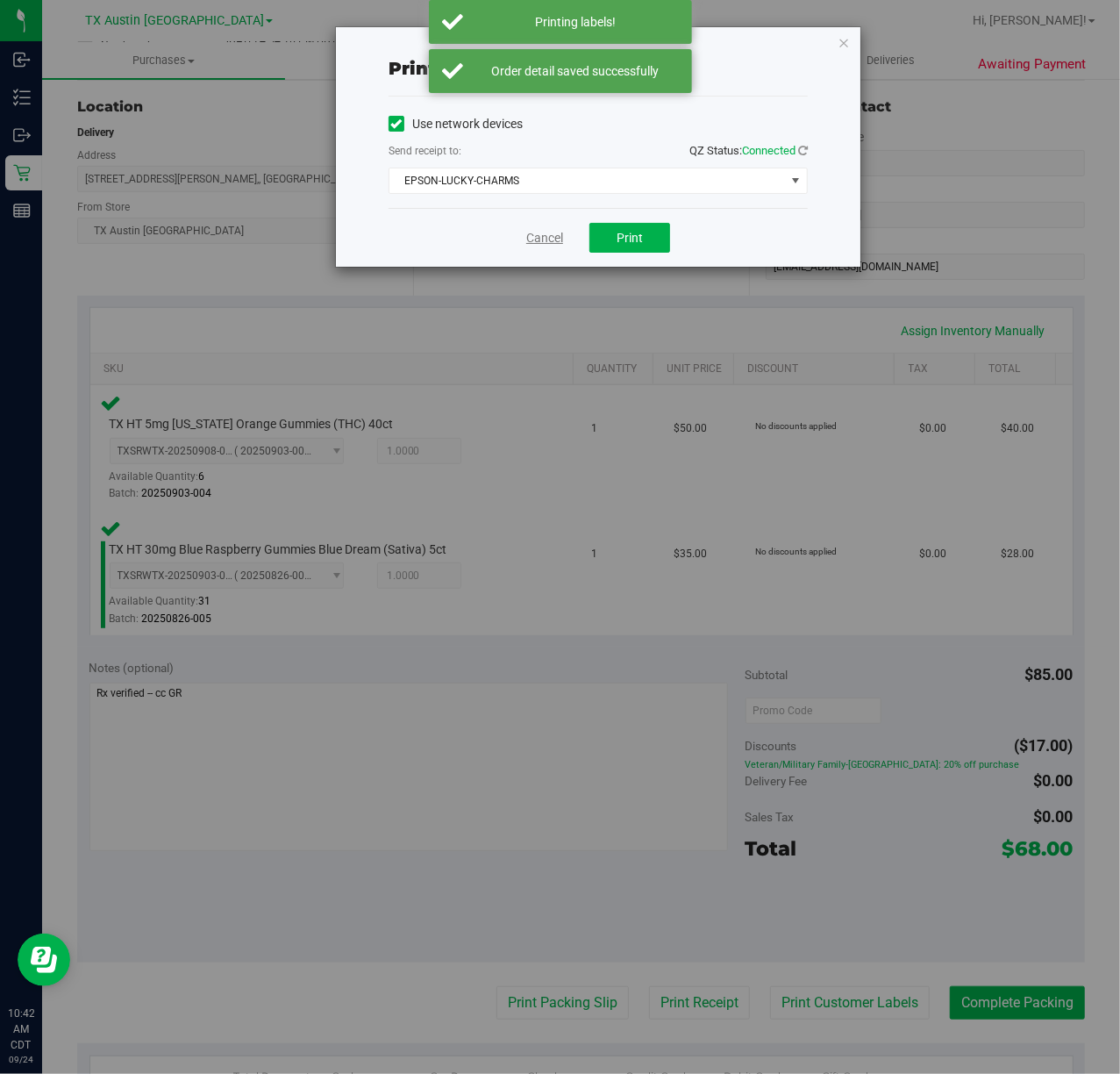
click at [531, 234] on link "Cancel" at bounding box center [544, 238] width 37 height 18
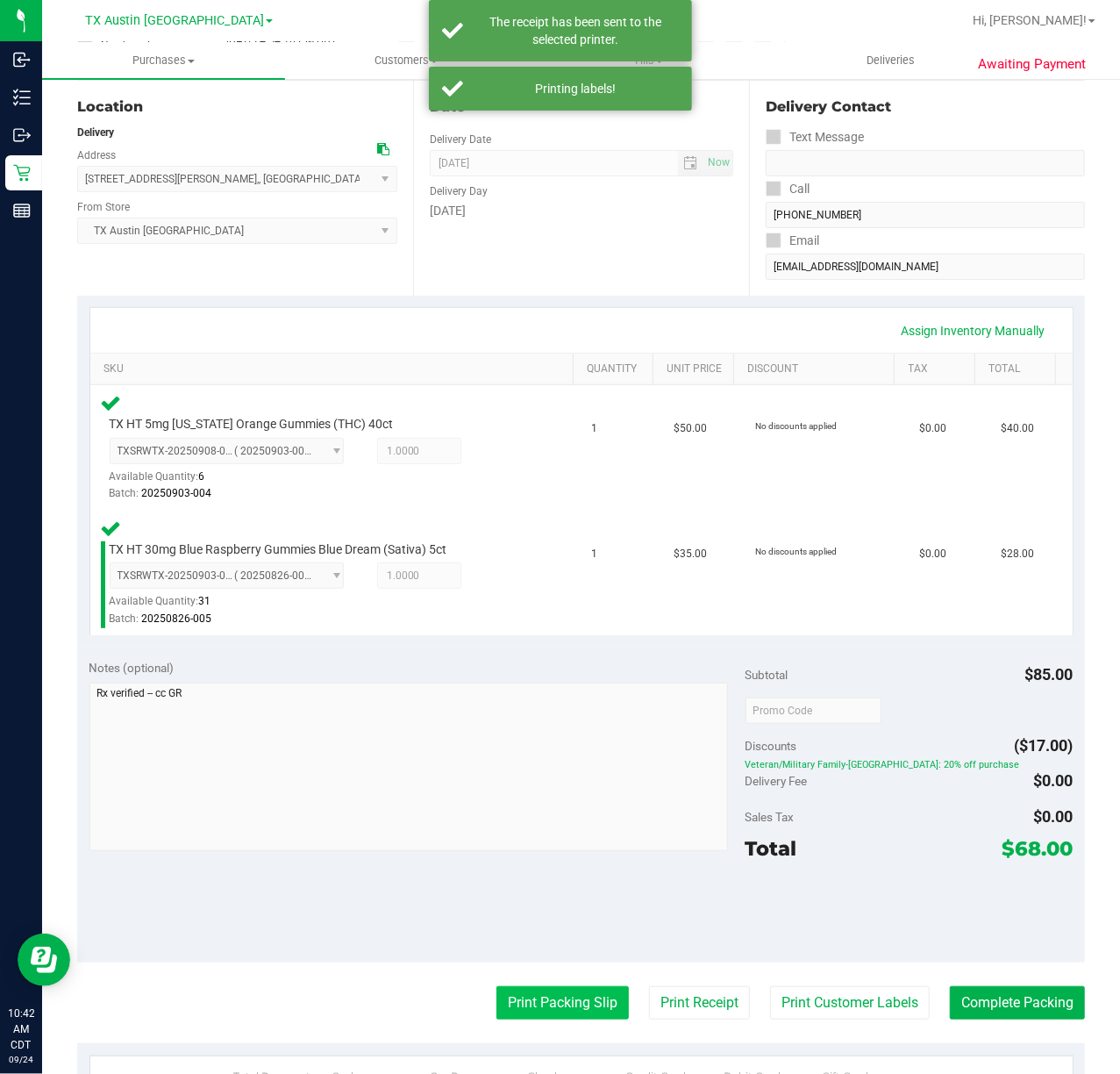
click at [512, 1013] on button "Print Packing Slip" at bounding box center [563, 1003] width 133 height 33
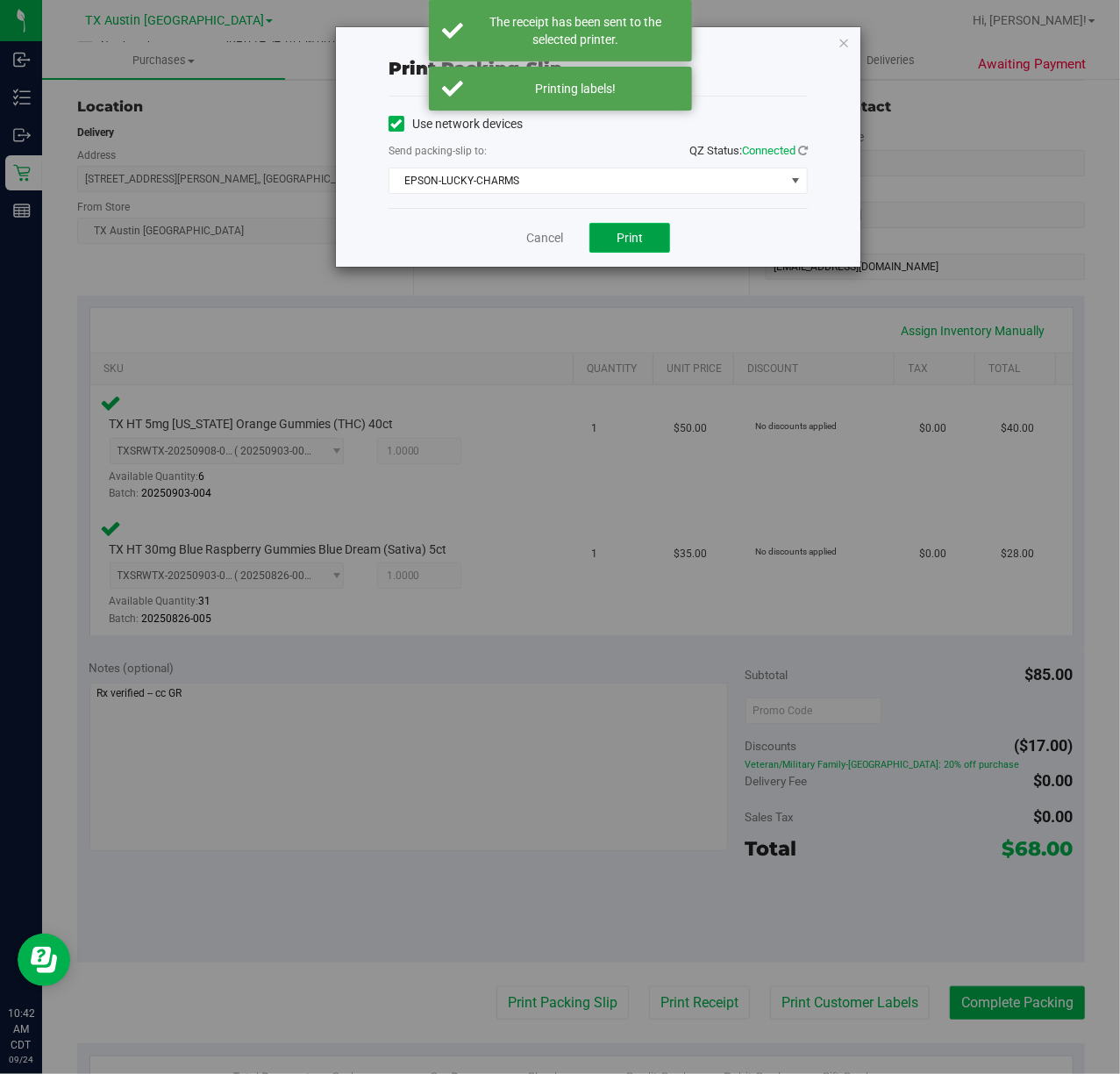
click at [630, 234] on span "Print" at bounding box center [630, 237] width 27 height 14
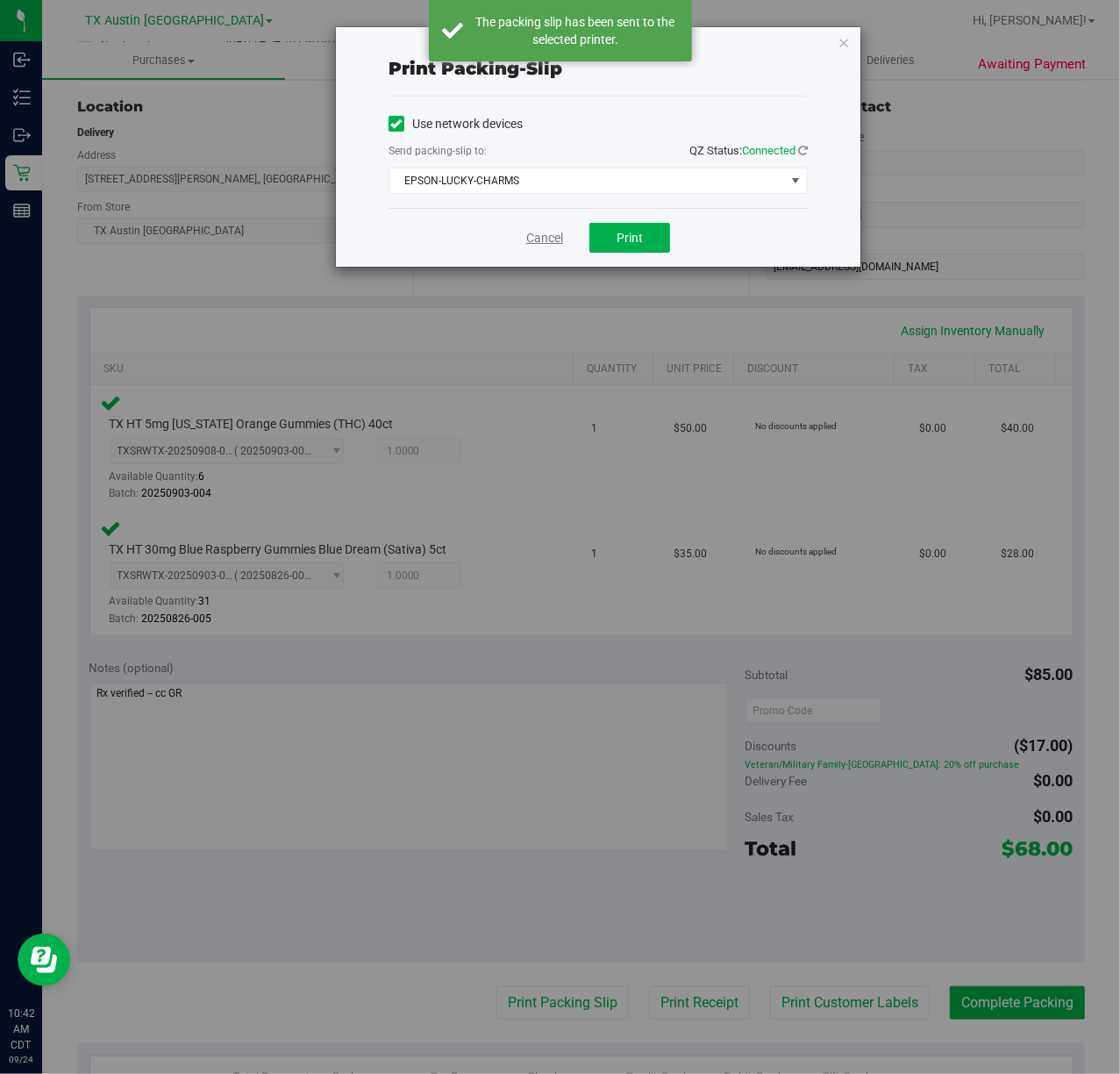
click at [533, 236] on link "Cancel" at bounding box center [544, 238] width 37 height 18
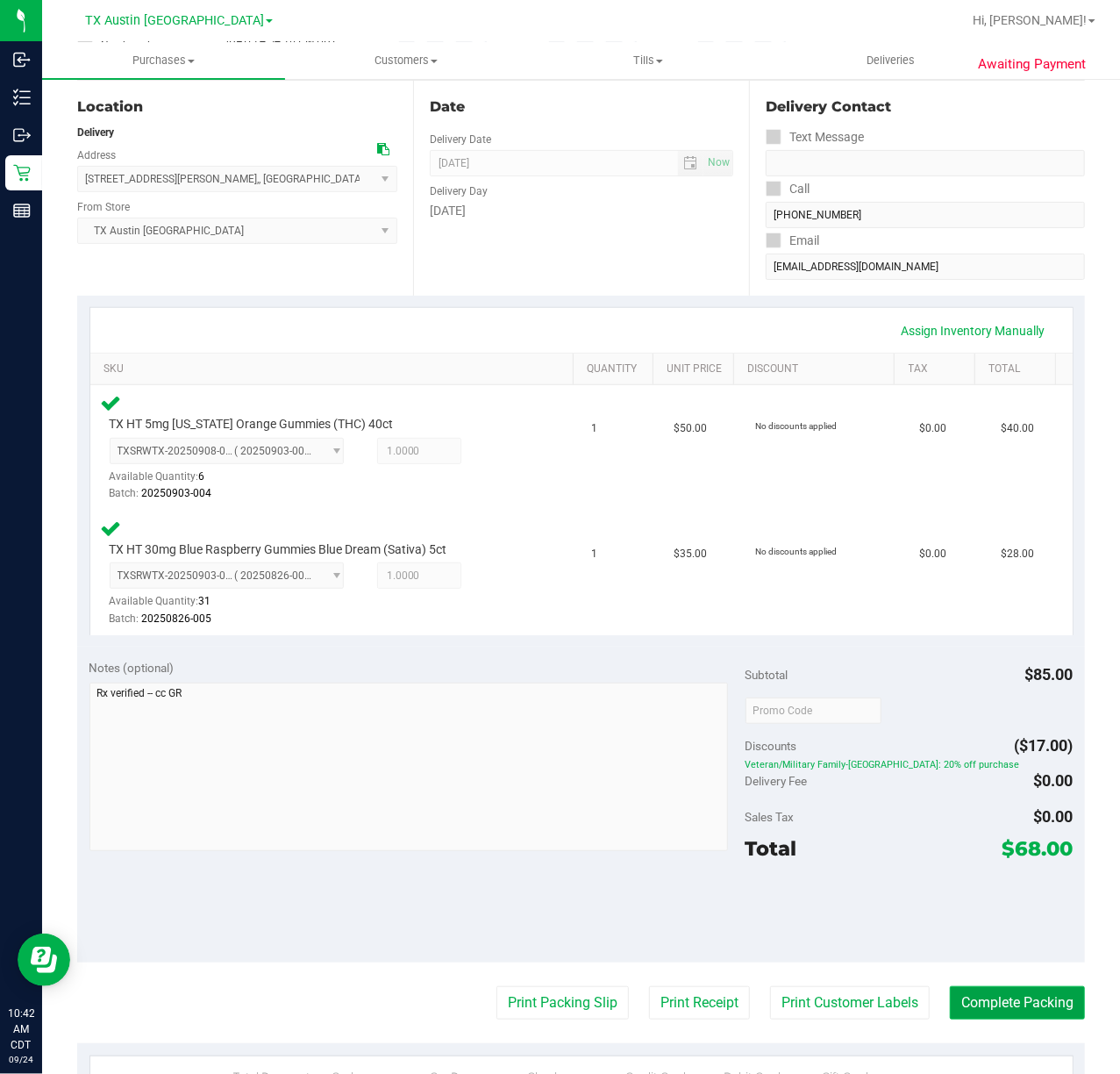
click at [977, 996] on button "Complete Packing" at bounding box center [1017, 1003] width 135 height 33
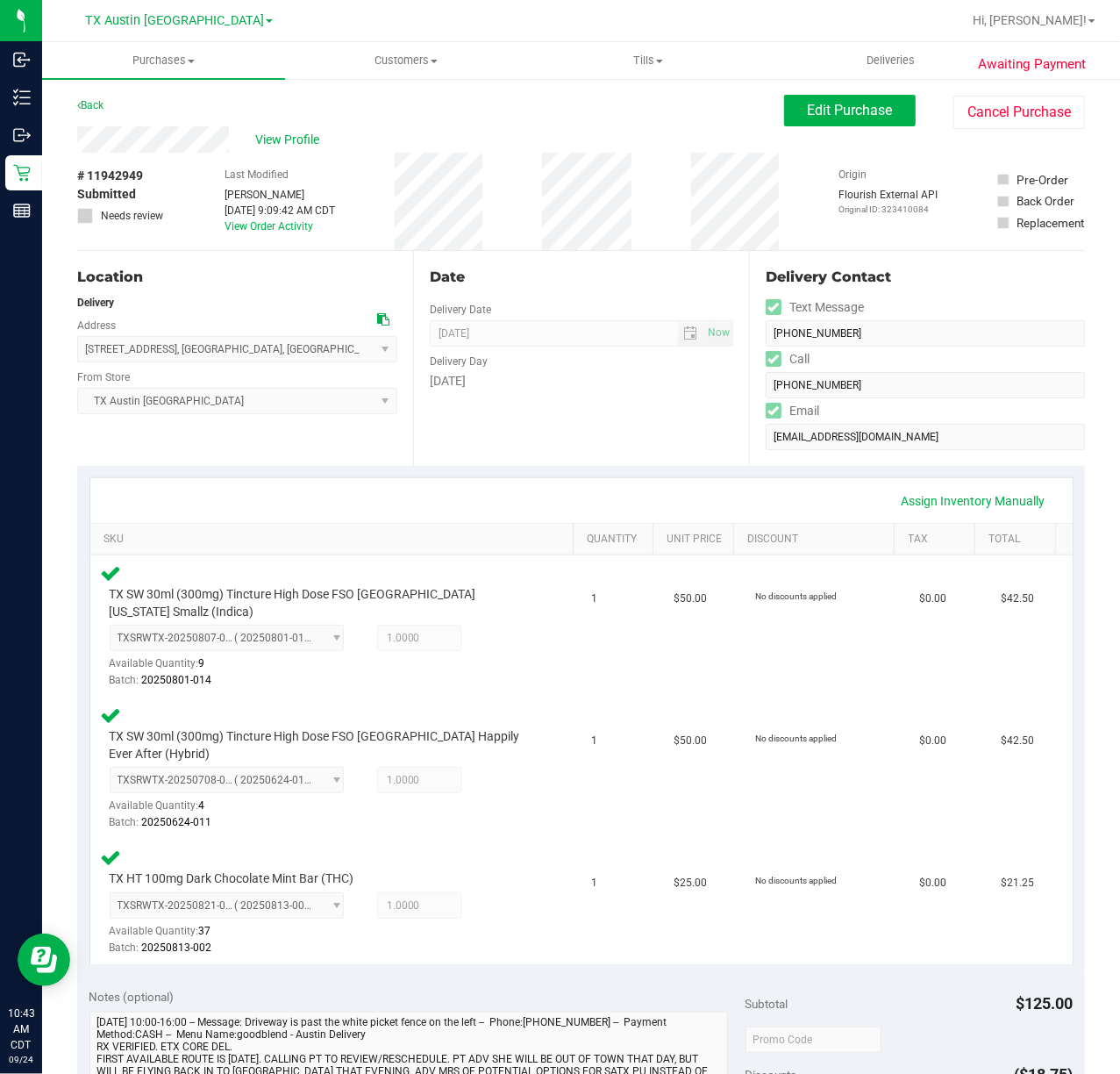
click at [524, 422] on div "Date Delivery Date [DATE] Now [DATE] 07:00 AM Now Delivery Day [DATE]" at bounding box center [581, 358] width 336 height 215
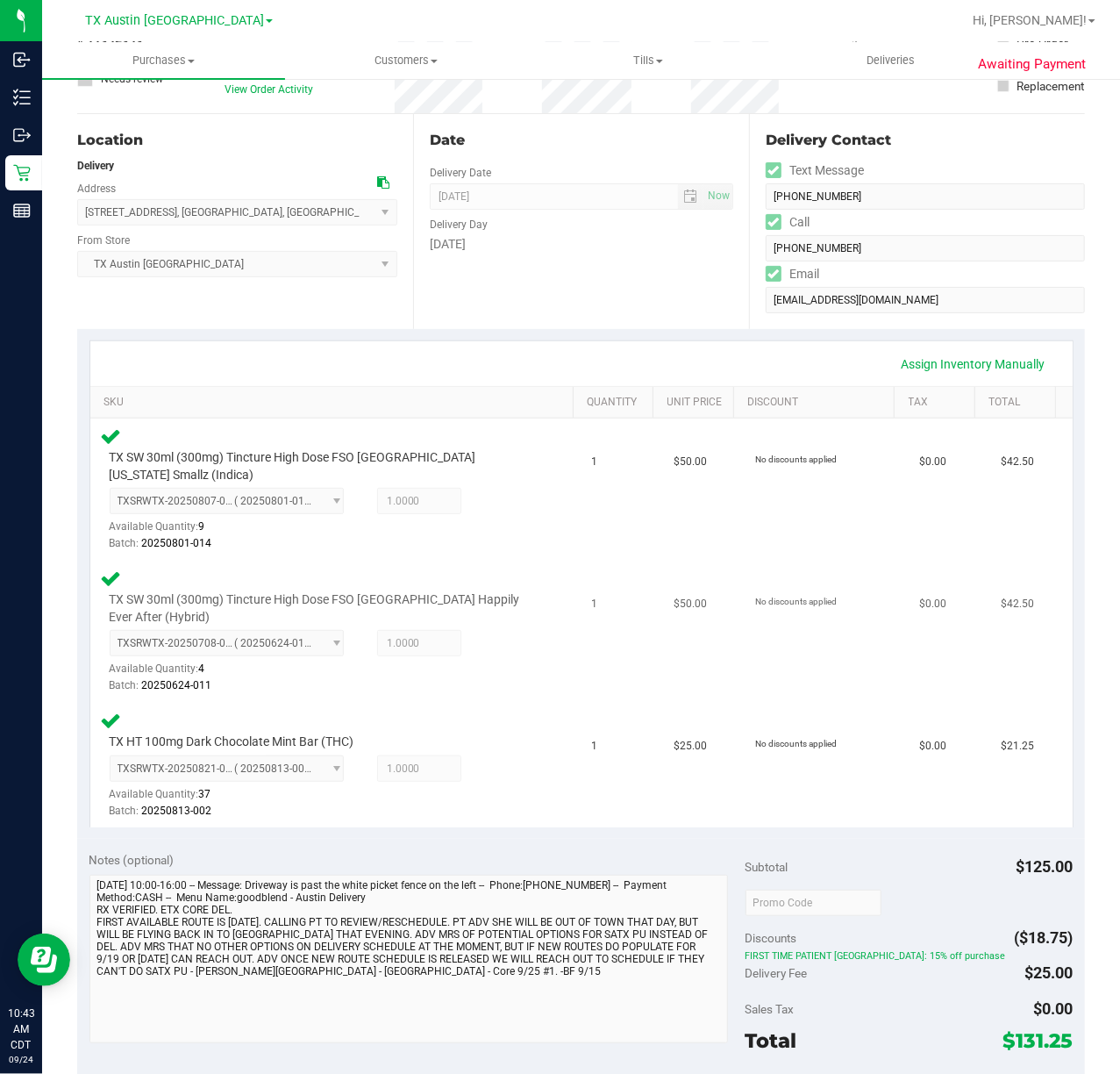
scroll to position [351, 0]
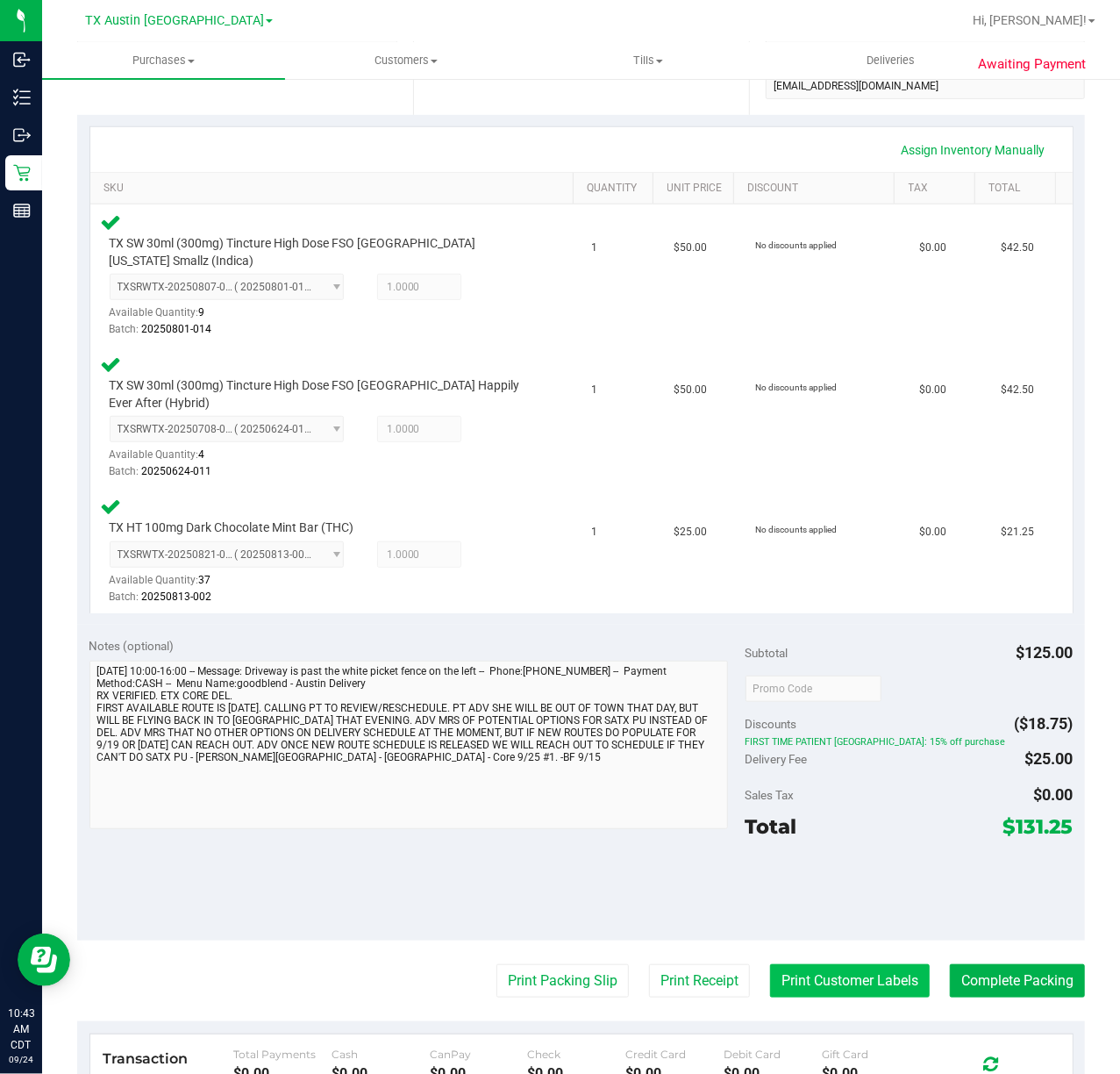
click at [858, 975] on button "Print Customer Labels" at bounding box center [850, 981] width 159 height 33
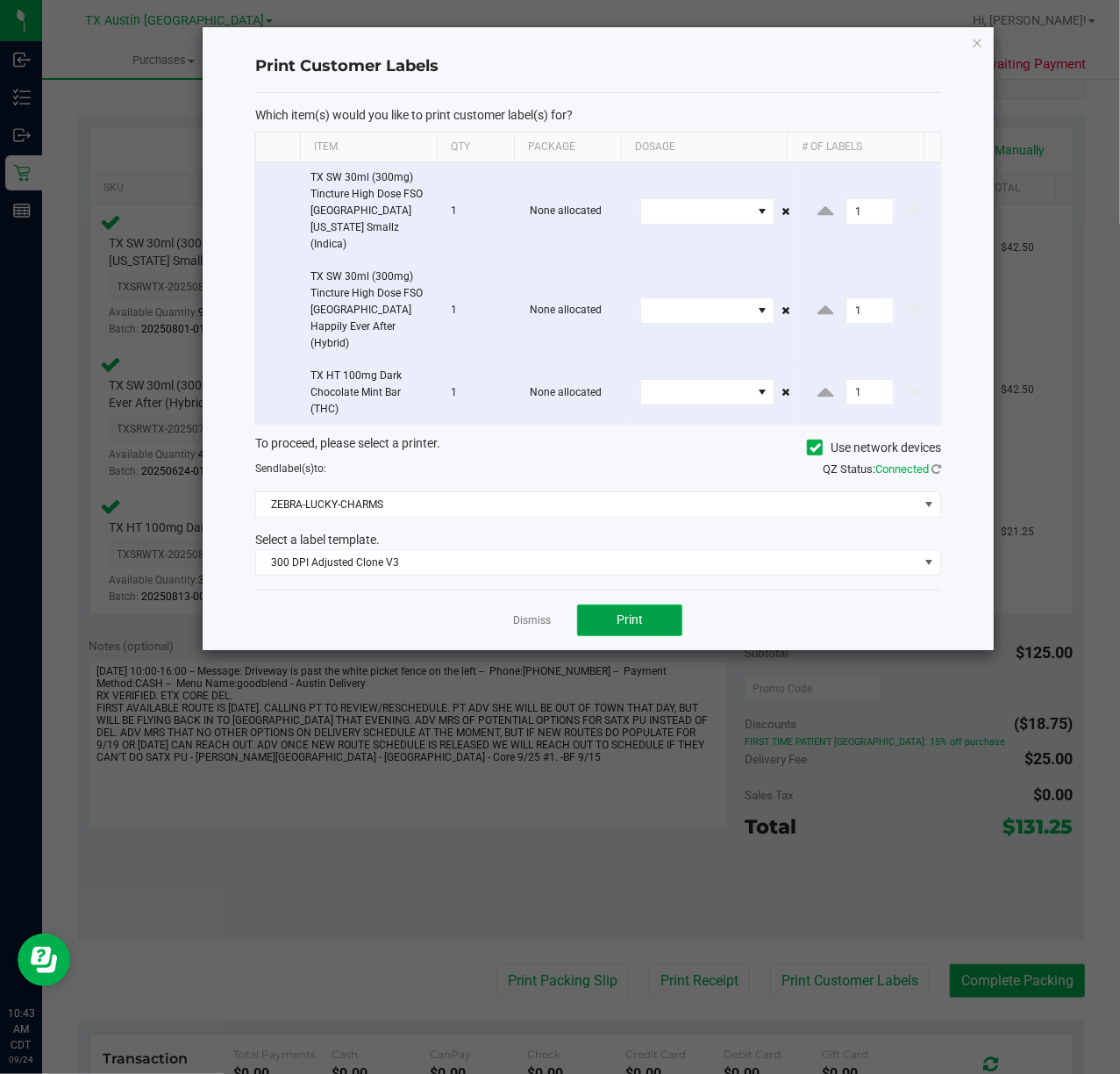
click at [583, 605] on button "Print" at bounding box center [630, 620] width 105 height 31
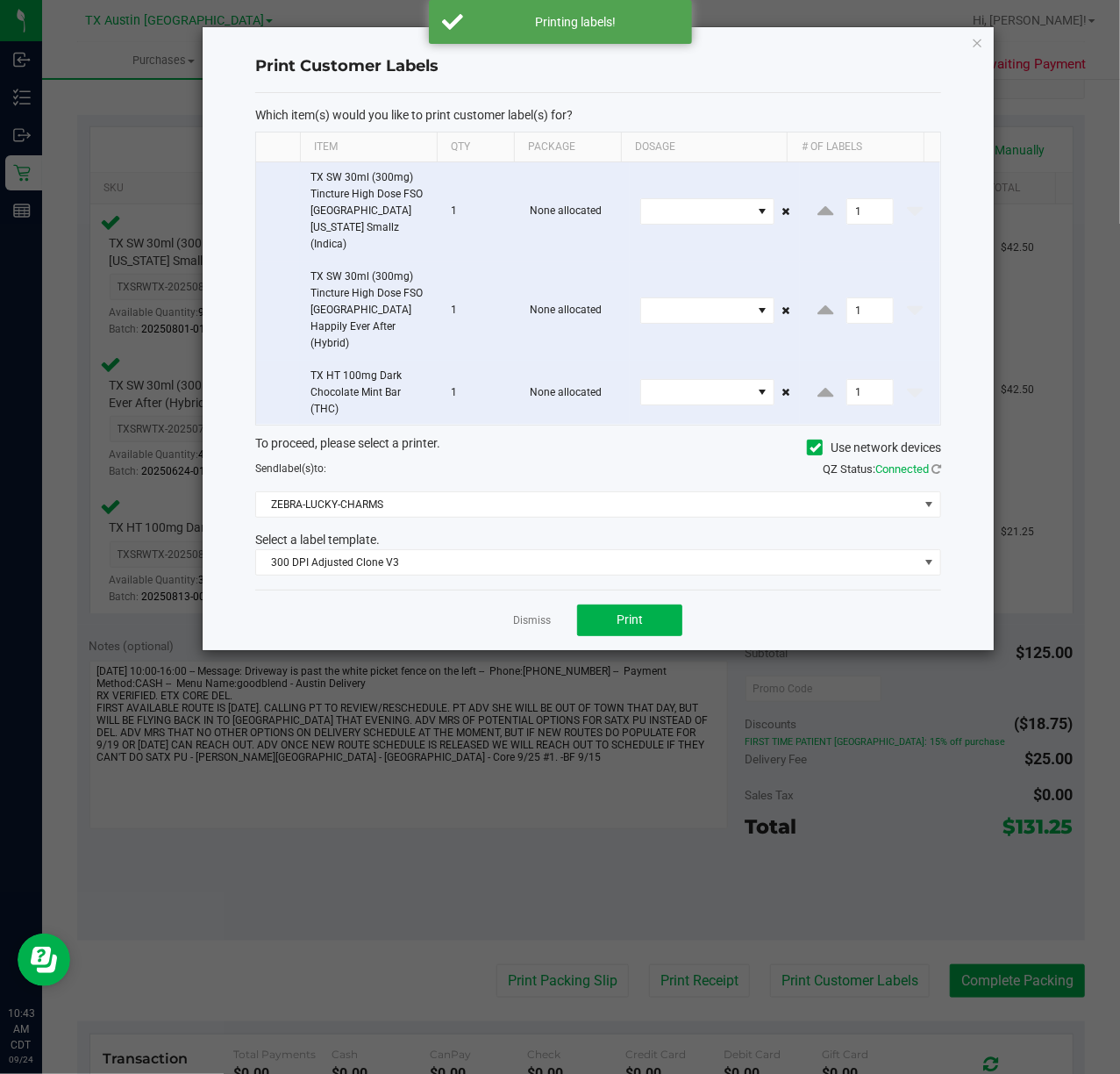
drag, startPoint x: 530, startPoint y: 580, endPoint x: 577, endPoint y: 636, distance: 73.1
click at [530, 589] on div "Dismiss Print" at bounding box center [598, 619] width 686 height 60
click at [542, 613] on link "Dismiss" at bounding box center [532, 620] width 38 height 15
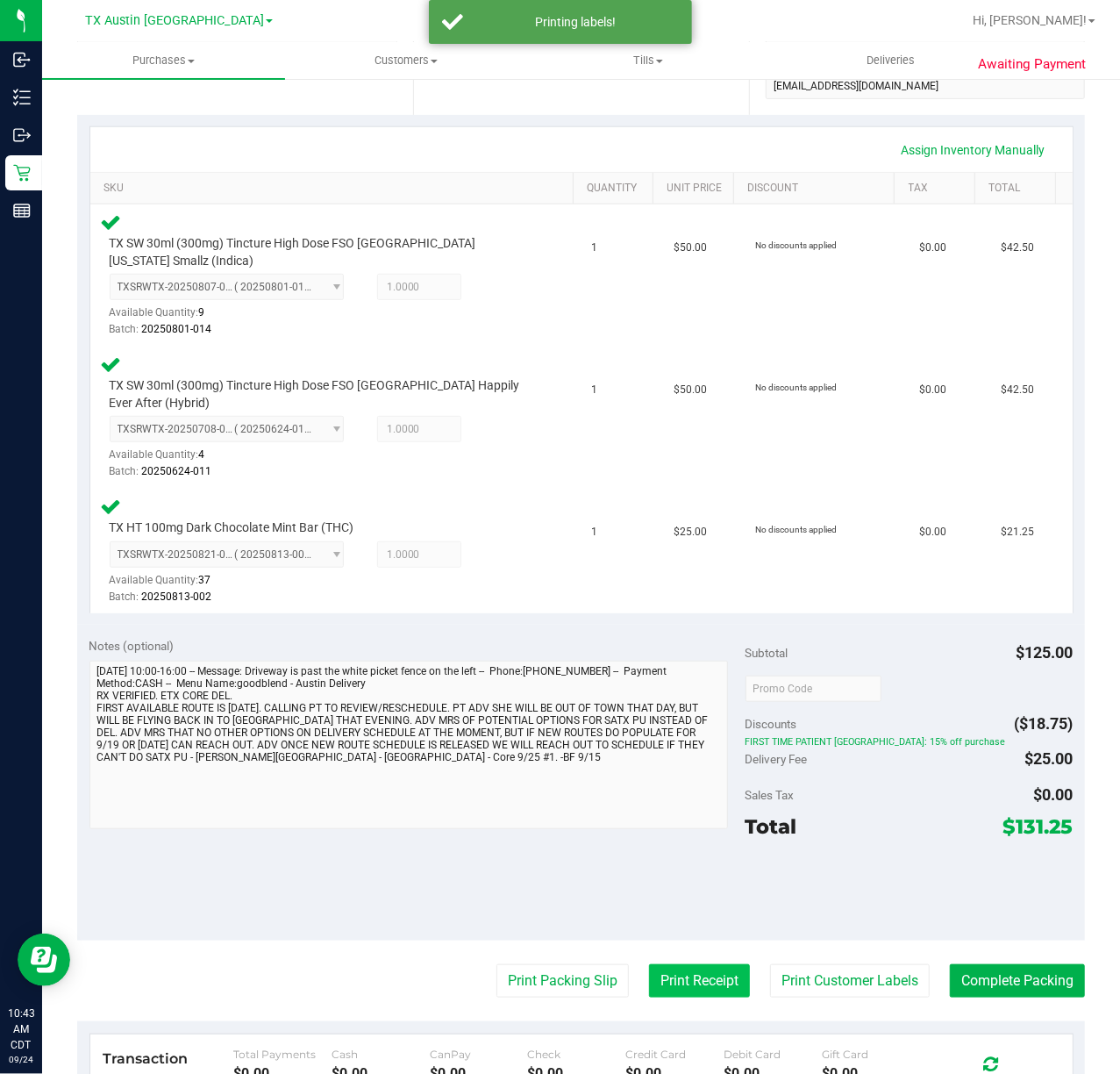
click at [653, 964] on button "Print Receipt" at bounding box center [699, 981] width 101 height 33
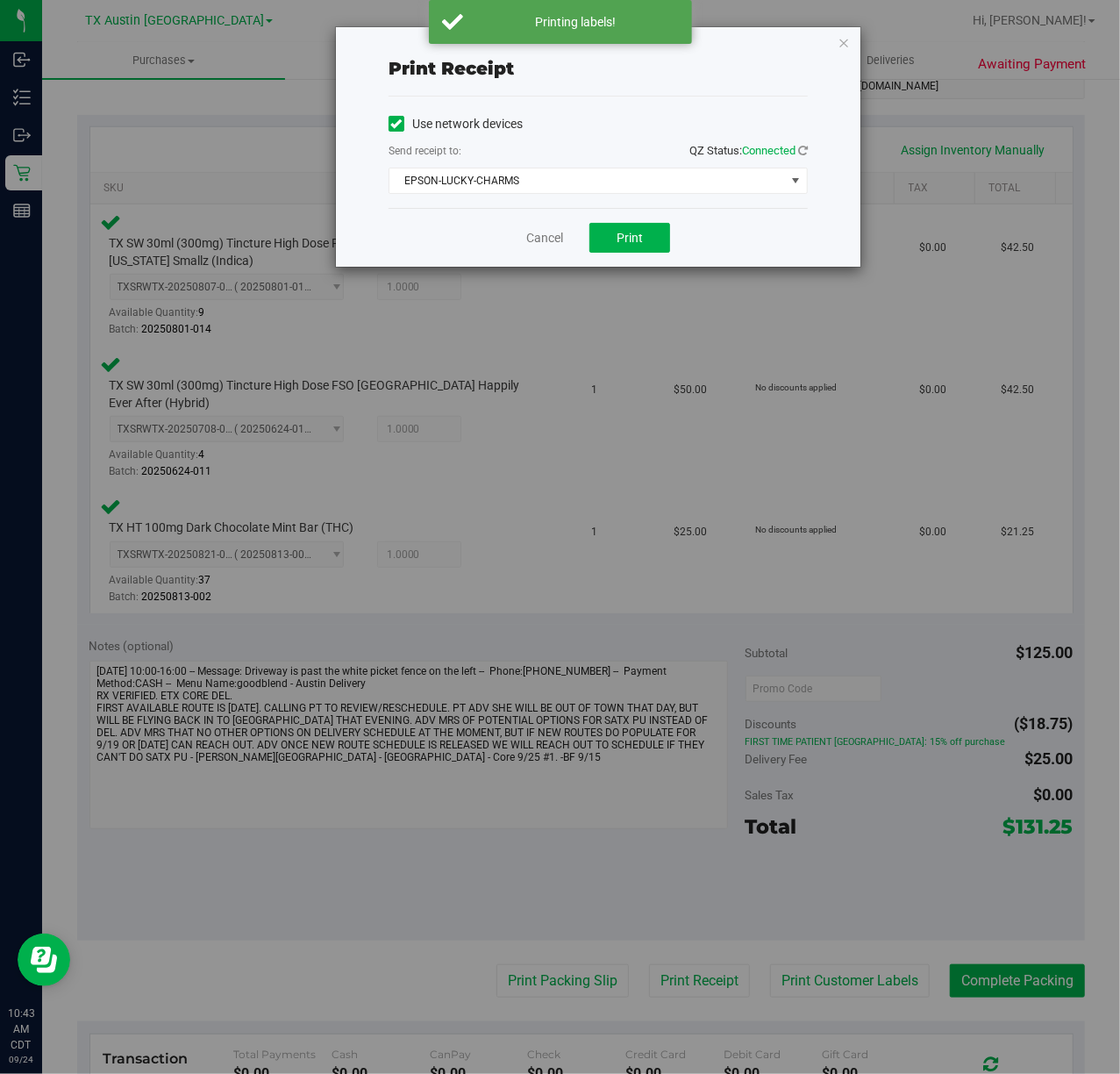
click at [622, 217] on div "Cancel Print" at bounding box center [598, 237] width 420 height 59
click at [611, 225] on button "Print" at bounding box center [630, 237] width 81 height 30
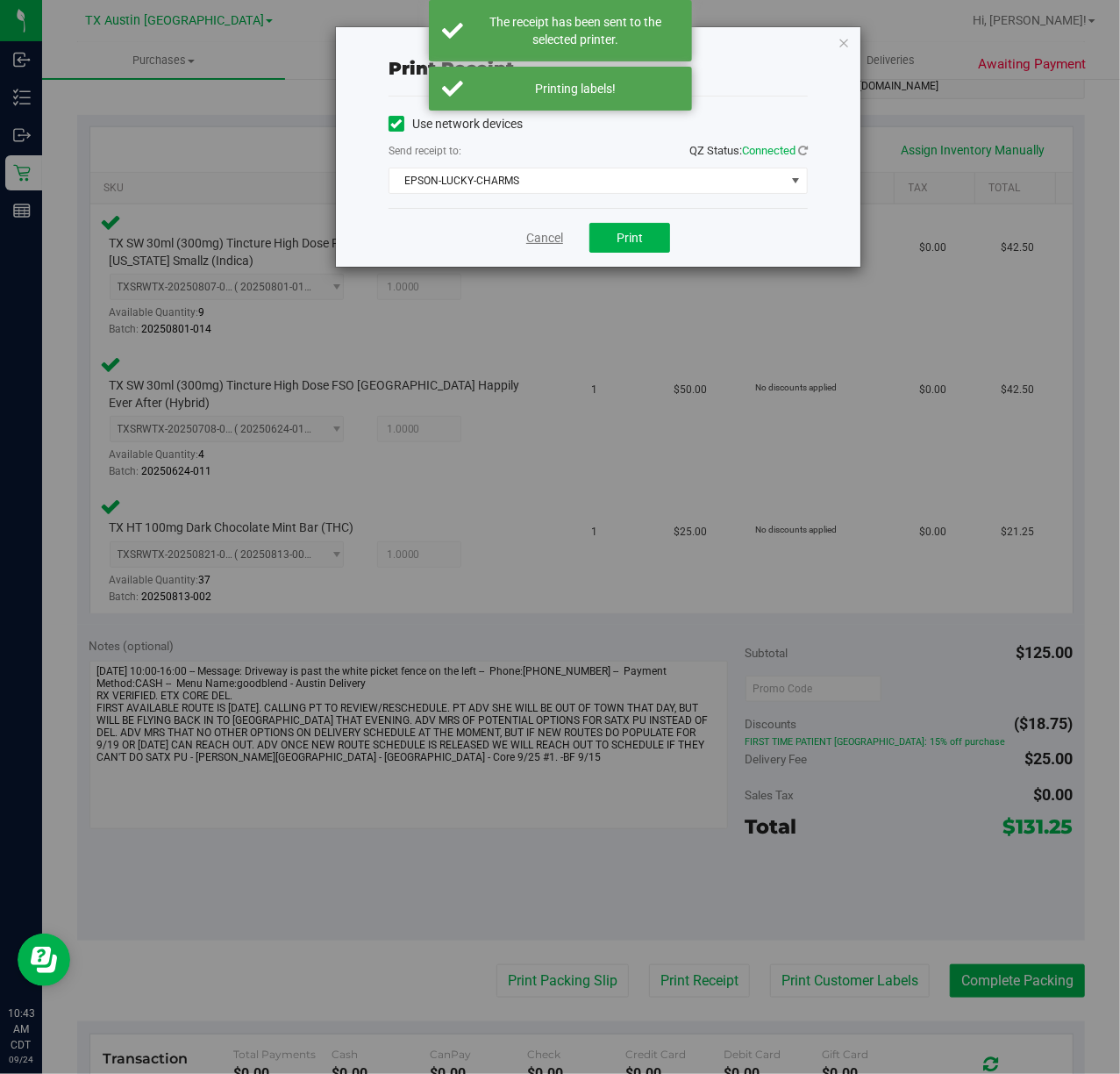
click at [539, 238] on link "Cancel" at bounding box center [544, 238] width 37 height 18
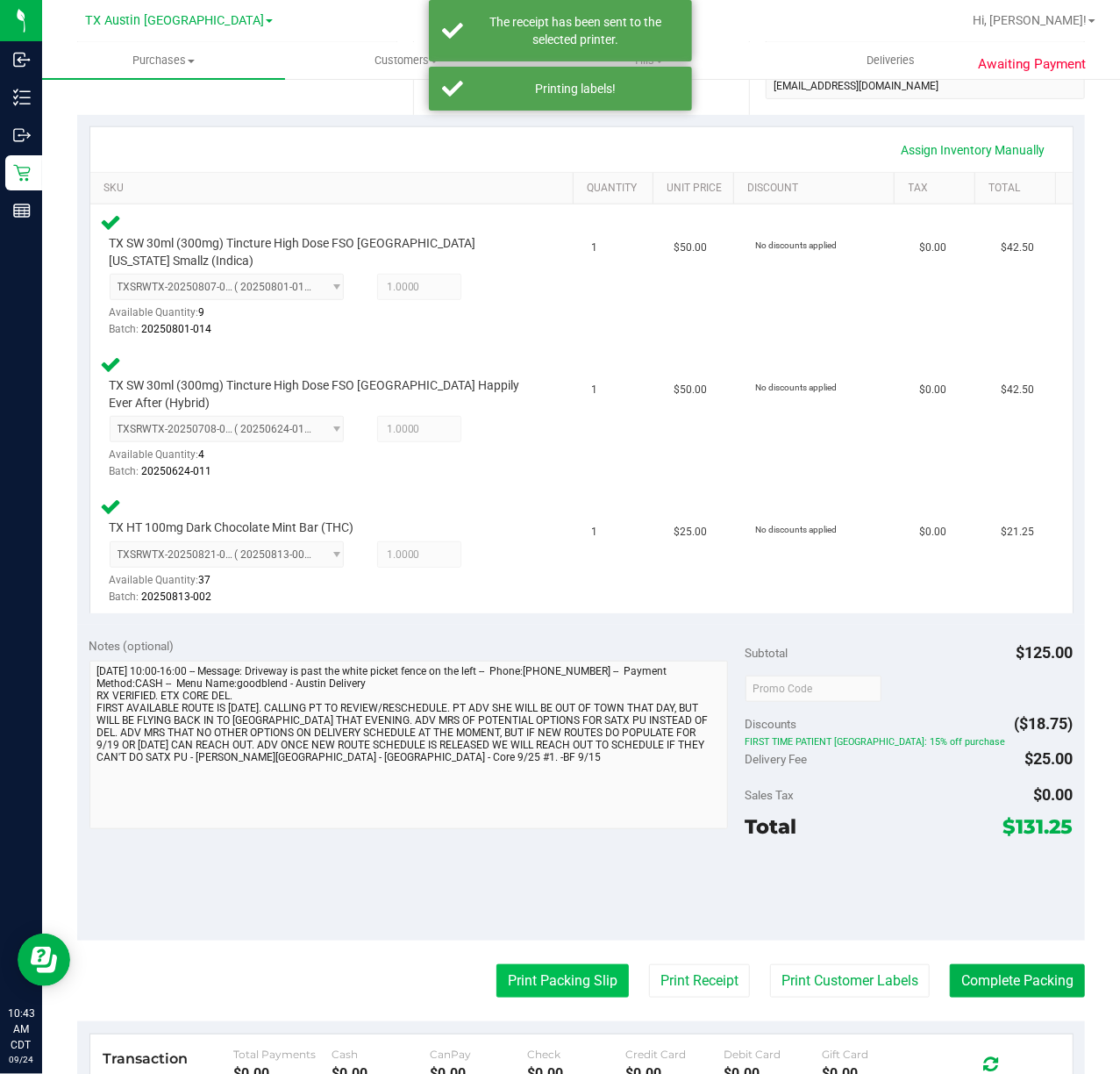
click at [534, 980] on button "Print Packing Slip" at bounding box center [563, 981] width 133 height 33
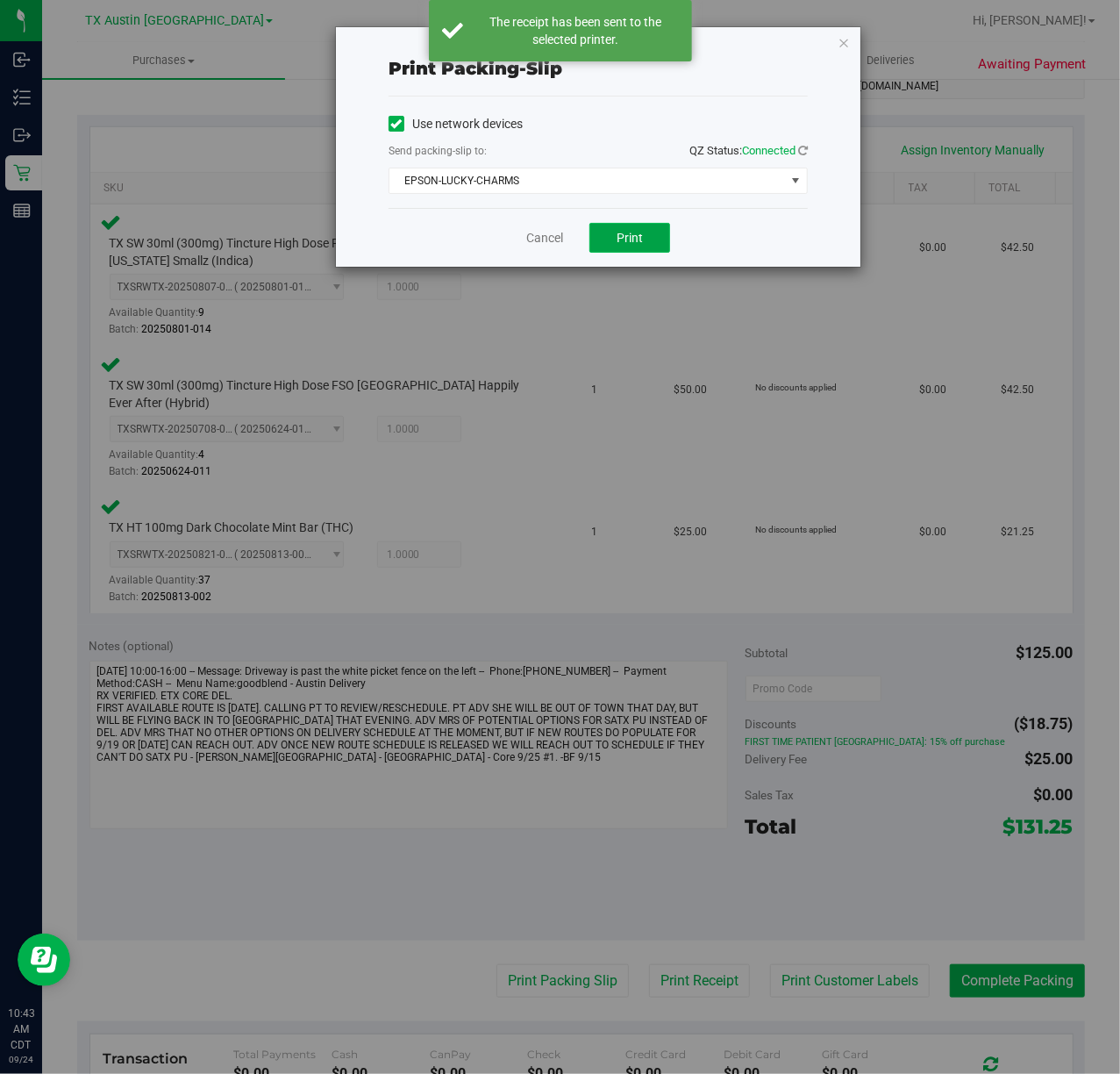
click at [604, 247] on button "Print" at bounding box center [630, 237] width 81 height 30
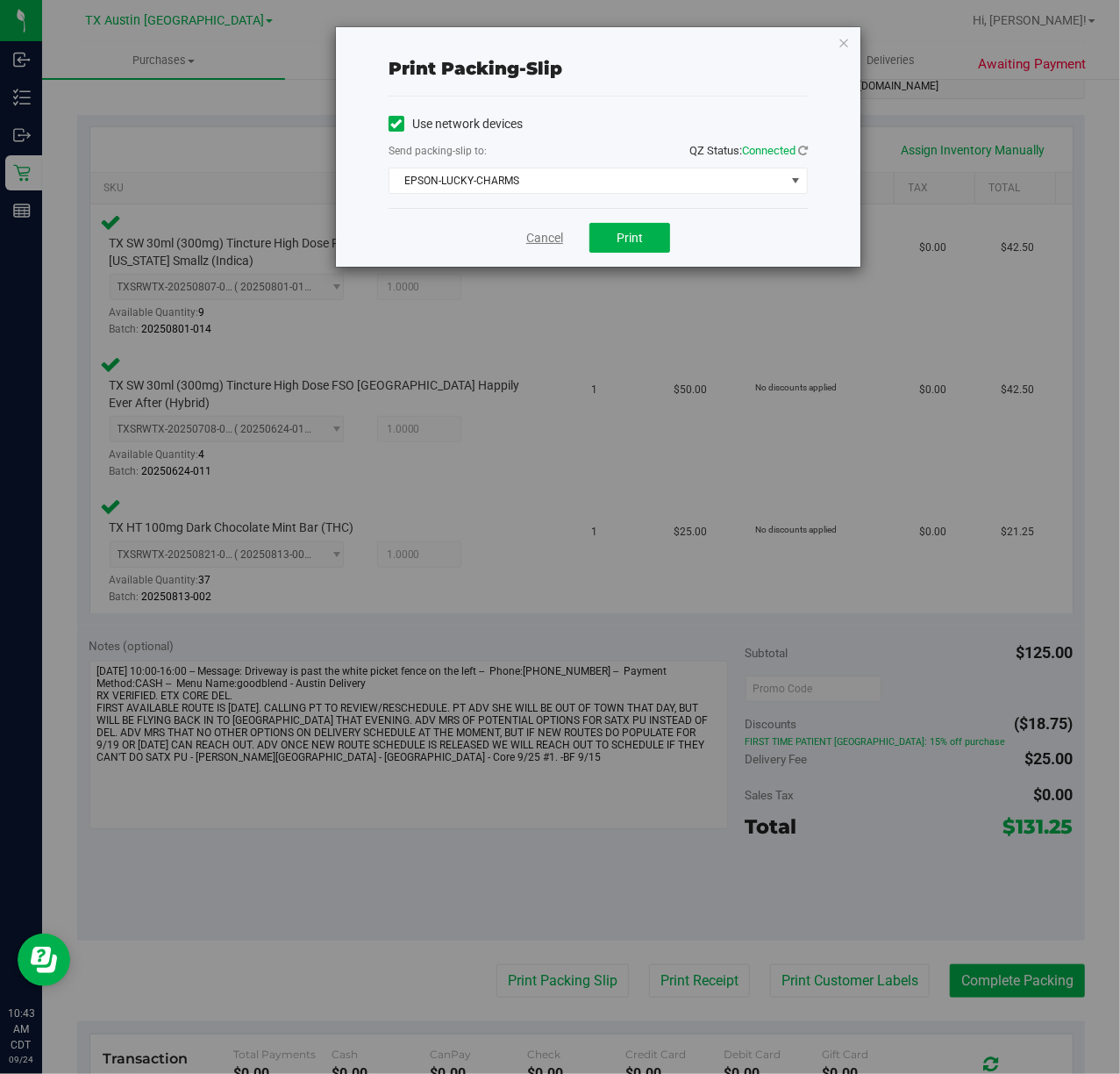
click at [526, 238] on link "Cancel" at bounding box center [544, 238] width 37 height 18
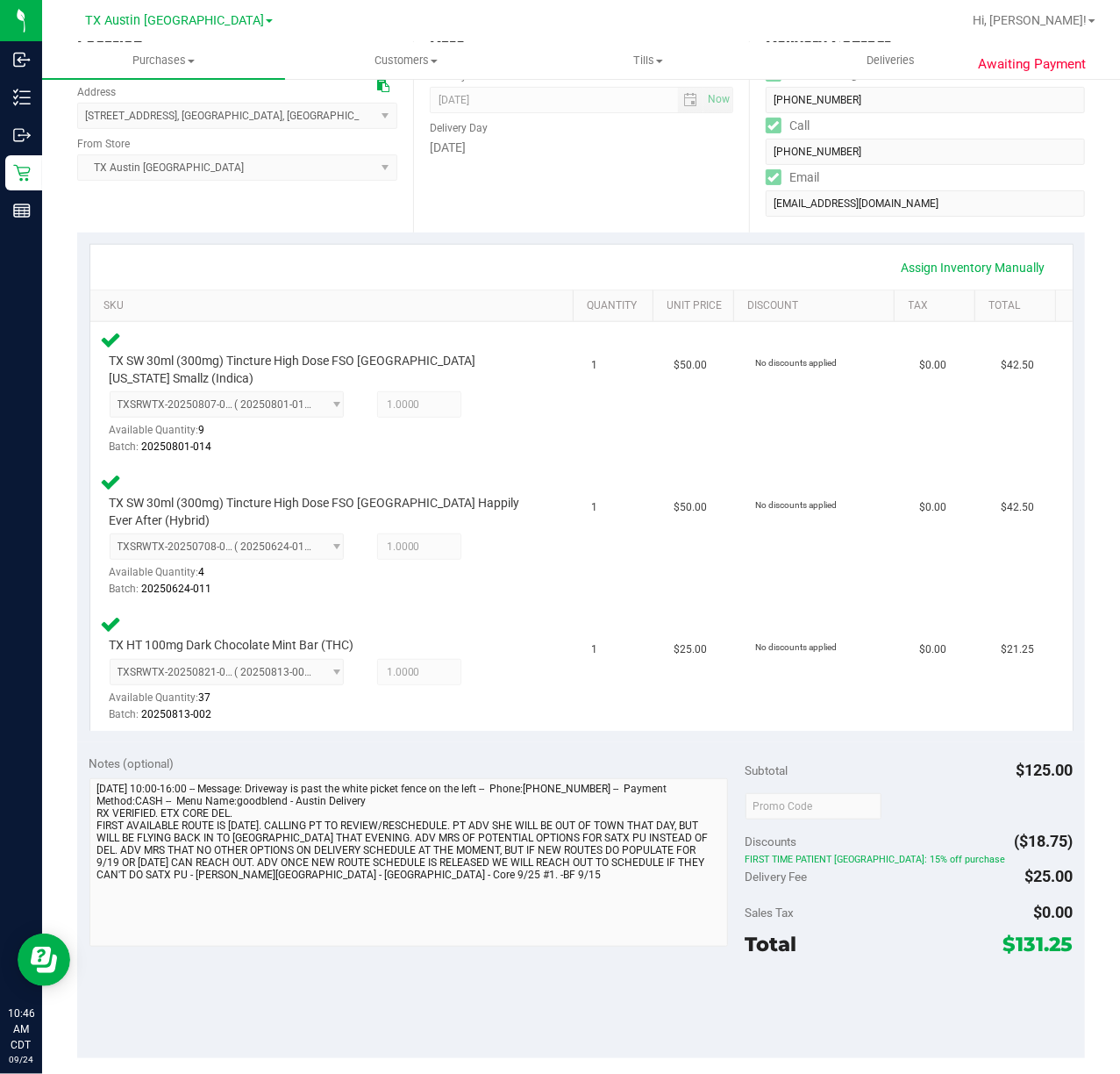
scroll to position [0, 0]
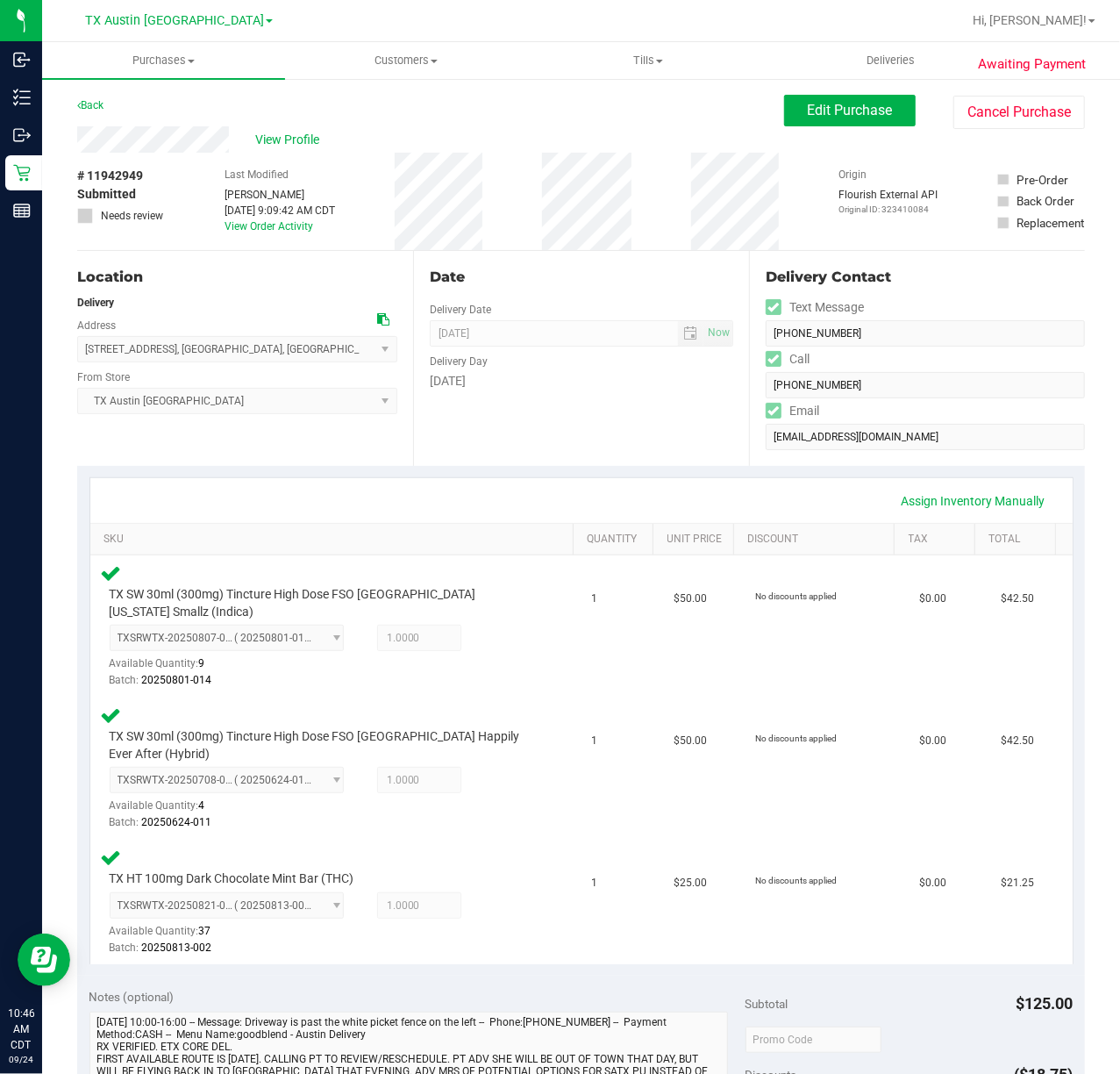
click at [587, 419] on div "Date Delivery Date [DATE] Now [DATE] 07:00 AM Now Delivery Day [DATE]" at bounding box center [581, 358] width 336 height 215
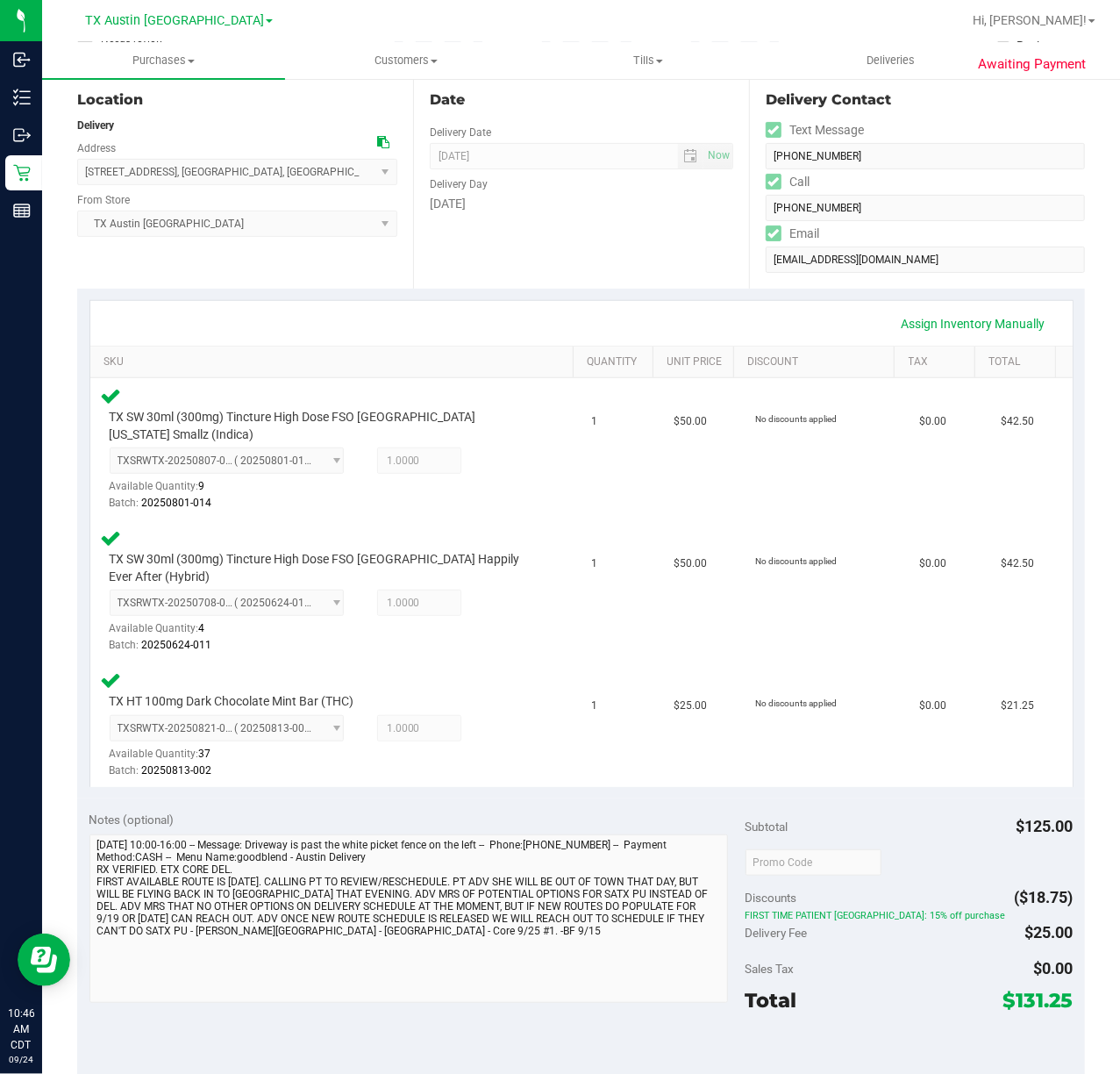
scroll to position [351, 0]
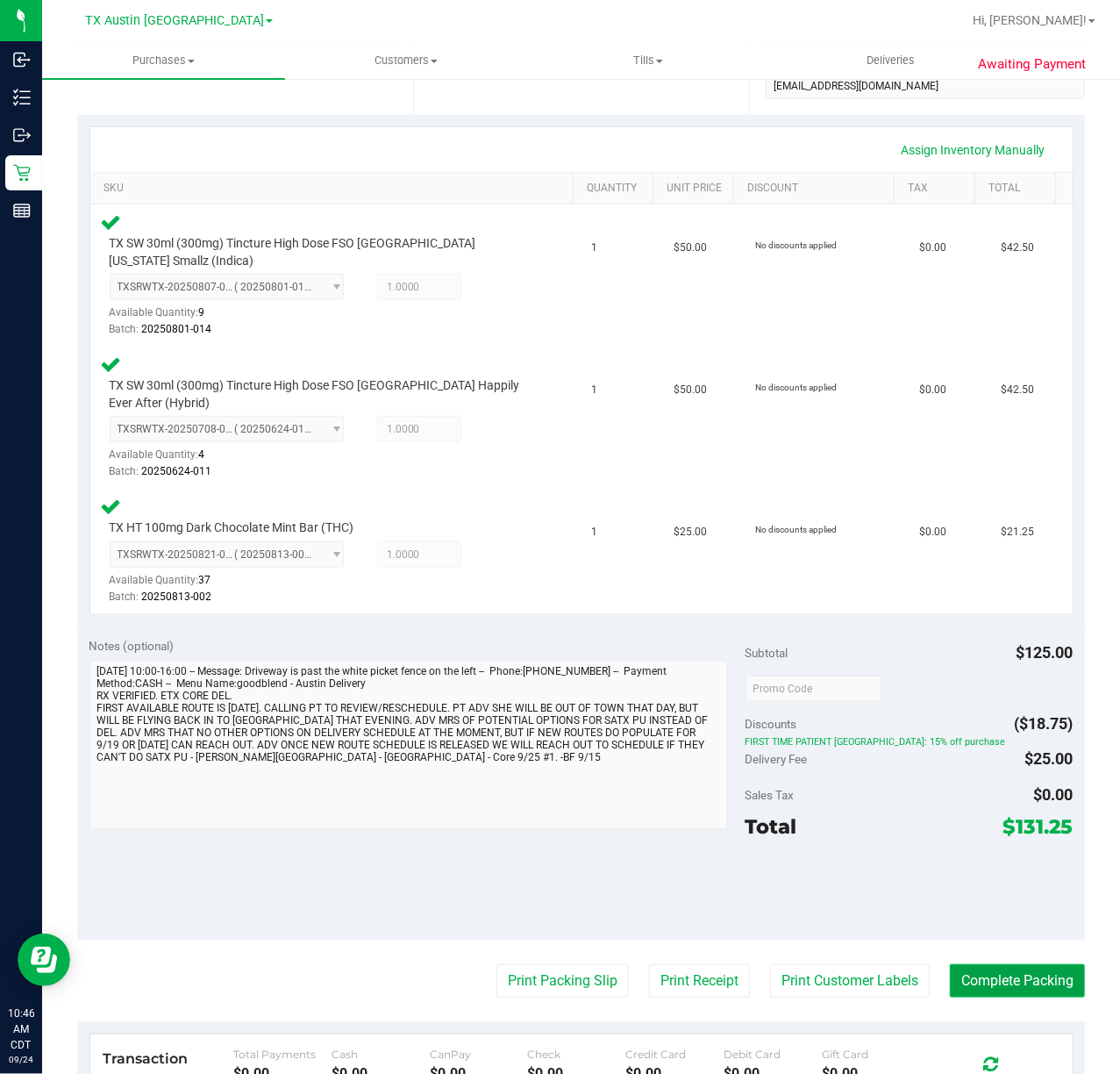
click at [988, 970] on button "Complete Packing" at bounding box center [1017, 981] width 135 height 33
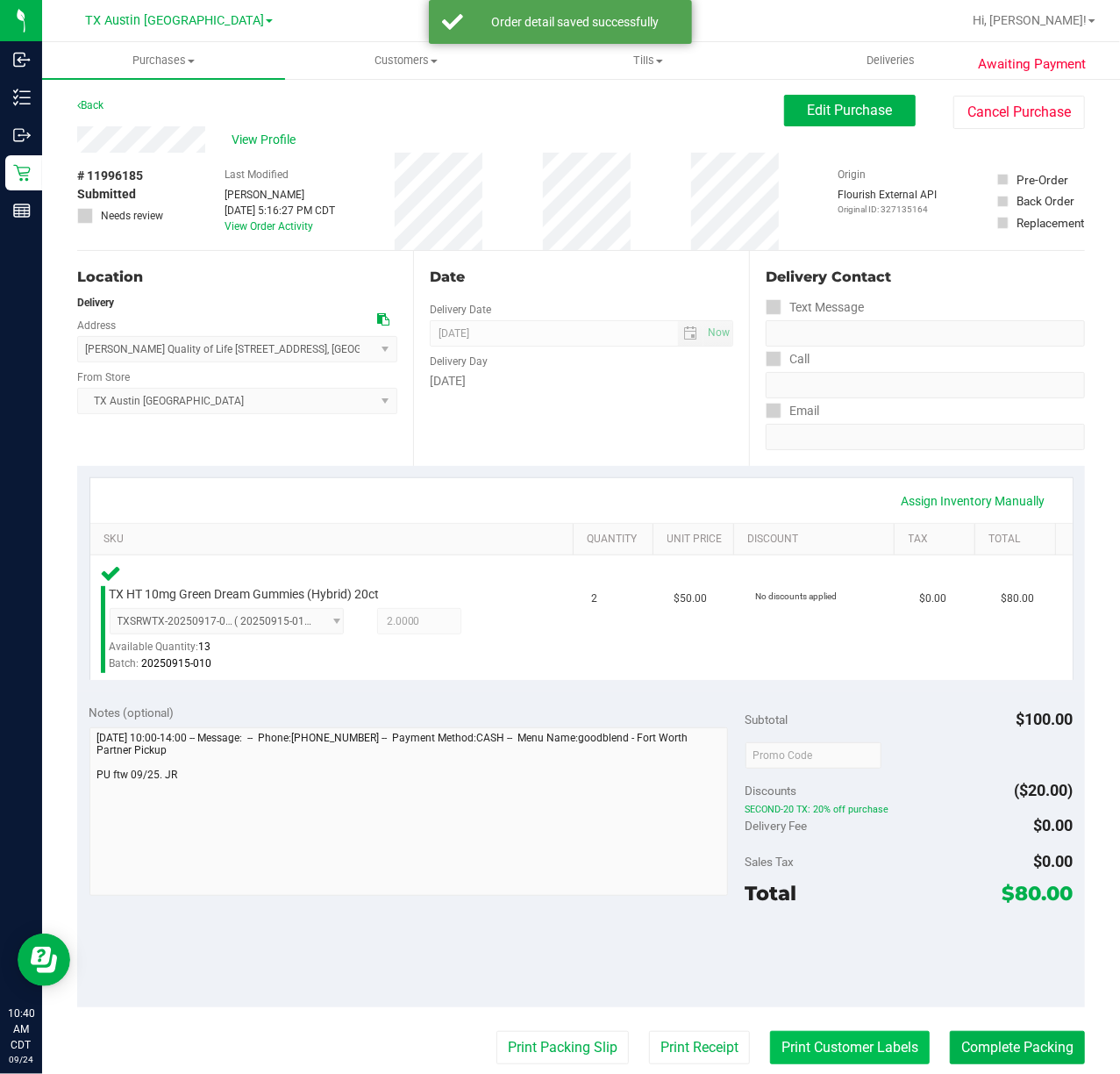
click at [818, 1047] on button "Print Customer Labels" at bounding box center [850, 1047] width 159 height 33
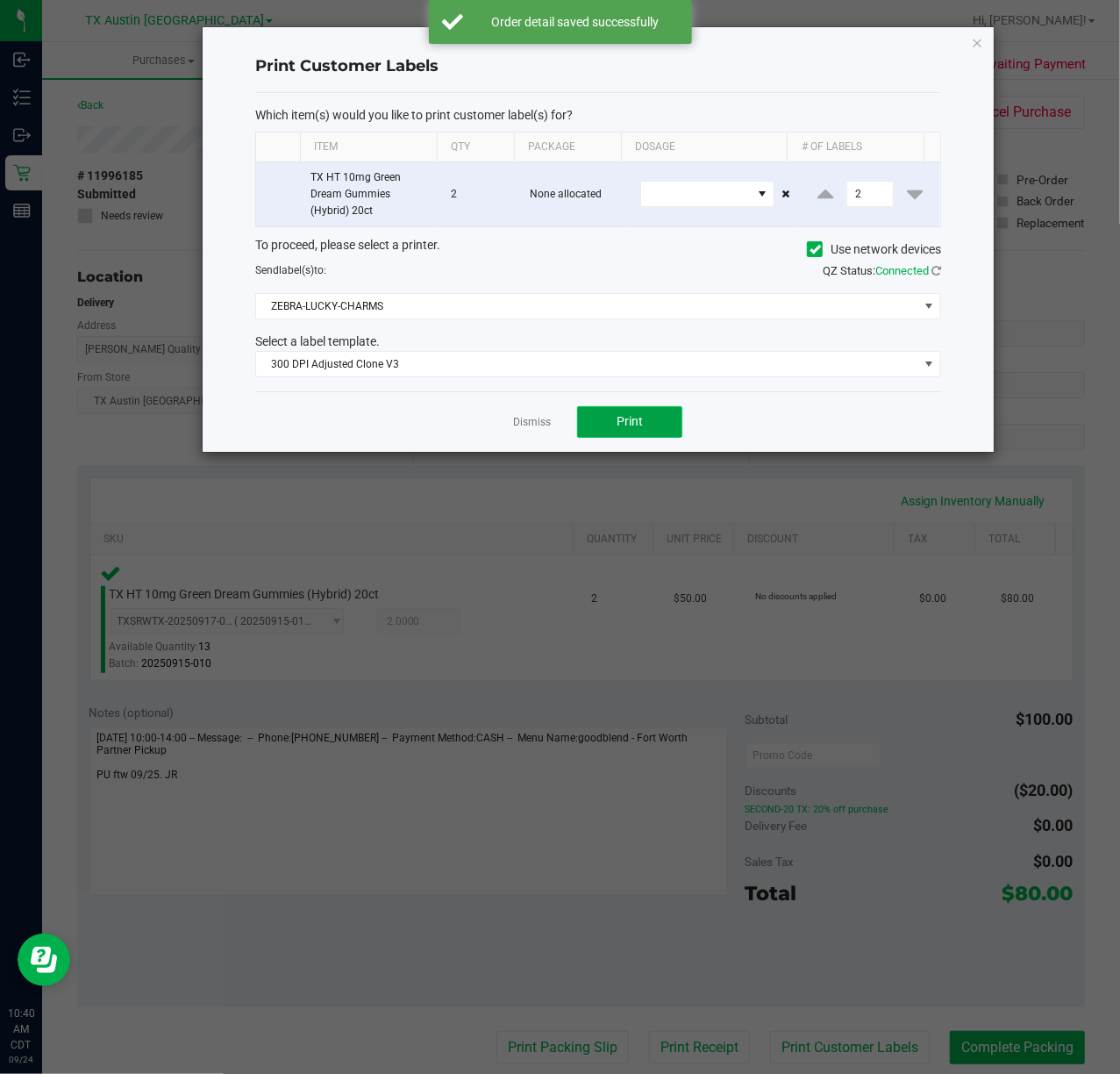
click at [629, 428] on span "Print" at bounding box center [630, 421] width 27 height 14
click at [545, 432] on div at bounding box center [598, 239] width 791 height 424
click at [533, 429] on link "Dismiss" at bounding box center [532, 422] width 38 height 15
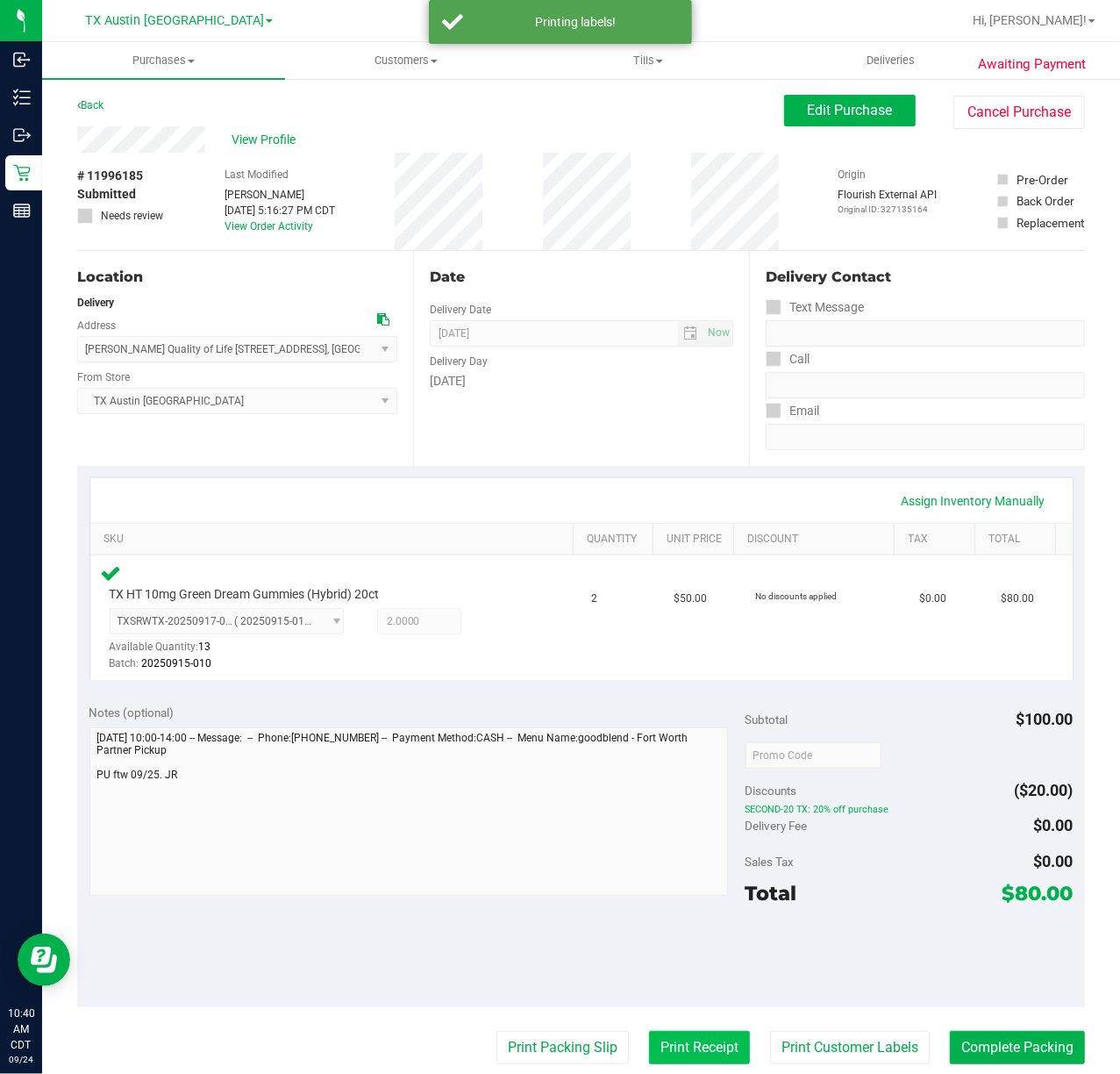
click at [706, 1034] on button "Print Receipt" at bounding box center [699, 1047] width 101 height 33
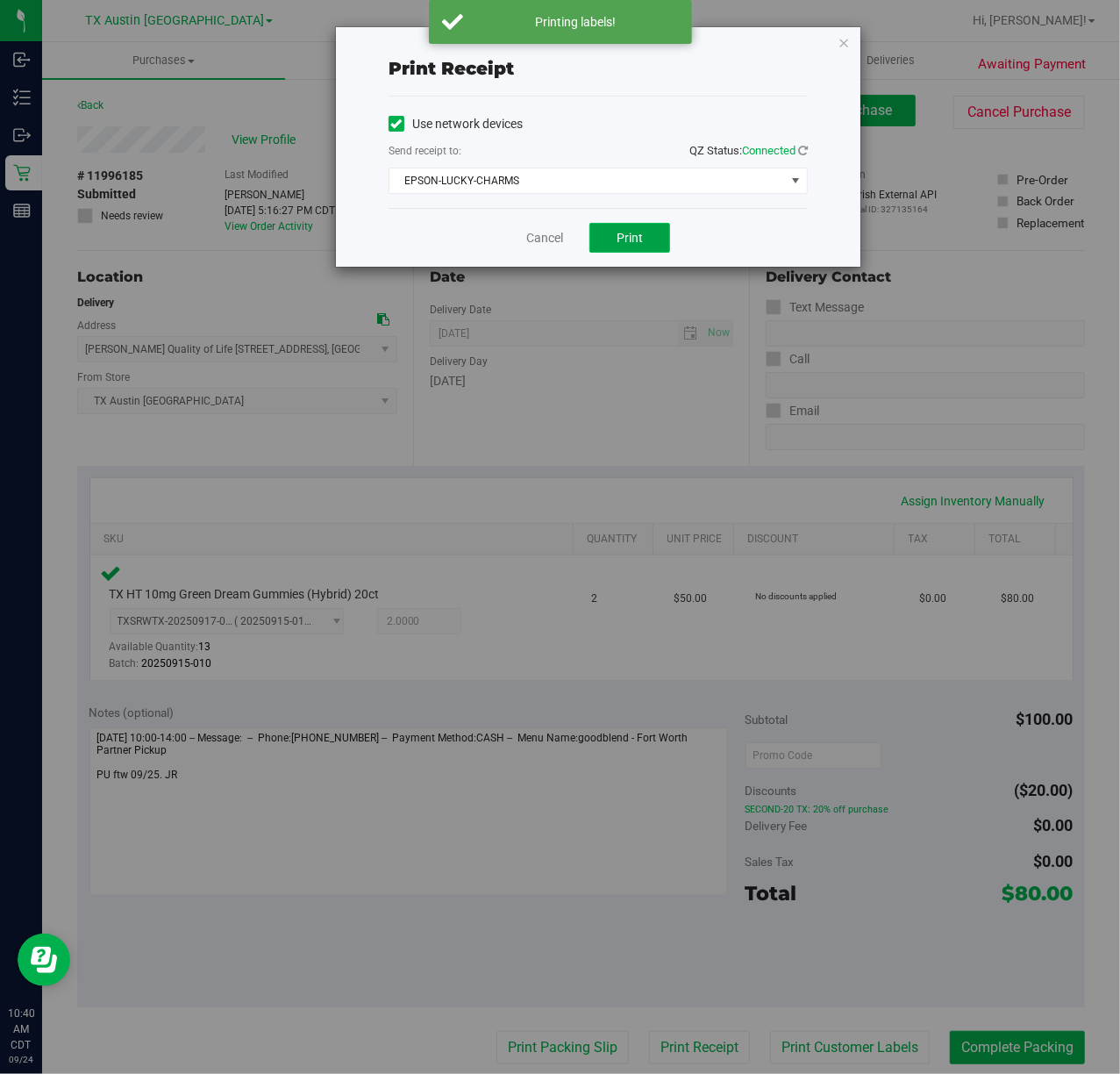
click at [621, 239] on span "Print" at bounding box center [630, 237] width 27 height 14
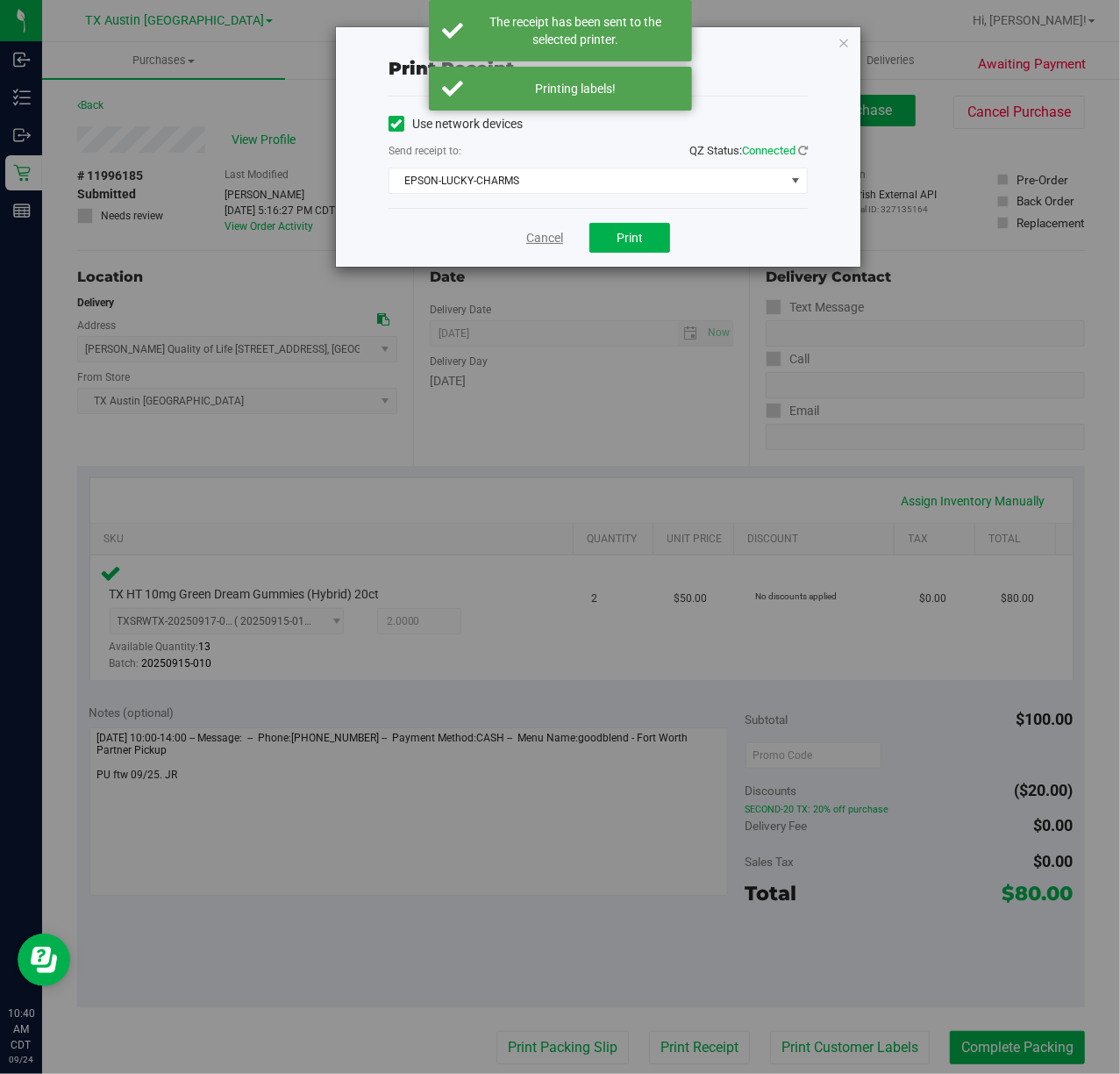
click at [544, 244] on link "Cancel" at bounding box center [544, 238] width 37 height 18
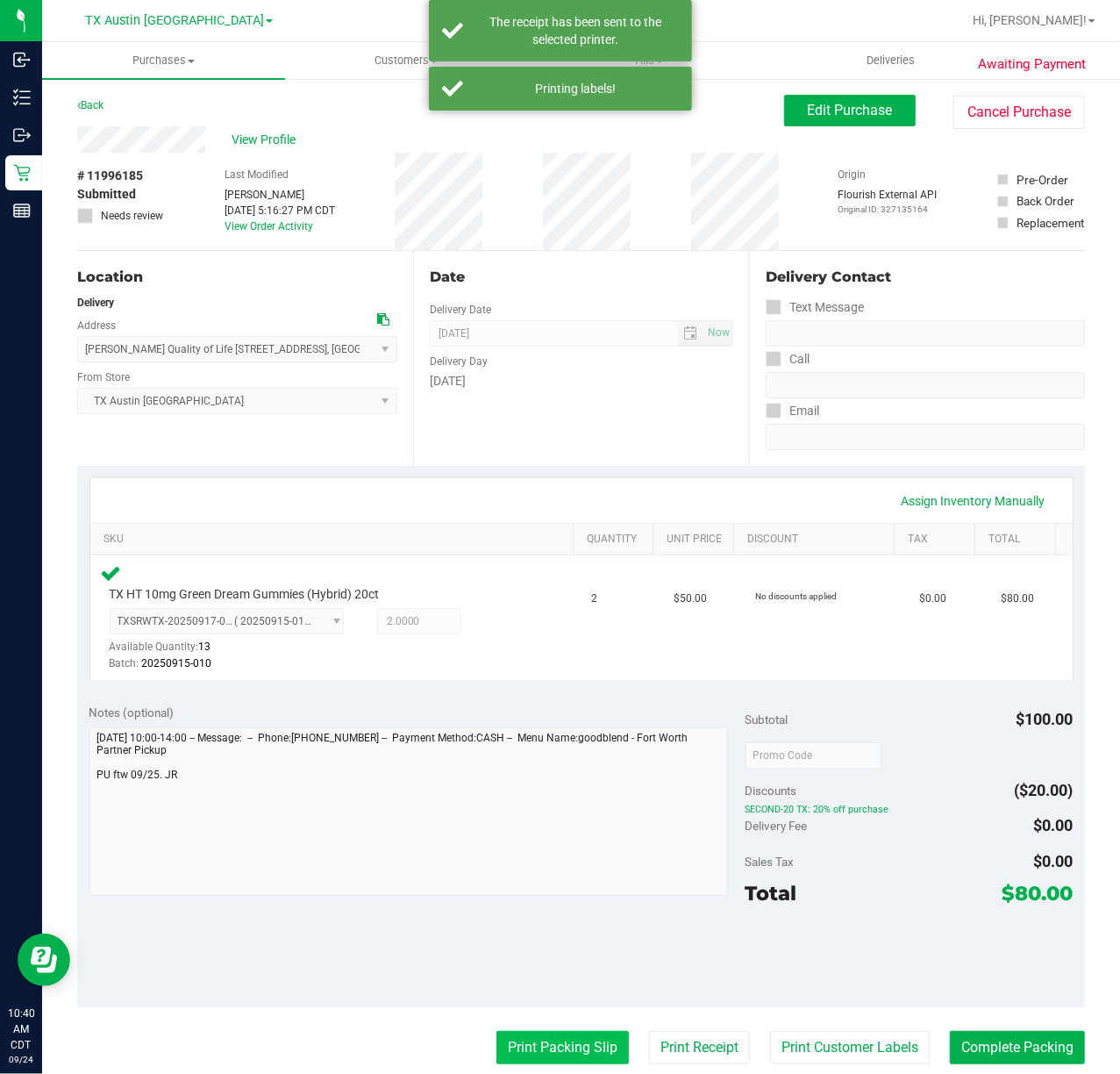
click at [528, 1047] on button "Print Packing Slip" at bounding box center [563, 1047] width 133 height 33
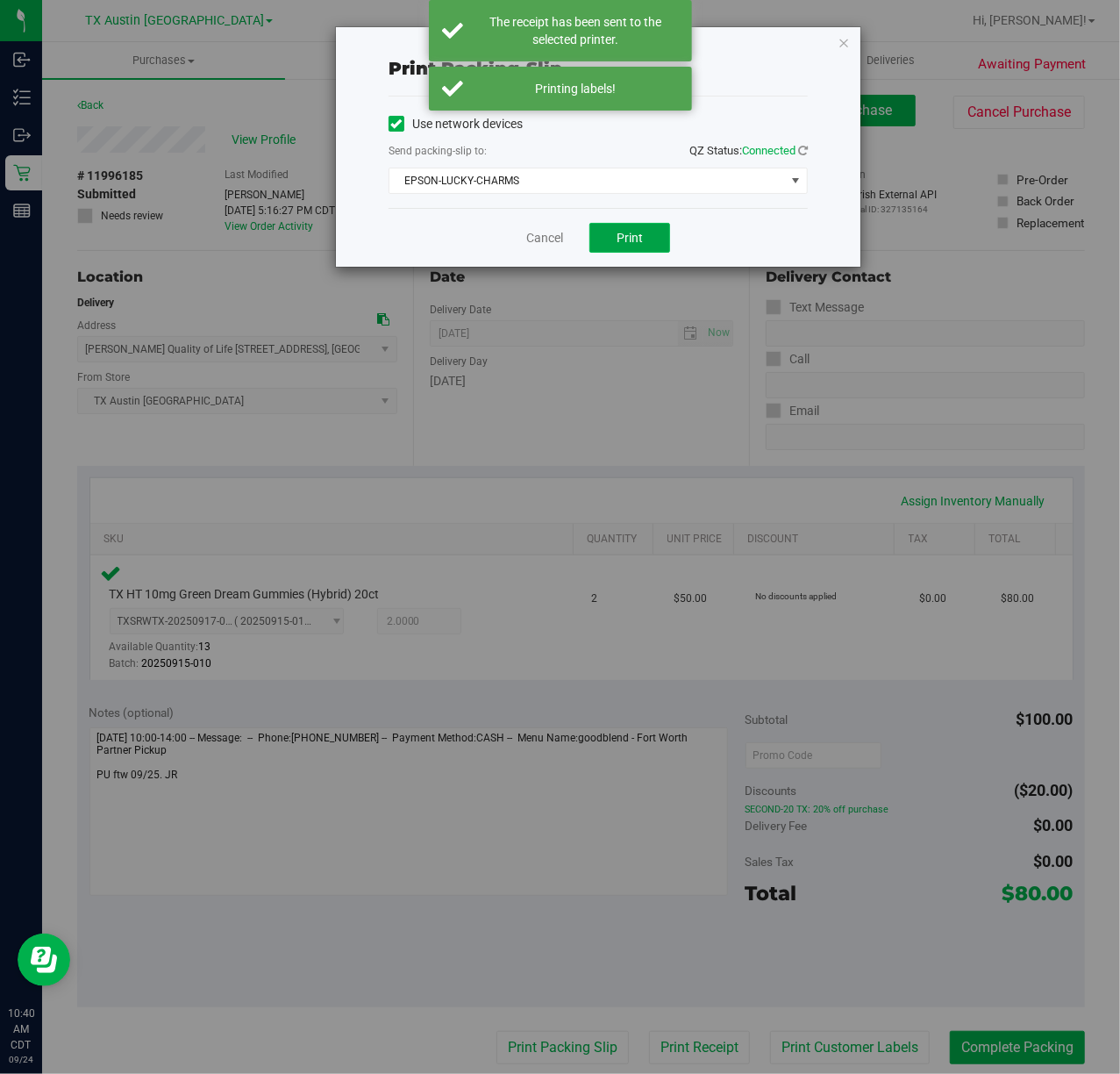
click at [644, 236] on button "Print" at bounding box center [630, 237] width 81 height 30
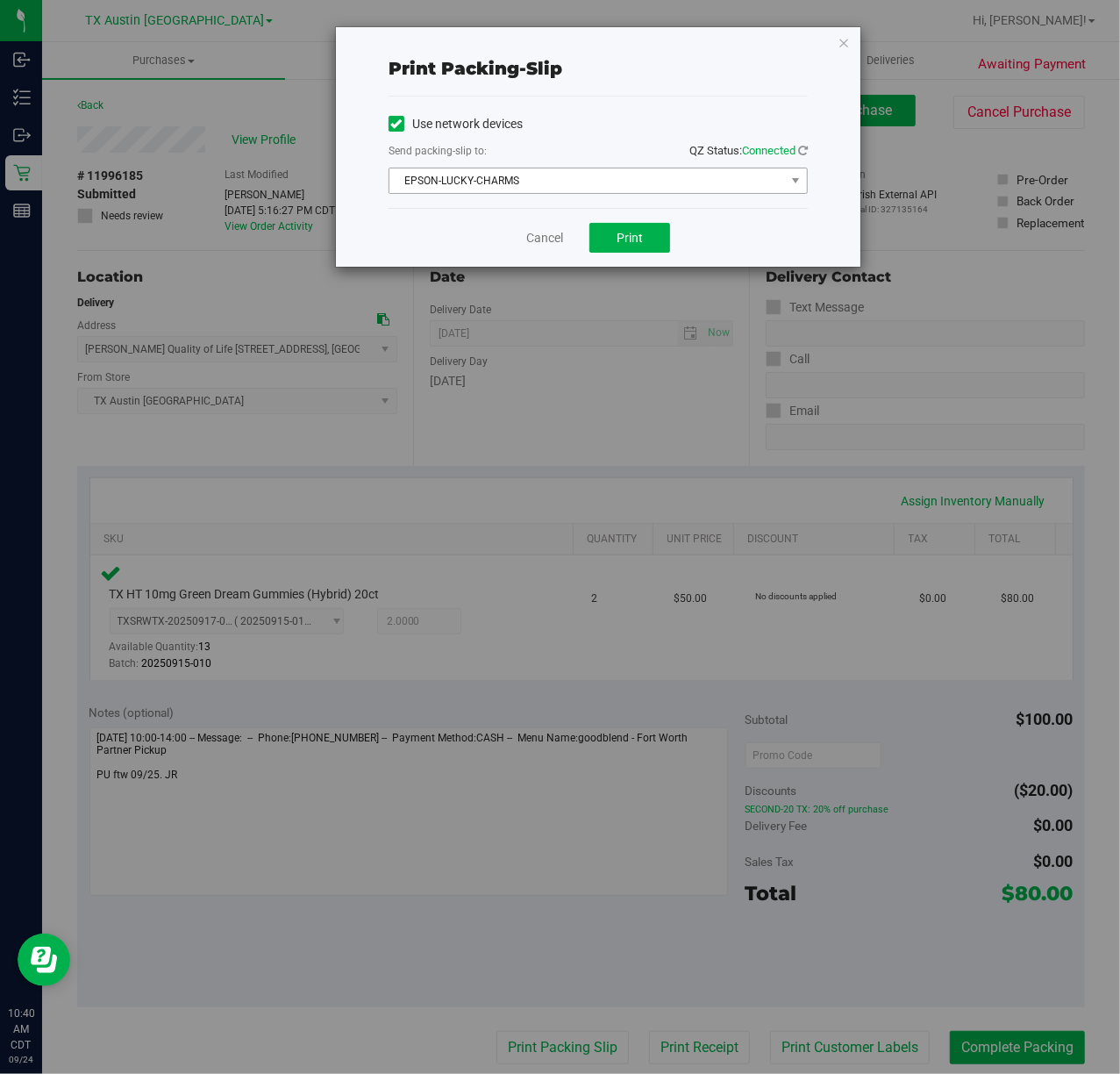
click at [518, 188] on span "EPSON-LUCKY-CHARMS" at bounding box center [587, 181] width 396 height 25
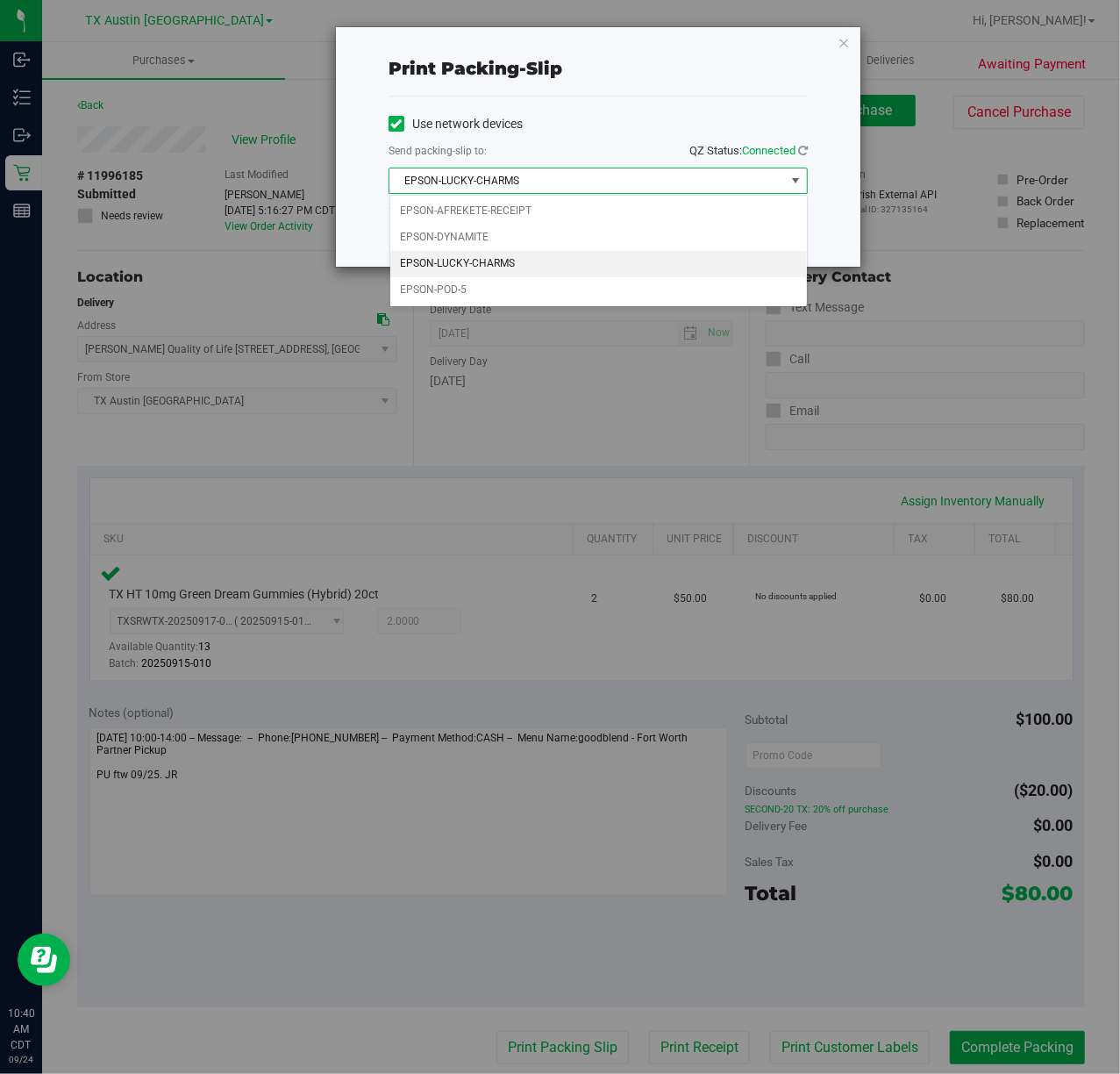
click at [644, 81] on div "Print packing-slip" at bounding box center [598, 68] width 420 height 27
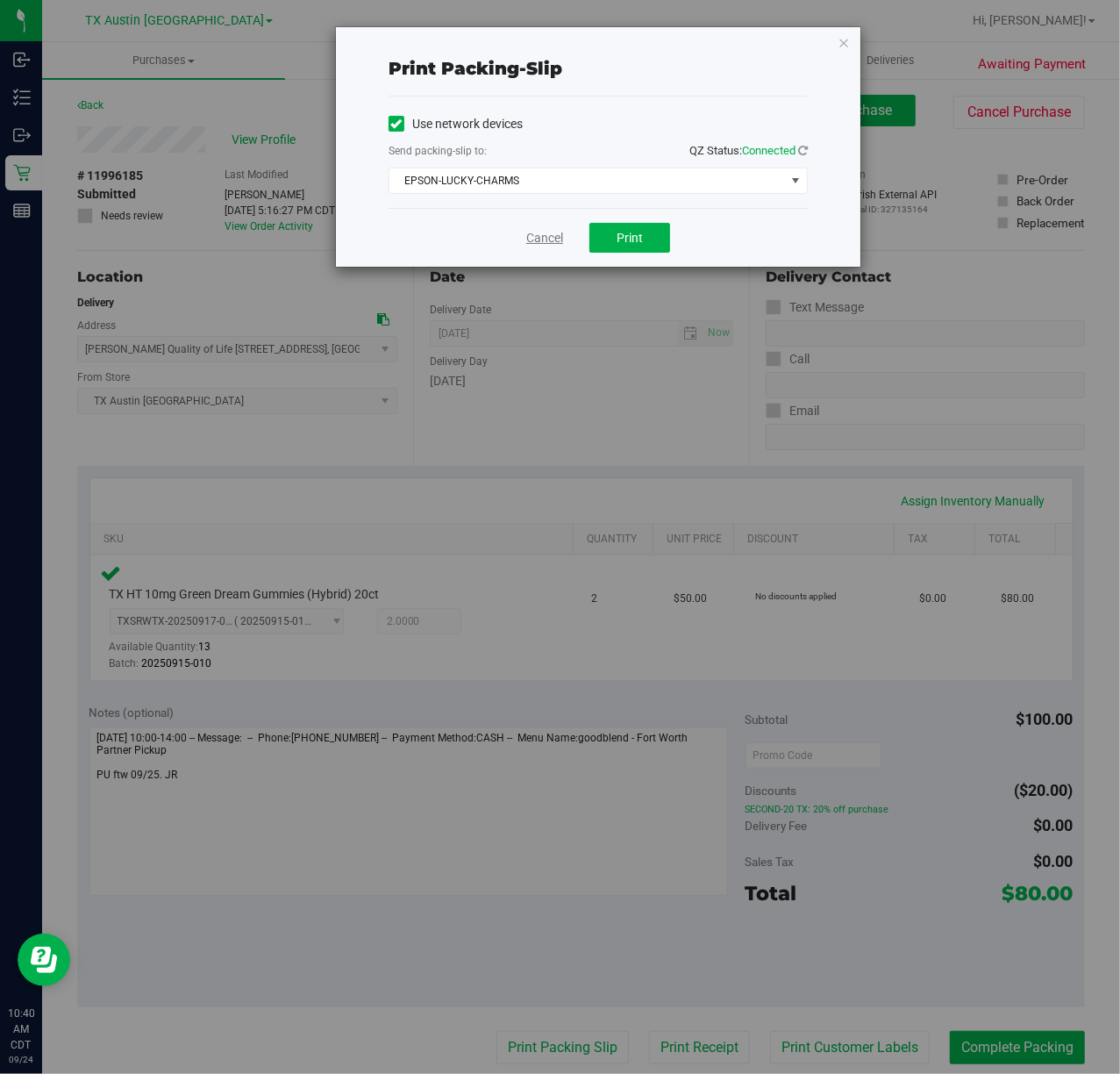
click at [547, 242] on link "Cancel" at bounding box center [544, 238] width 37 height 18
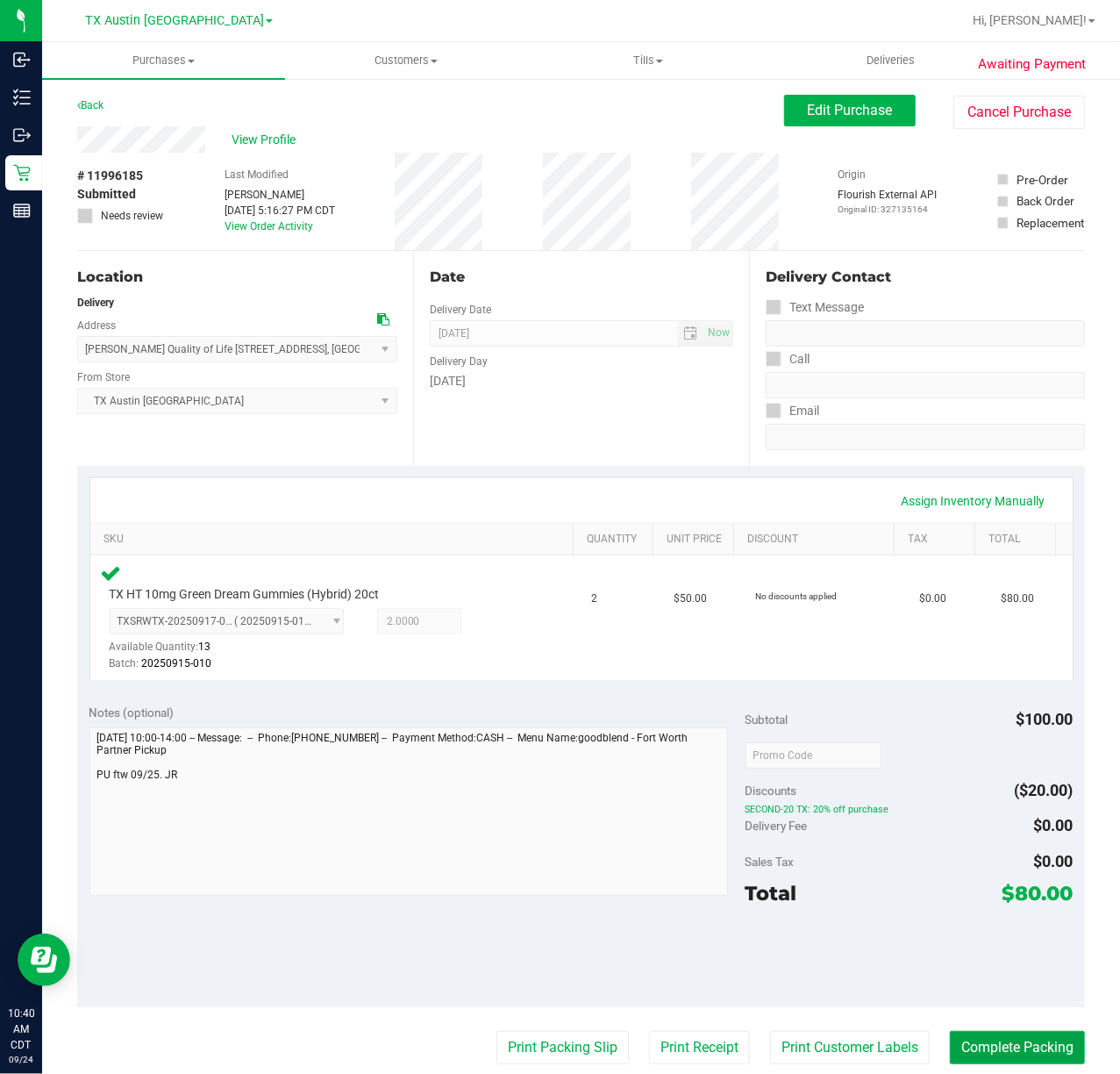
click at [1007, 1036] on button "Complete Packing" at bounding box center [1017, 1047] width 135 height 33
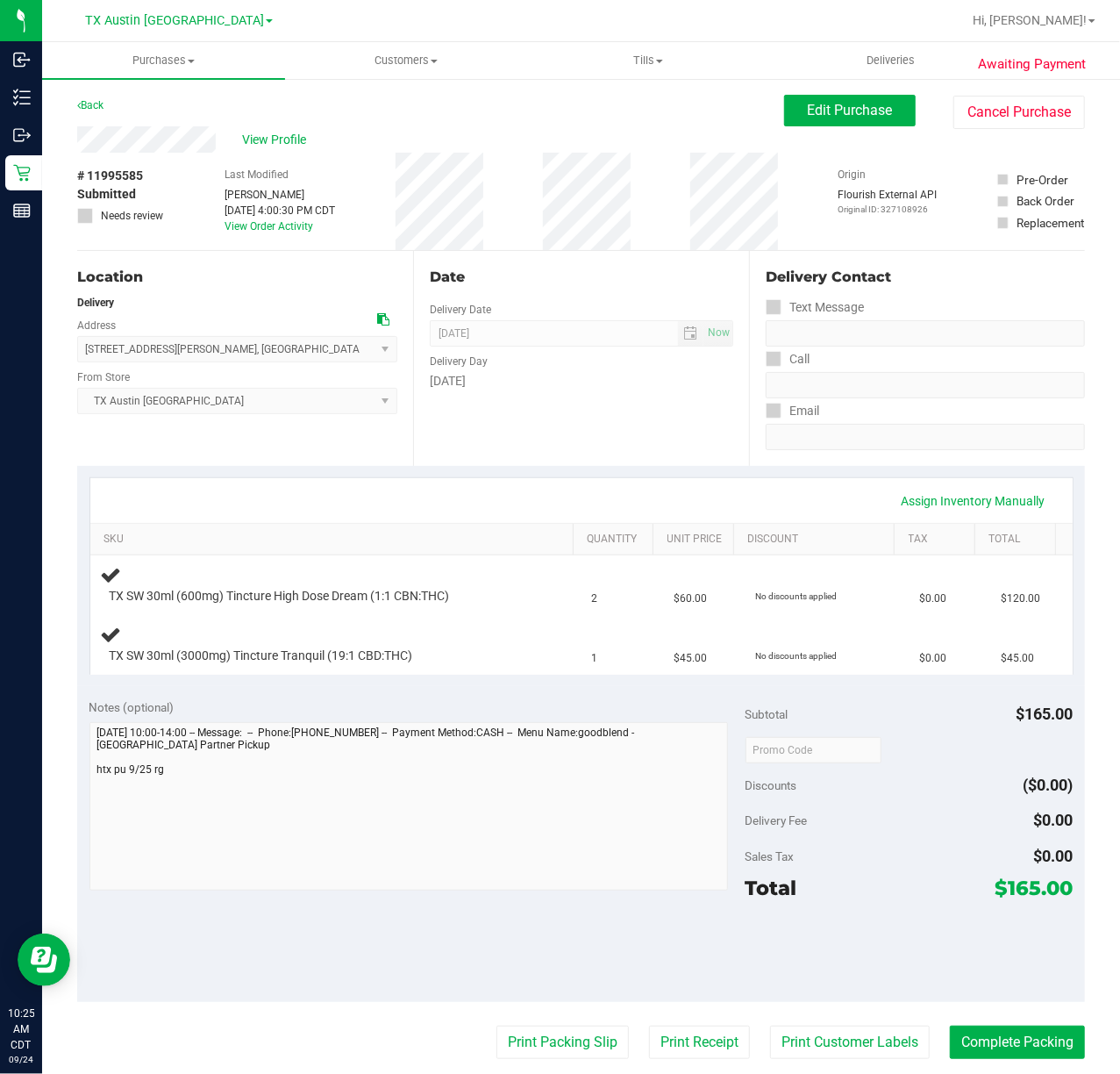
click at [563, 401] on div "Date Delivery Date [DATE] Now [DATE] 07:00 AM Now Delivery Day [DATE]" at bounding box center [581, 358] width 336 height 215
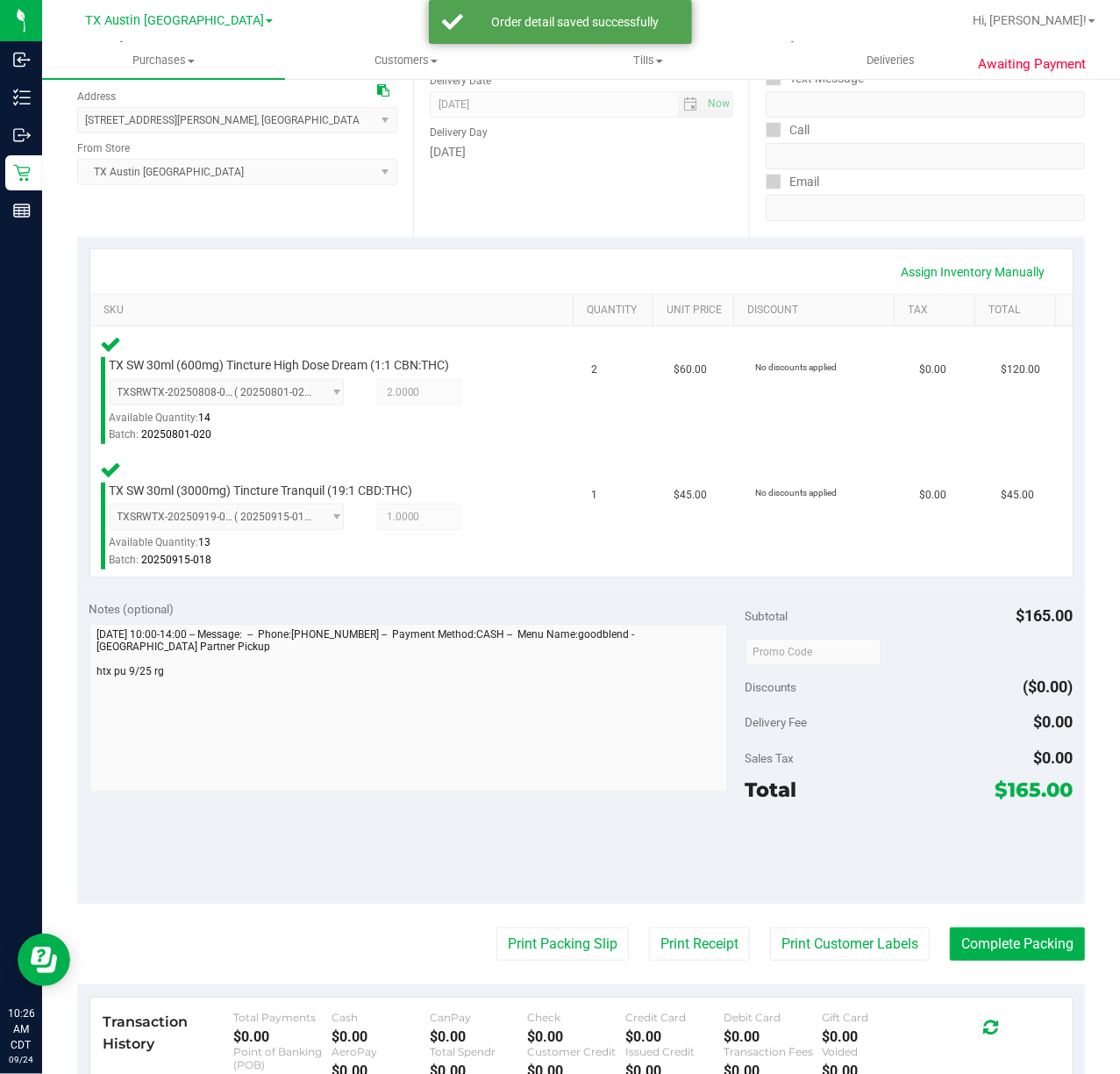
scroll to position [234, 0]
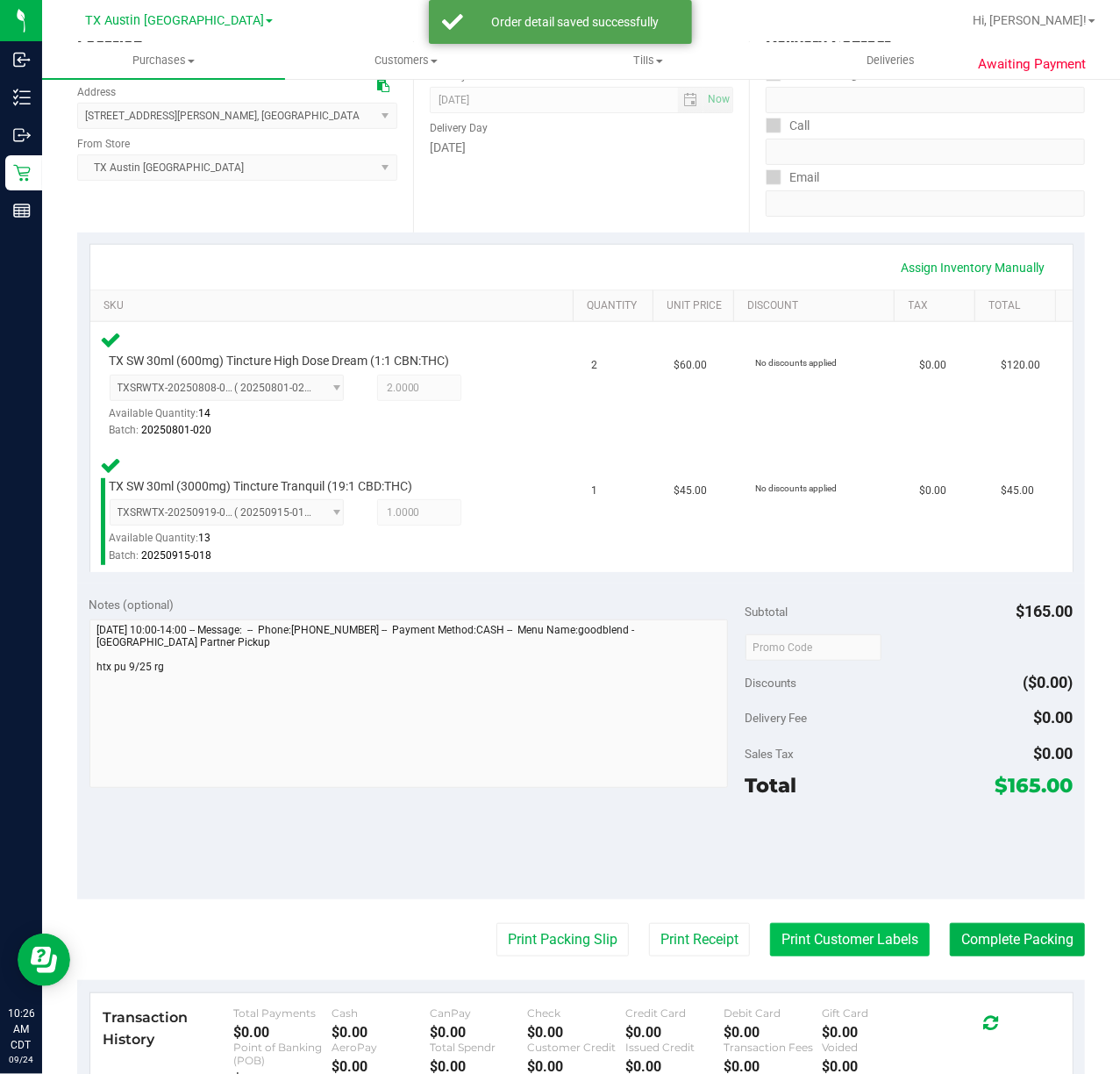
click at [781, 941] on button "Print Customer Labels" at bounding box center [850, 939] width 159 height 33
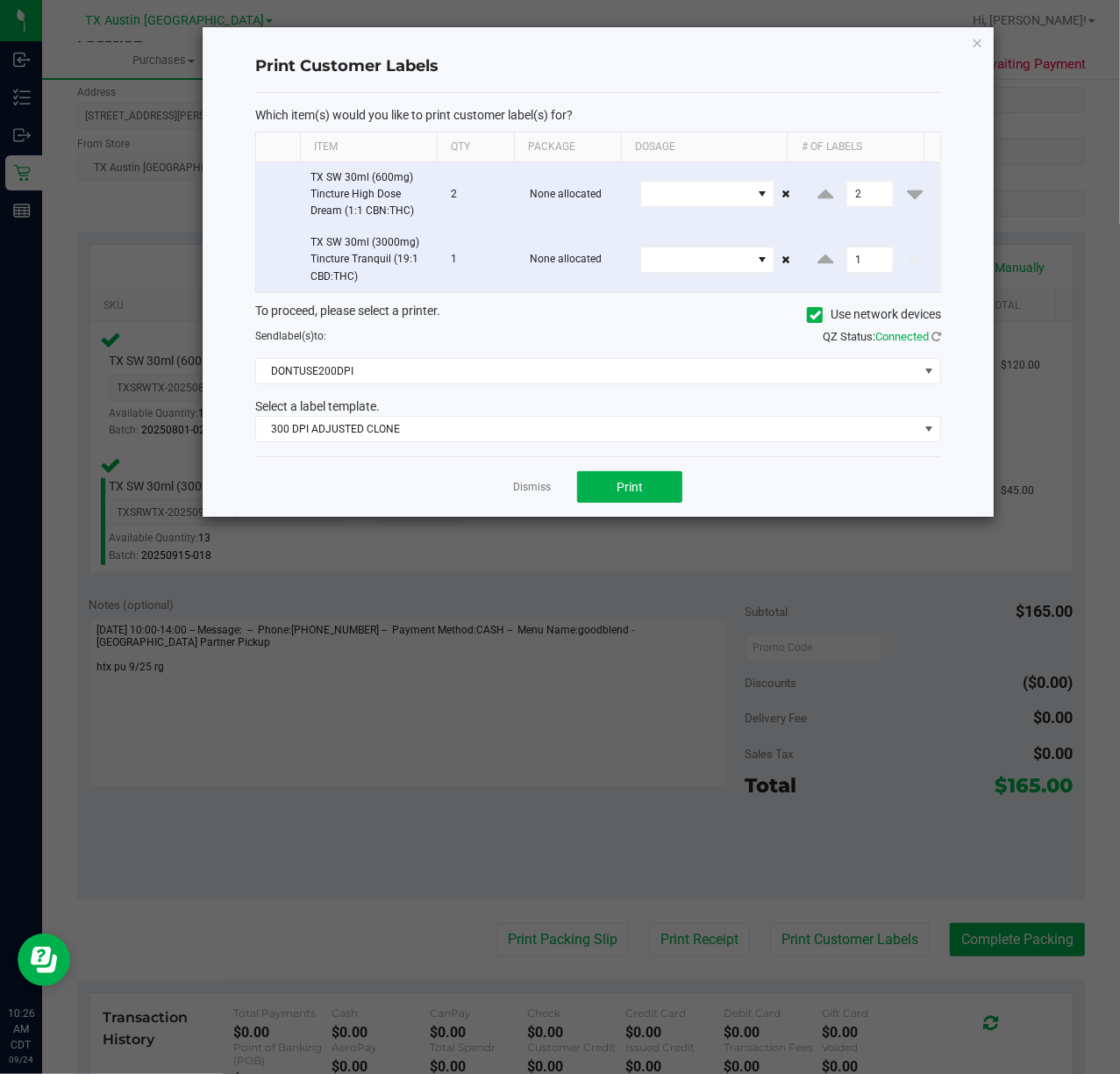
click at [598, 401] on div "Select a label template." at bounding box center [598, 407] width 712 height 18
click at [586, 428] on span "300 DPI ADJUSTED CLONE" at bounding box center [587, 429] width 663 height 25
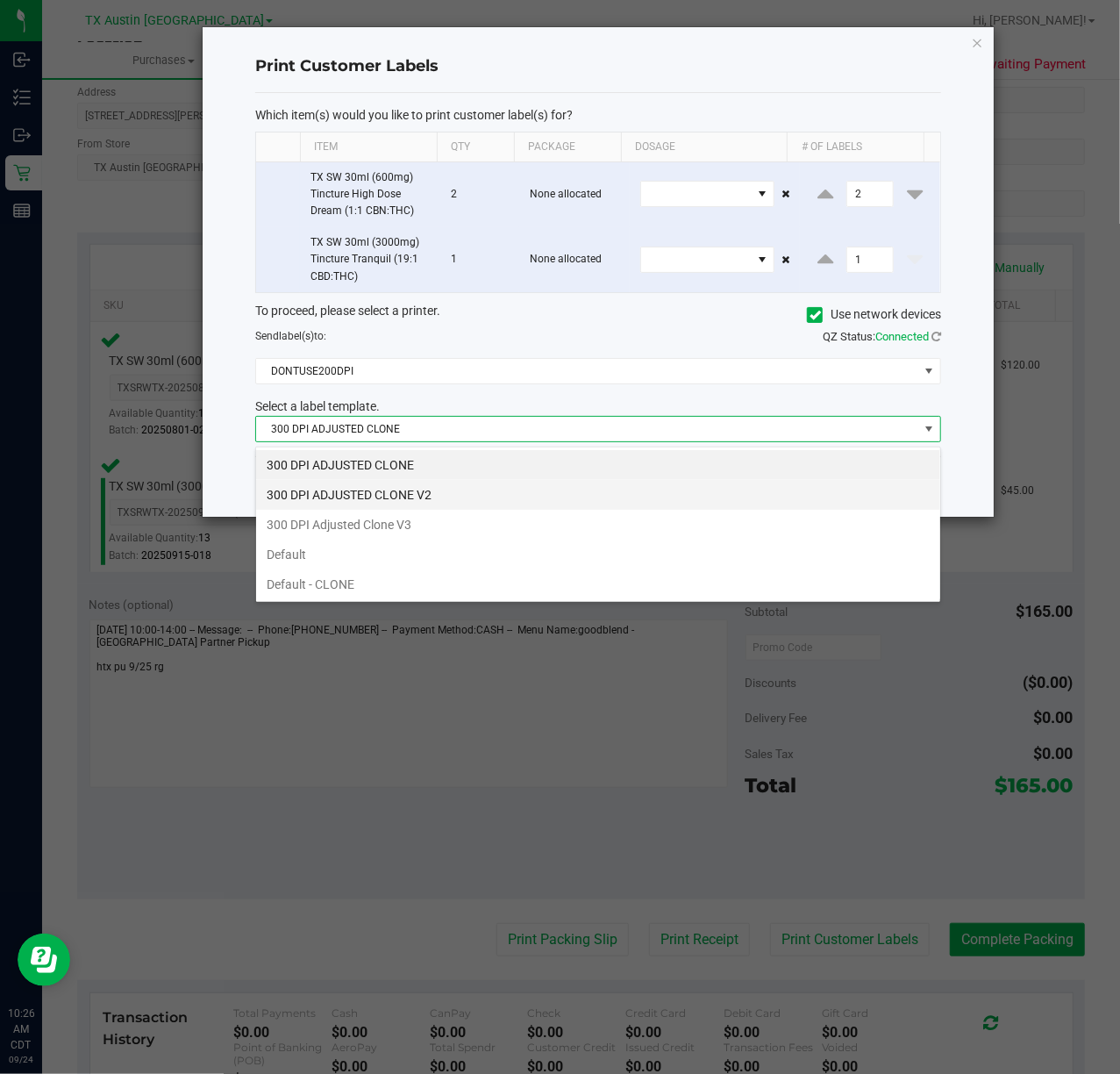
scroll to position [27, 686]
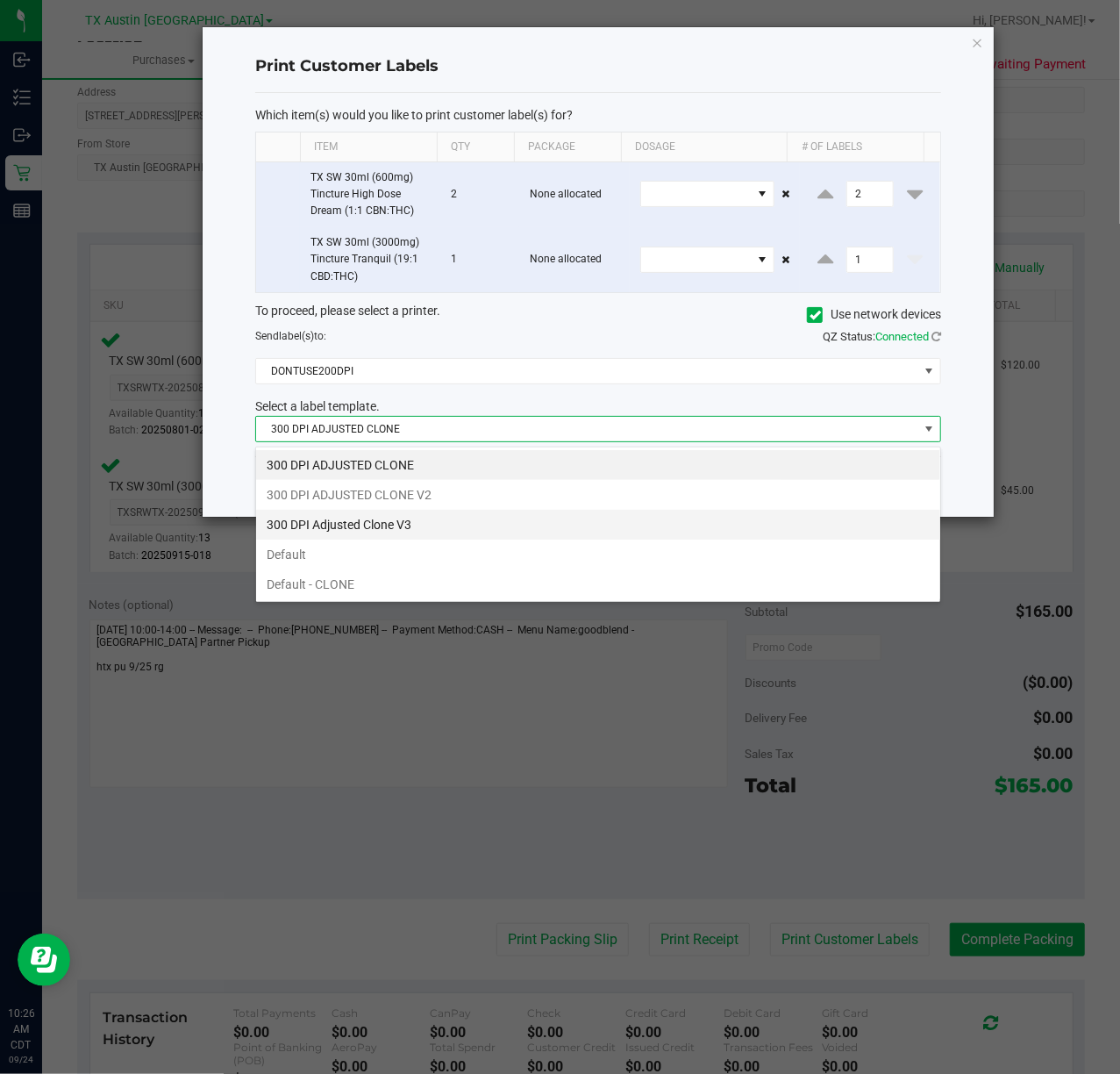
click at [505, 537] on li "300 DPI Adjusted Clone V3" at bounding box center [598, 524] width 685 height 30
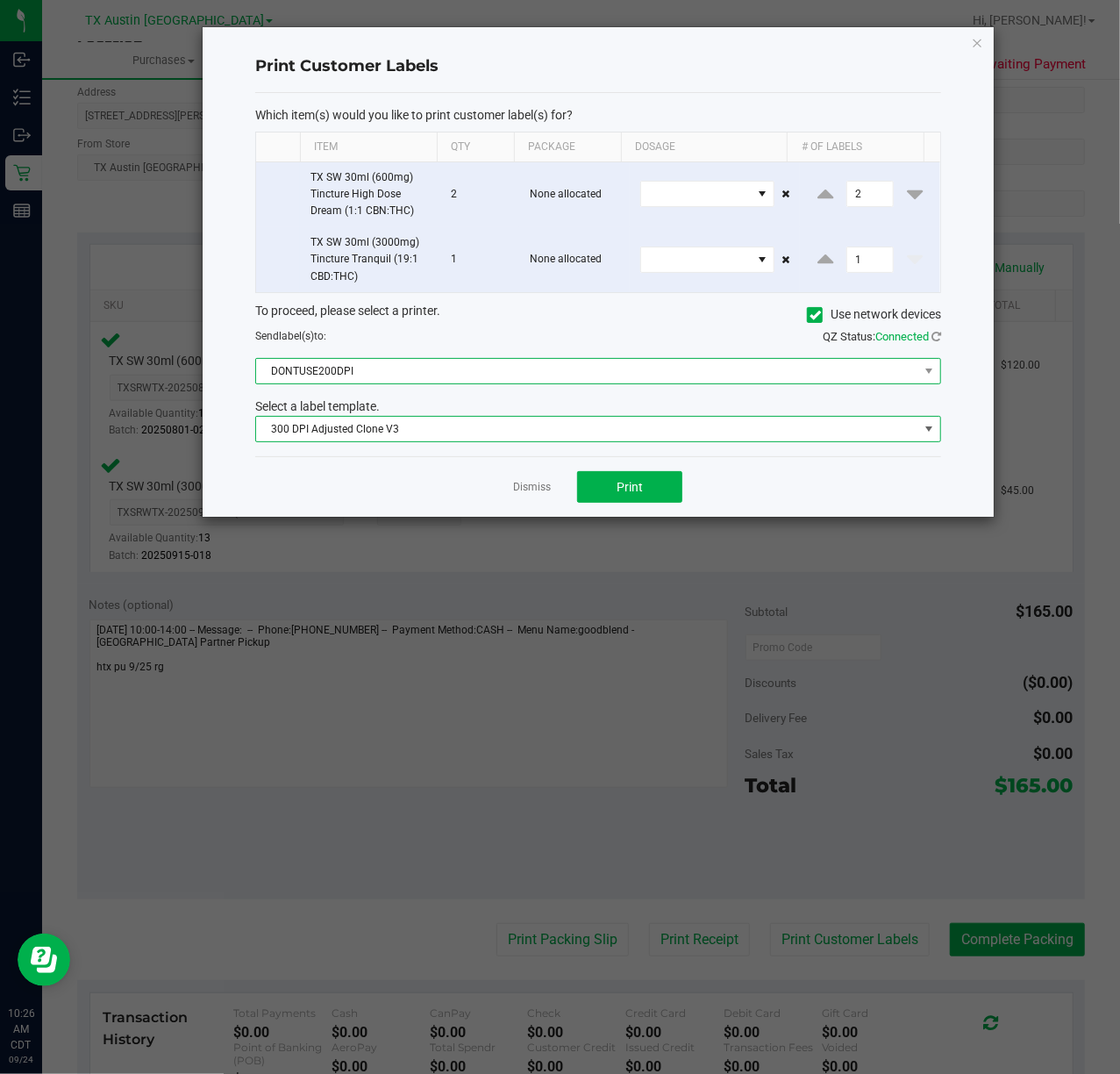
click at [543, 382] on span "DONTUSE200DPI" at bounding box center [587, 370] width 663 height 25
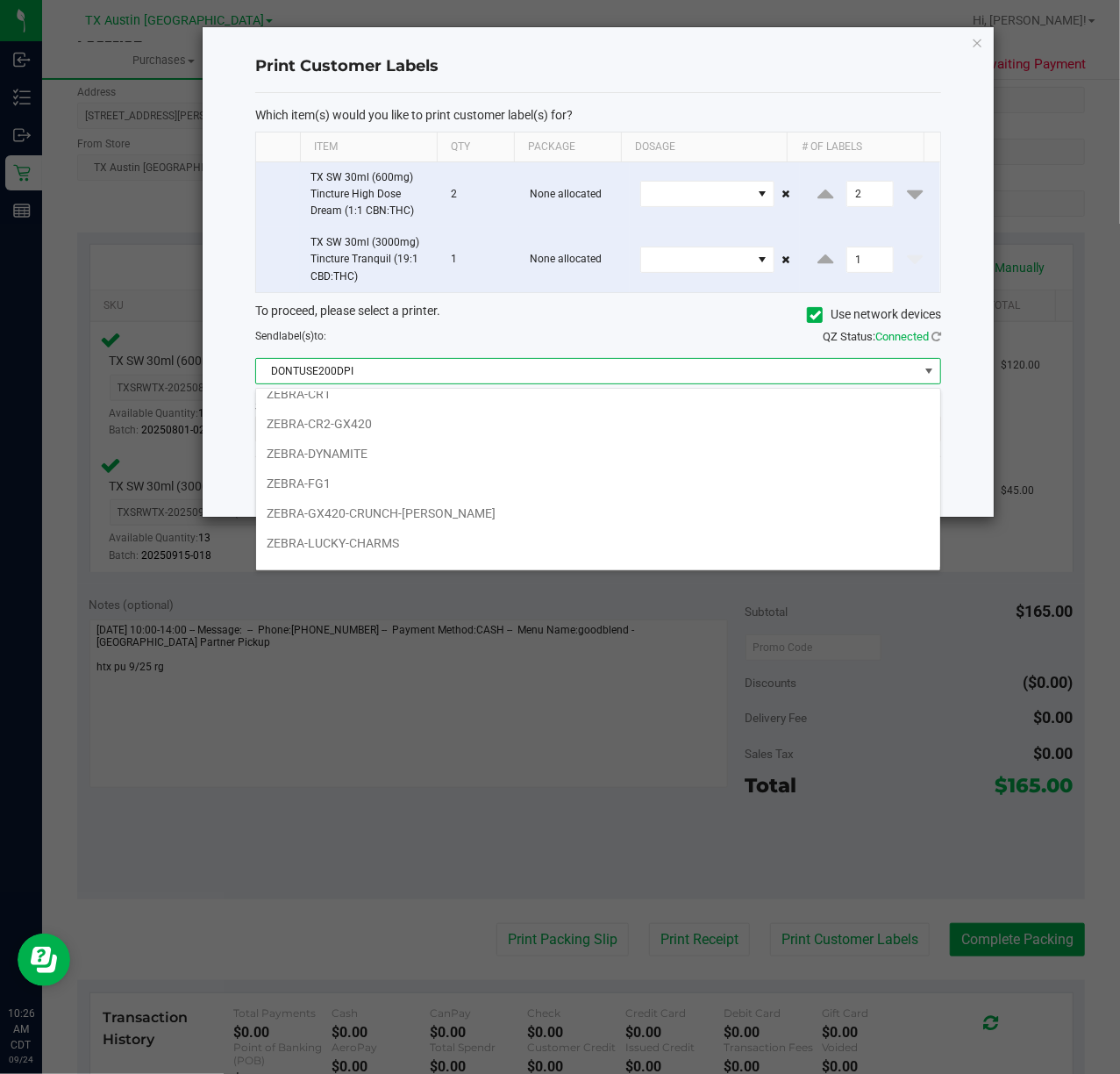
scroll to position [234, 0]
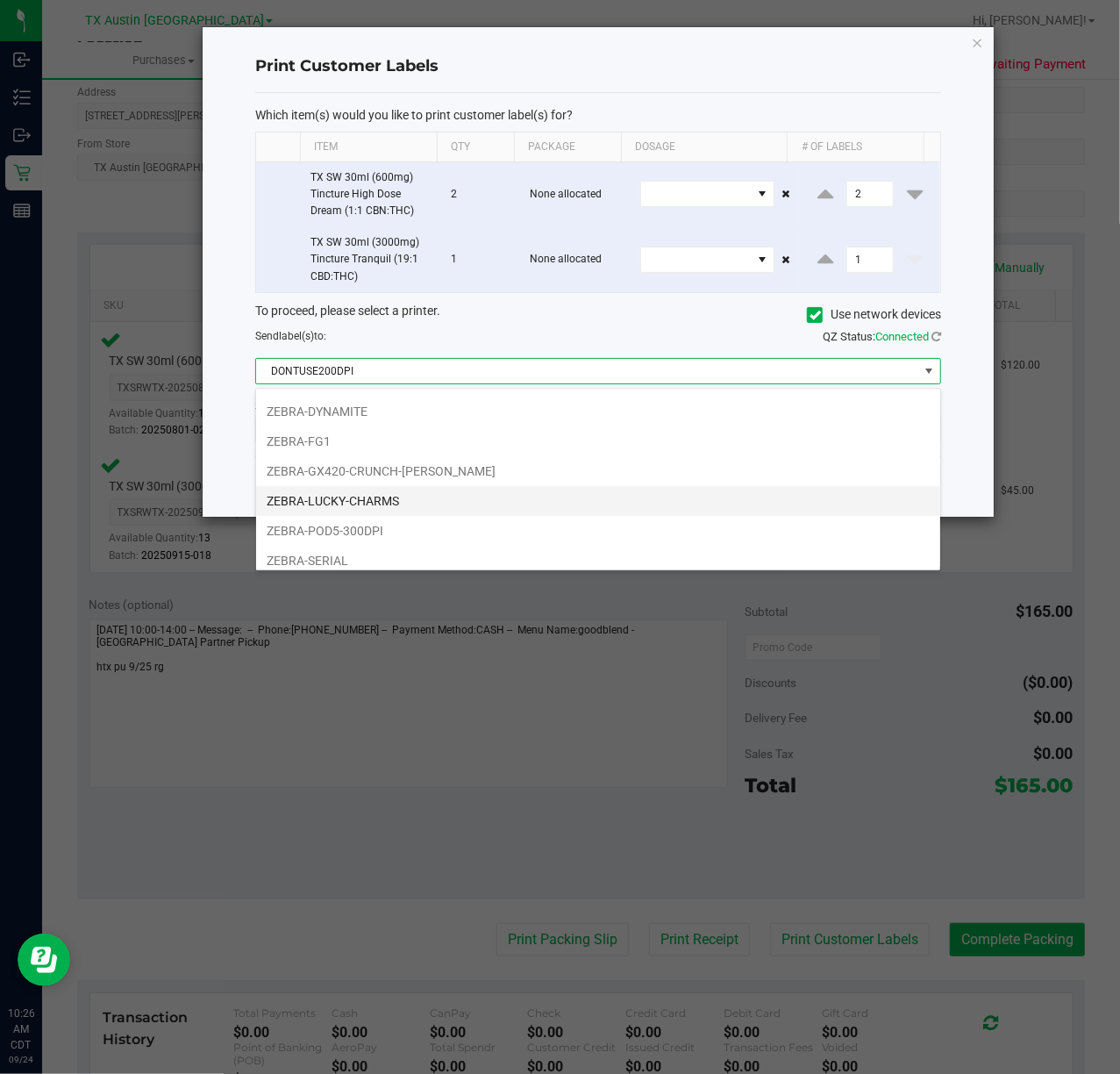
click at [478, 513] on li "ZEBRA-LUCKY-CHARMS" at bounding box center [598, 500] width 685 height 30
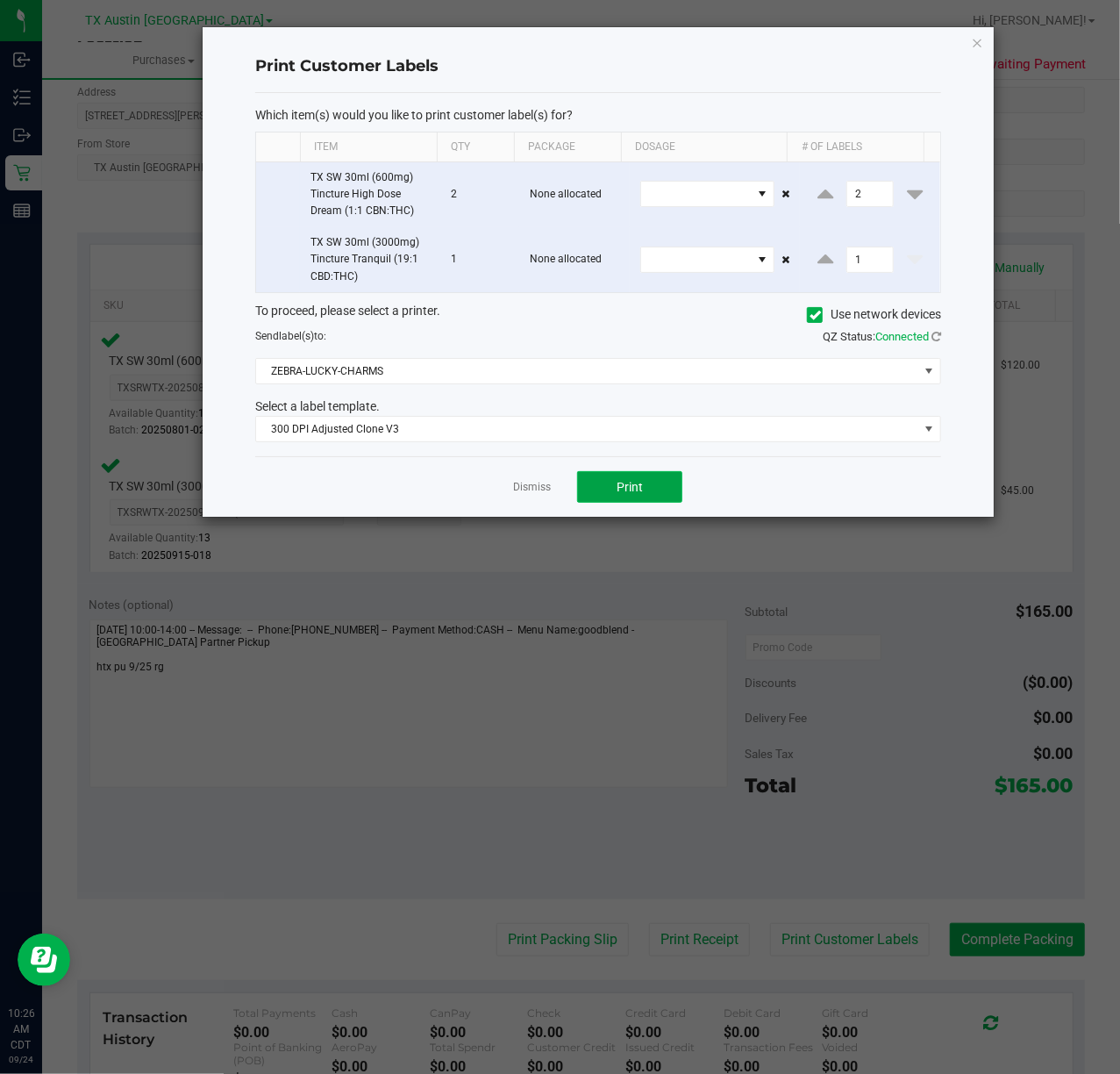
click at [650, 488] on button "Print" at bounding box center [630, 487] width 105 height 31
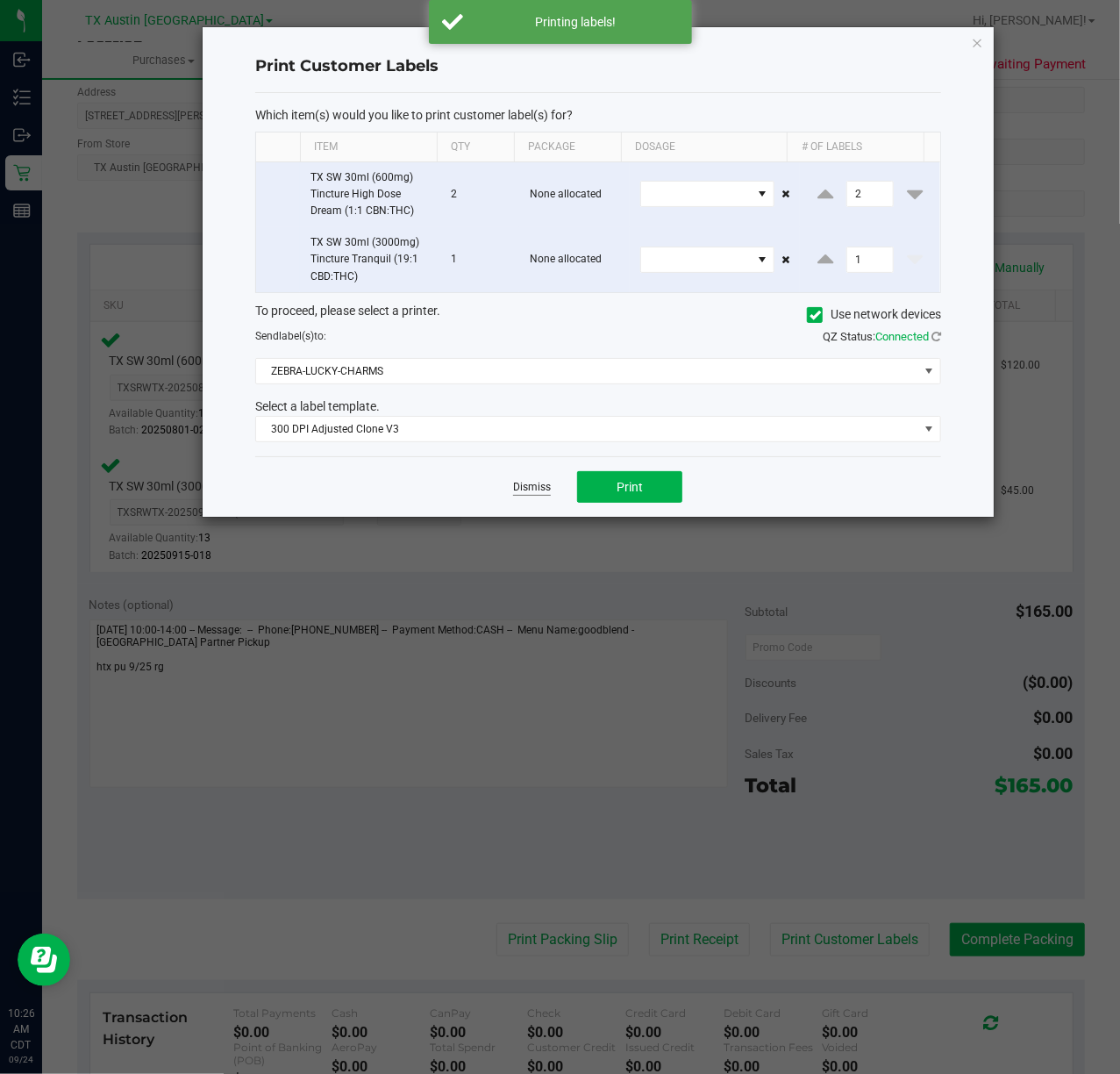
click at [549, 495] on link "Dismiss" at bounding box center [532, 488] width 38 height 15
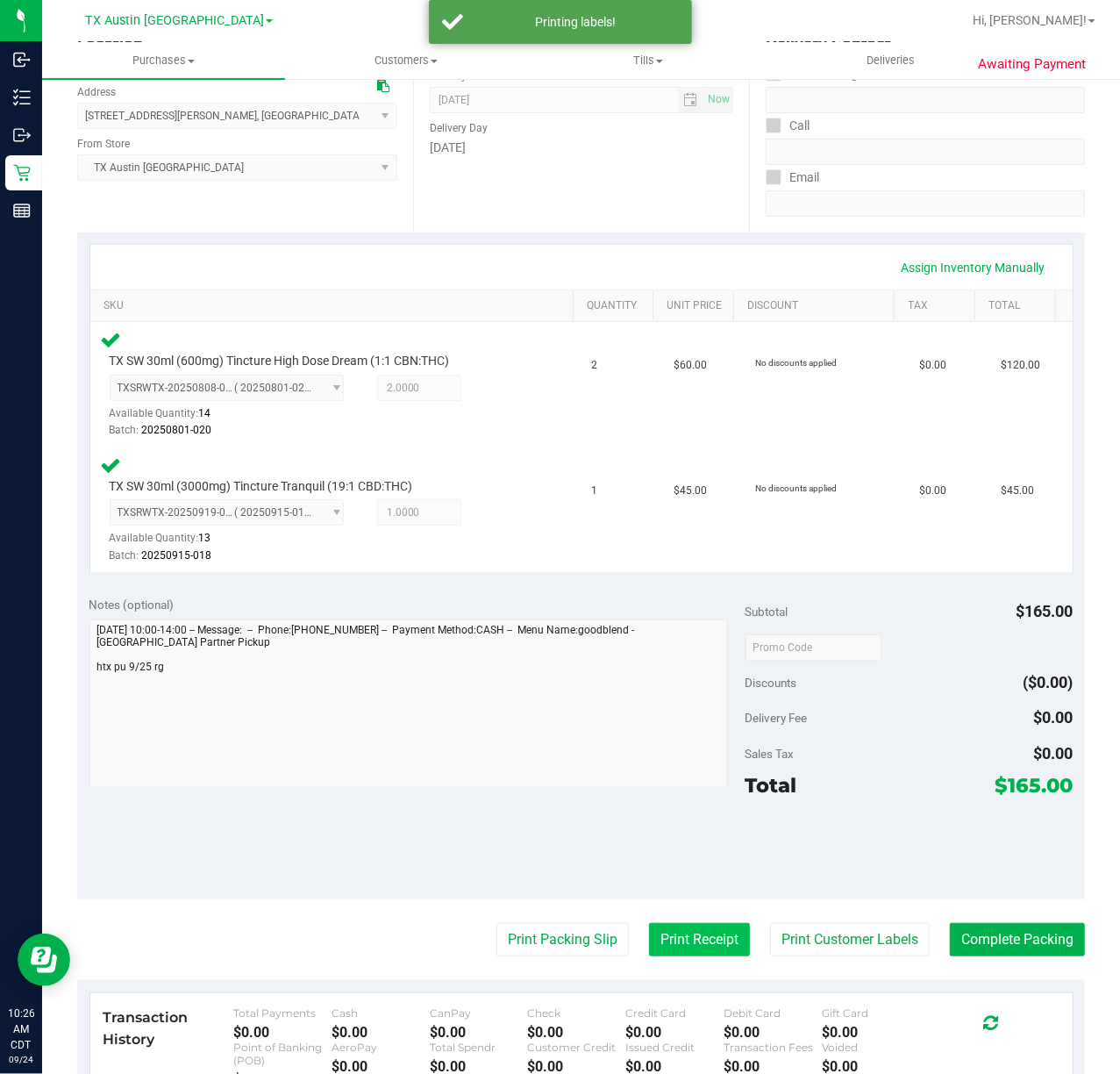
click at [651, 938] on button "Print Receipt" at bounding box center [699, 939] width 101 height 33
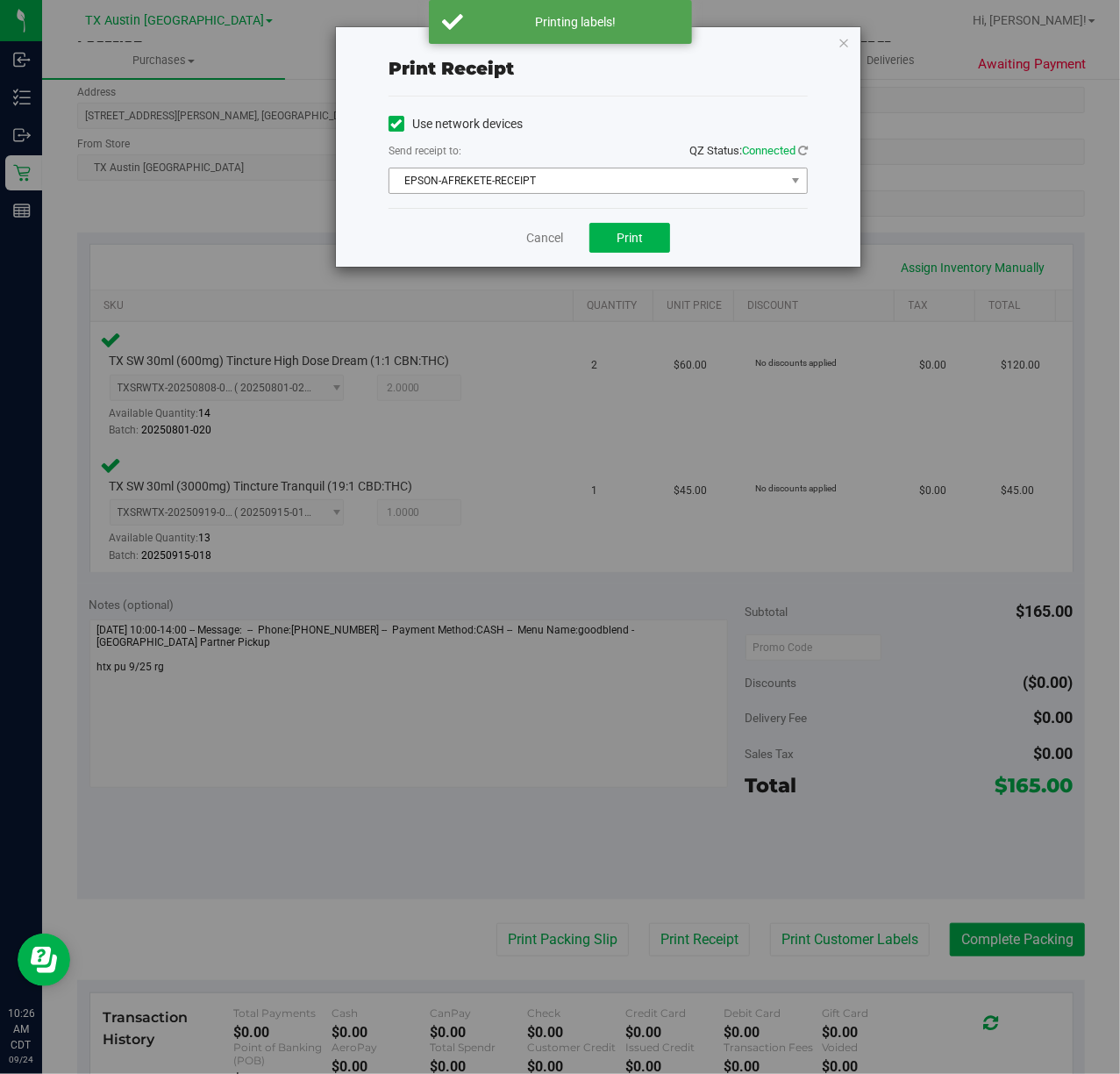
click at [621, 188] on span "EPSON-AFREKETE-RECEIPT" at bounding box center [587, 181] width 396 height 25
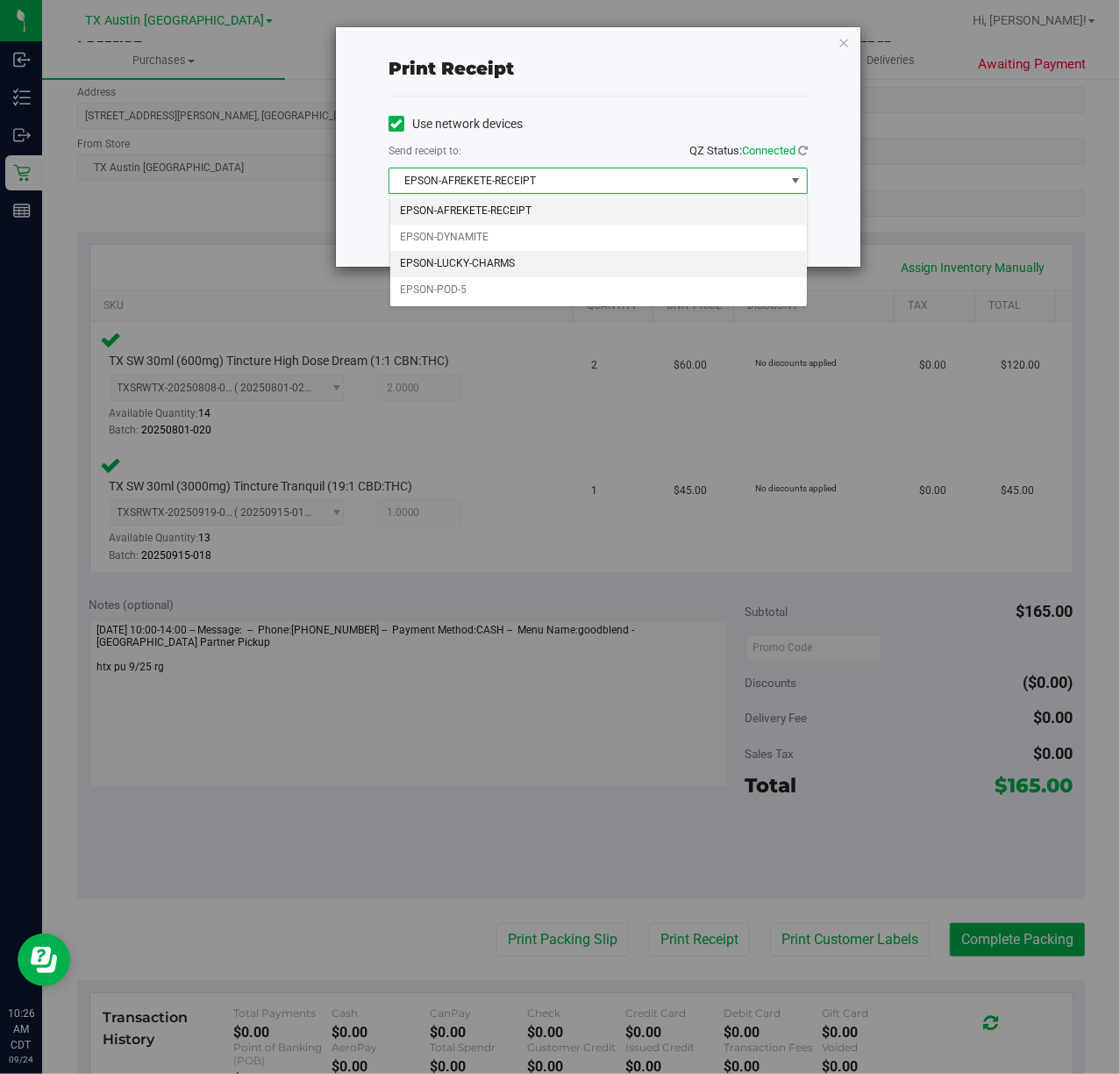
click at [544, 276] on li "EPSON-LUCKY-CHARMS" at bounding box center [598, 264] width 417 height 27
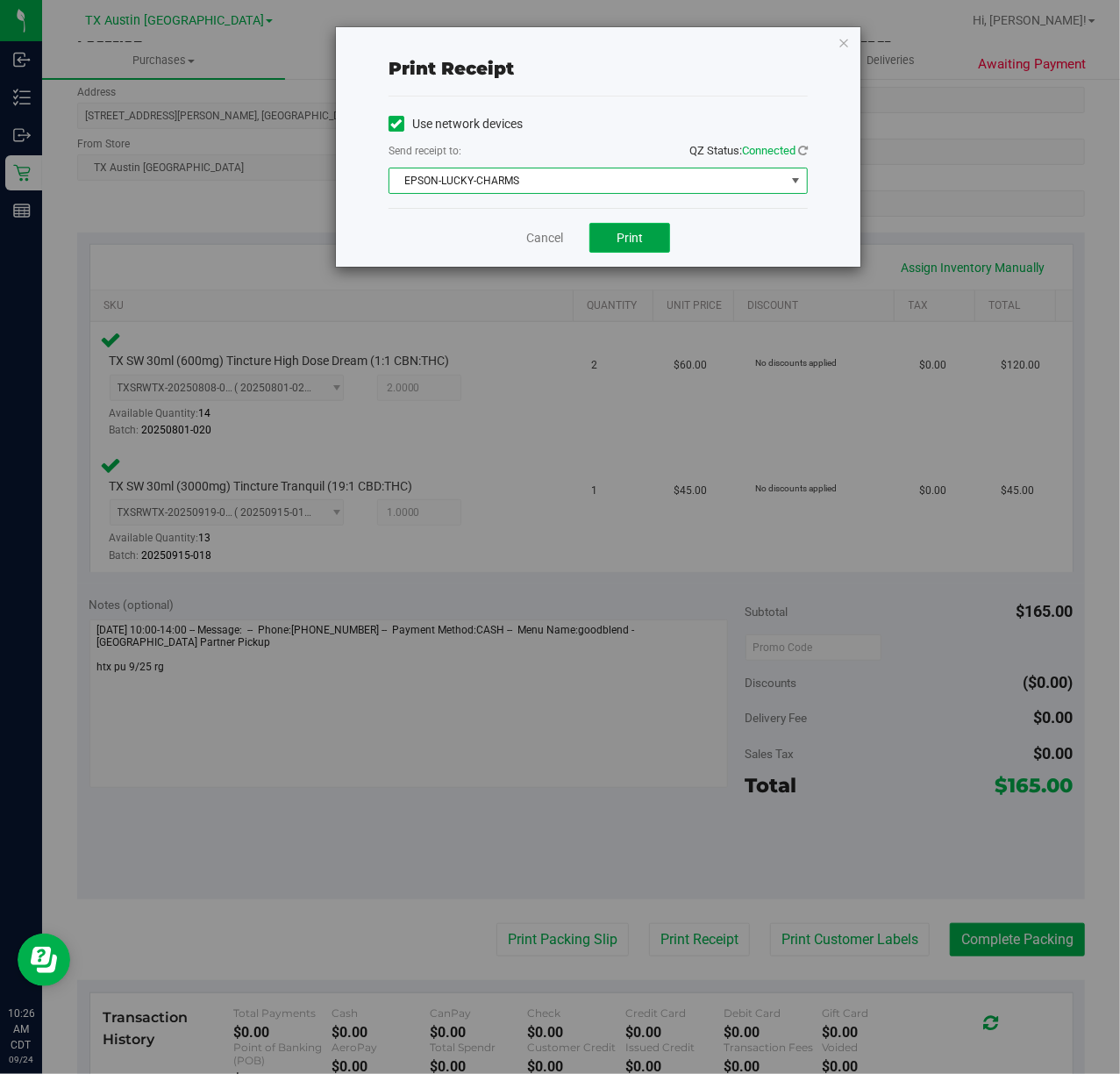
click at [598, 229] on button "Print" at bounding box center [630, 237] width 81 height 30
click at [545, 229] on link "Cancel" at bounding box center [538, 238] width 37 height 18
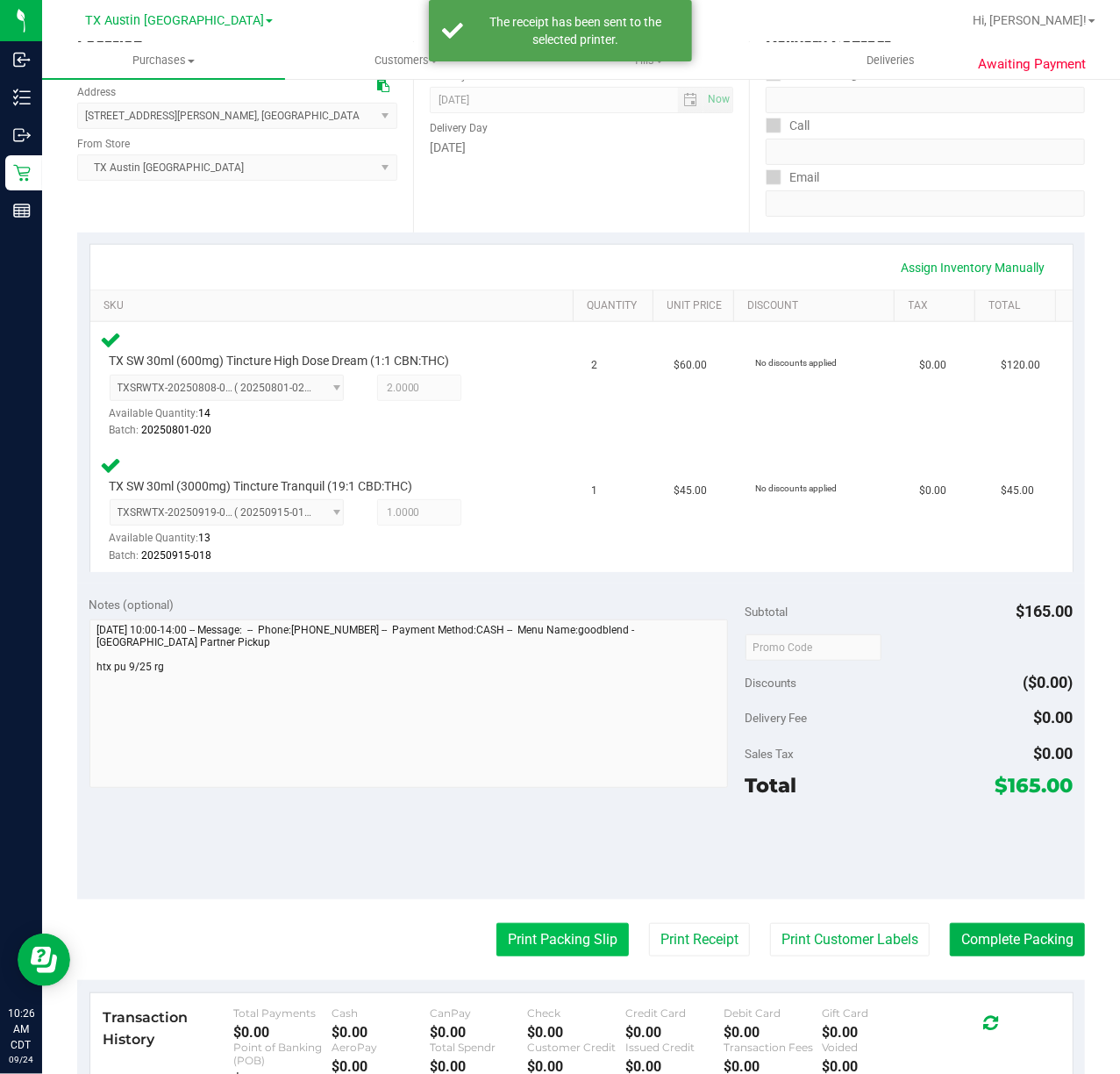
click at [510, 945] on button "Print Packing Slip" at bounding box center [563, 939] width 133 height 33
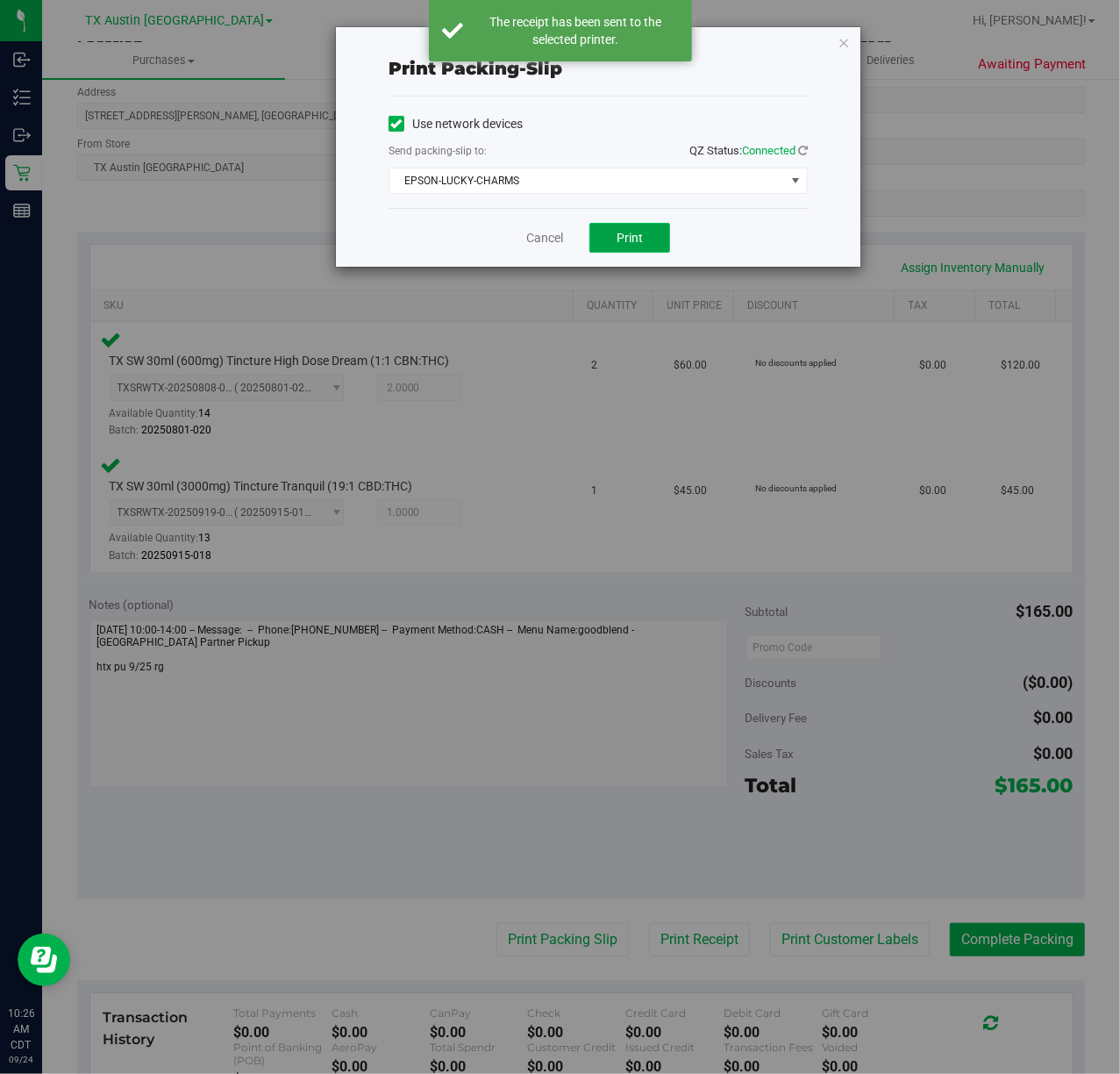
click at [639, 251] on button "Print" at bounding box center [630, 237] width 81 height 30
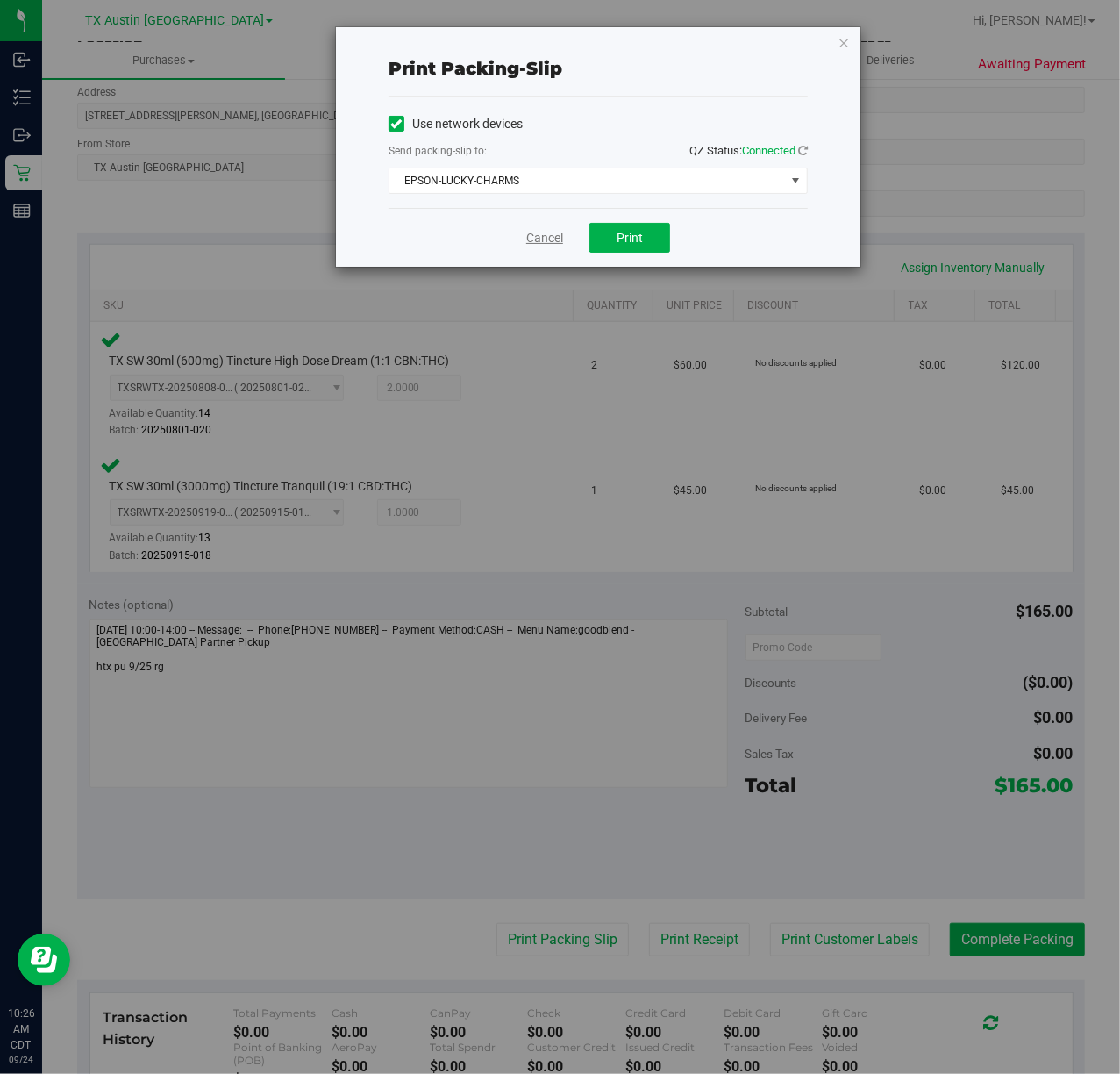
click at [542, 246] on link "Cancel" at bounding box center [544, 238] width 37 height 18
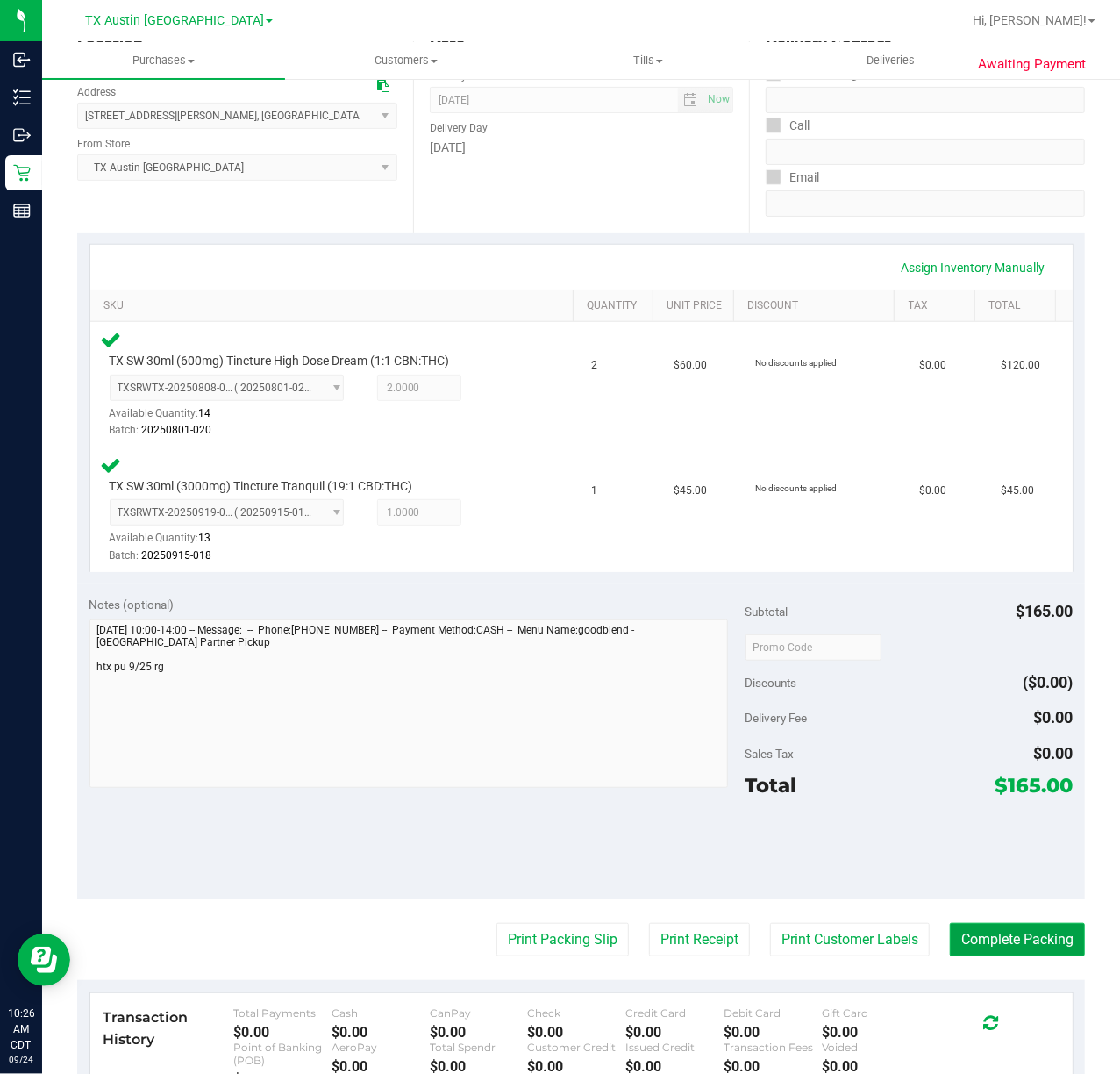
click at [1063, 938] on button "Complete Packing" at bounding box center [1017, 939] width 135 height 33
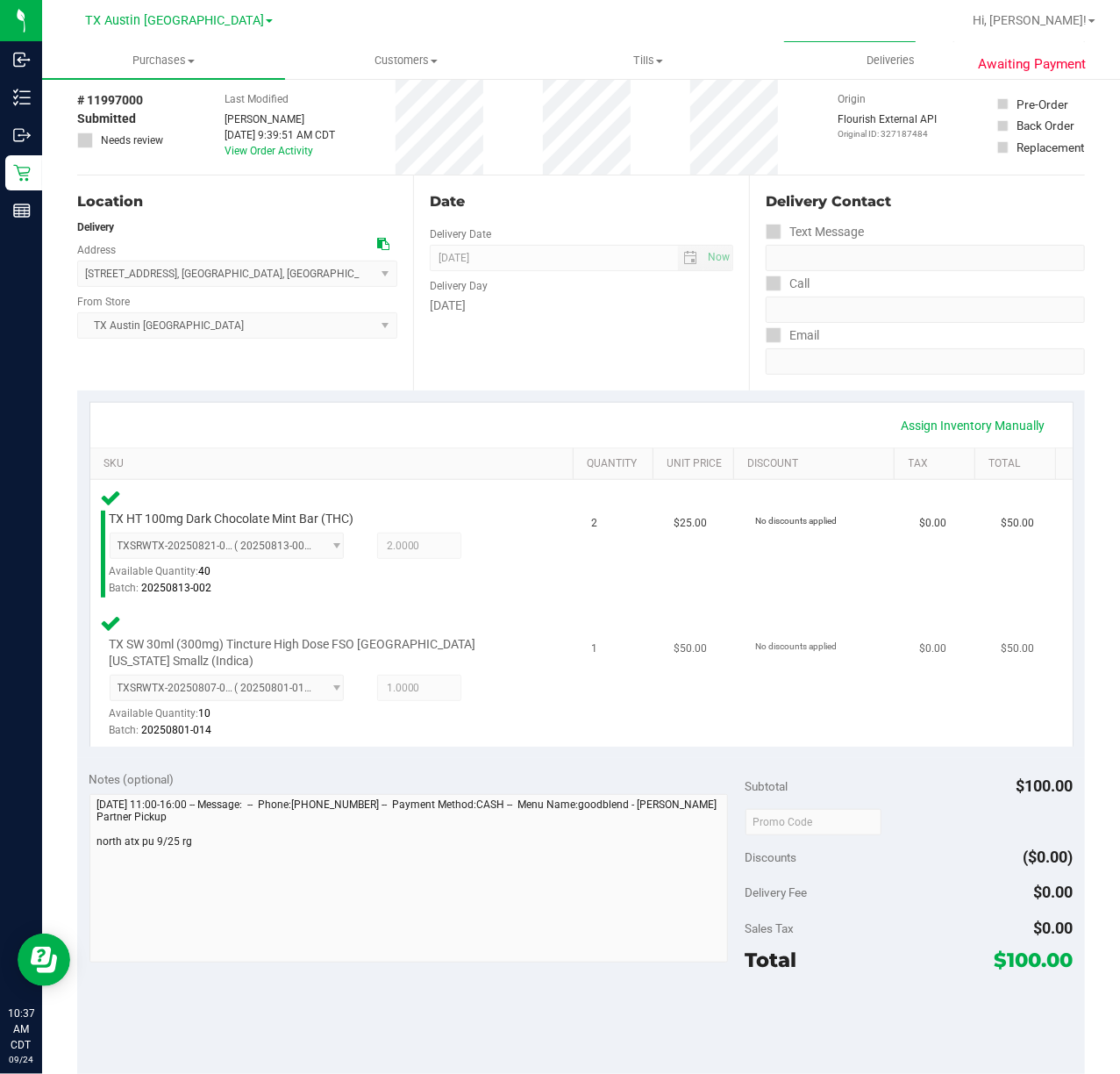
scroll to position [116, 0]
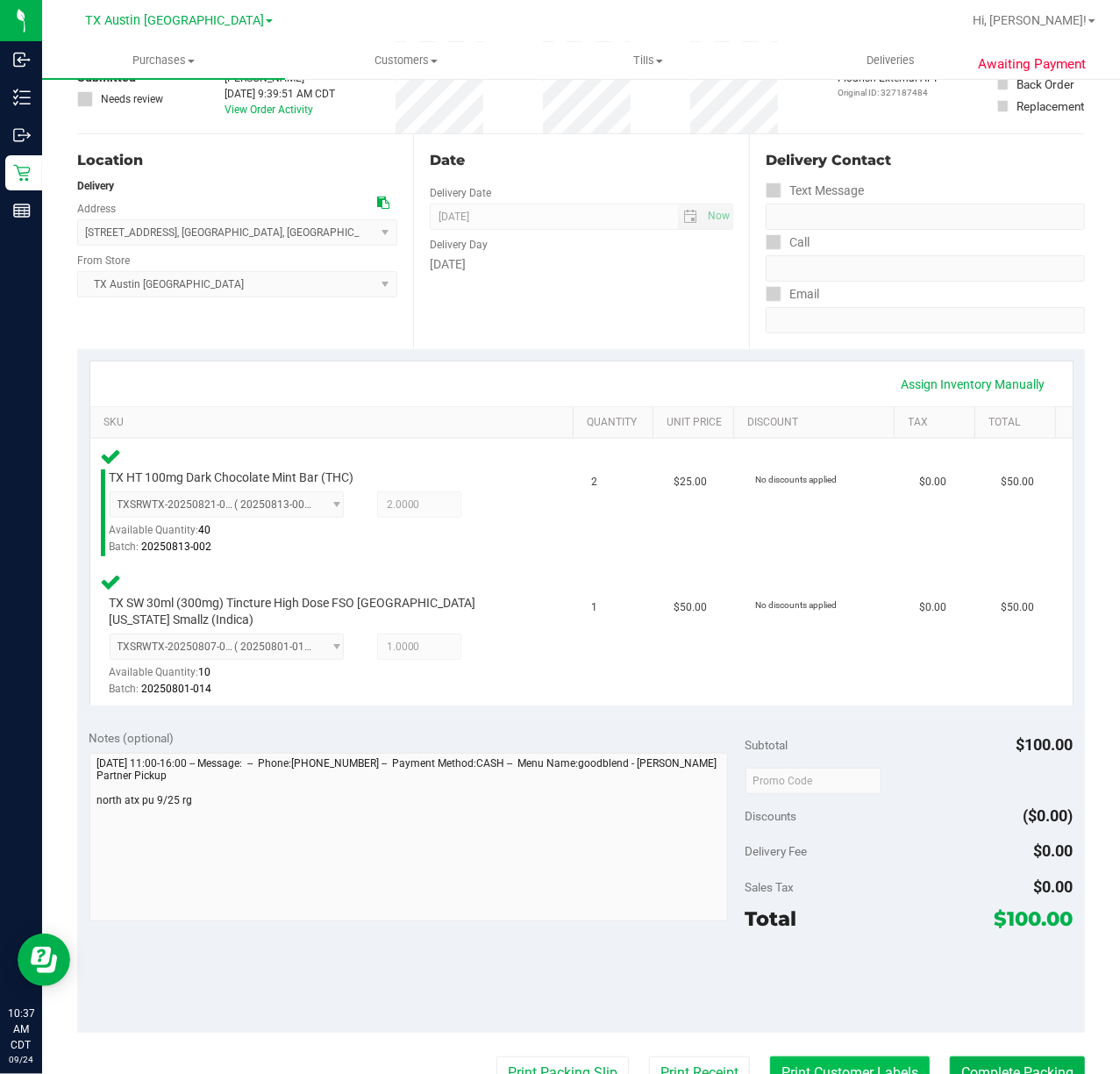
click at [770, 1056] on button "Print Customer Labels" at bounding box center [850, 1072] width 159 height 33
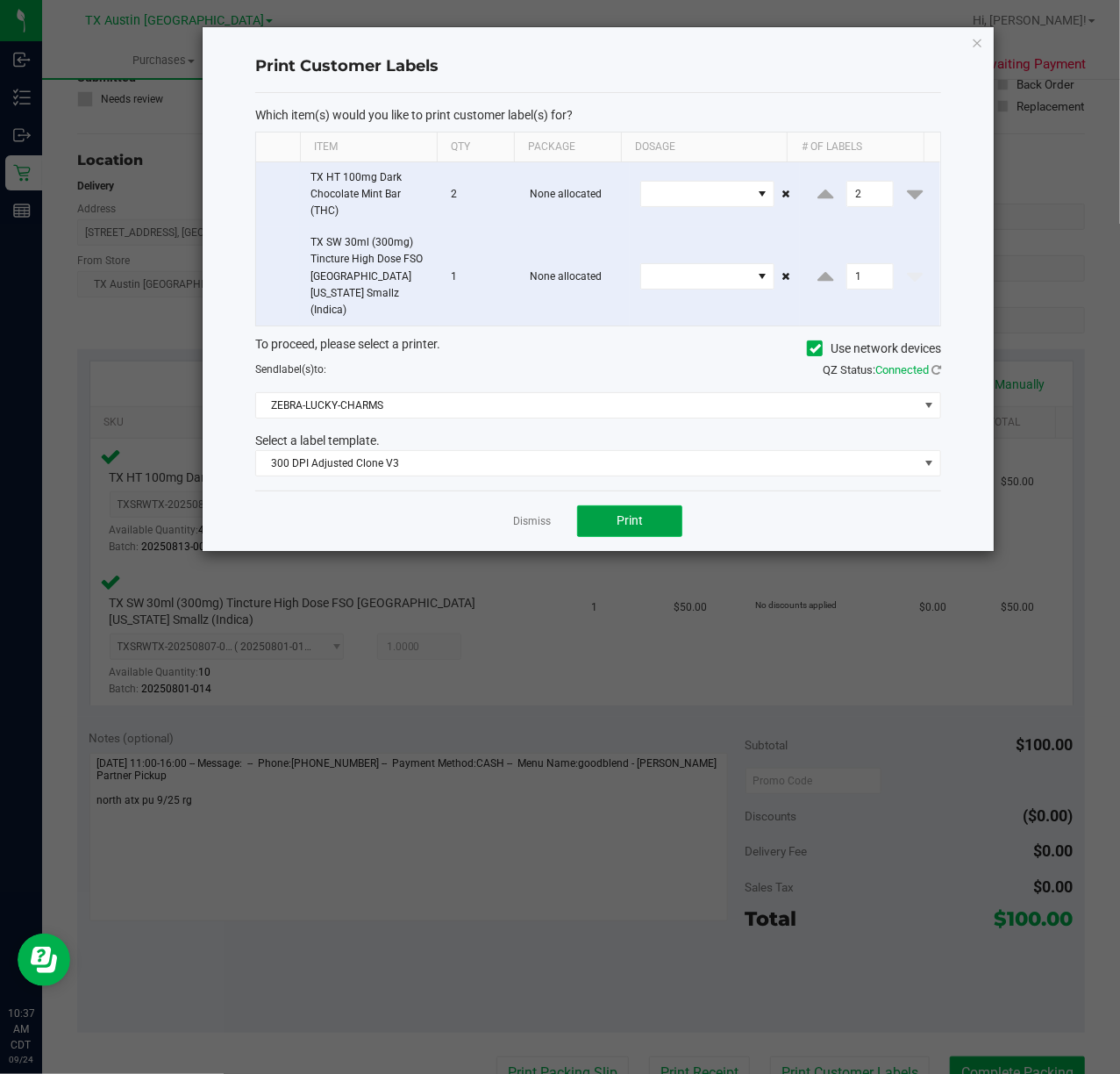
click at [593, 505] on button "Print" at bounding box center [630, 521] width 105 height 31
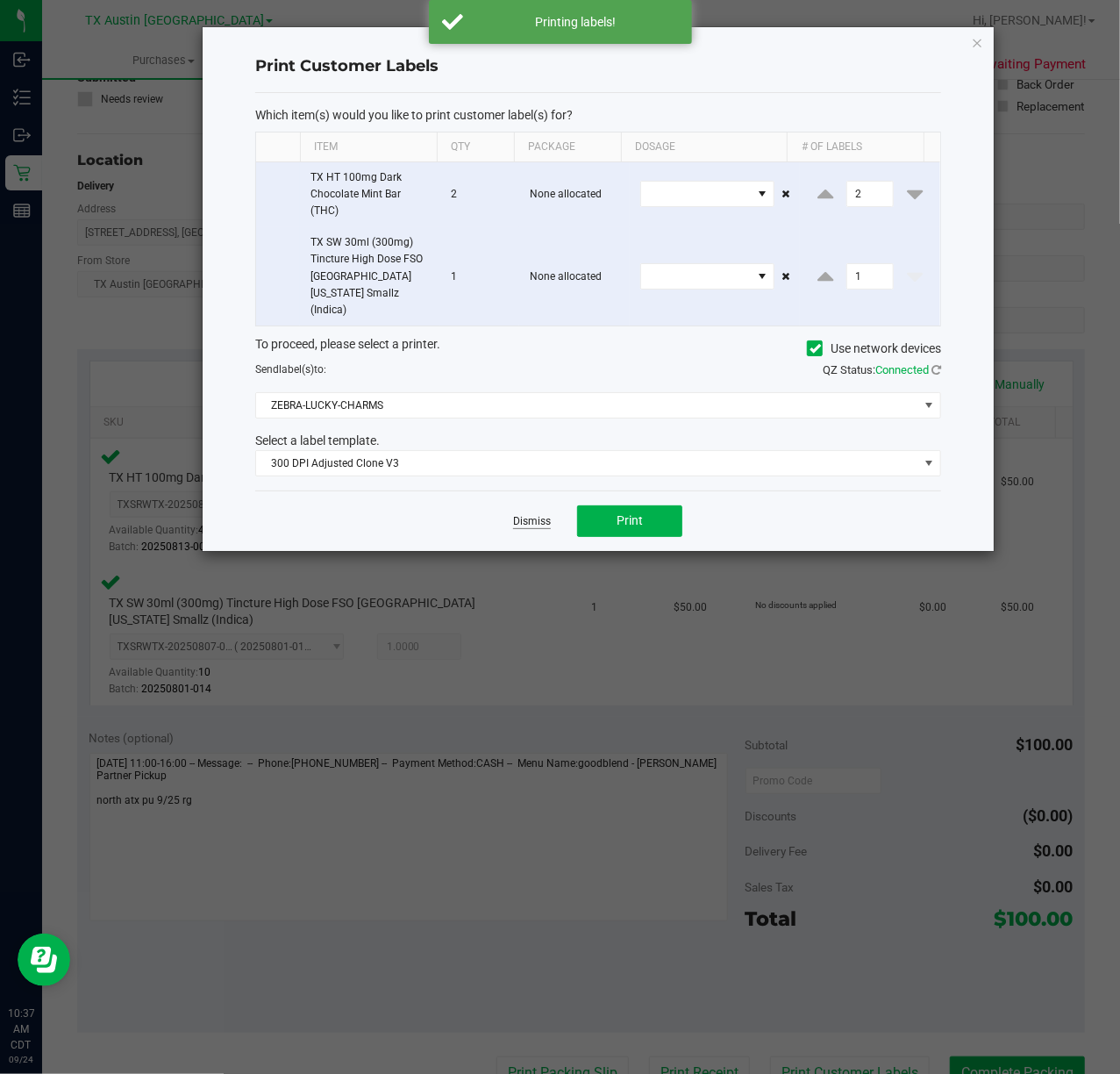
click at [542, 514] on link "Dismiss" at bounding box center [532, 521] width 38 height 15
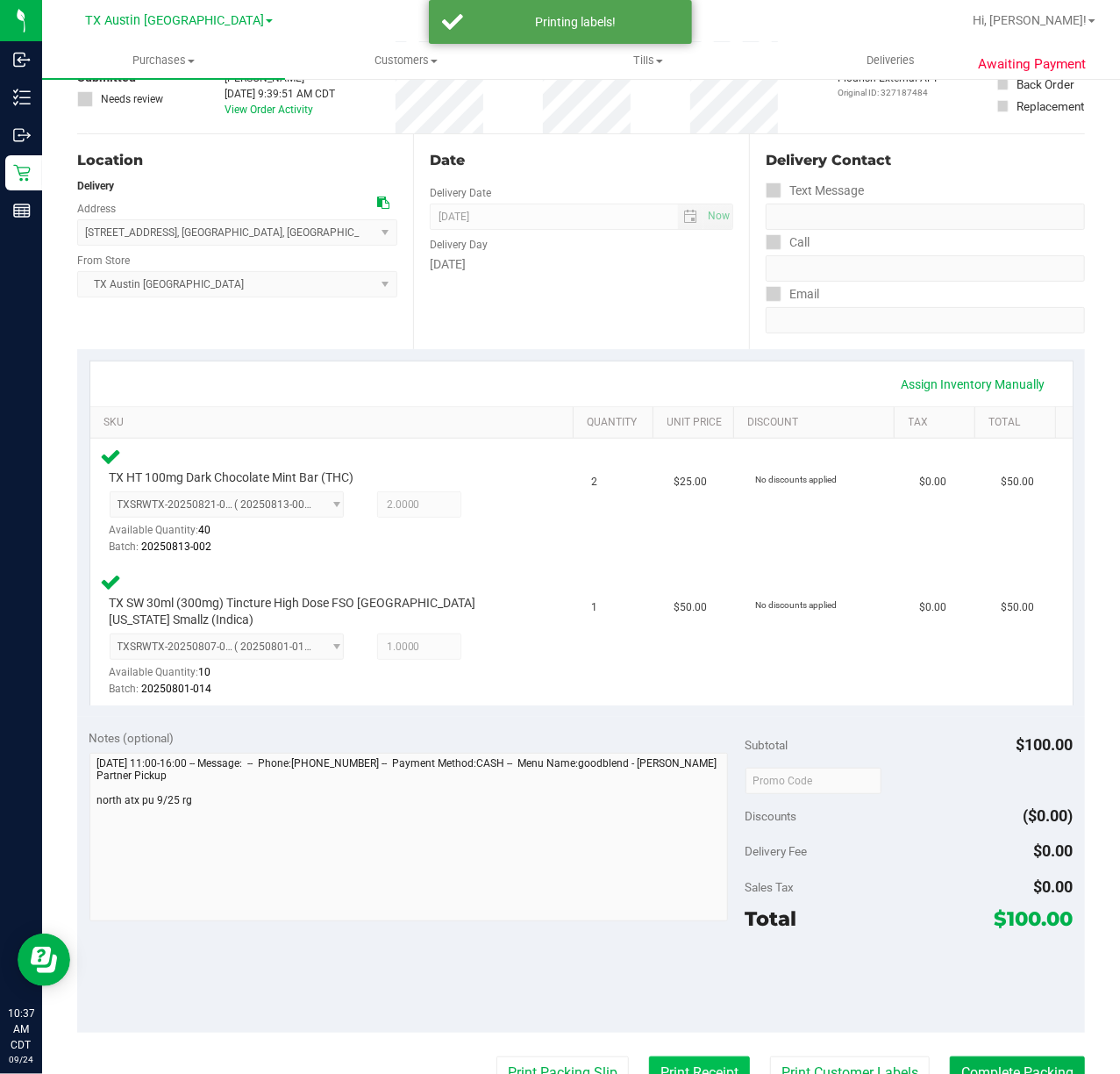
click at [698, 1056] on button "Print Receipt" at bounding box center [699, 1072] width 101 height 33
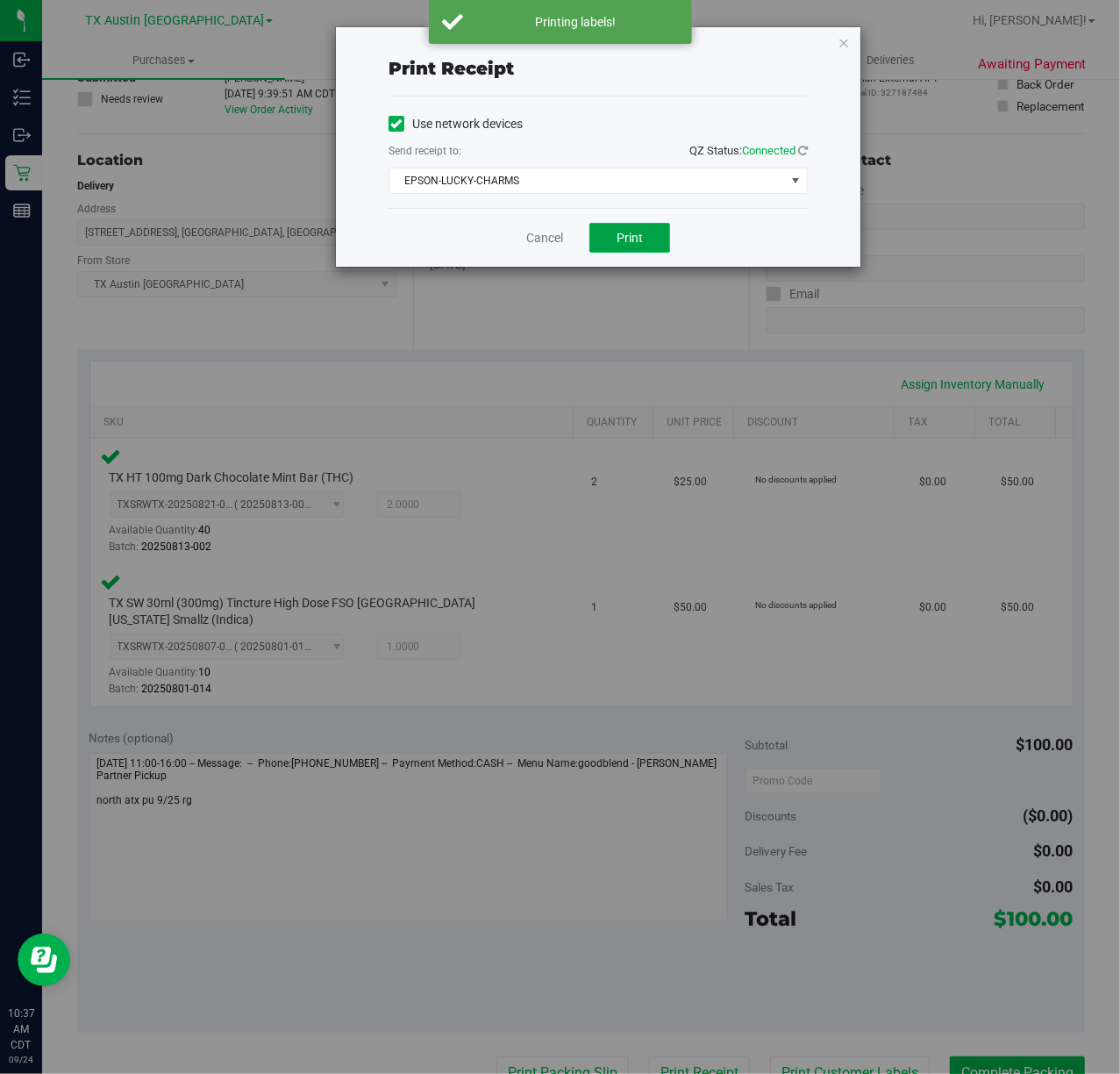
click at [616, 223] on button "Print" at bounding box center [630, 237] width 81 height 30
click at [549, 232] on link "Cancel" at bounding box center [538, 238] width 37 height 18
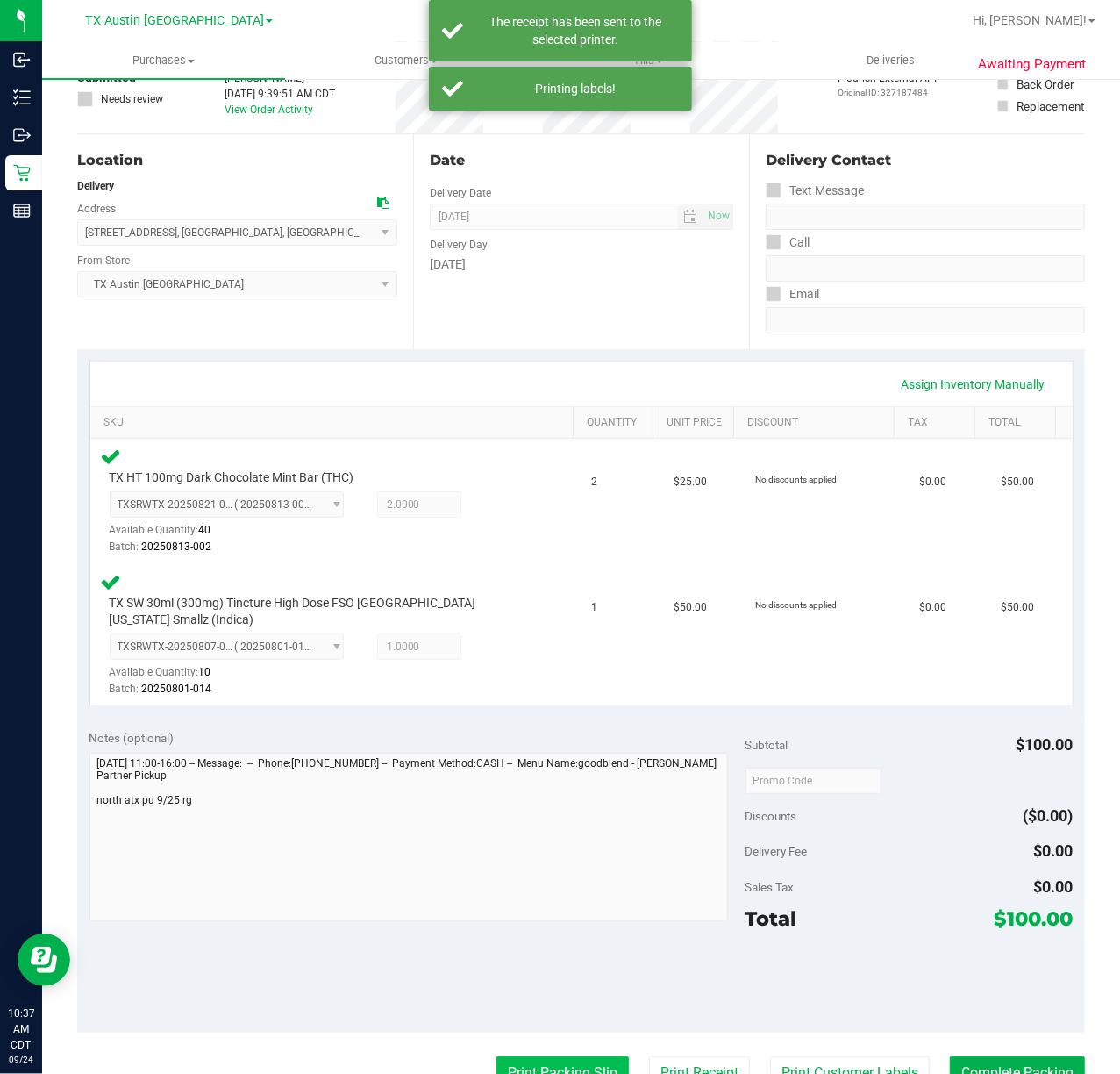
click at [568, 1056] on button "Print Packing Slip" at bounding box center [563, 1072] width 133 height 33
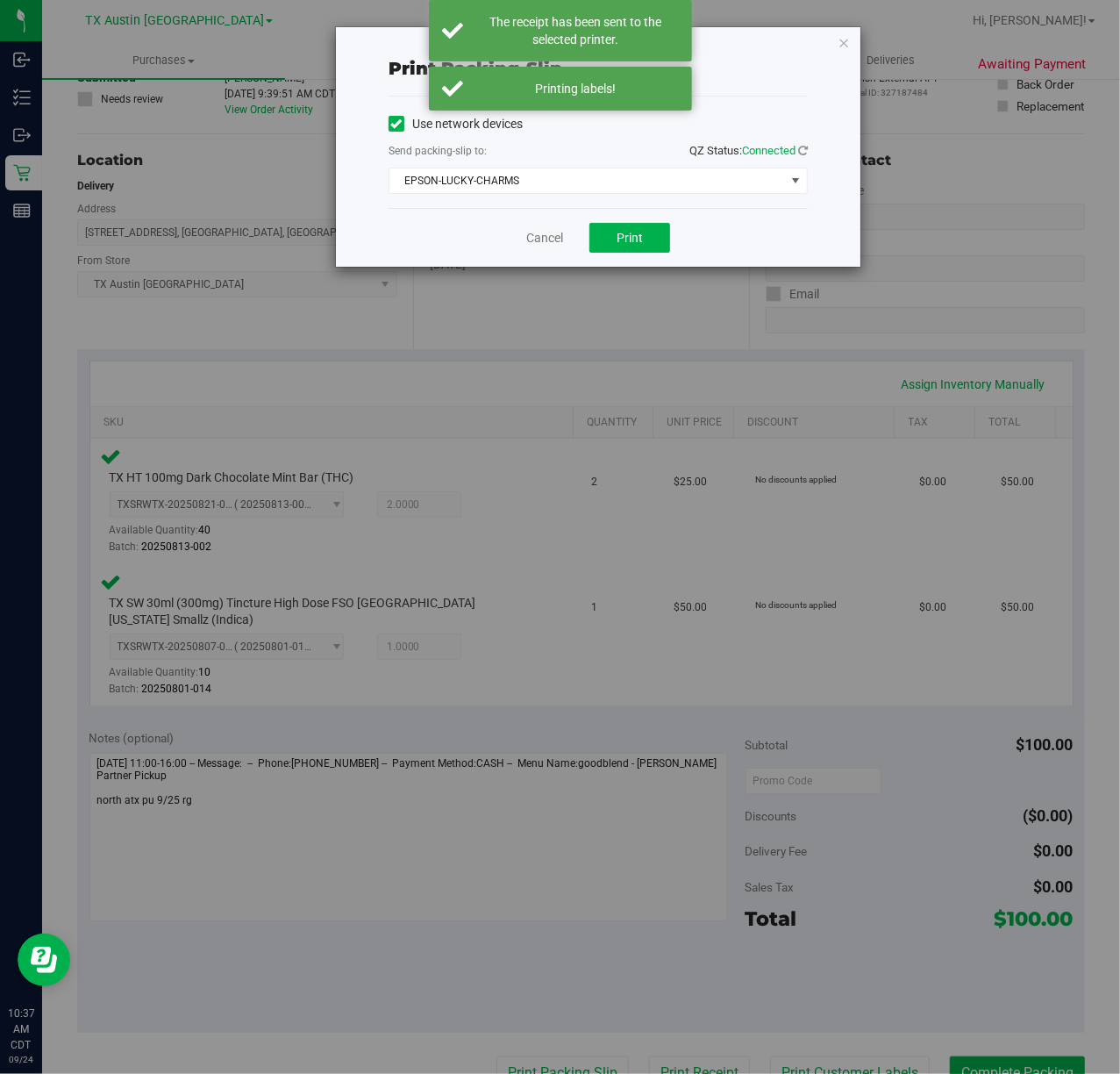
click at [642, 275] on div "Print packing-slip Use network devices Send packing-slip to: QZ Status: Connect…" at bounding box center [566, 537] width 1134 height 1074
click at [654, 239] on button "Print" at bounding box center [630, 237] width 81 height 30
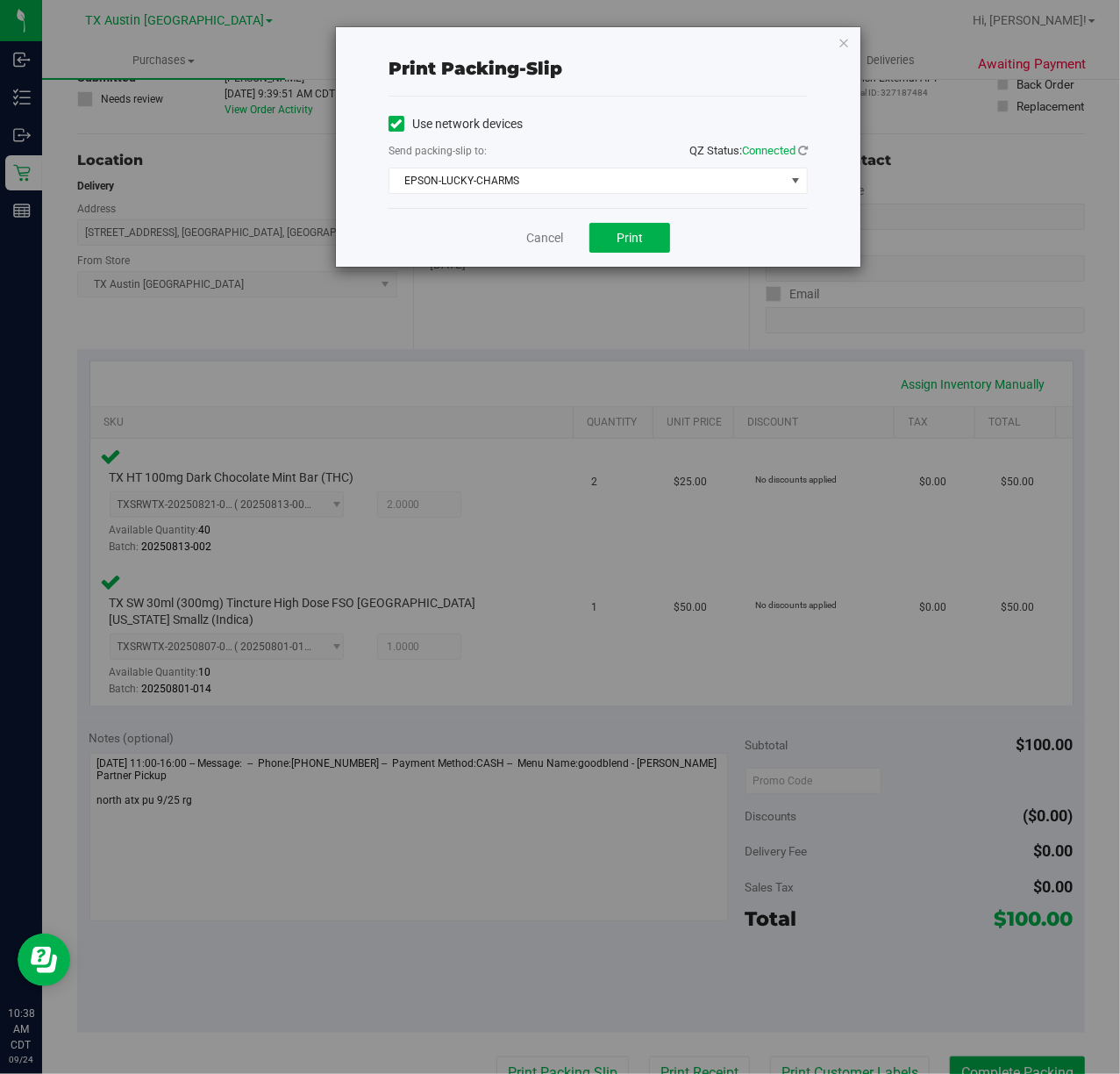
click at [560, 274] on div "Print packing-slip Use network devices Send packing-slip to: QZ Status: Connect…" at bounding box center [566, 537] width 1134 height 1074
click at [544, 236] on link "Cancel" at bounding box center [544, 238] width 37 height 18
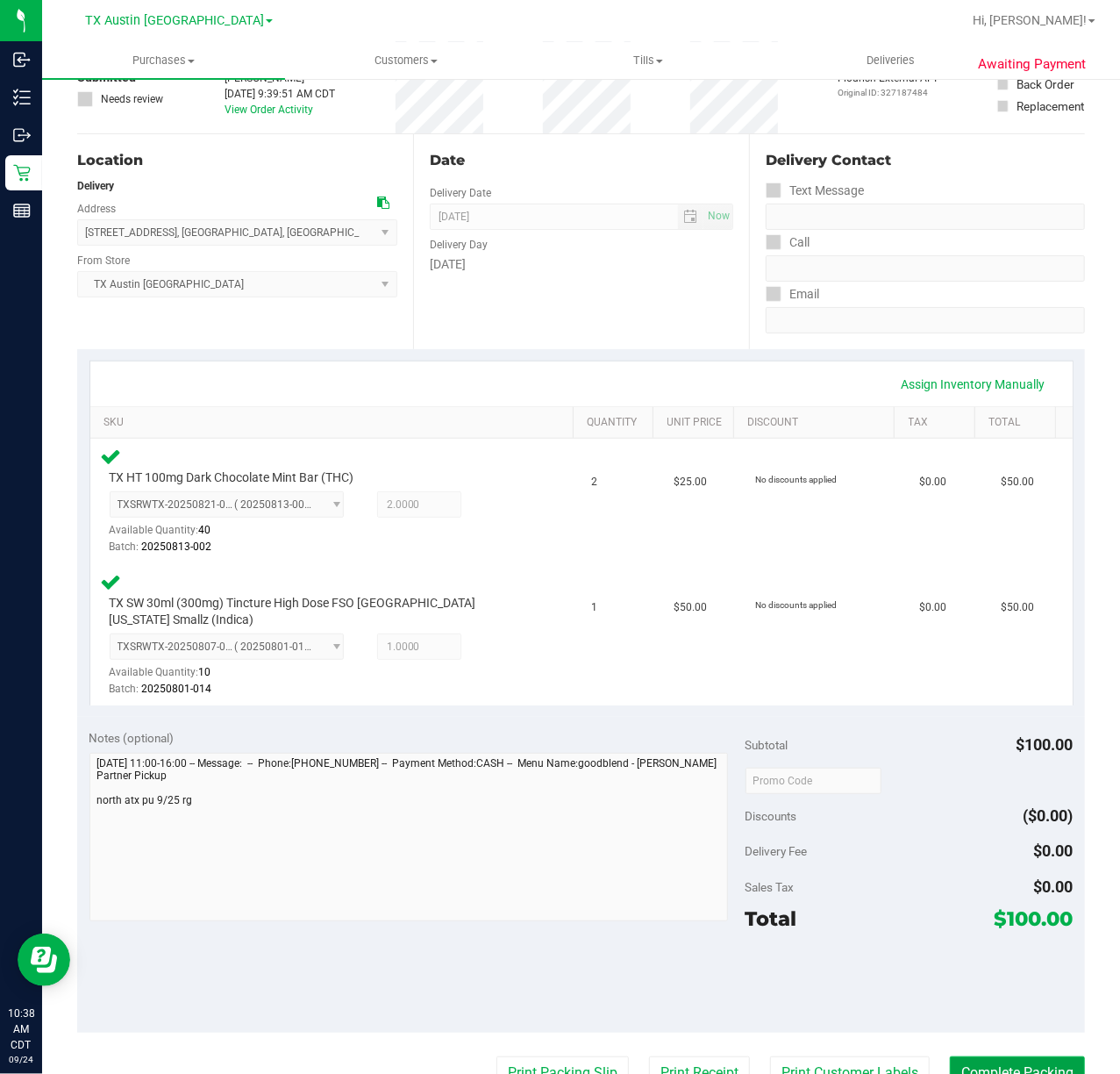
click at [1027, 1057] on button "Complete Packing" at bounding box center [1017, 1072] width 135 height 33
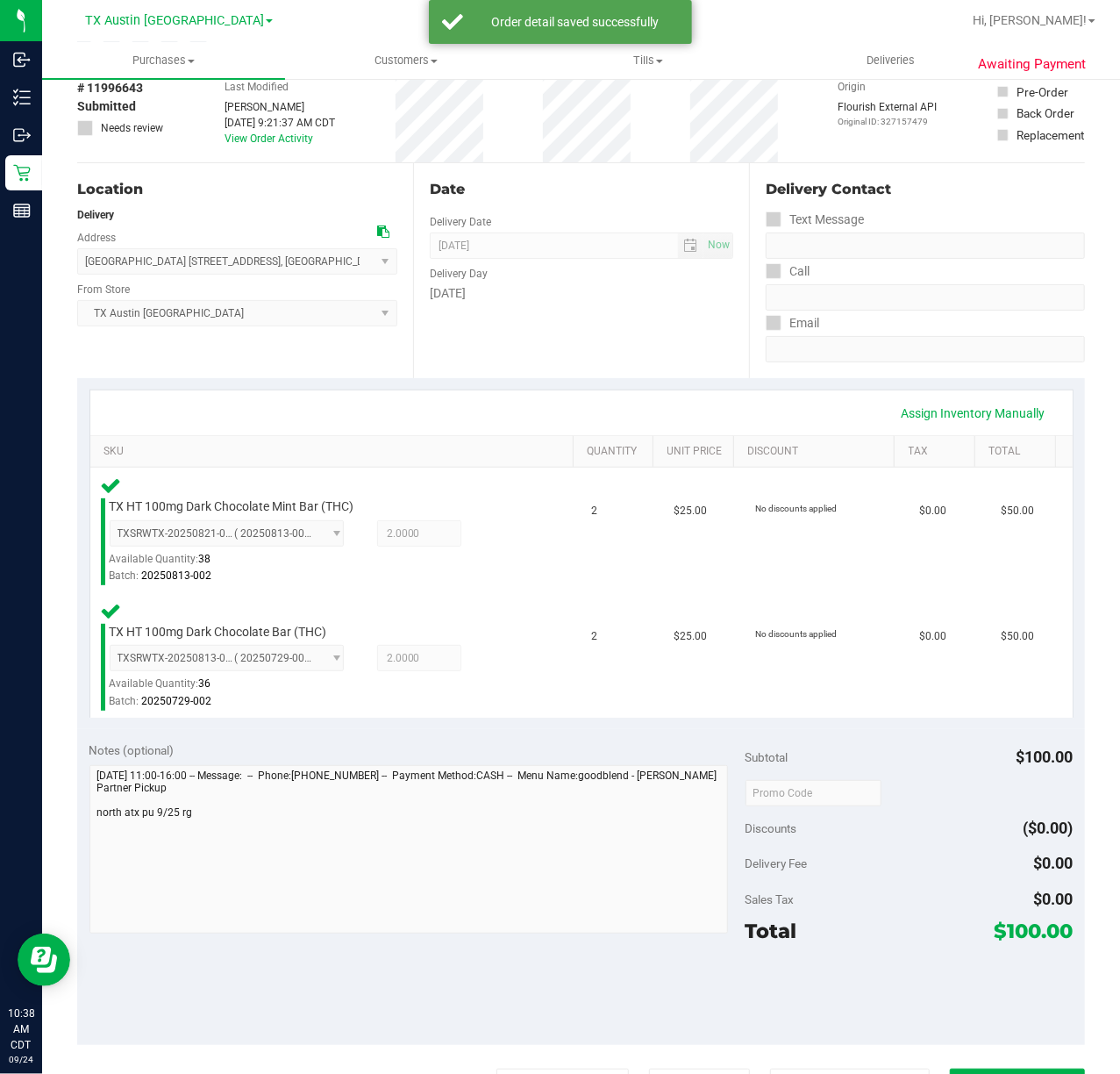
scroll to position [234, 0]
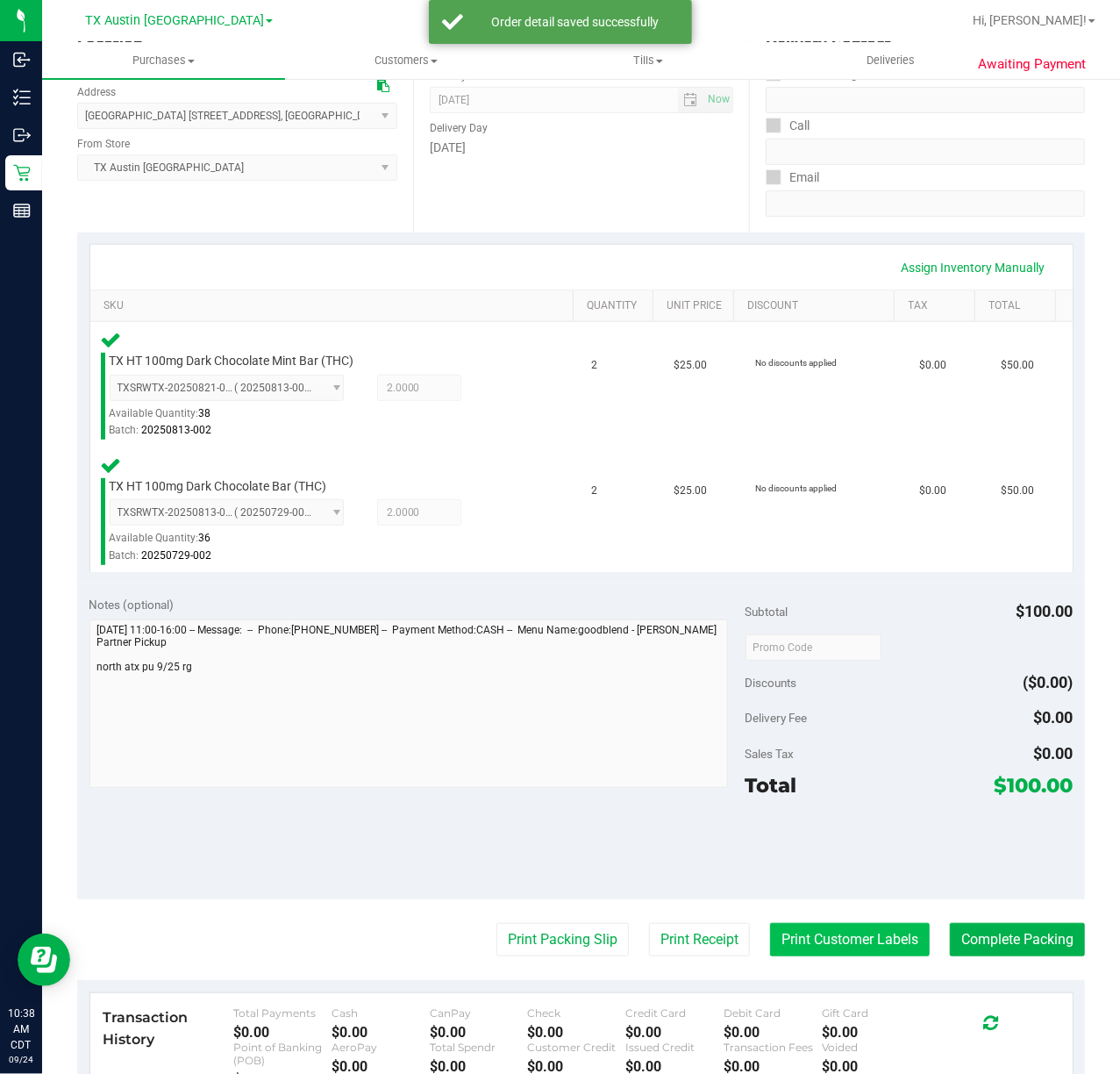
click at [805, 945] on button "Print Customer Labels" at bounding box center [850, 939] width 159 height 33
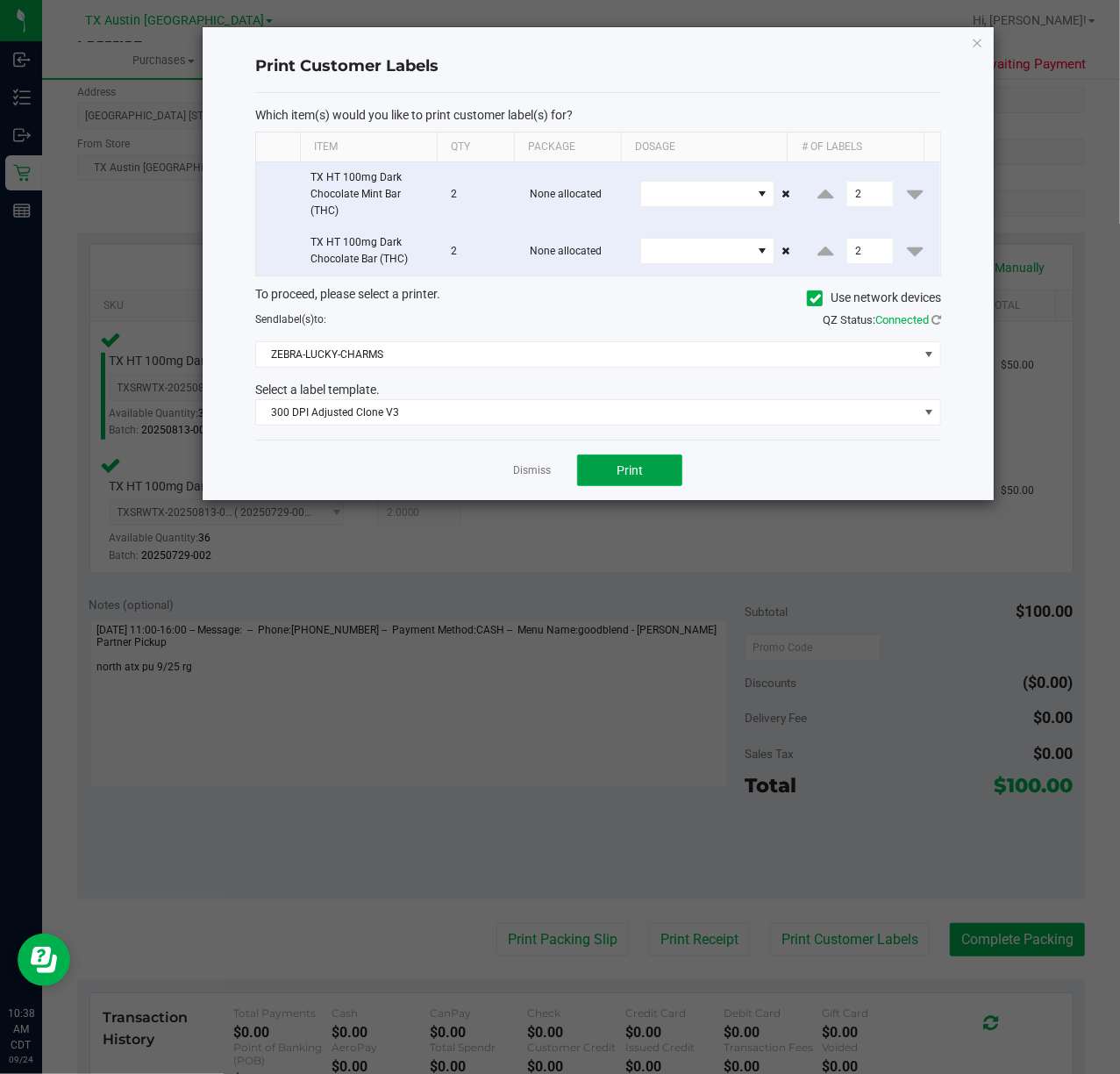
click at [625, 477] on span "Print" at bounding box center [630, 469] width 27 height 14
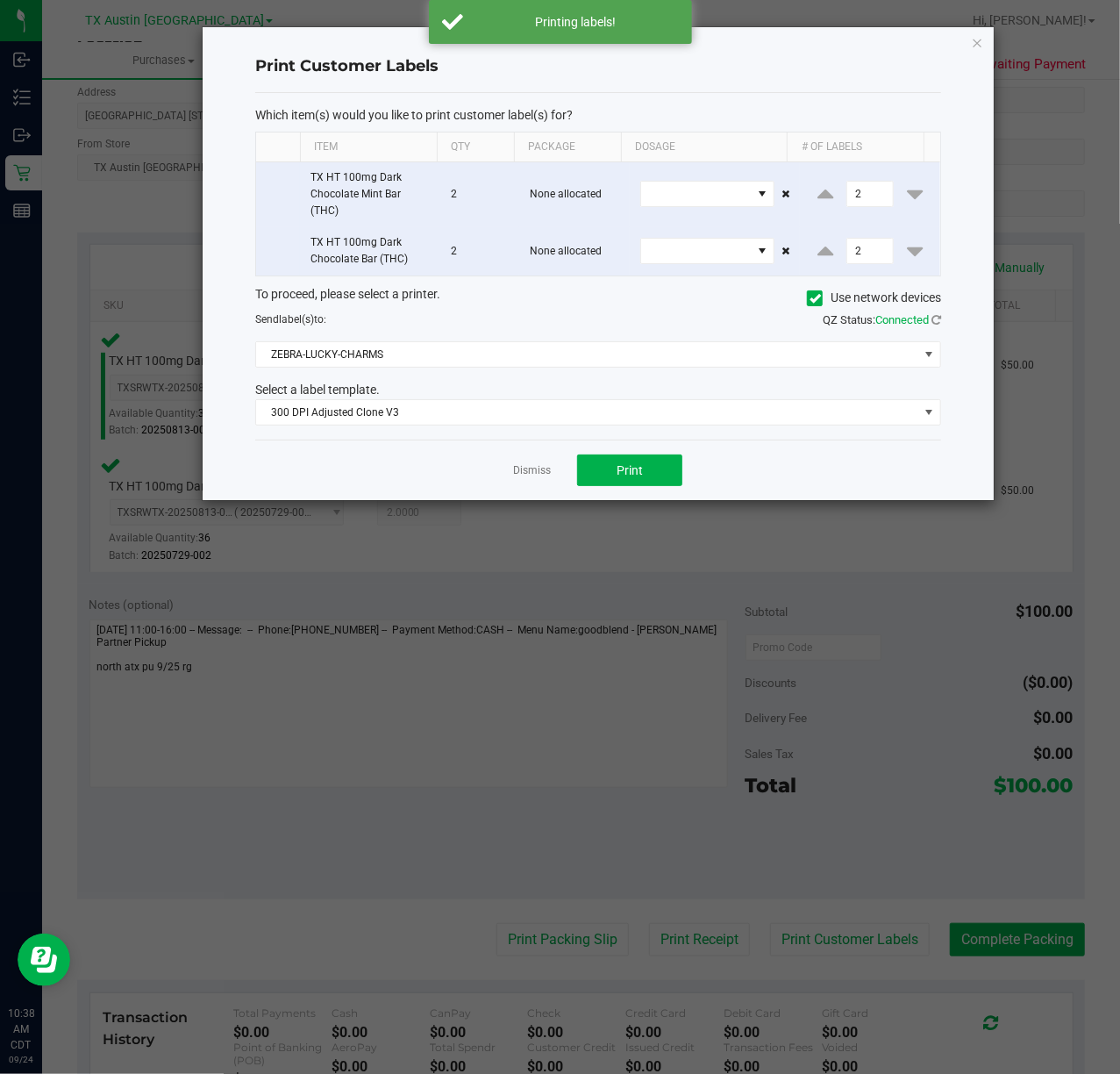
click at [556, 474] on div "Dismiss Print" at bounding box center [598, 470] width 686 height 60
click at [539, 472] on link "Dismiss" at bounding box center [532, 470] width 38 height 15
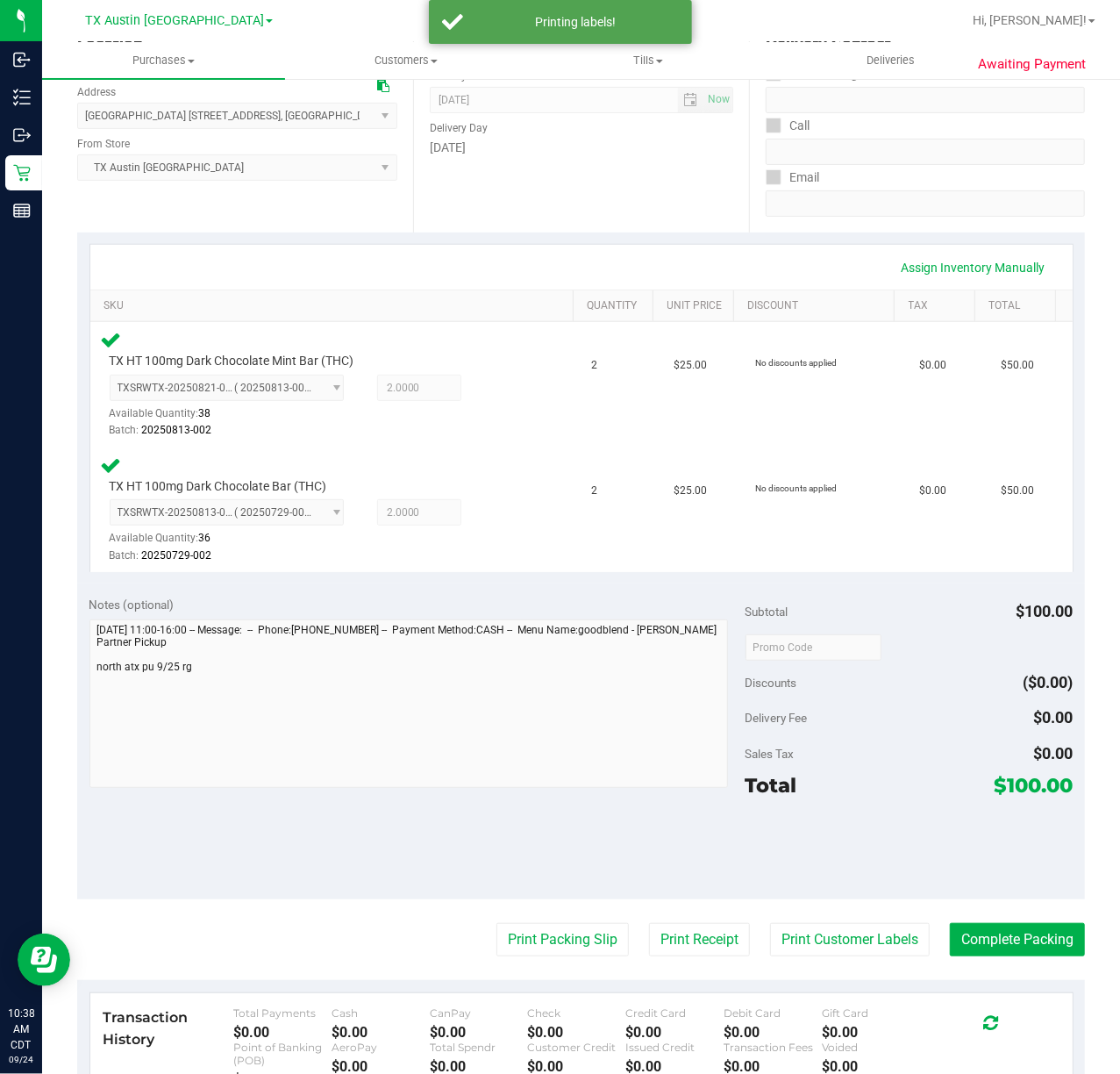
click at [671, 962] on purchase-details "Back Edit Purchase Cancel Purchase View Profile # 11996643 Submitted Needs revi…" at bounding box center [581, 591] width 1008 height 1460
click at [679, 948] on button "Print Receipt" at bounding box center [699, 939] width 101 height 33
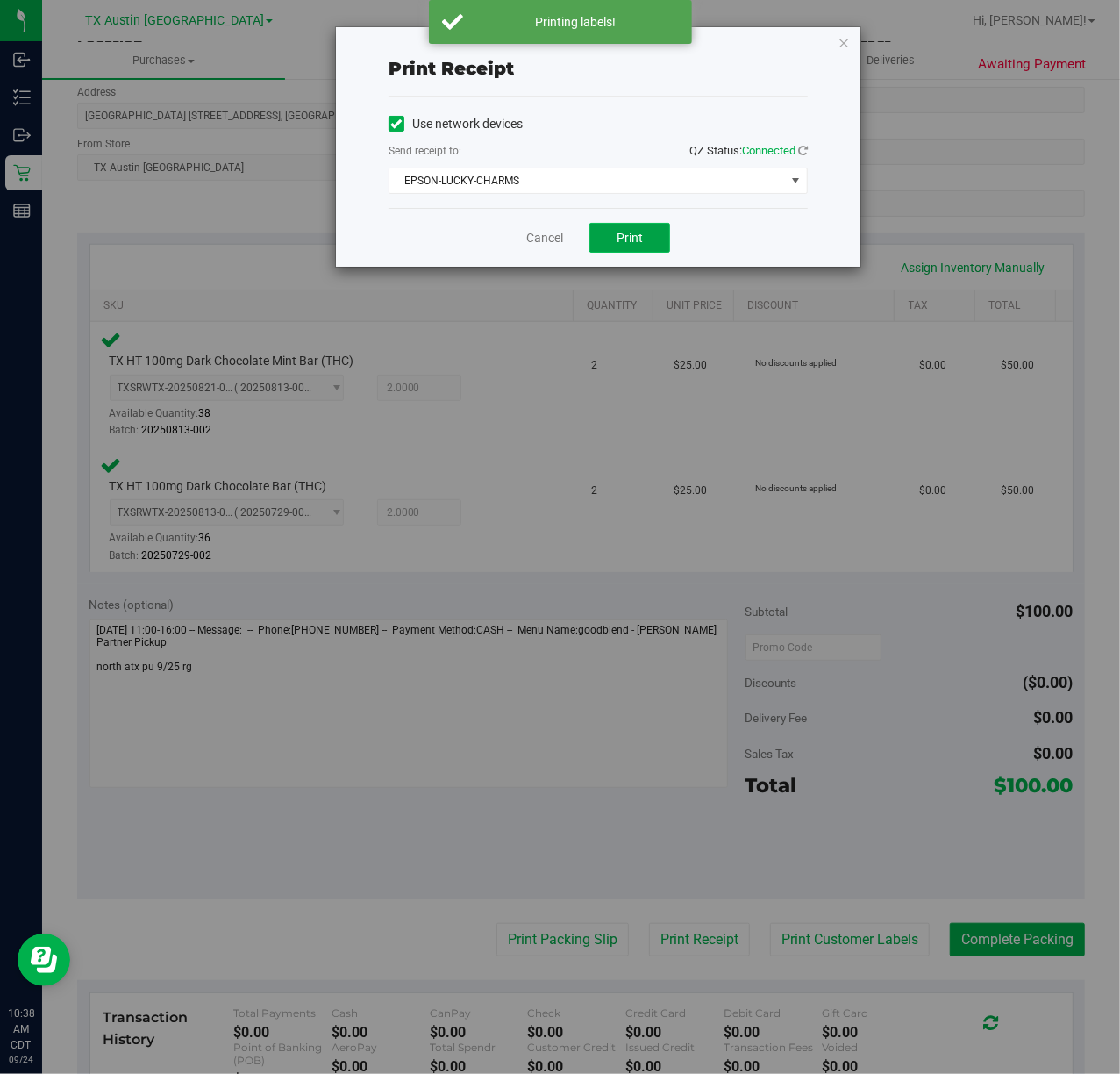
click at [619, 245] on span "Print" at bounding box center [630, 237] width 27 height 14
click at [528, 242] on link "Cancel" at bounding box center [538, 238] width 37 height 18
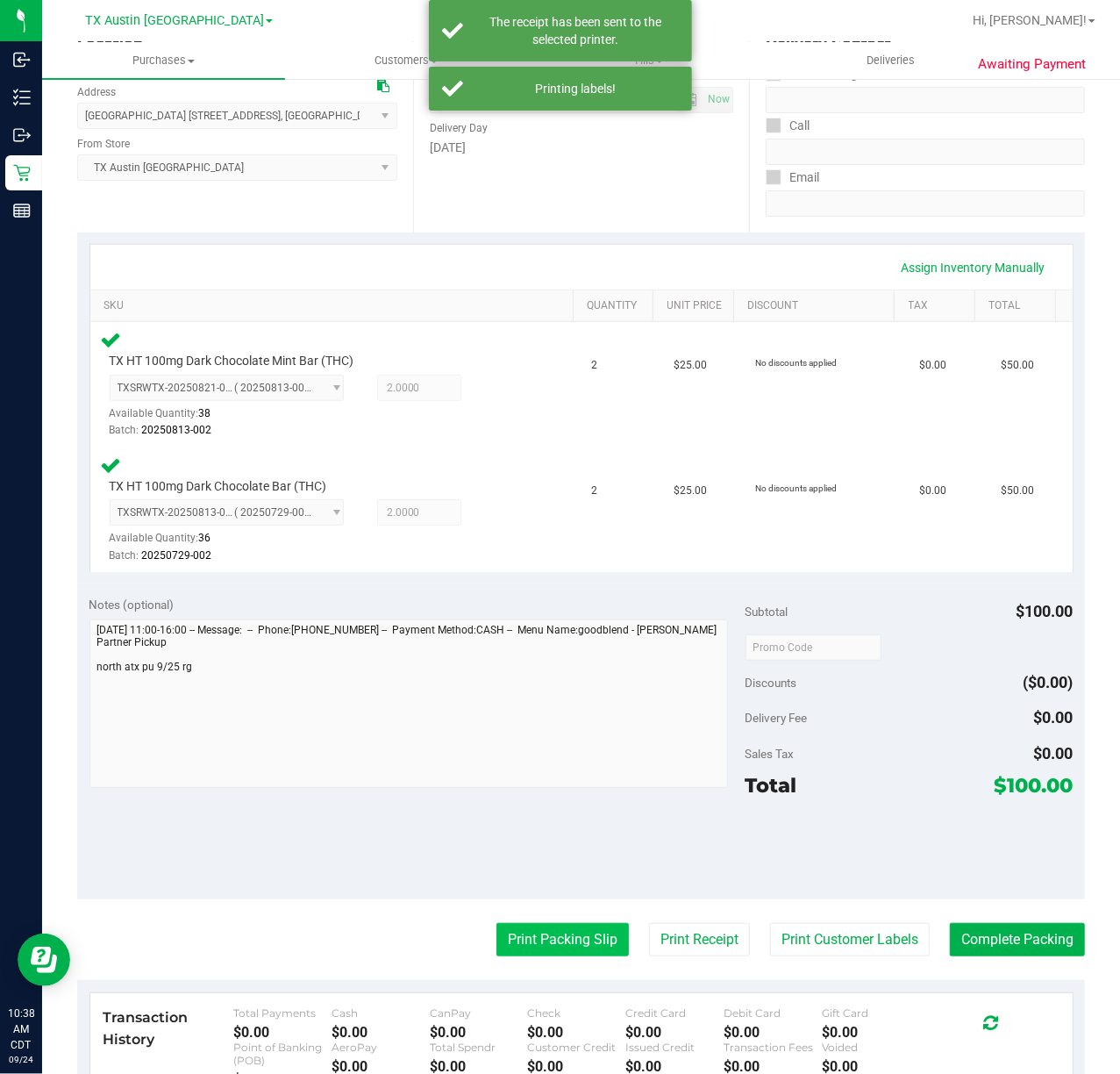
click at [579, 937] on button "Print Packing Slip" at bounding box center [563, 939] width 133 height 33
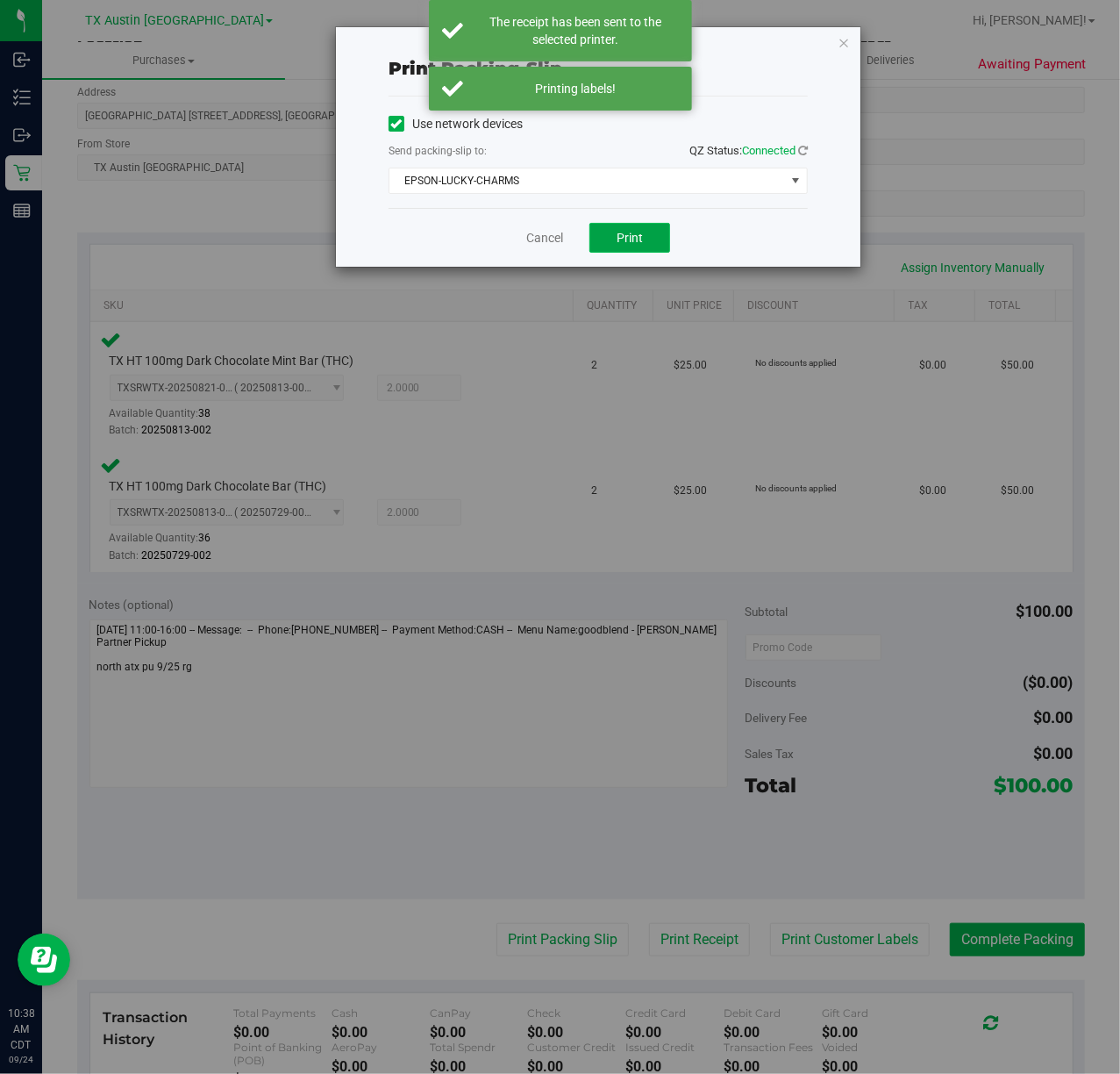
click at [597, 247] on button "Print" at bounding box center [630, 237] width 81 height 30
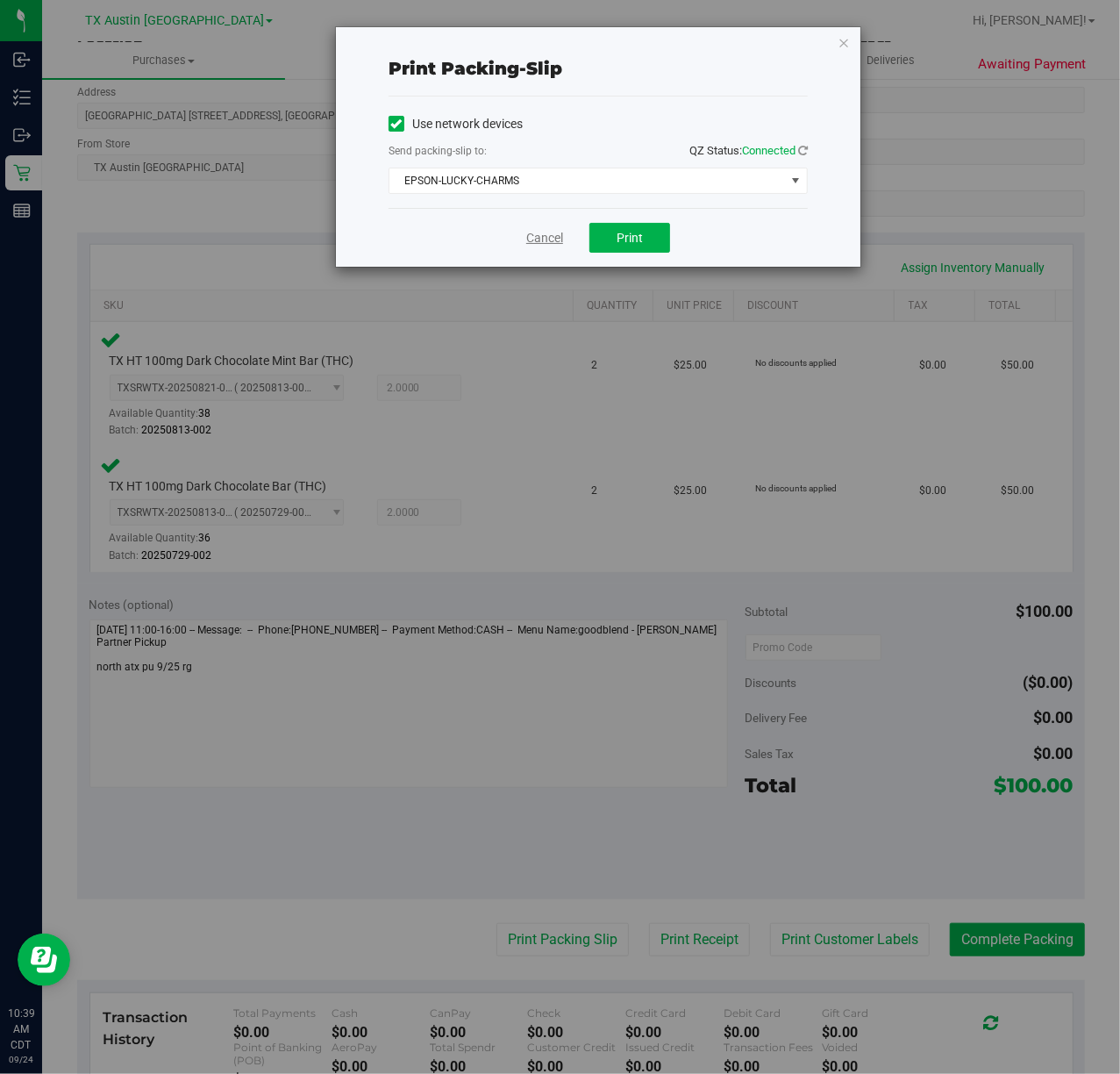
click at [539, 238] on link "Cancel" at bounding box center [544, 238] width 37 height 18
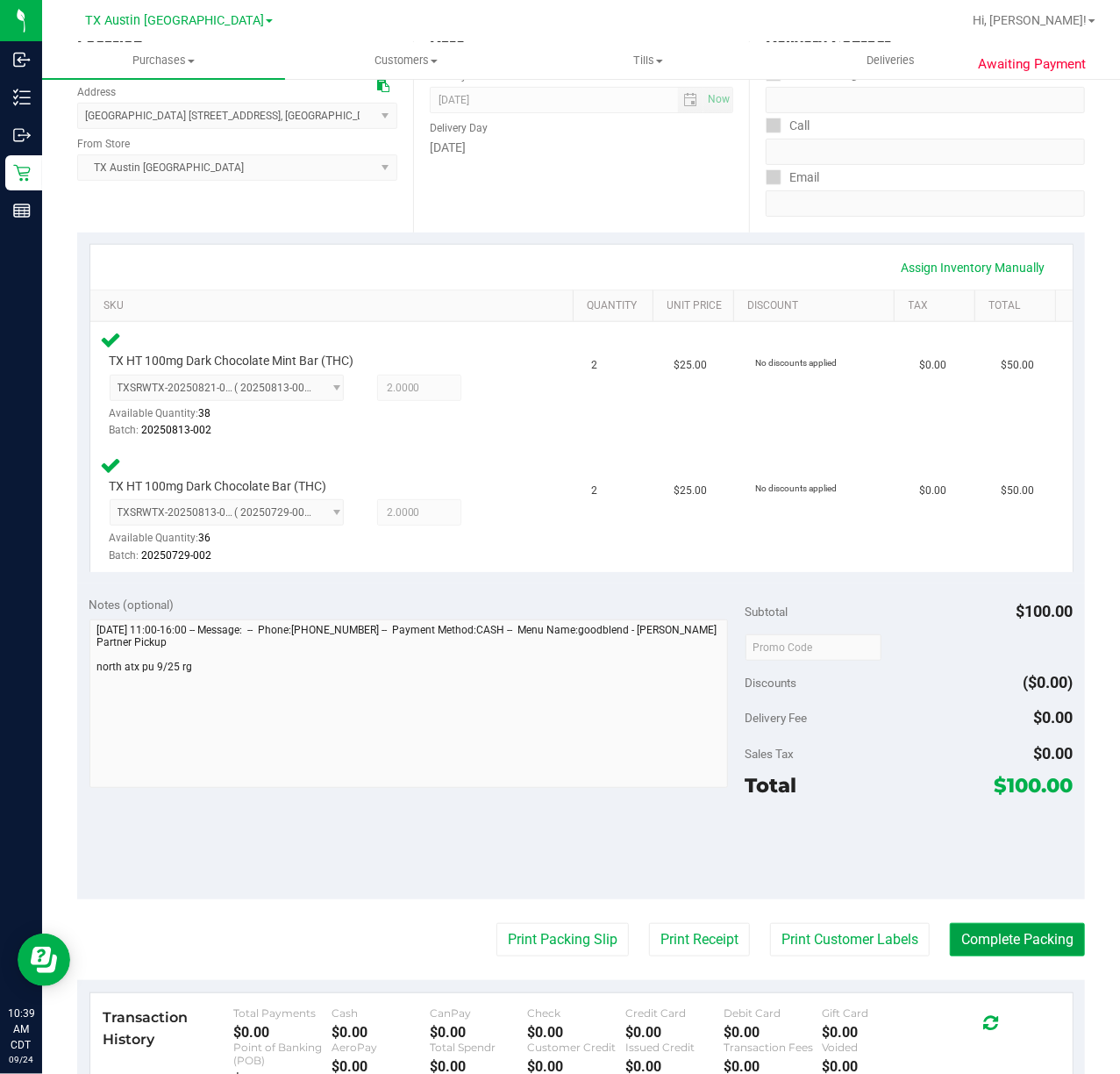
click at [1009, 934] on button "Complete Packing" at bounding box center [1017, 939] width 135 height 33
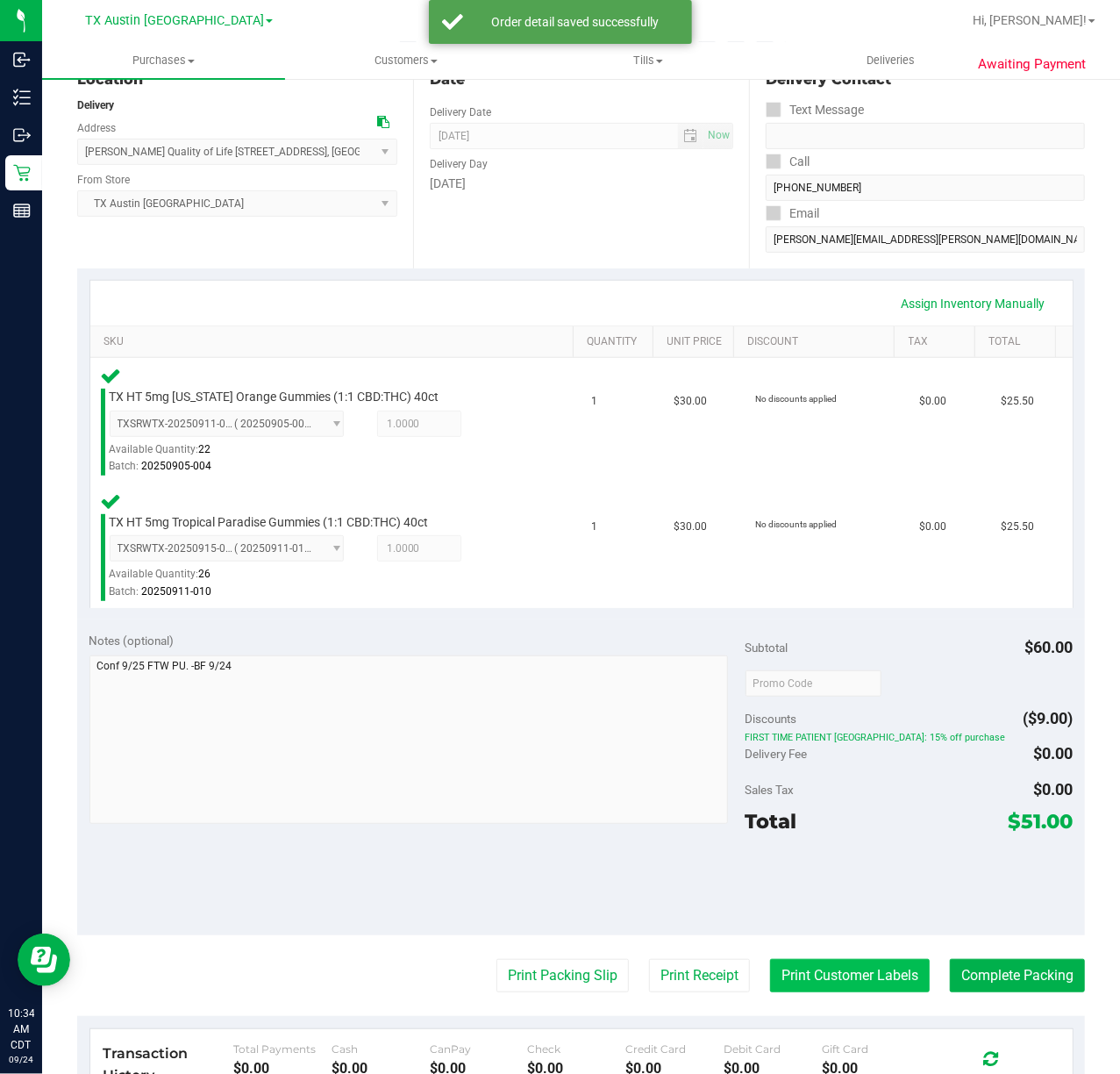
scroll to position [234, 0]
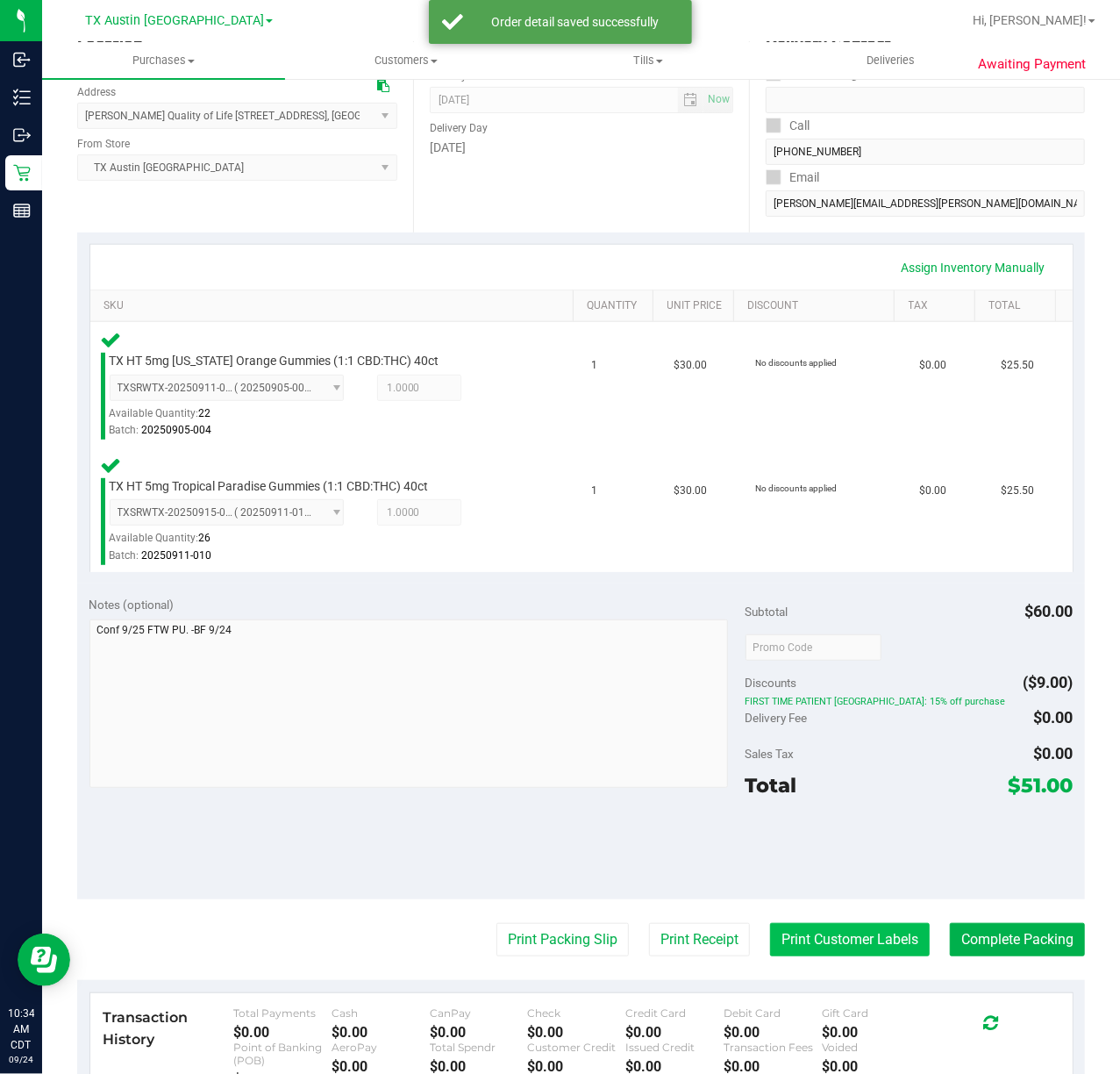
click at [829, 954] on button "Print Customer Labels" at bounding box center [850, 939] width 159 height 33
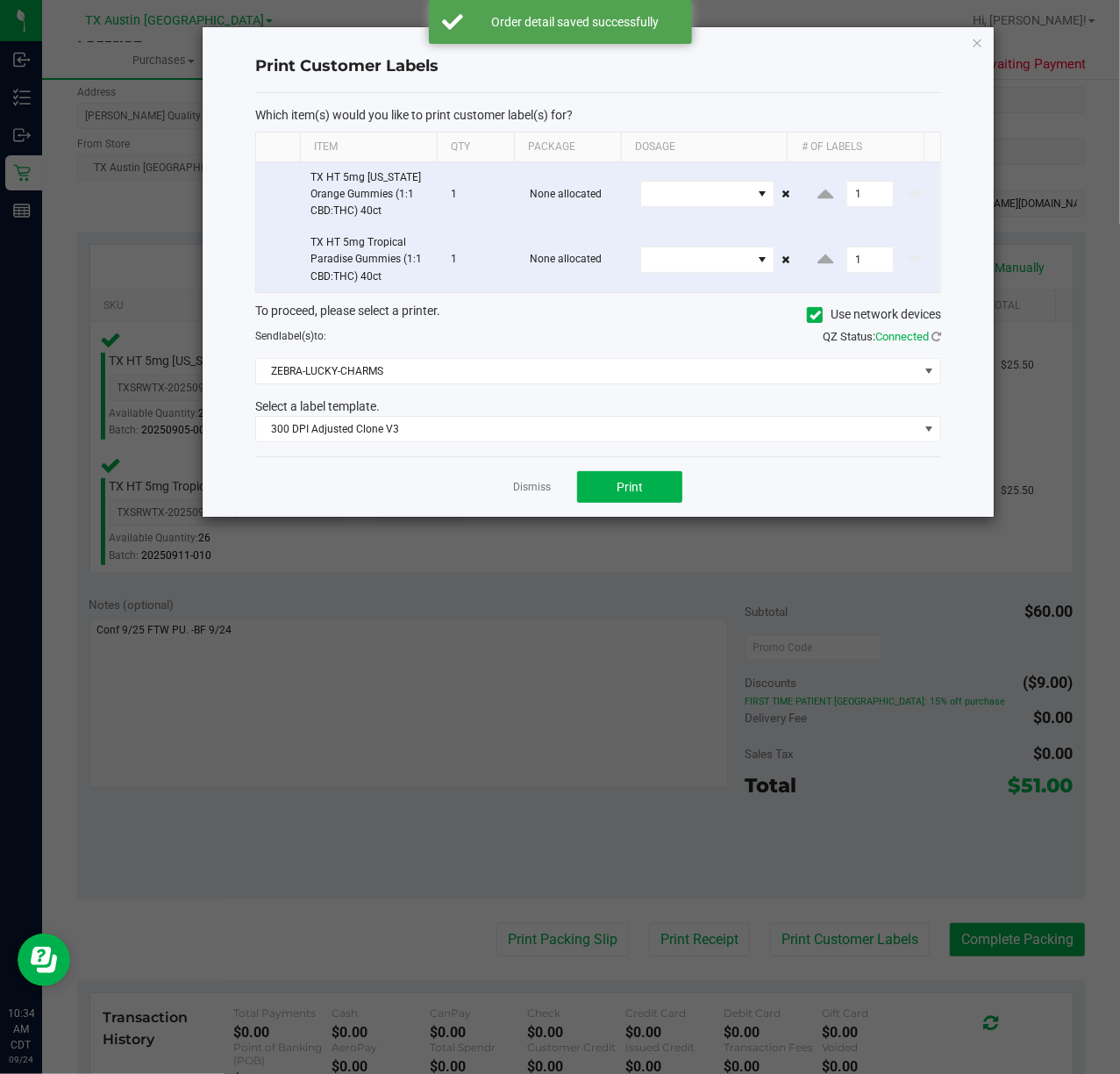
click at [602, 510] on div "Dismiss Print" at bounding box center [598, 487] width 686 height 60
click at [611, 496] on button "Print" at bounding box center [630, 487] width 105 height 31
click at [544, 495] on link "Dismiss" at bounding box center [532, 488] width 38 height 15
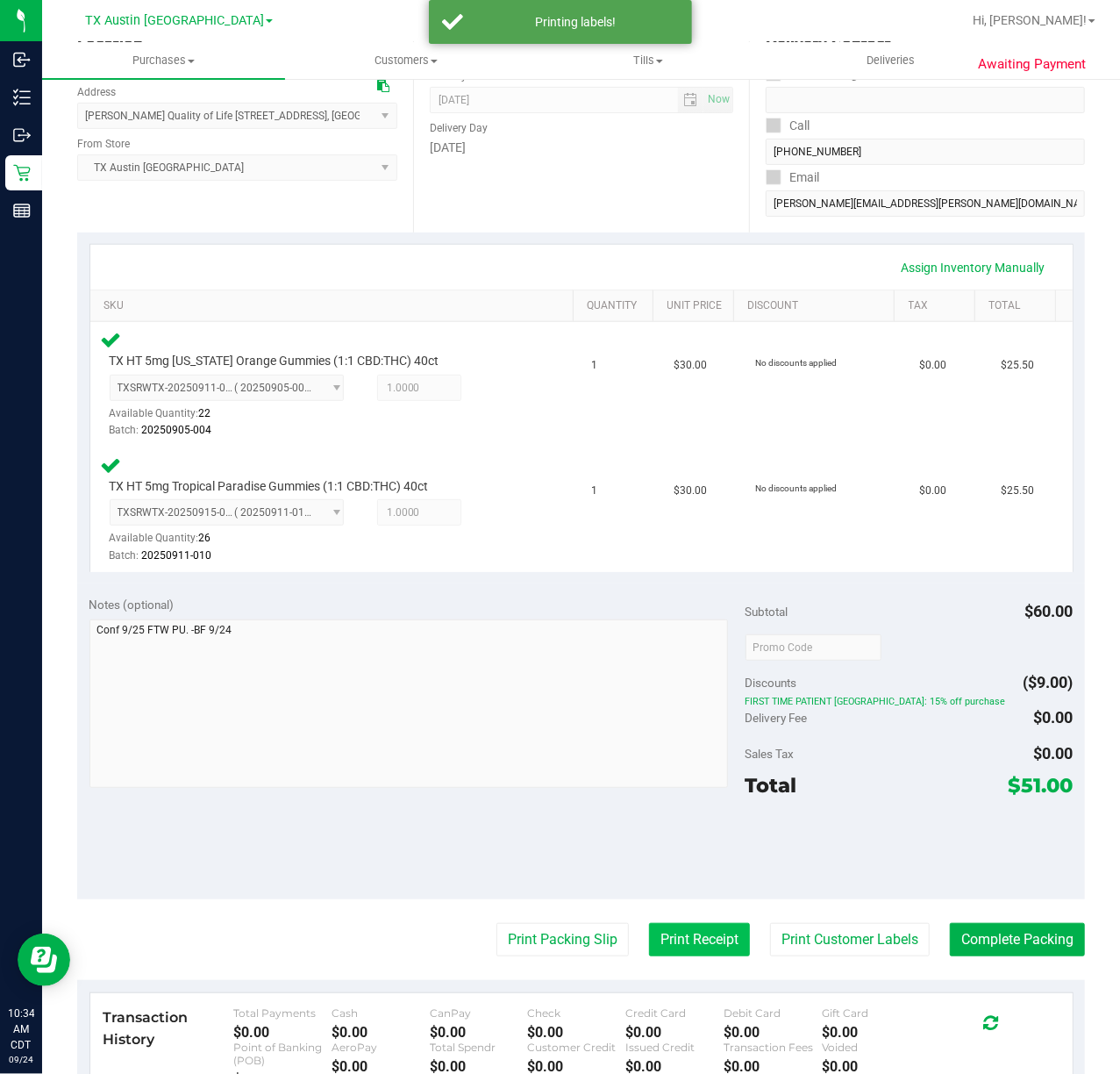
click at [703, 956] on purchase-details "Back Edit Purchase Cancel Purchase View Profile # 11997728 Submitted Needs revi…" at bounding box center [581, 591] width 1008 height 1460
click at [703, 949] on button "Print Receipt" at bounding box center [699, 939] width 101 height 33
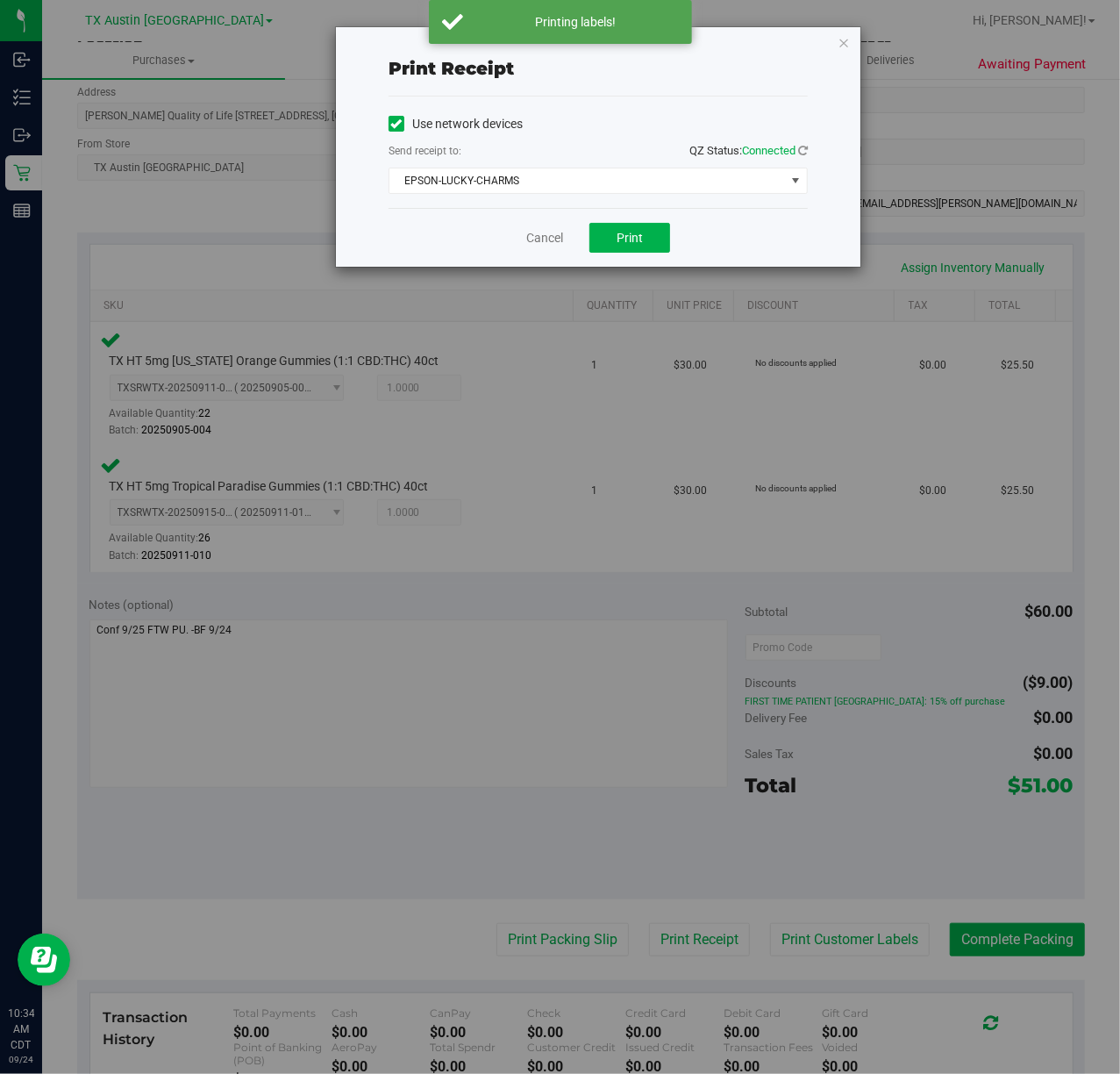
click at [770, 815] on div "Print receipt Use network devices Send receipt to: QZ Status: Connected EPSON-L…" at bounding box center [566, 537] width 1134 height 1074
click at [646, 249] on button "Print" at bounding box center [630, 237] width 81 height 30
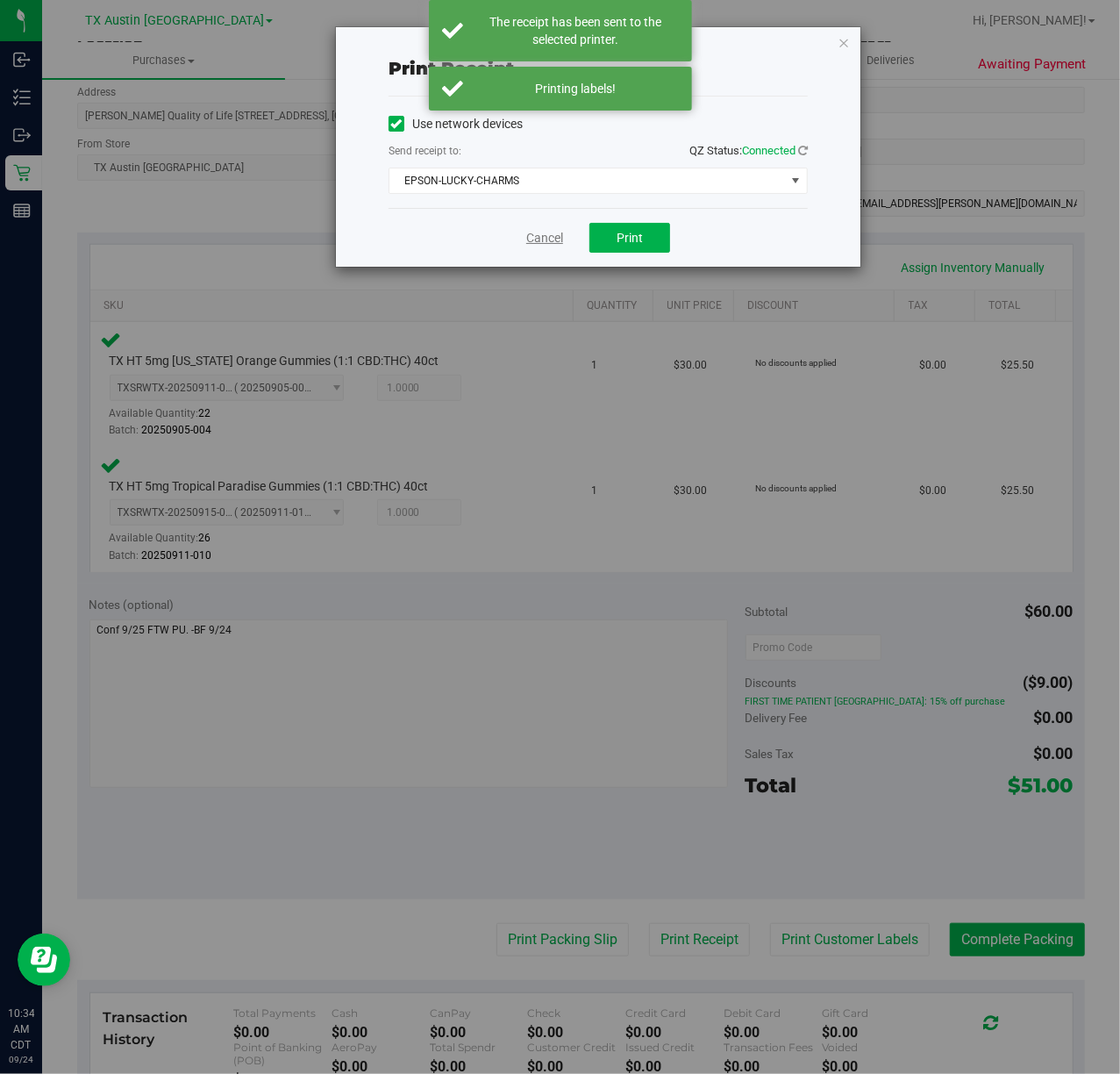
click at [535, 247] on link "Cancel" at bounding box center [544, 238] width 37 height 18
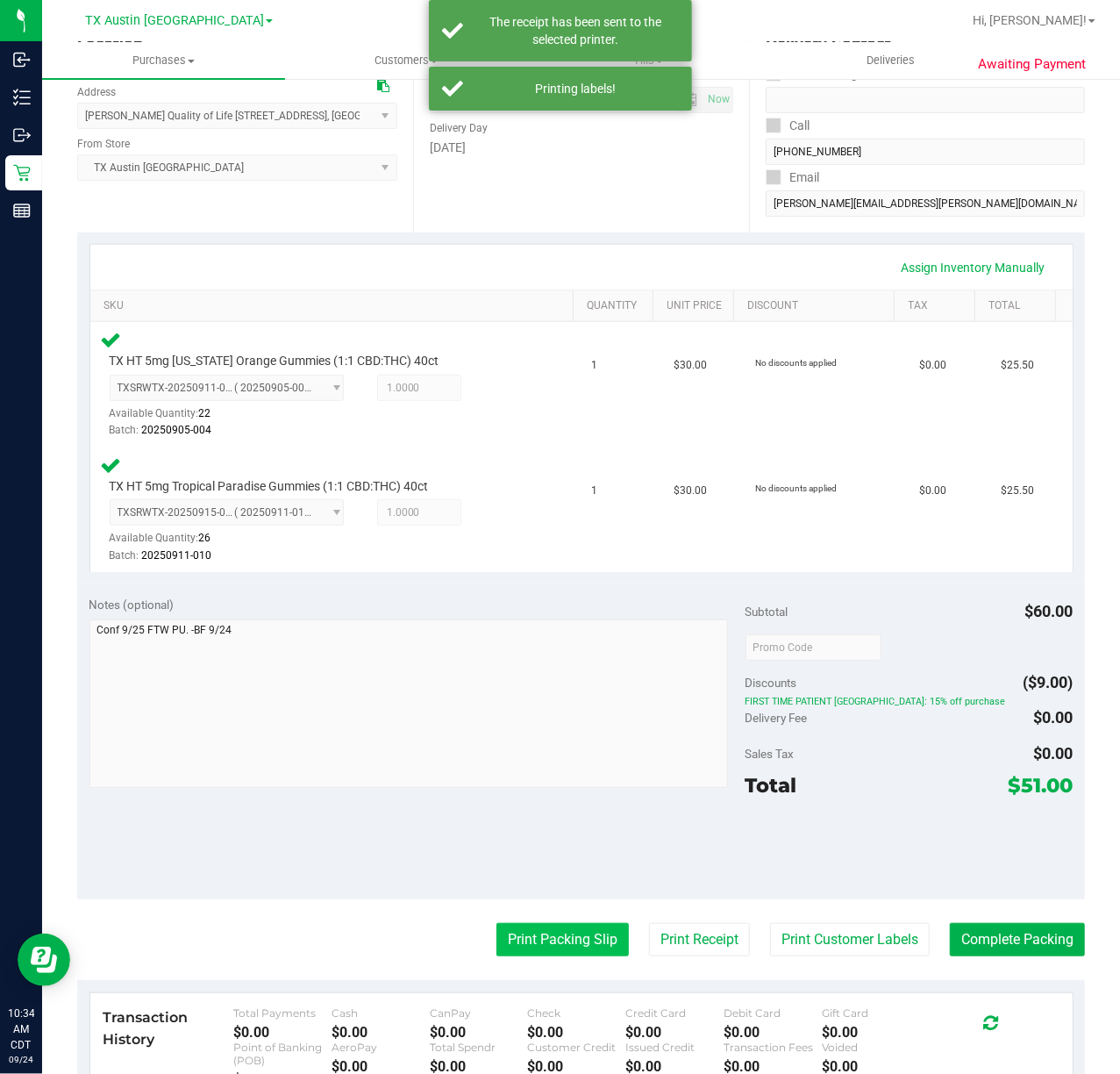
click at [518, 935] on button "Print Packing Slip" at bounding box center [563, 939] width 133 height 33
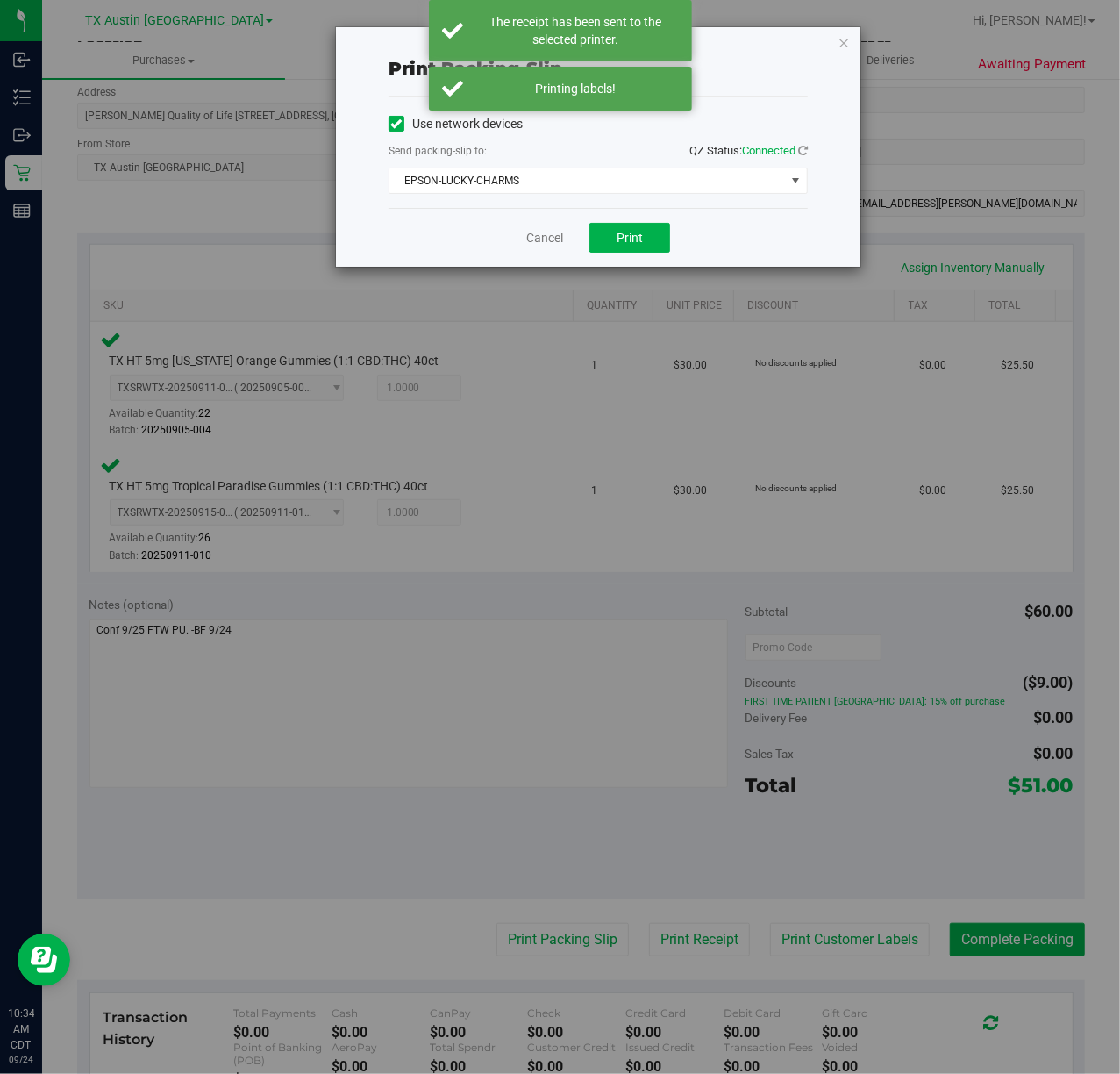
click at [623, 205] on div "Use network devices Send packing-slip to: QZ Status: Connected EPSON-LUCKY-CHAR…" at bounding box center [598, 152] width 420 height 112
click at [608, 249] on button "Print" at bounding box center [630, 237] width 81 height 30
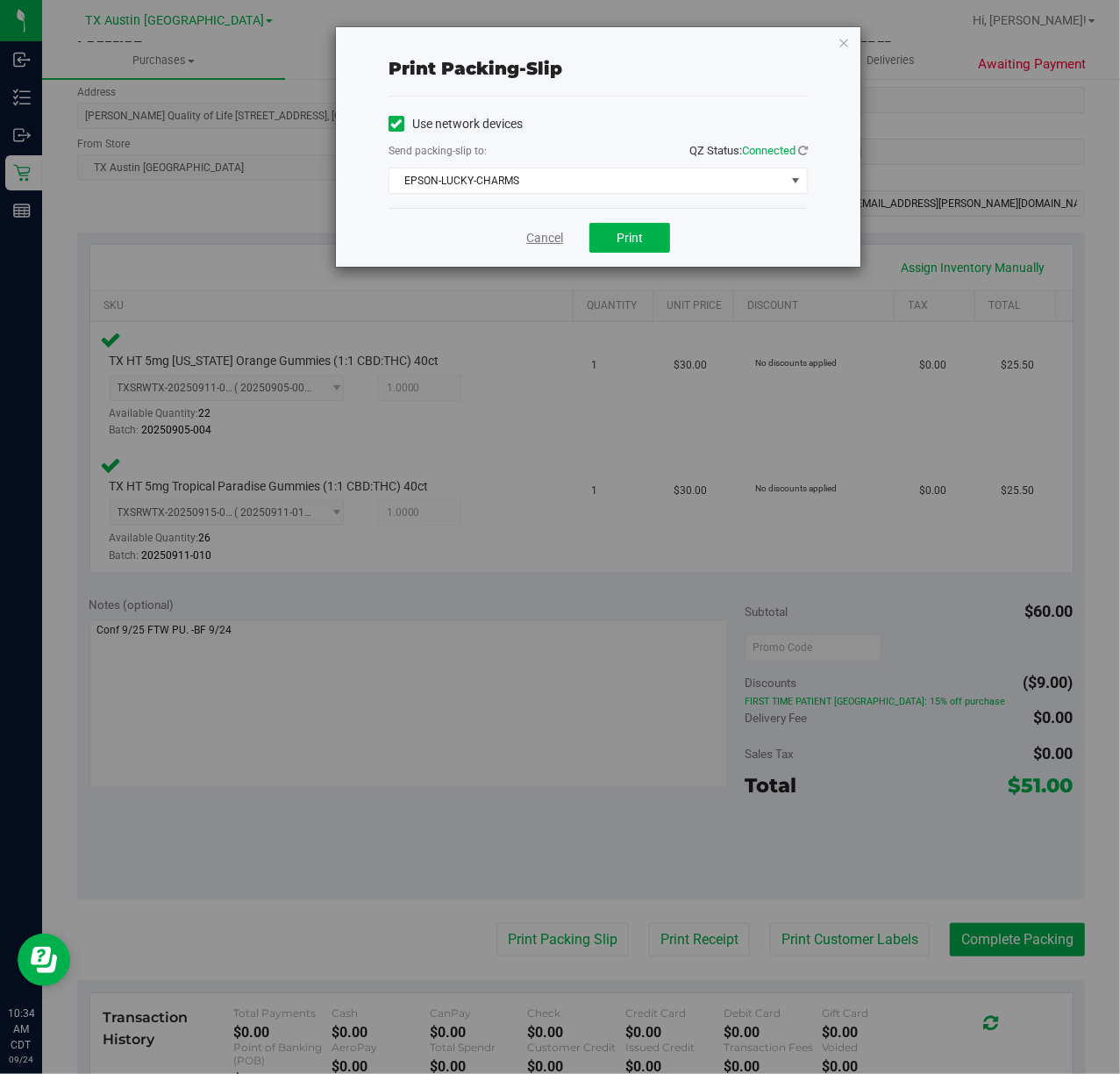
click at [538, 238] on link "Cancel" at bounding box center [544, 238] width 37 height 18
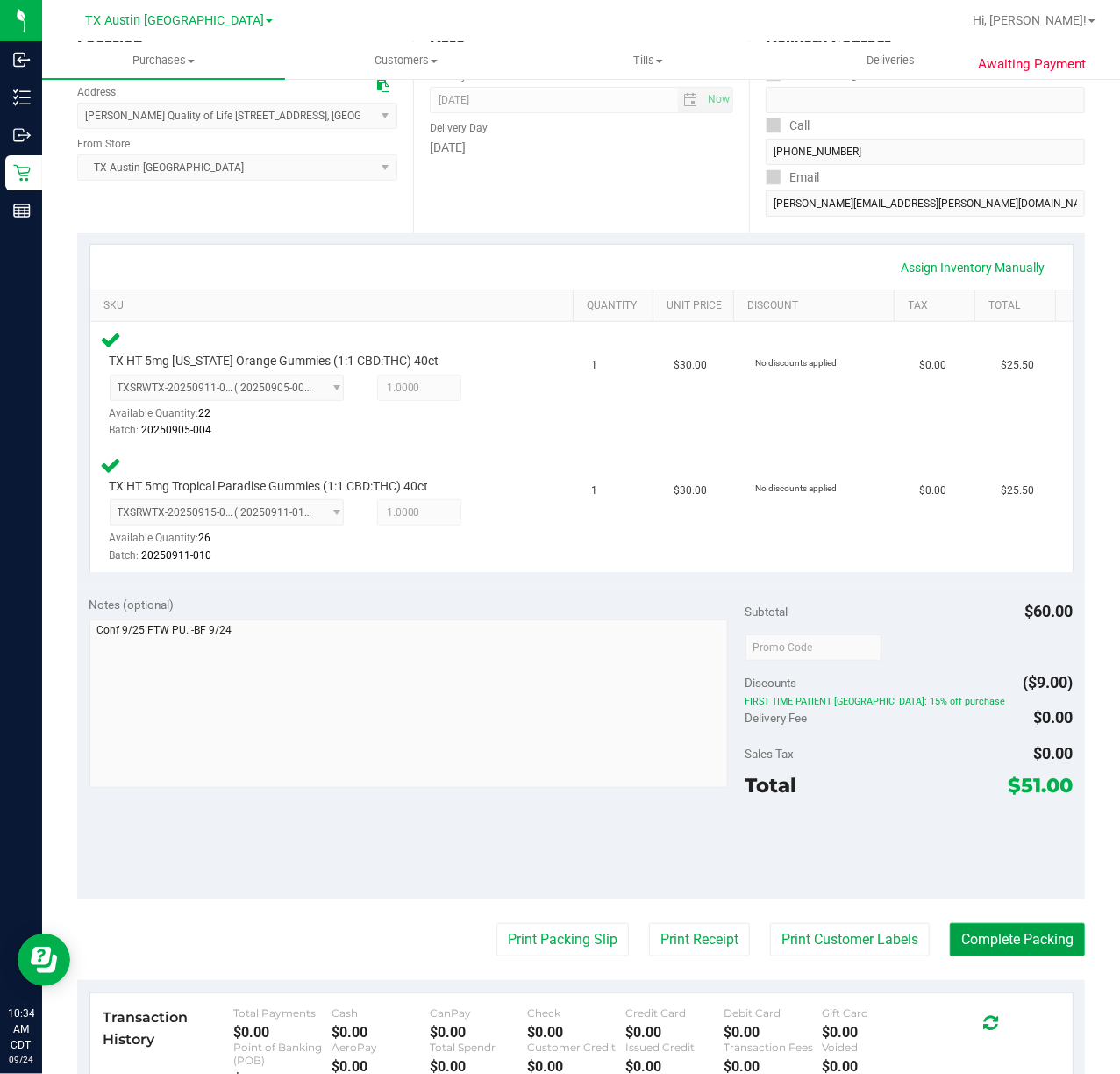
click at [1021, 941] on button "Complete Packing" at bounding box center [1017, 939] width 135 height 33
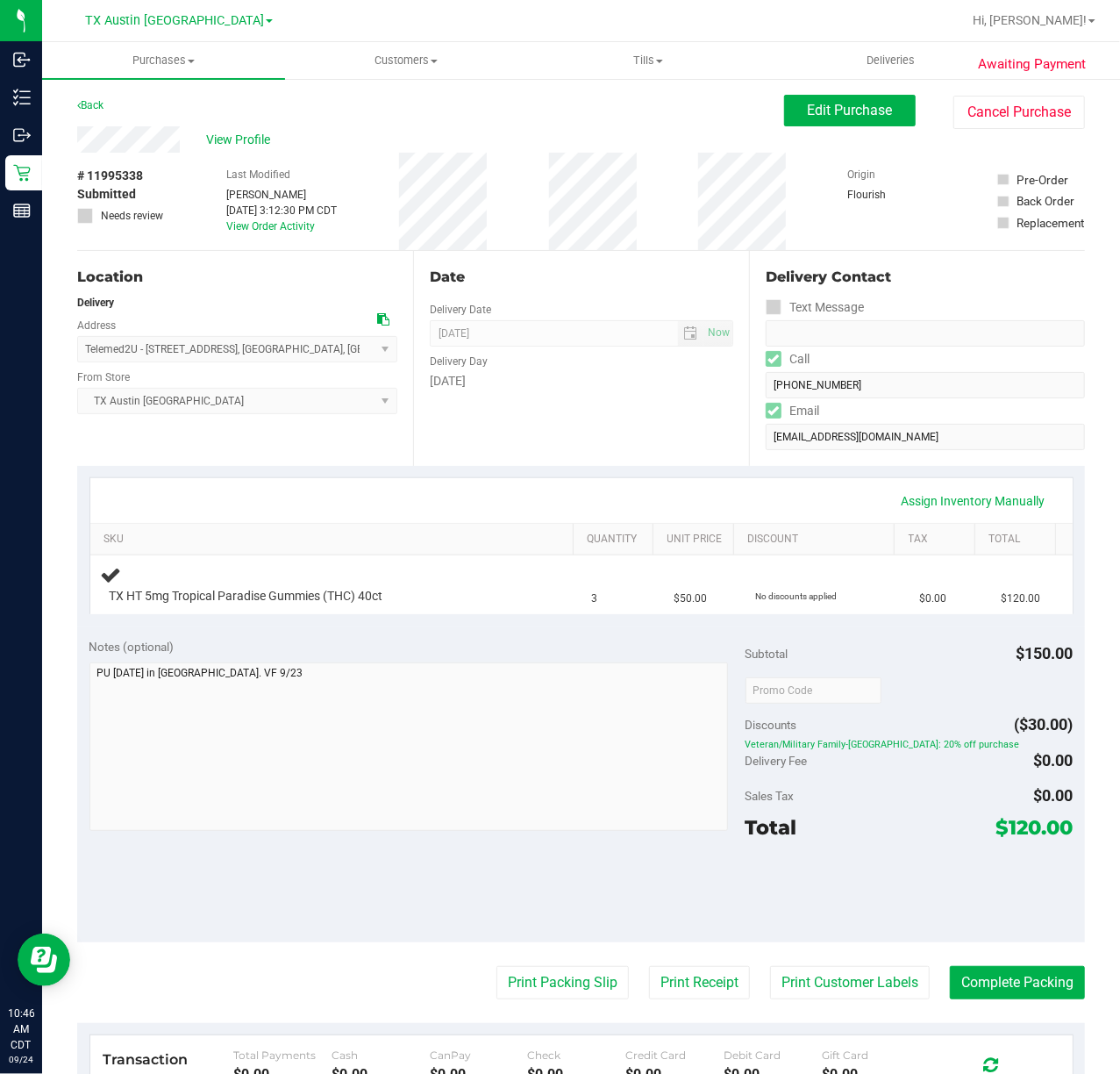
click at [562, 421] on div "Date Delivery Date [DATE] Now [DATE] 07:00 AM Now Delivery Day [DATE]" at bounding box center [581, 358] width 336 height 215
